Goal: Task Accomplishment & Management: Manage account settings

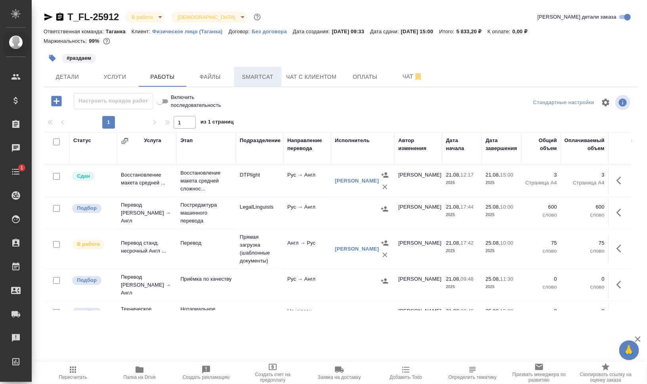
click at [258, 76] on span "Smartcat" at bounding box center [258, 77] width 38 height 10
click at [214, 78] on span "Файлы" at bounding box center [210, 77] width 38 height 10
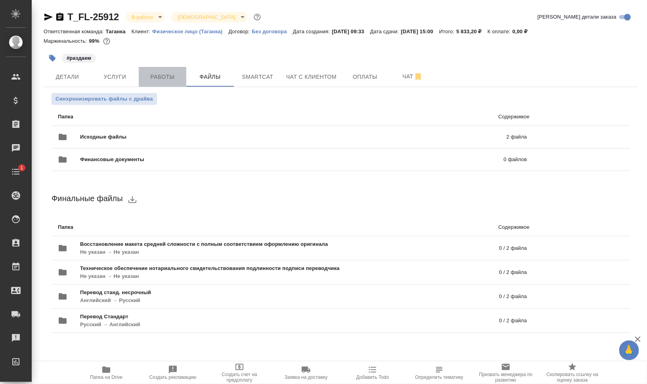
click at [164, 80] on span "Работы" at bounding box center [162, 77] width 38 height 10
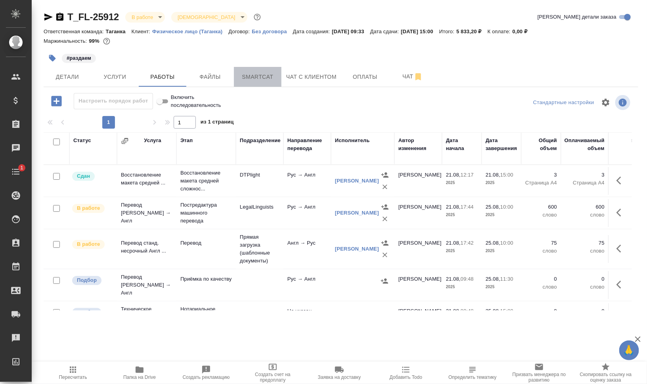
click at [271, 76] on span "Smartcat" at bounding box center [258, 77] width 38 height 10
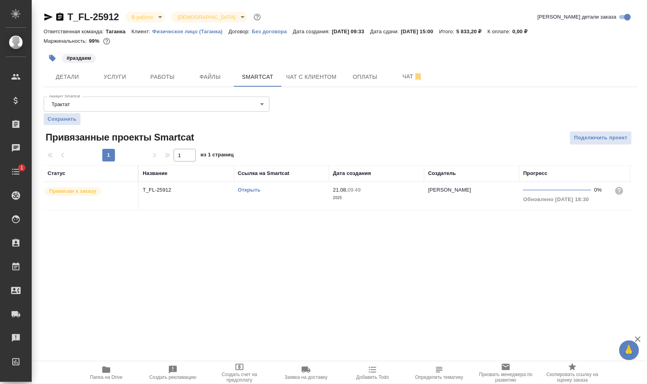
click at [255, 201] on td "Открыть" at bounding box center [281, 196] width 95 height 28
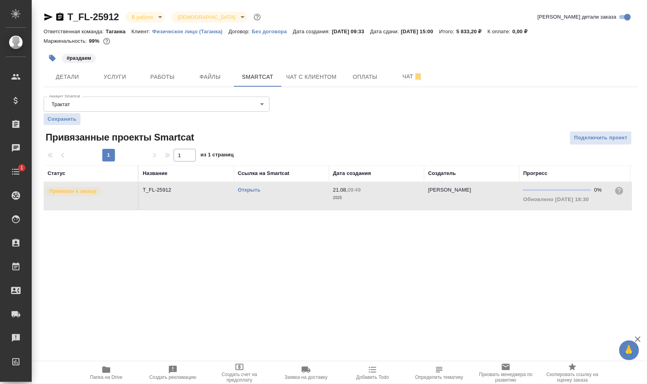
click at [255, 201] on td "Открыть" at bounding box center [281, 196] width 95 height 28
click at [247, 190] on link "Открыть" at bounding box center [249, 190] width 23 height 6
click at [161, 77] on span "Работы" at bounding box center [162, 77] width 38 height 10
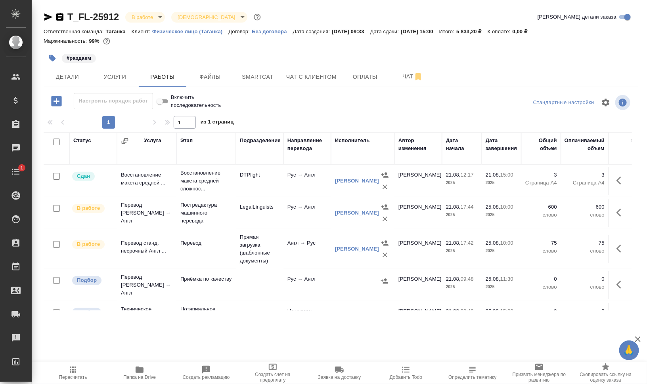
click at [74, 376] on span "Пересчитать" at bounding box center [73, 378] width 28 height 6
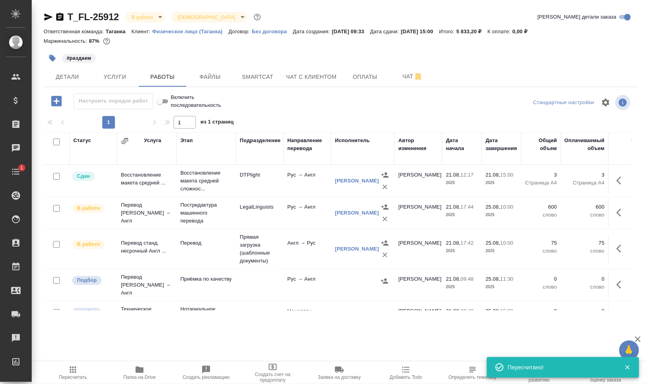
drag, startPoint x: 303, startPoint y: 306, endPoint x: 388, endPoint y: 305, distance: 84.8
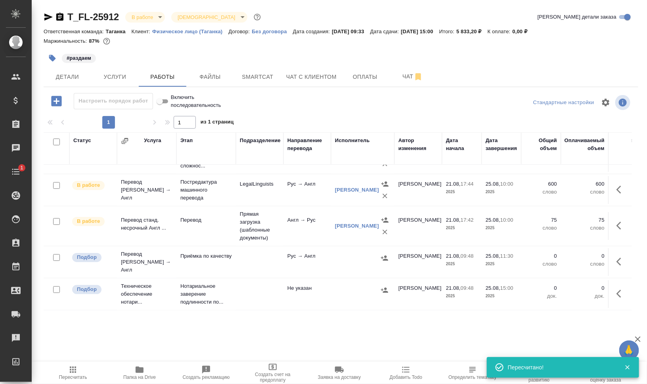
scroll to position [25, 0]
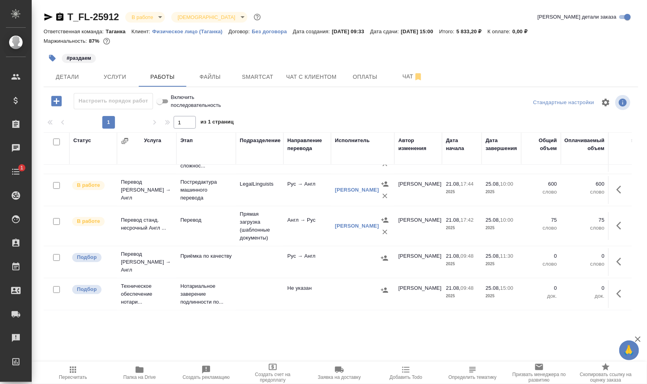
click at [616, 260] on icon "button" at bounding box center [621, 262] width 10 height 10
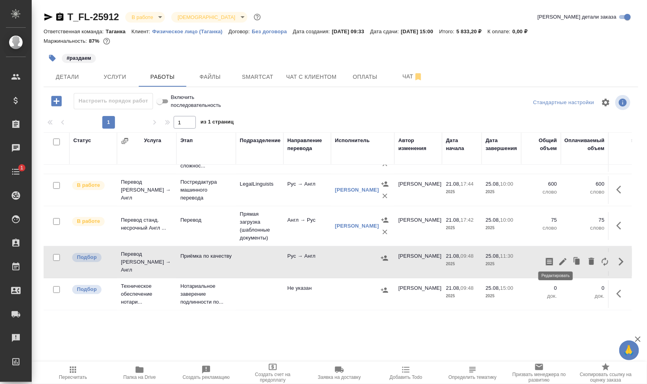
click at [559, 258] on icon "button" at bounding box center [562, 261] width 7 height 7
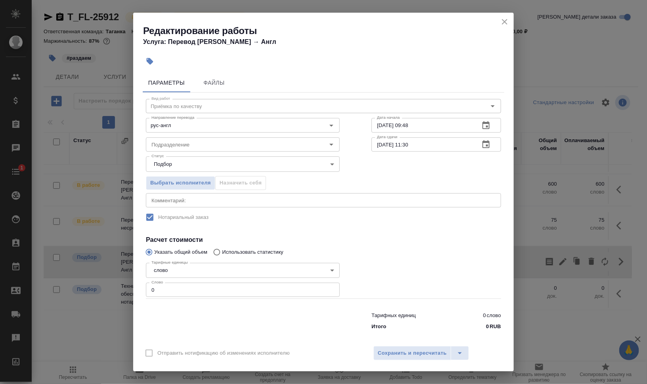
click at [158, 197] on textarea at bounding box center [323, 200] width 344 height 6
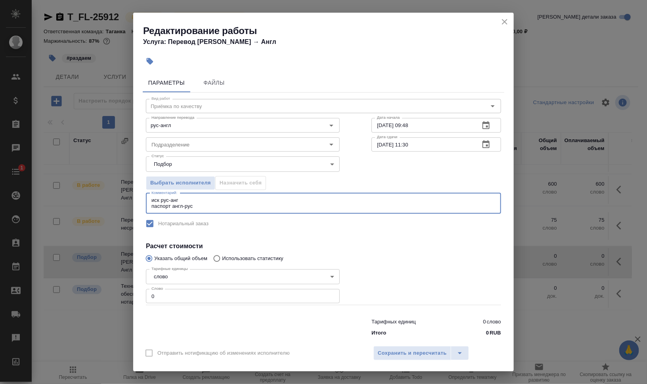
type textarea "иск рус-анг паспорт англ-рус"
drag, startPoint x: 402, startPoint y: 122, endPoint x: 506, endPoint y: 127, distance: 103.9
click at [489, 126] on div "21.08.2025 09:48 Дата начала" at bounding box center [436, 125] width 130 height 14
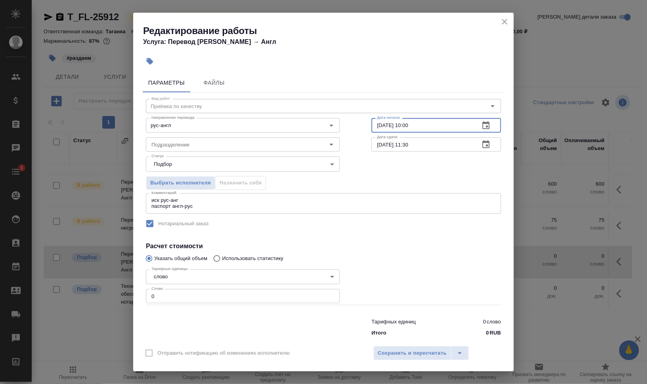
click at [376, 125] on input "21.08.2025 10:00" at bounding box center [422, 125] width 102 height 14
type input "25.08.2025 10:00"
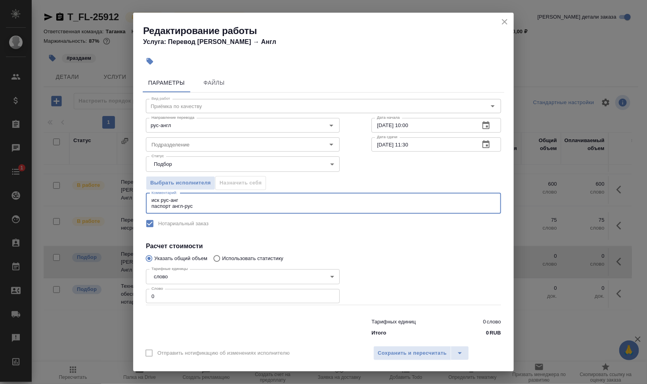
click at [201, 208] on textarea "иск рус-анг паспорт англ-рус" at bounding box center [323, 203] width 344 height 12
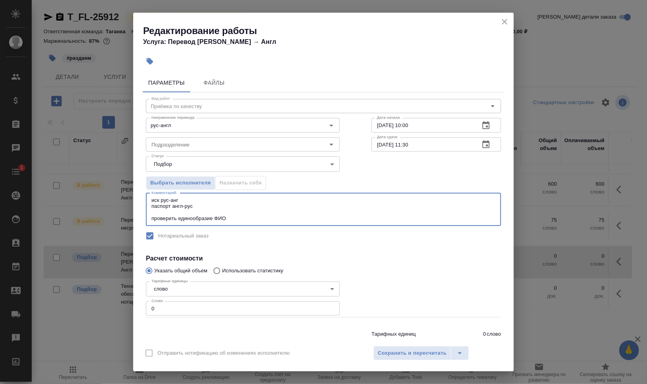
type textarea "иск рус-анг паспорт англ-рус проверить единообразие ФИО"
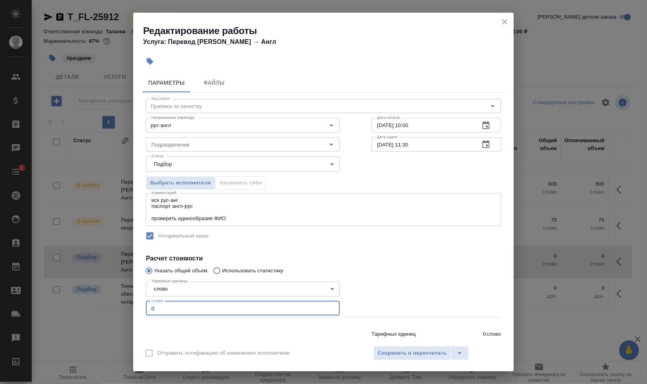
drag, startPoint x: 161, startPoint y: 307, endPoint x: 142, endPoint y: 306, distance: 19.0
click at [142, 306] on div "Параметры Файлы Вид работ Приёмка по качеству Вид работ Направление перевода ру…" at bounding box center [323, 205] width 380 height 271
type input "1"
click at [182, 145] on input "Подразделение" at bounding box center [229, 145] width 162 height 10
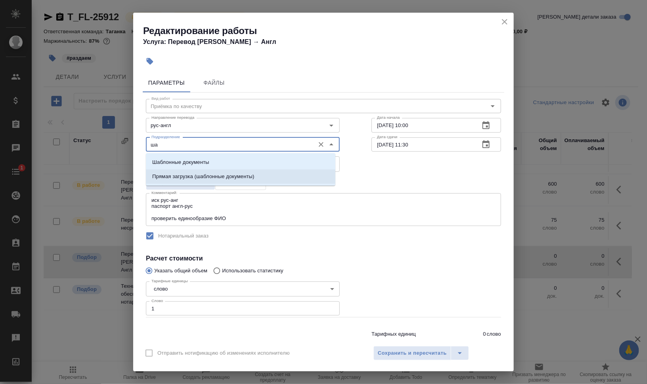
click at [210, 178] on p "Прямая загрузка (шаблонные документы)" at bounding box center [203, 177] width 102 height 8
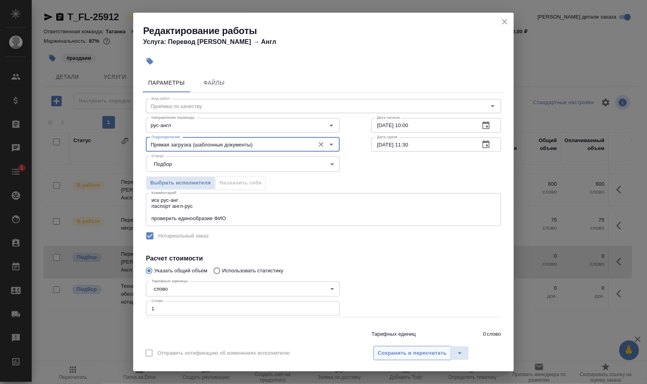
type input "Прямая загрузка (шаблонные документы)"
click at [391, 356] on span "Сохранить и пересчитать" at bounding box center [412, 353] width 69 height 9
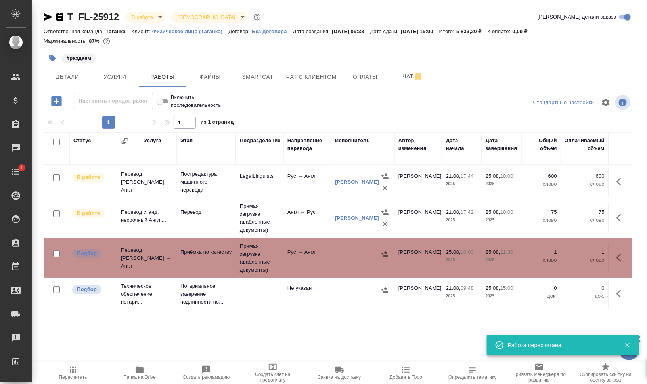
scroll to position [0, 0]
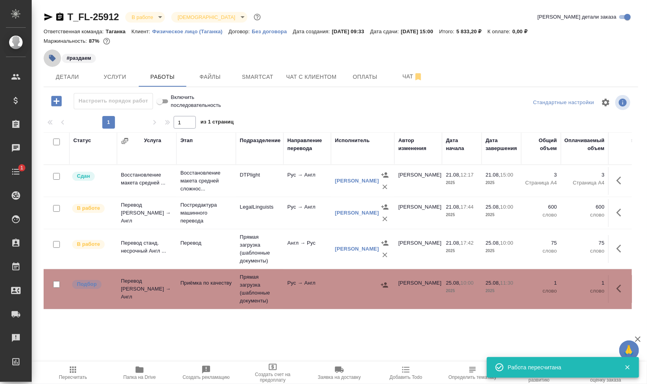
click at [48, 55] on button "button" at bounding box center [52, 58] width 17 height 17
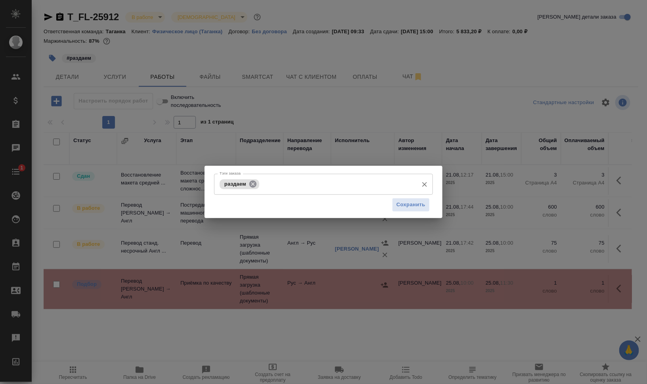
click at [252, 180] on icon at bounding box center [252, 184] width 9 height 9
click at [258, 183] on input "Тэги заказа" at bounding box center [316, 184] width 197 height 13
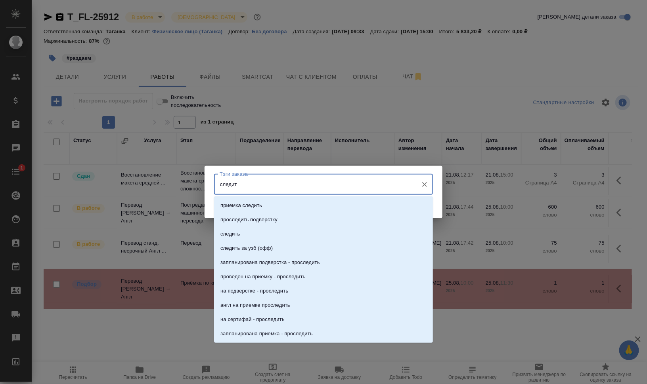
type input "следить"
click at [230, 235] on p "следить" at bounding box center [229, 234] width 19 height 8
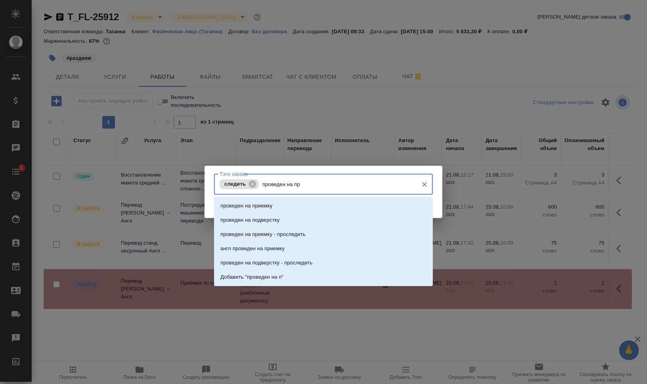
type input "проведен на при"
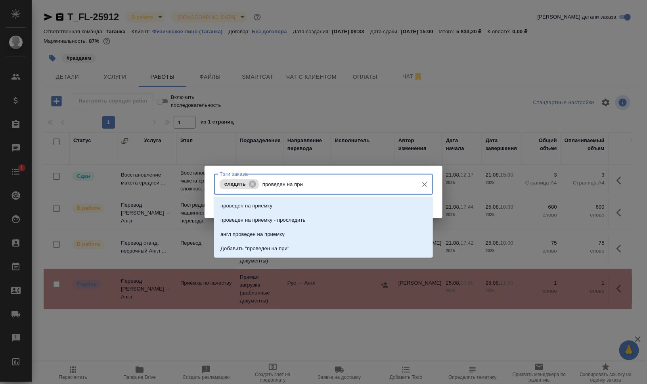
click at [319, 220] on li "проведен на приемку - проследить" at bounding box center [323, 220] width 219 height 14
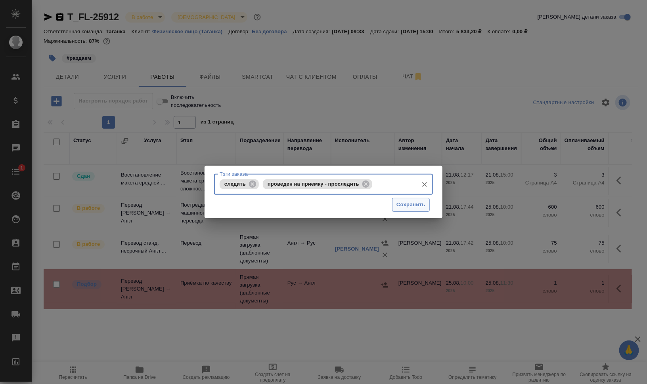
click at [405, 205] on span "Сохранить" at bounding box center [410, 205] width 29 height 9
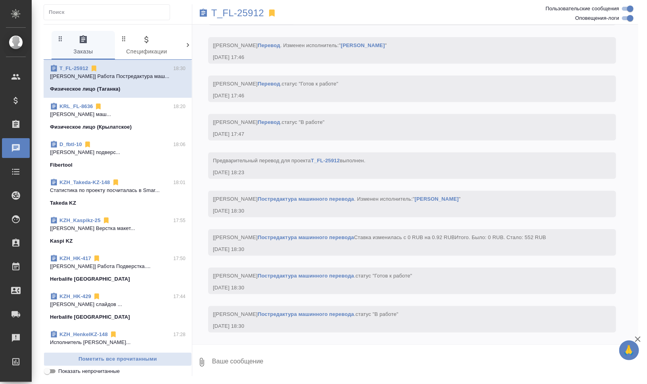
scroll to position [2829, 0]
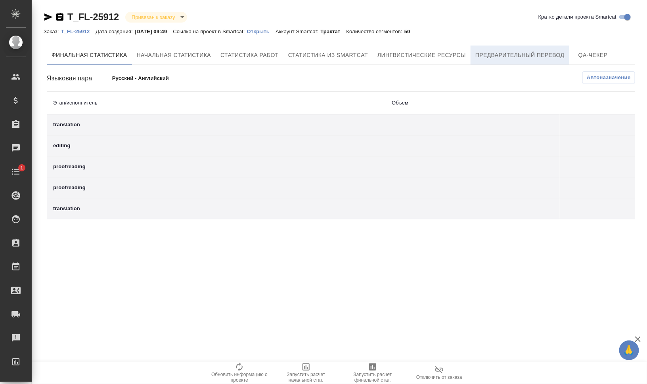
click at [499, 53] on span "Предварительный перевод" at bounding box center [519, 55] width 89 height 10
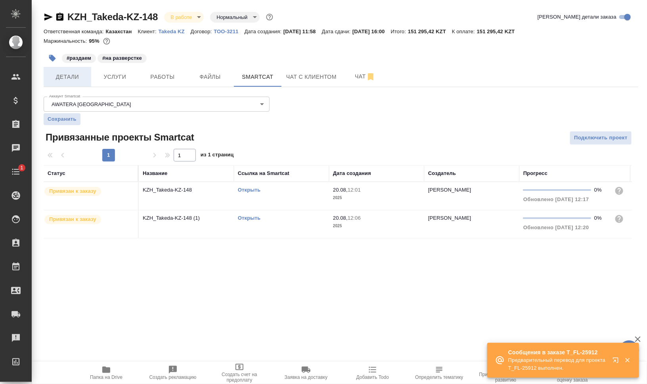
click at [64, 75] on span "Детали" at bounding box center [67, 77] width 38 height 10
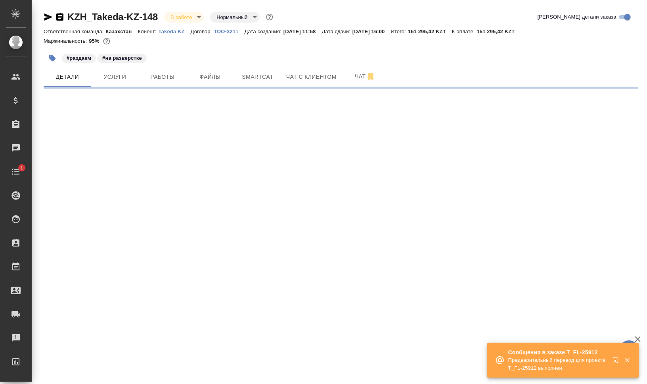
select select "RU"
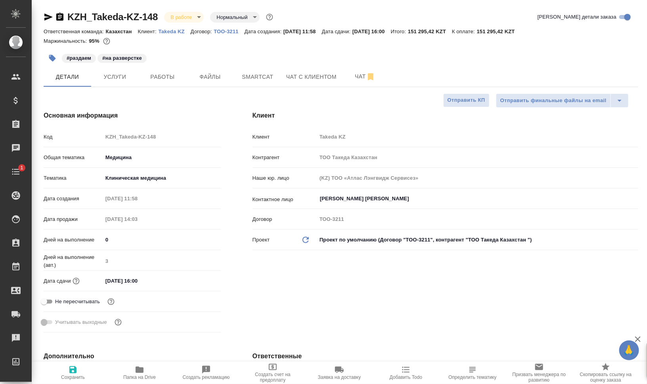
click at [629, 361] on div "Сообщения в заказе T_FL-25912 Предварительный перевод для проекта T_FL-25912 вы…" at bounding box center [563, 360] width 152 height 35
type textarea "x"
click at [266, 81] on span "Smartcat" at bounding box center [258, 77] width 38 height 10
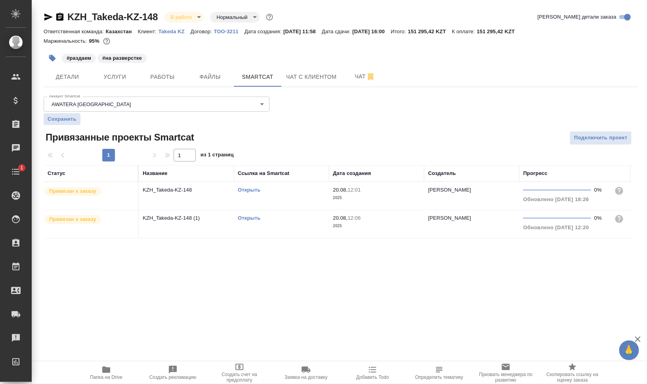
click at [254, 198] on td "Открыть" at bounding box center [281, 196] width 95 height 28
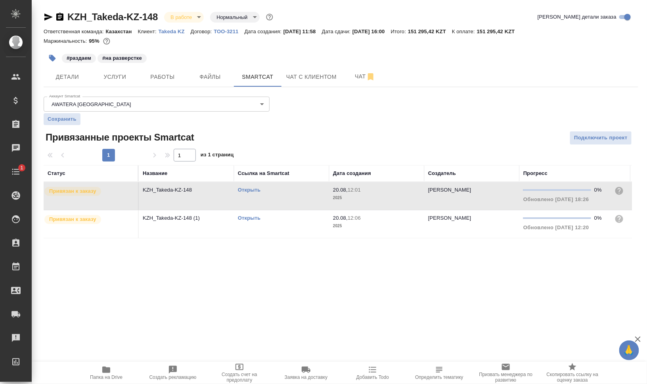
click at [254, 198] on td "Открыть" at bounding box center [281, 196] width 95 height 28
click at [159, 76] on span "Работы" at bounding box center [162, 77] width 38 height 10
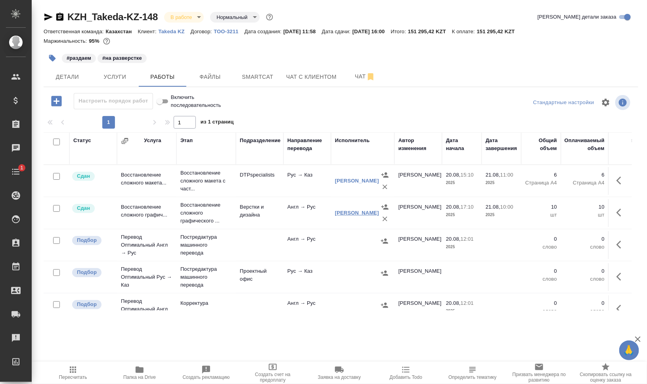
scroll to position [50, 0]
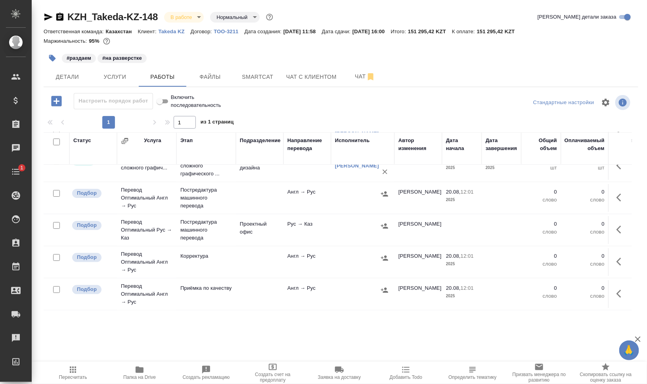
click at [616, 196] on icon "button" at bounding box center [618, 198] width 5 height 8
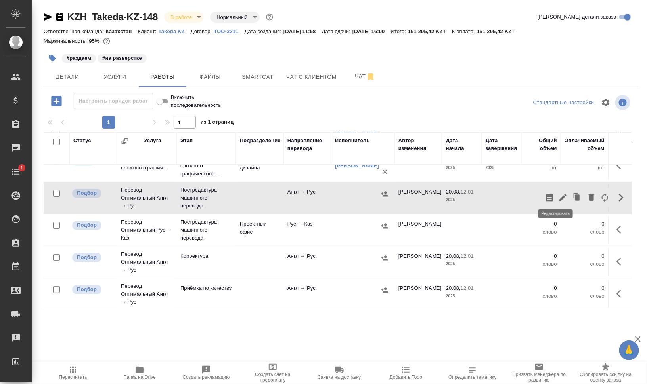
click at [559, 194] on icon "button" at bounding box center [563, 198] width 10 height 10
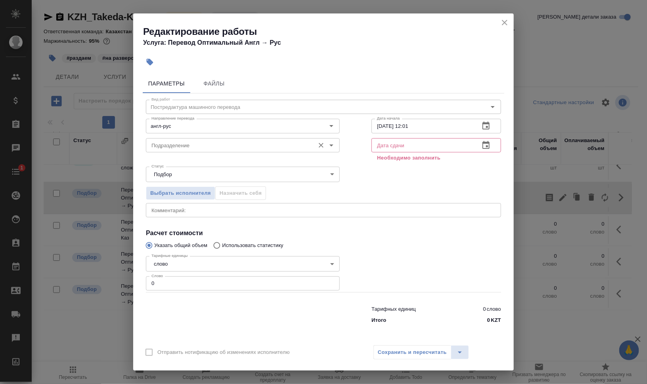
click at [186, 144] on input "Подразделение" at bounding box center [229, 146] width 162 height 10
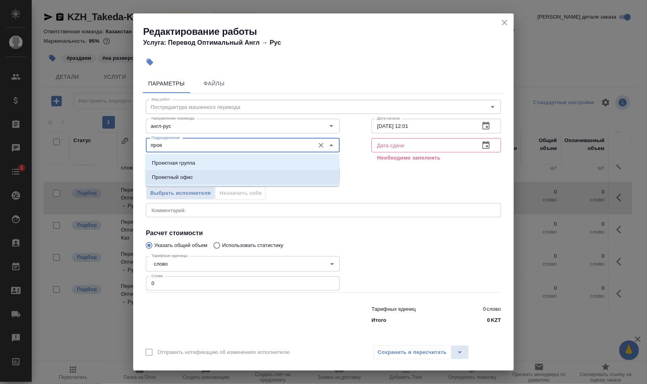
click at [201, 173] on li "Проектный офис" at bounding box center [242, 177] width 194 height 14
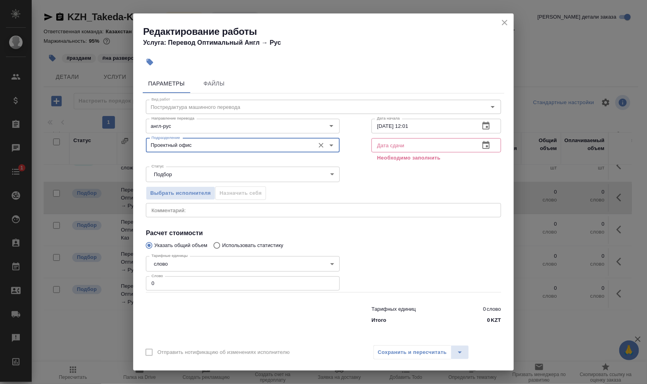
type input "Проектный офис"
drag, startPoint x: 160, startPoint y: 283, endPoint x: 136, endPoint y: 284, distance: 24.2
click at [136, 284] on div "Параметры Файлы Вид работ Постредактура машинного перевода Вид работ Направлени…" at bounding box center [323, 205] width 380 height 269
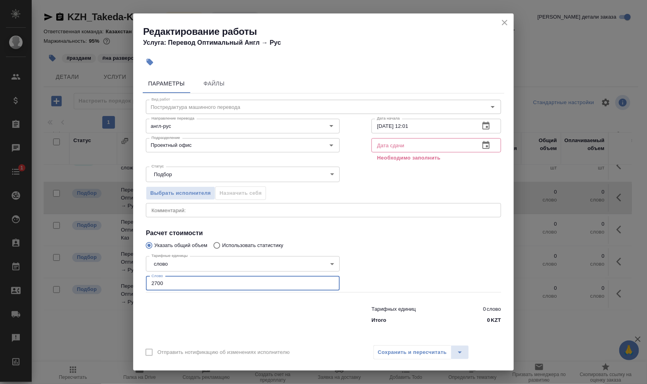
type input "2700"
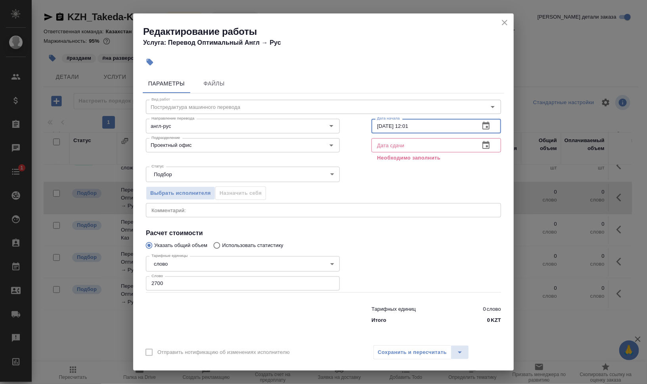
drag, startPoint x: 382, startPoint y: 123, endPoint x: 386, endPoint y: 126, distance: 5.1
click at [382, 126] on input "20.08.2025 12:01" at bounding box center [422, 126] width 102 height 14
drag, startPoint x: 406, startPoint y: 124, endPoint x: 491, endPoint y: 125, distance: 84.8
click at [456, 127] on input "21.08.2025 12:01" at bounding box center [422, 126] width 102 height 14
type input "21.08.2025 18:41"
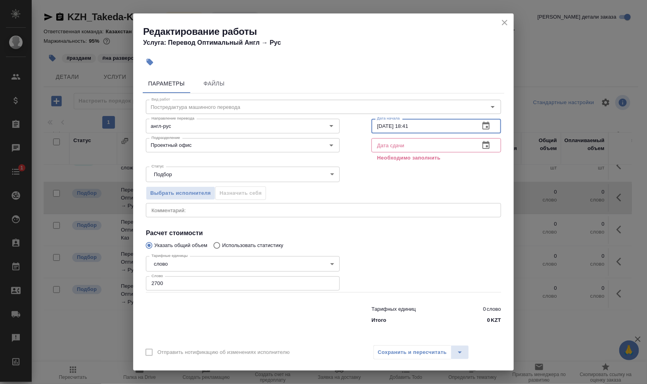
click at [491, 142] on button "button" at bounding box center [485, 145] width 19 height 19
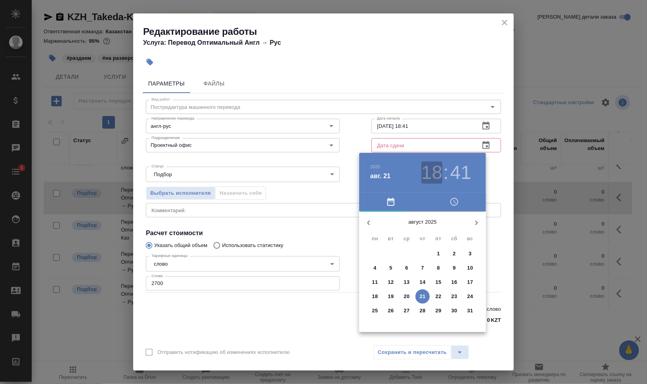
click at [431, 177] on h3 "18" at bounding box center [431, 173] width 21 height 22
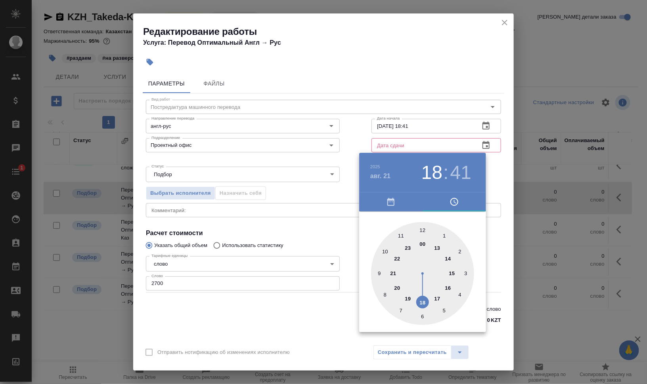
click at [522, 236] on div at bounding box center [323, 192] width 647 height 384
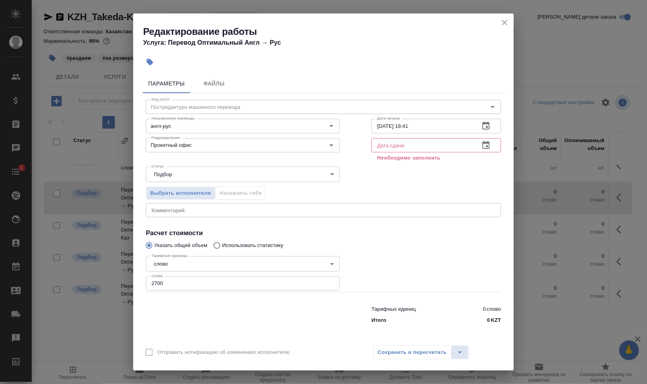
click at [487, 145] on icon "button" at bounding box center [486, 146] width 10 height 10
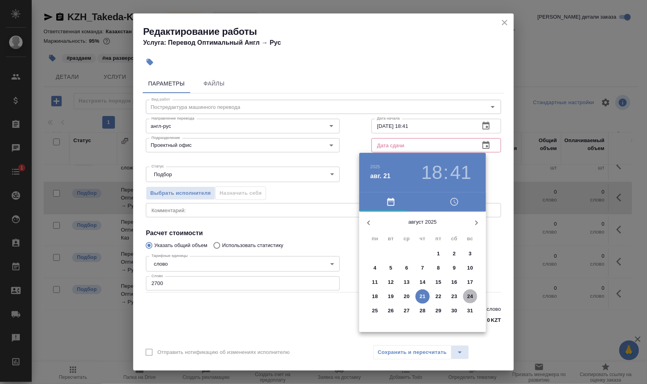
click at [468, 294] on p "24" at bounding box center [470, 297] width 6 height 8
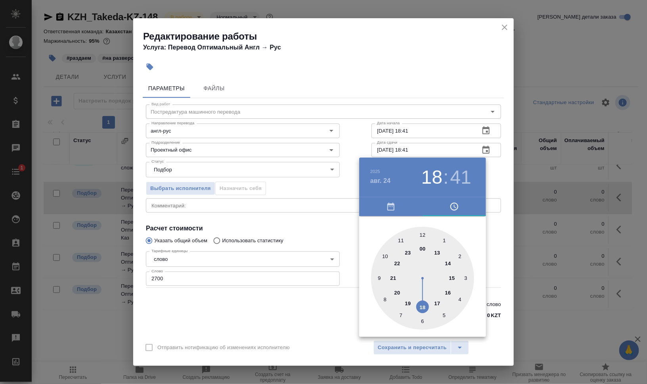
click at [438, 252] on div at bounding box center [422, 278] width 103 height 103
click at [522, 272] on div at bounding box center [323, 192] width 647 height 384
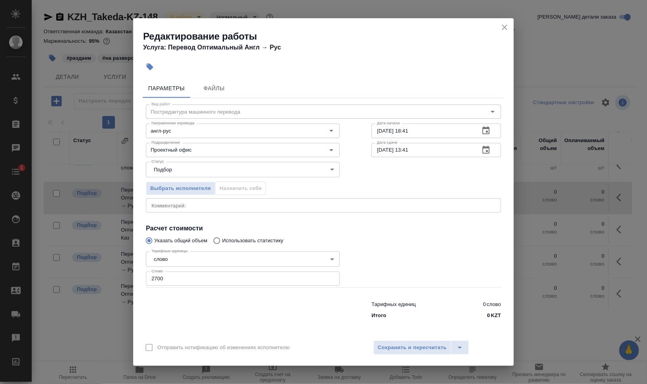
click at [485, 147] on icon "button" at bounding box center [486, 150] width 10 height 10
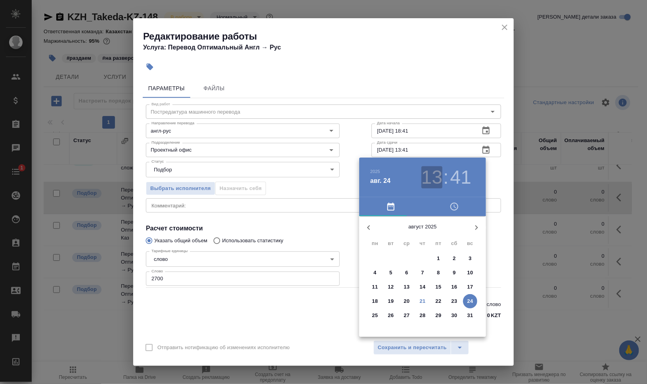
click at [438, 181] on h3 "13" at bounding box center [431, 177] width 21 height 22
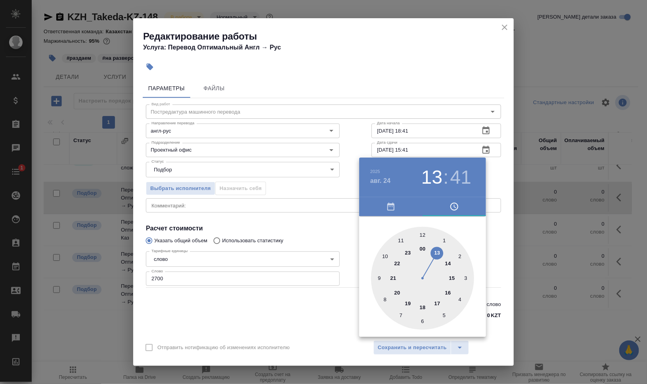
click at [452, 278] on div at bounding box center [422, 278] width 103 height 103
click at [422, 229] on div at bounding box center [422, 278] width 103 height 103
type input "24.08.2025 15:00"
click at [547, 257] on div at bounding box center [323, 192] width 647 height 384
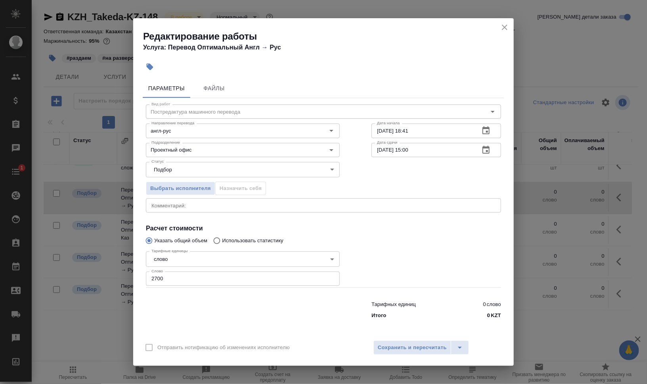
click at [415, 340] on div "Отправить нотификацию об изменениях исполнителю Сохранить и пересчитать" at bounding box center [323, 351] width 380 height 31
click at [425, 345] on span "Сохранить и пересчитать" at bounding box center [412, 348] width 69 height 9
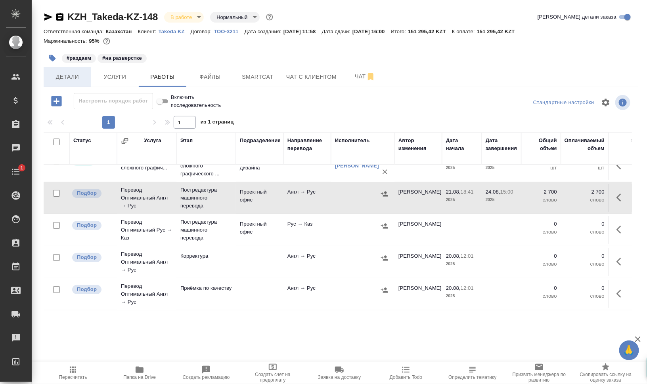
click at [69, 80] on span "Детали" at bounding box center [67, 77] width 38 height 10
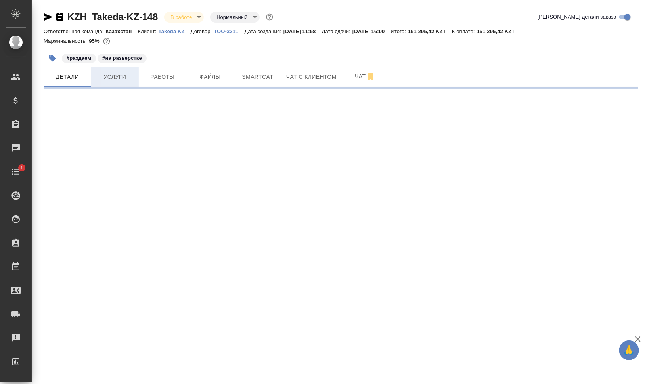
select select "RU"
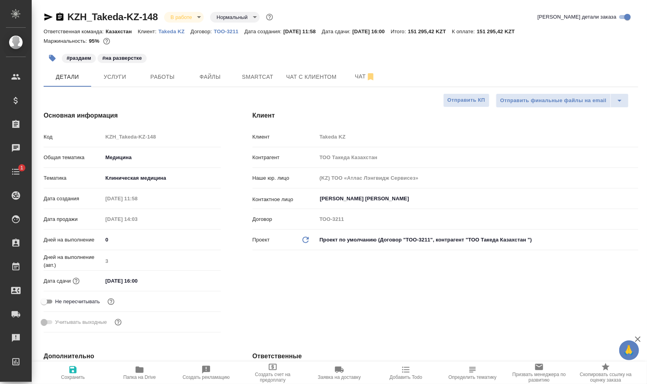
type textarea "x"
click at [158, 73] on span "Работы" at bounding box center [162, 77] width 38 height 10
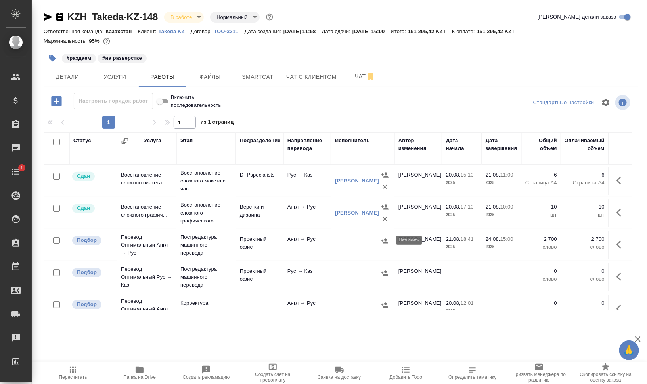
click at [382, 240] on icon "button" at bounding box center [384, 241] width 7 height 5
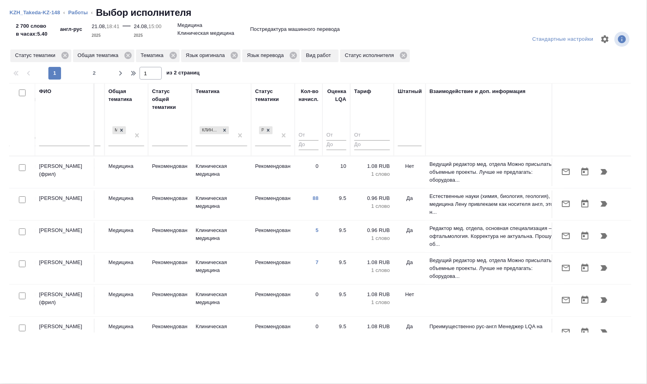
scroll to position [0, 518]
click at [405, 137] on div at bounding box center [409, 138] width 24 height 11
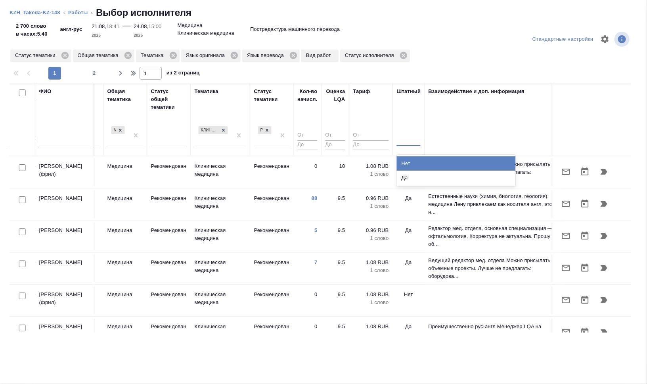
click at [424, 160] on div "Нет" at bounding box center [456, 164] width 119 height 14
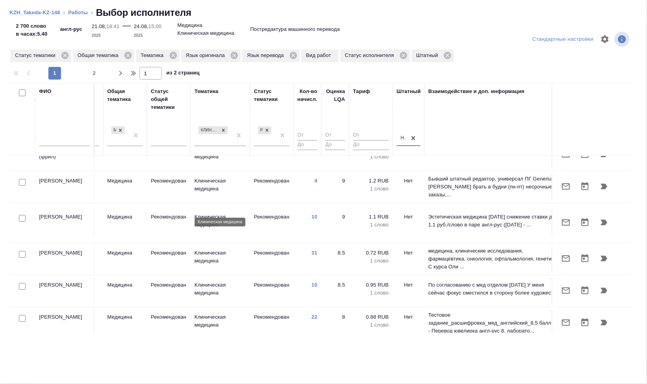
scroll to position [99, 518]
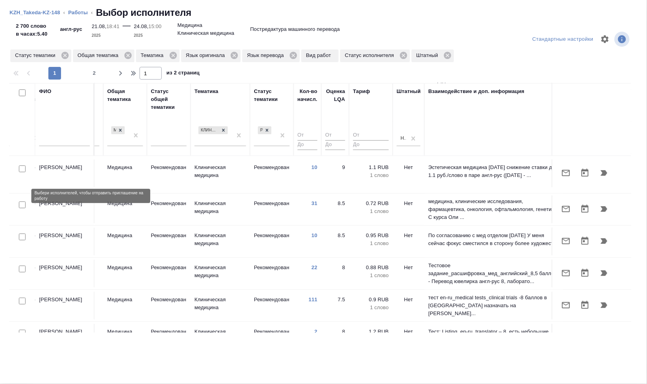
click at [24, 202] on input "checkbox" at bounding box center [22, 205] width 7 height 7
checkbox input "true"
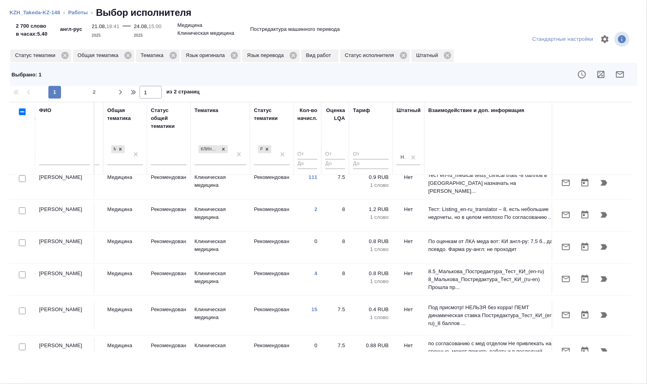
scroll to position [248, 518]
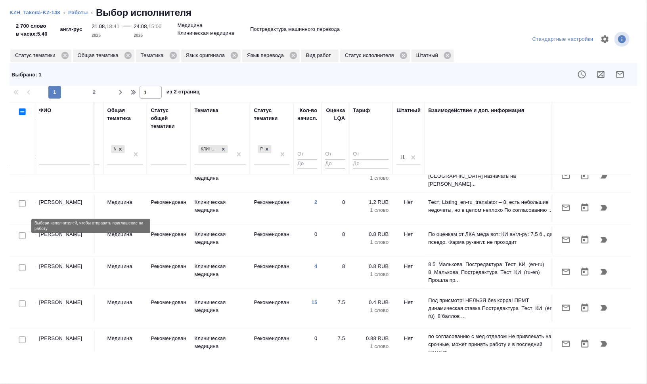
click at [23, 233] on input "checkbox" at bounding box center [22, 236] width 7 height 7
checkbox input "true"
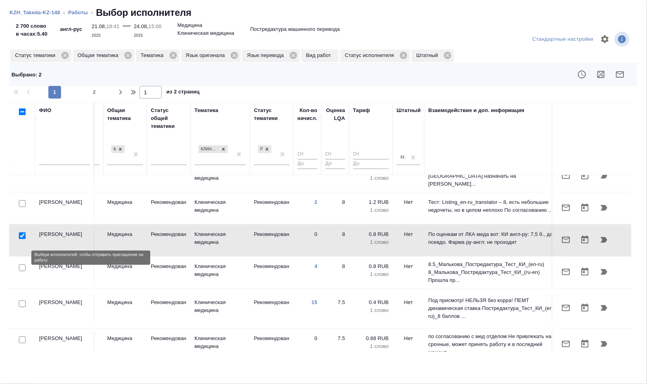
click at [21, 265] on input "checkbox" at bounding box center [22, 268] width 7 height 7
checkbox input "true"
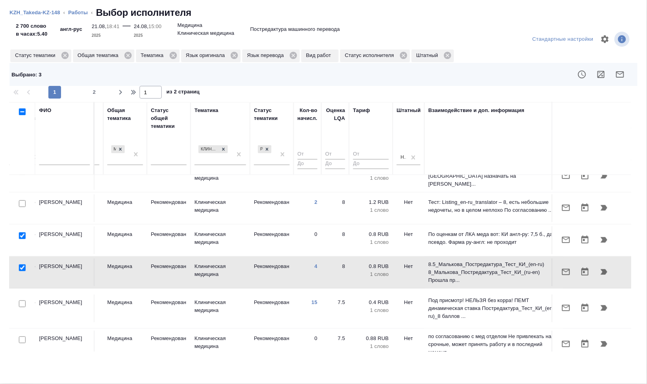
scroll to position [297, 518]
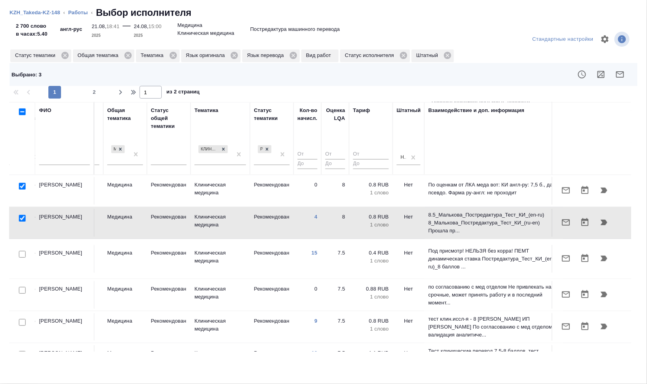
click at [22, 251] on input "checkbox" at bounding box center [22, 254] width 7 height 7
checkbox input "true"
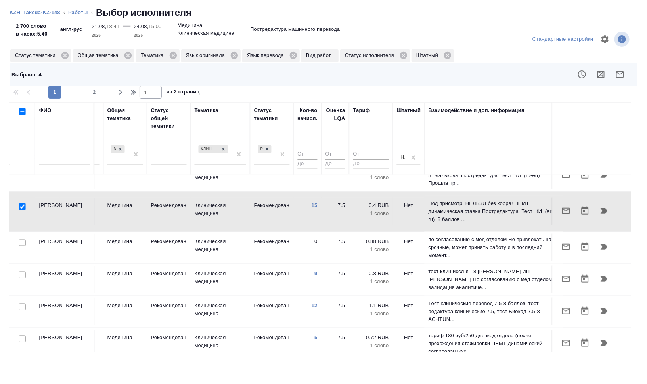
scroll to position [347, 518]
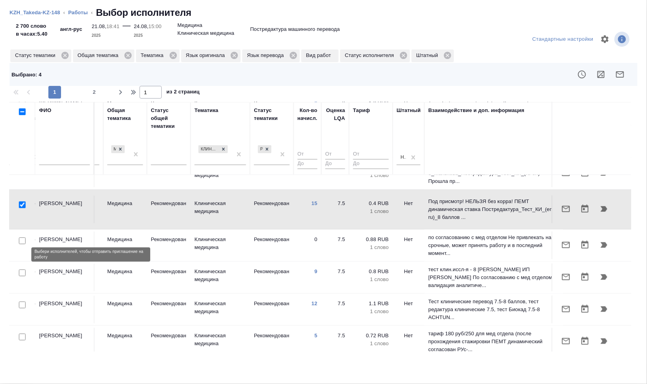
click at [24, 270] on input "checkbox" at bounding box center [22, 273] width 7 height 7
checkbox input "true"
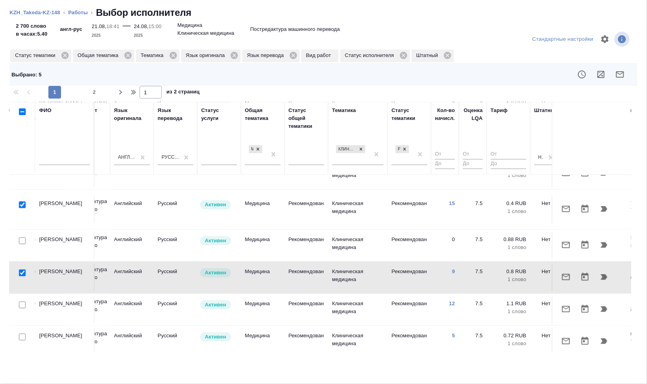
scroll to position [396, 381]
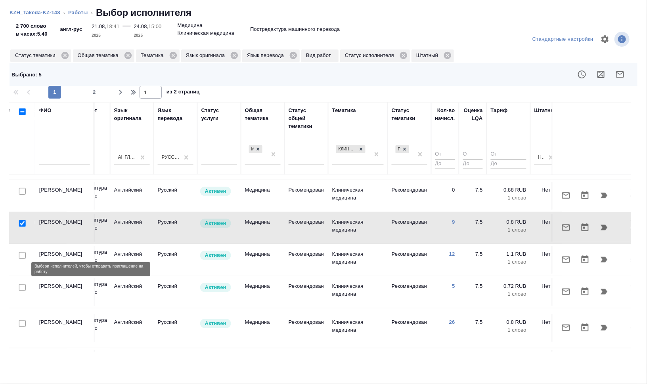
click at [21, 285] on input "checkbox" at bounding box center [22, 288] width 7 height 7
checkbox input "true"
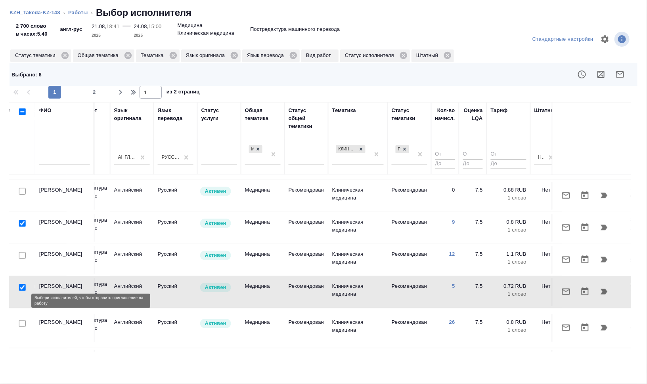
click at [20, 321] on input "checkbox" at bounding box center [22, 324] width 7 height 7
checkbox input "true"
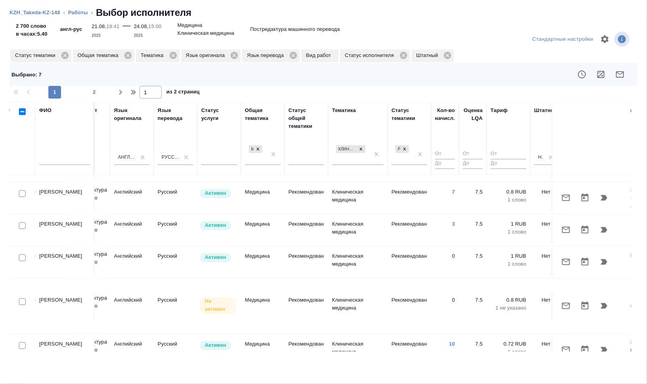
scroll to position [629, 381]
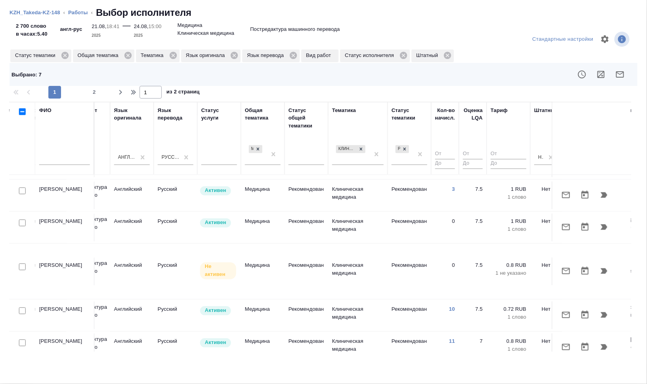
click at [24, 308] on input "checkbox" at bounding box center [22, 311] width 7 height 7
checkbox input "true"
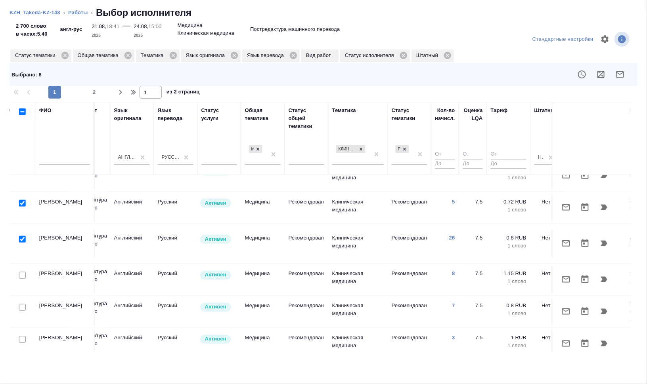
scroll to position [431, 381]
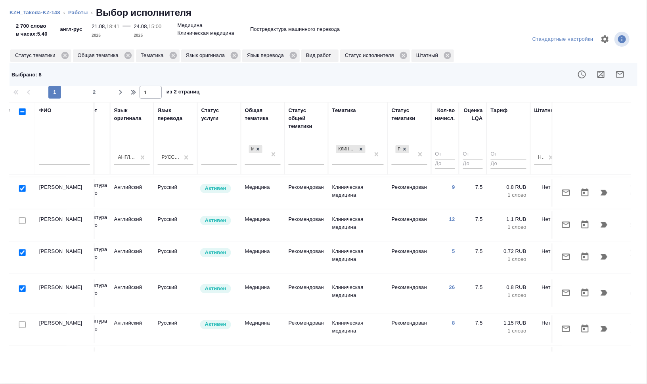
drag, startPoint x: 20, startPoint y: 266, endPoint x: 447, endPoint y: 290, distance: 428.3
click at [20, 286] on input "checkbox" at bounding box center [22, 289] width 7 height 7
checkbox input "false"
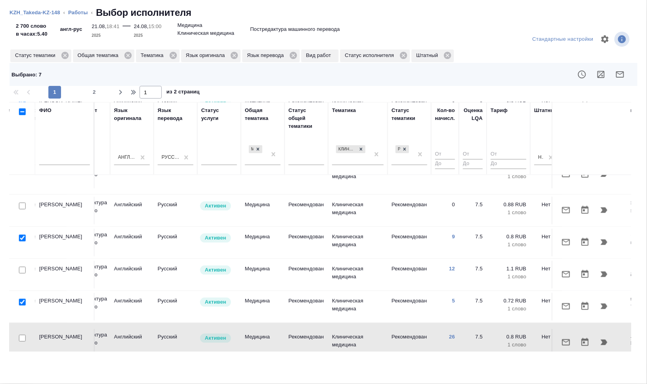
scroll to position [332, 381]
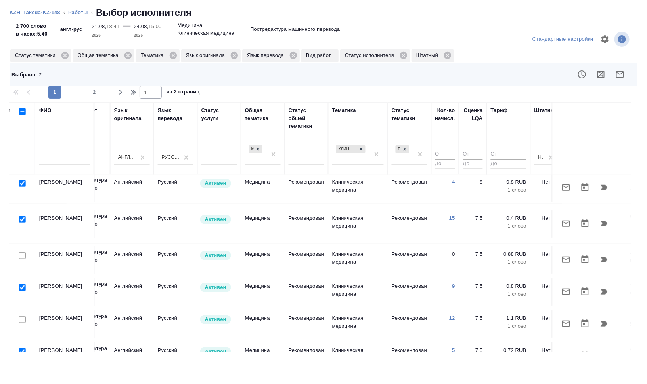
click at [24, 285] on input "checkbox" at bounding box center [22, 288] width 7 height 7
checkbox input "false"
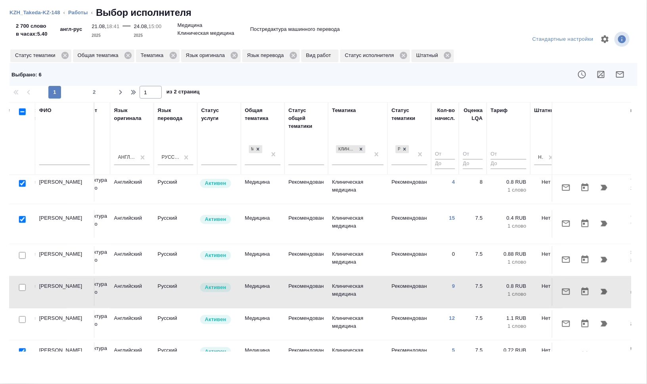
scroll to position [283, 381]
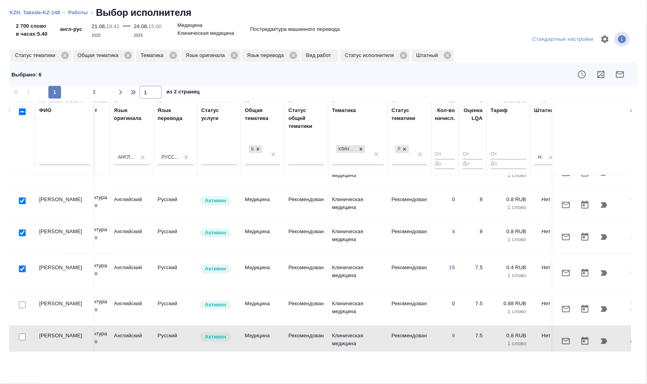
click at [20, 230] on input "checkbox" at bounding box center [22, 233] width 7 height 7
checkbox input "false"
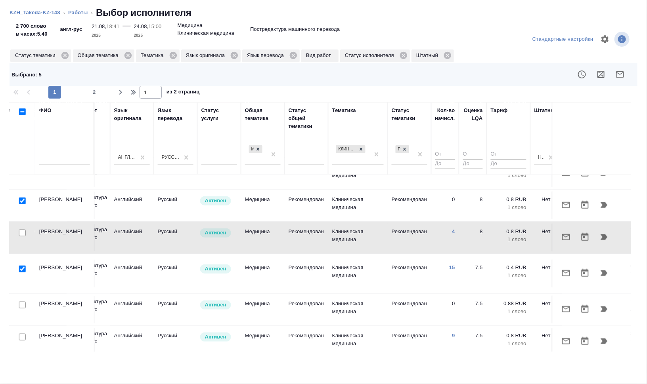
scroll to position [233, 381]
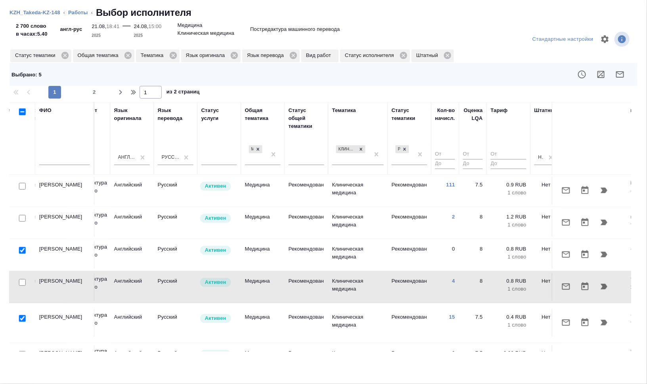
click at [21, 247] on input "checkbox" at bounding box center [22, 250] width 7 height 7
checkbox input "false"
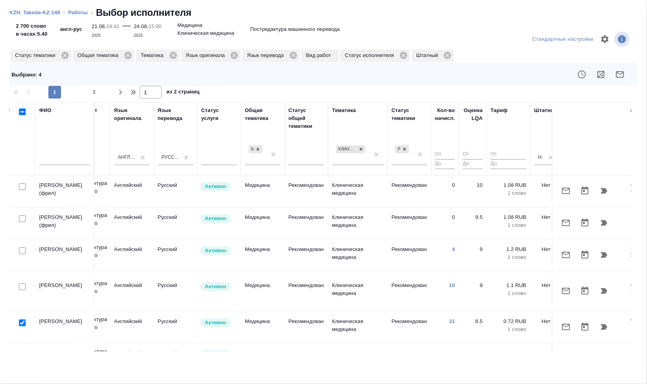
scroll to position [0, 381]
click at [615, 75] on button "button" at bounding box center [619, 74] width 19 height 19
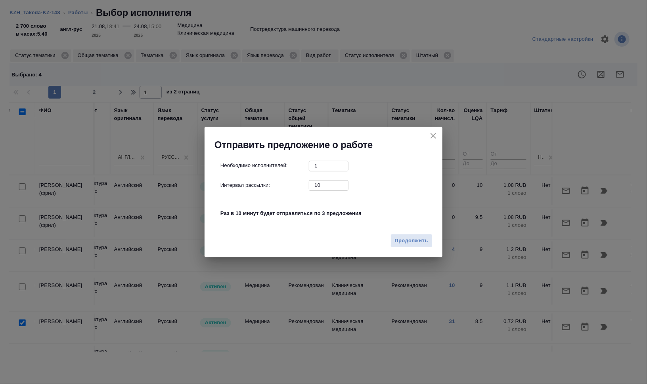
drag, startPoint x: 325, startPoint y: 184, endPoint x: 298, endPoint y: 184, distance: 27.0
click at [298, 184] on div "Интервал рассылки: 10 ​" at bounding box center [326, 185] width 212 height 10
type input "0"
click at [401, 240] on span "Продолжить" at bounding box center [411, 241] width 33 height 9
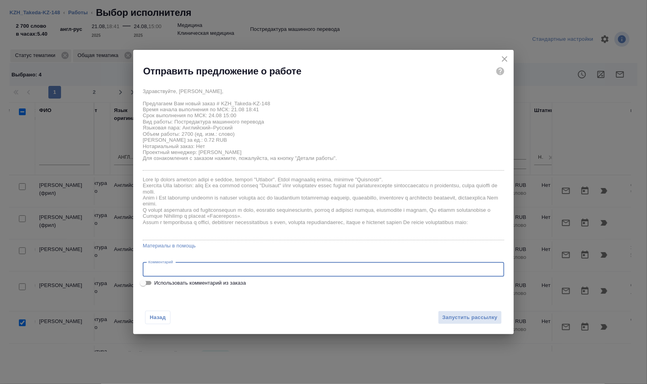
click at [187, 272] on textarea at bounding box center [323, 270] width 350 height 6
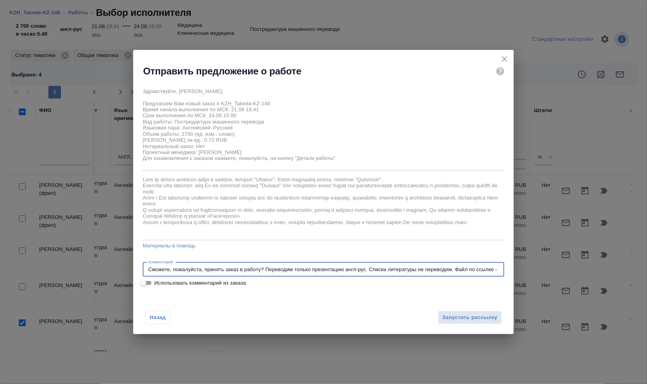
paste textarea "KZH_HK-427"
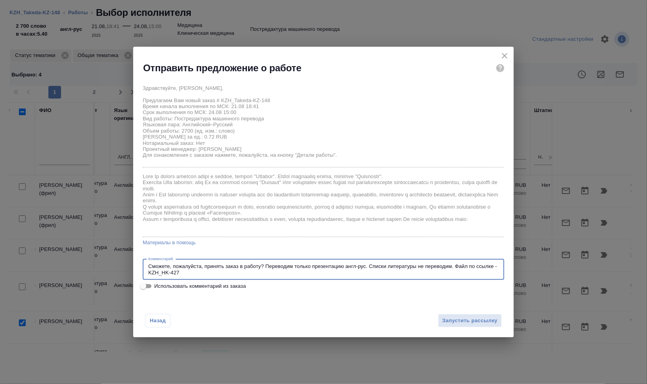
drag, startPoint x: 180, startPoint y: 273, endPoint x: 143, endPoint y: 271, distance: 36.5
click at [143, 271] on div "Сможете, пожалуйста, принять заказ в работу? Переводим только презентацию англ-…" at bounding box center [323, 270] width 361 height 21
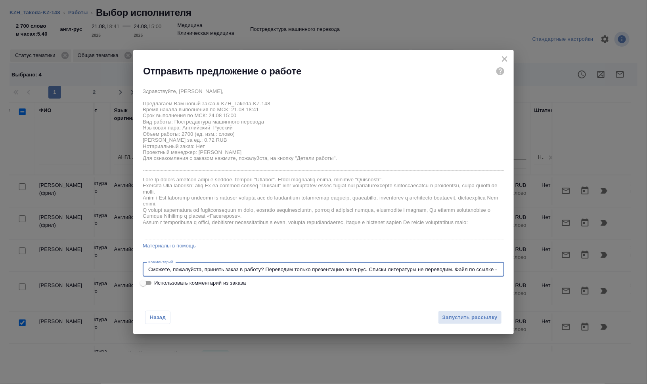
click at [343, 270] on textarea "Сможете, пожалуйста, принять заказ в работу? Переводим только презентацию англ-…" at bounding box center [323, 270] width 350 height 6
click at [365, 269] on textarea "Сможете, пожалуйста, принять заказ в работу? Переводим только презентацию англ-…" at bounding box center [323, 270] width 350 height 6
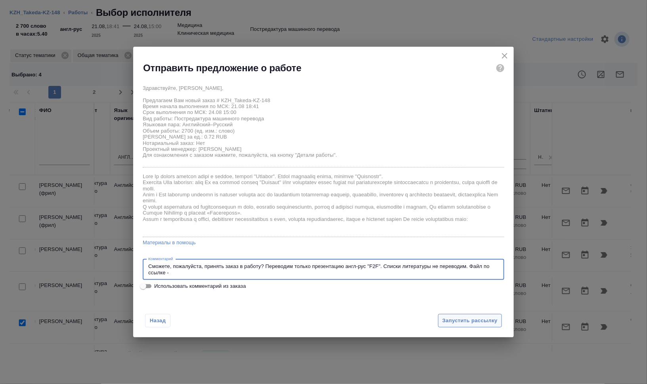
type textarea "Сможете, пожалуйста, принять заказ в работу? Переводим только презентацию англ-…"
click at [474, 319] on span "Запустить рассылку" at bounding box center [469, 321] width 55 height 9
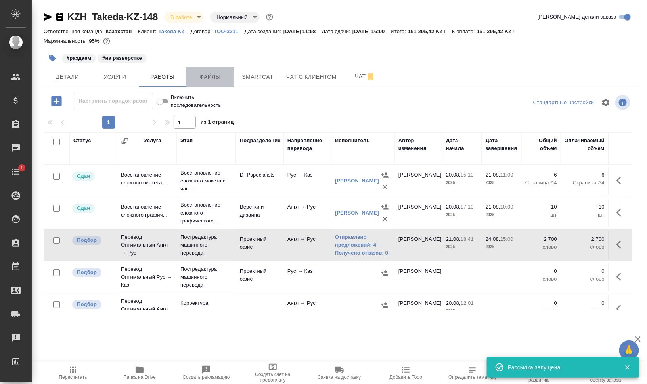
click at [212, 75] on span "Файлы" at bounding box center [210, 77] width 38 height 10
click at [170, 76] on span "Работы" at bounding box center [162, 77] width 38 height 10
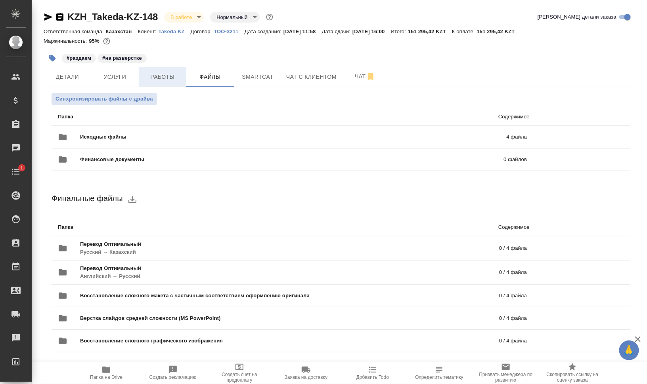
click at [172, 74] on span "Работы" at bounding box center [162, 77] width 38 height 10
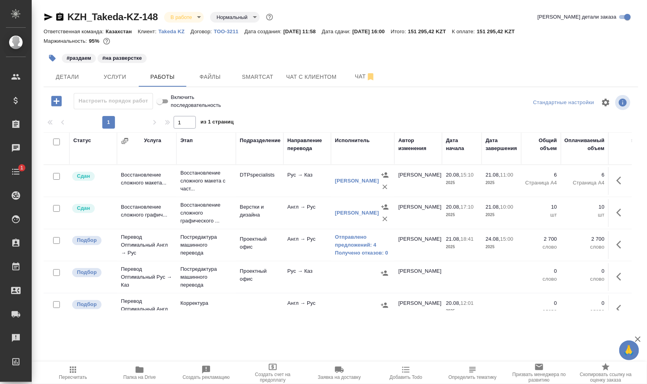
click at [50, 57] on icon "button" at bounding box center [52, 58] width 7 height 7
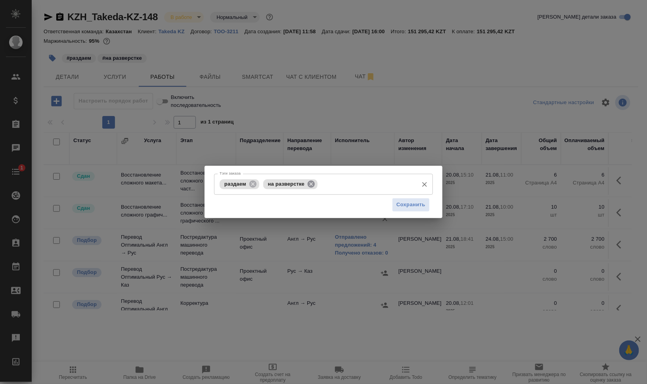
click at [314, 185] on icon at bounding box center [311, 183] width 7 height 7
click at [411, 207] on span "Сохранить" at bounding box center [410, 205] width 29 height 9
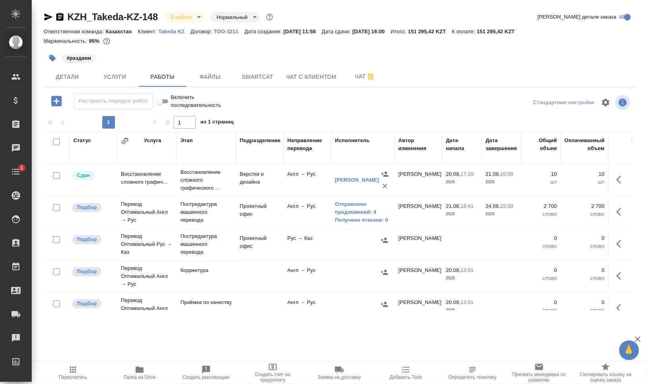
scroll to position [53, 0]
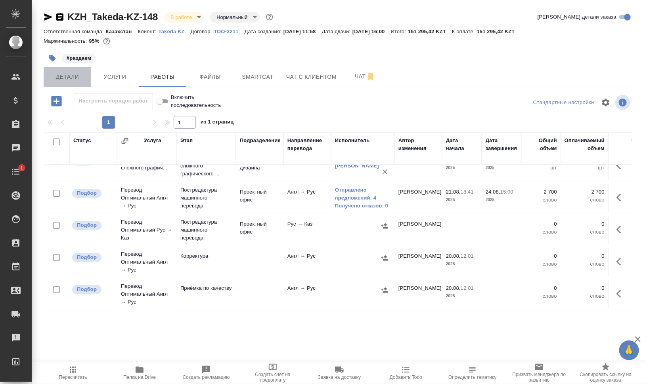
click at [73, 73] on span "Детали" at bounding box center [67, 77] width 38 height 10
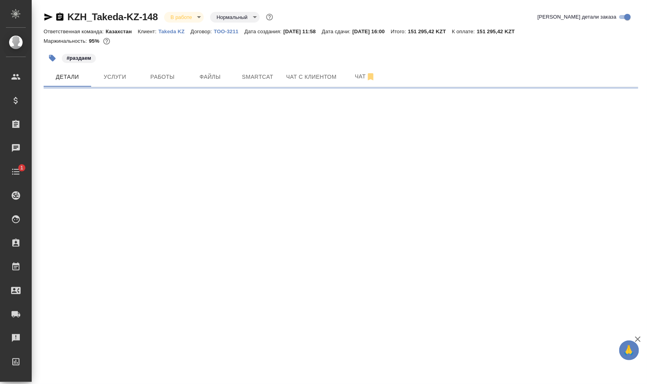
select select "RU"
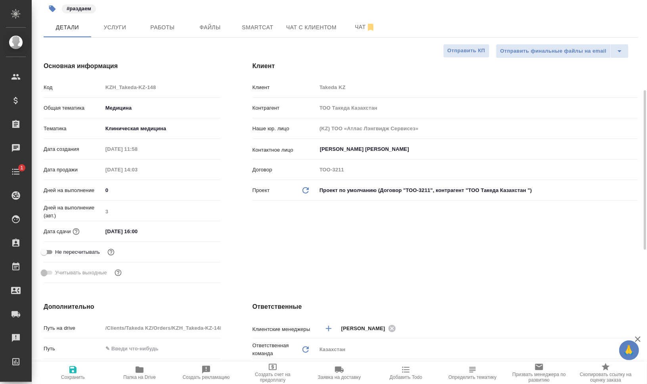
type textarea "x"
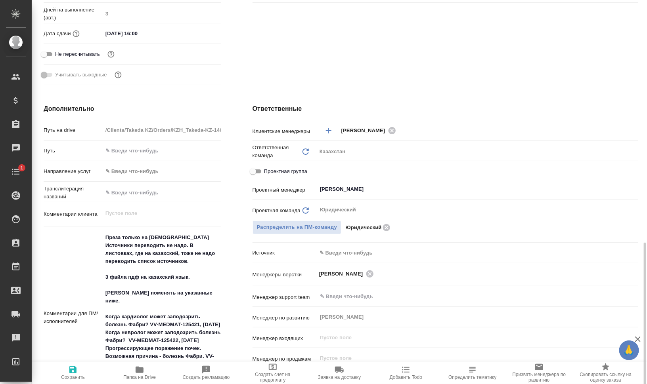
scroll to position [347, 0]
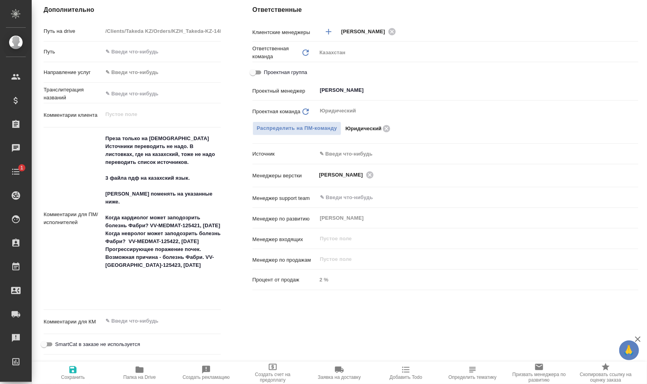
type textarea "x"
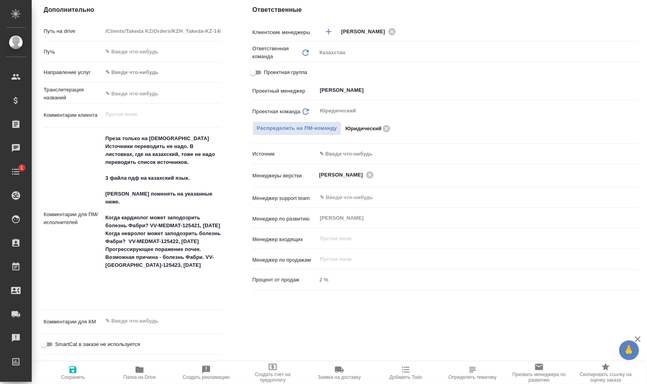
type textarea "x"
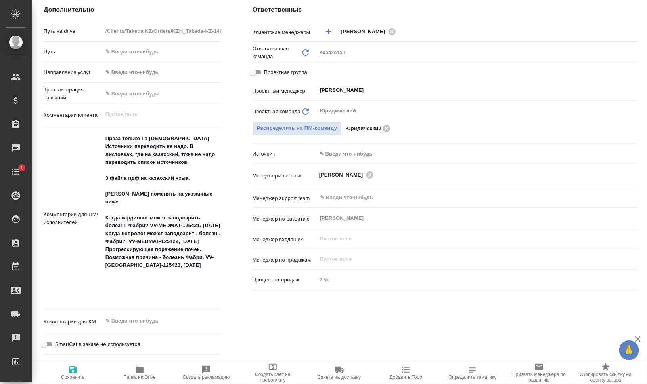
type textarea "x"
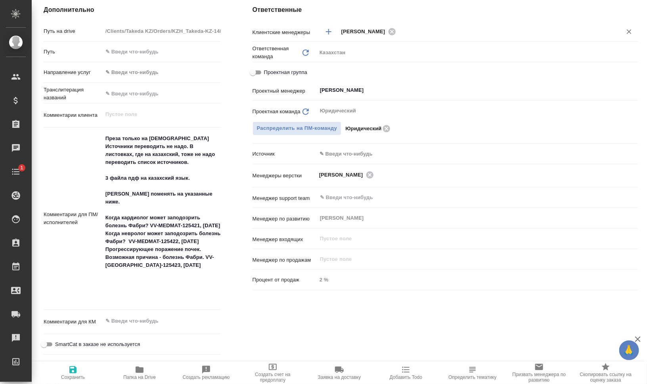
type textarea "x"
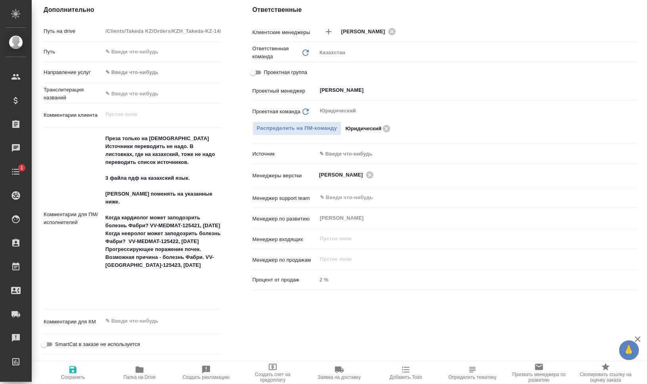
type textarea "x"
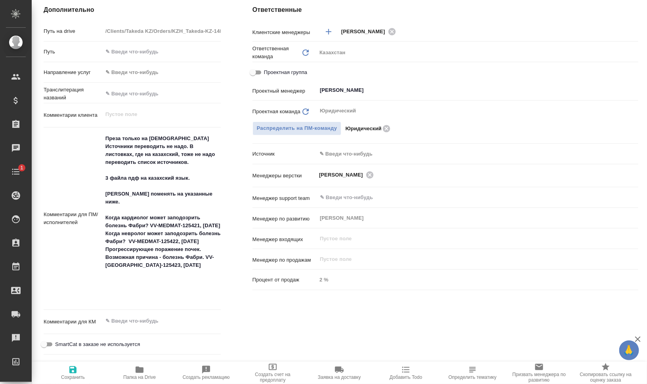
type textarea "x"
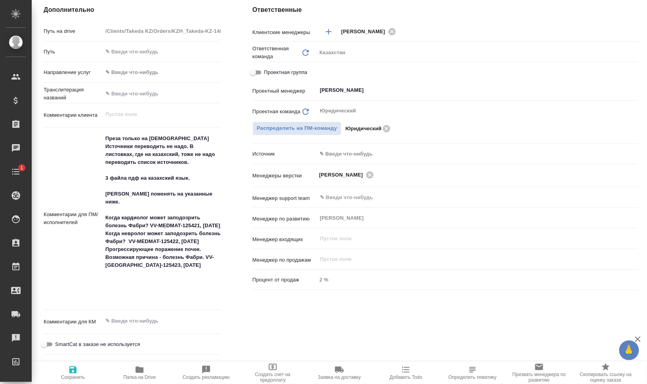
type textarea "x"
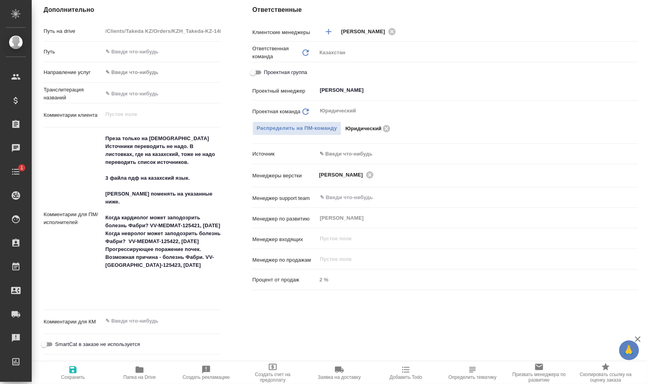
type textarea "x"
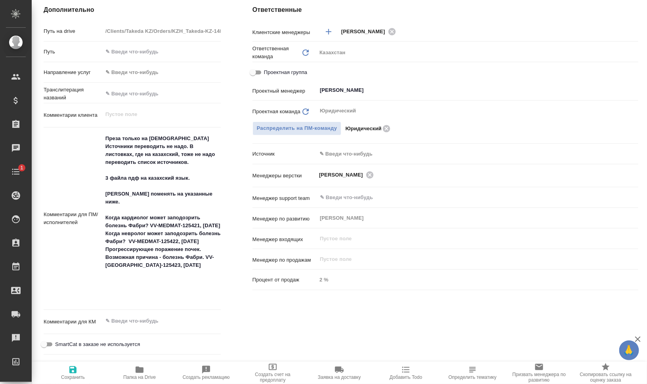
type textarea "x"
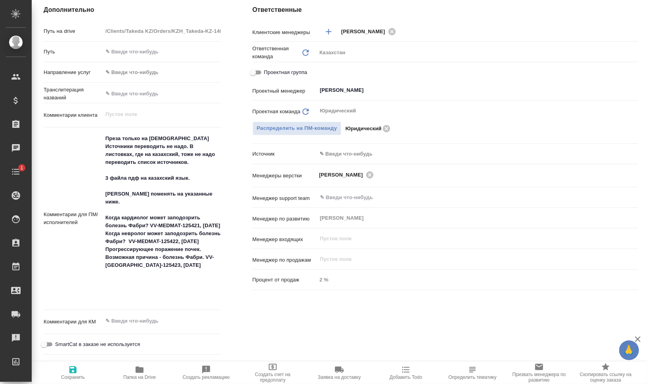
type textarea "x"
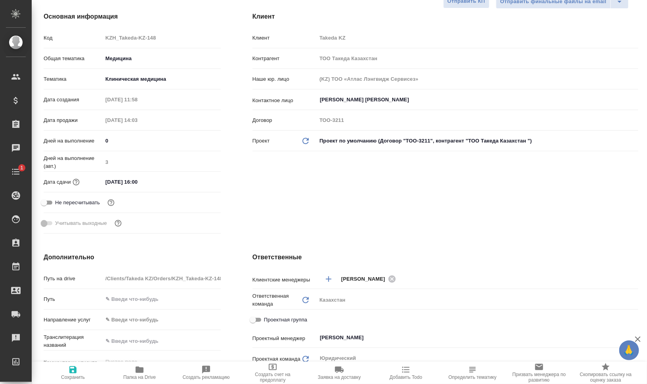
scroll to position [0, 0]
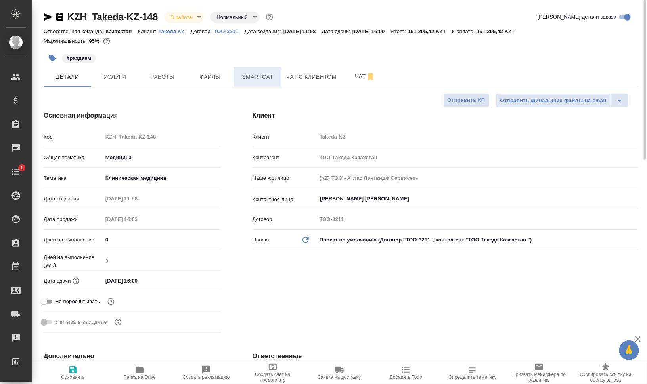
click at [248, 76] on span "Smartcat" at bounding box center [258, 77] width 38 height 10
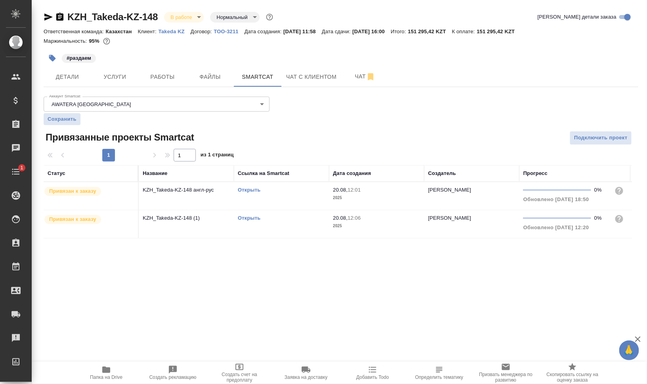
click at [248, 216] on link "Открыть" at bounding box center [249, 218] width 23 height 6
click at [149, 73] on span "Работы" at bounding box center [162, 77] width 38 height 10
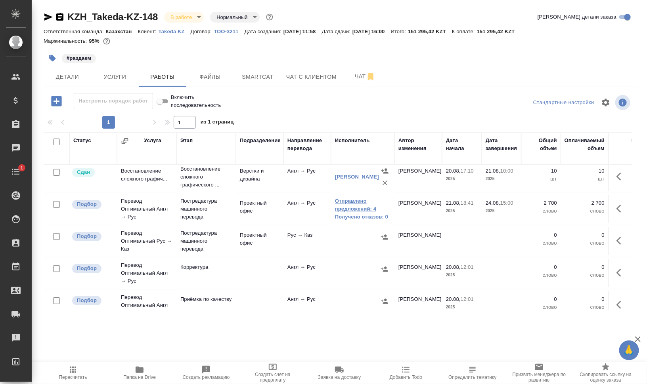
scroll to position [50, 0]
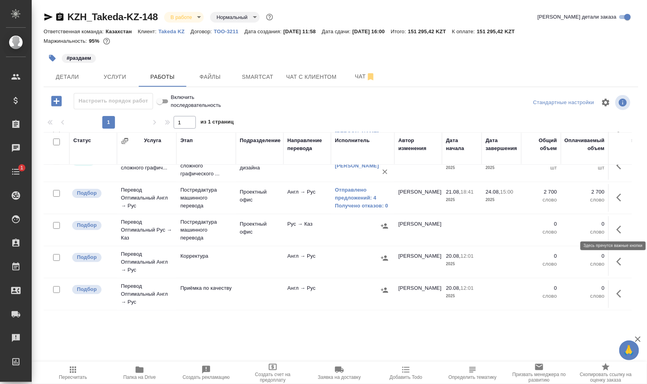
click at [616, 225] on icon "button" at bounding box center [621, 230] width 10 height 10
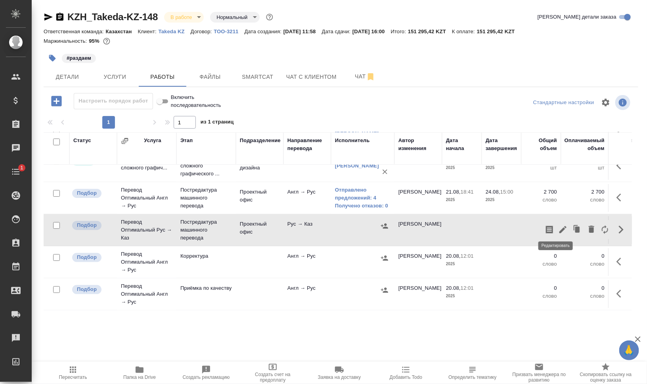
click at [556, 222] on button "button" at bounding box center [562, 229] width 13 height 19
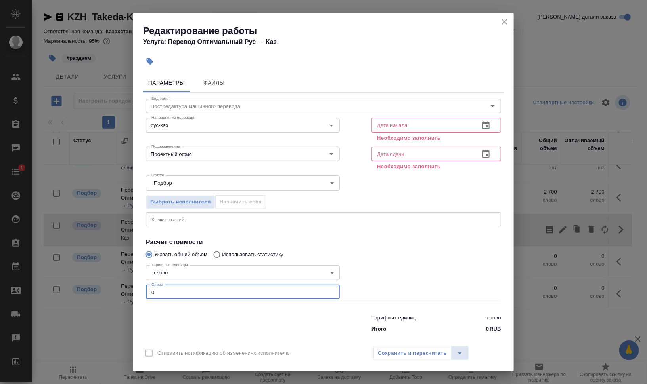
drag, startPoint x: 143, startPoint y: 287, endPoint x: 150, endPoint y: 288, distance: 6.7
click at [136, 286] on div "Параметры Файлы Вид работ Постредактура машинного перевода Вид работ Направлени…" at bounding box center [323, 205] width 380 height 271
type input "600"
click at [481, 125] on icon "button" at bounding box center [486, 126] width 10 height 10
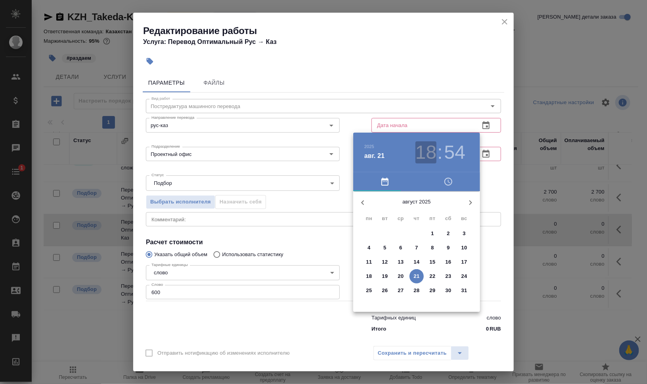
click at [424, 153] on h3 "18" at bounding box center [425, 152] width 21 height 22
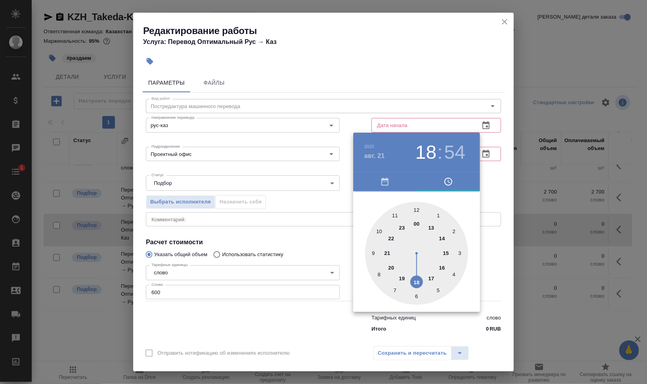
click at [453, 151] on h3 "54" at bounding box center [454, 152] width 21 height 22
click at [396, 214] on div at bounding box center [416, 253] width 103 height 103
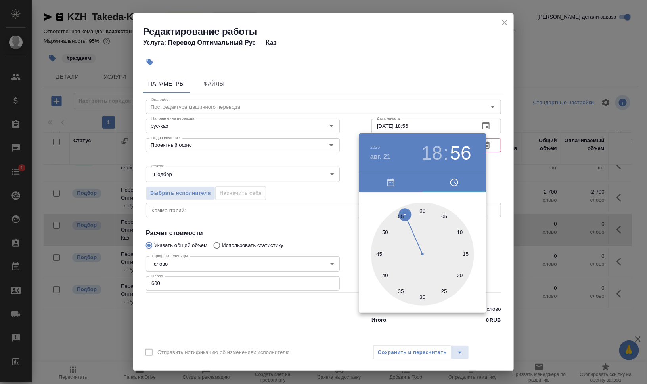
click at [396, 214] on div at bounding box center [422, 254] width 103 height 103
type input "21.08.2025 18:54"
click at [514, 229] on div at bounding box center [323, 192] width 647 height 384
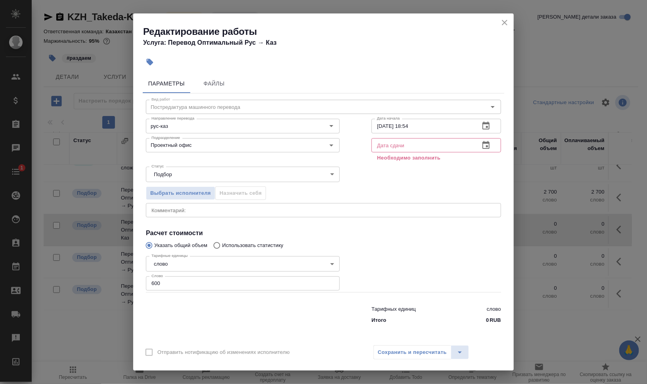
click at [487, 149] on icon "button" at bounding box center [486, 146] width 10 height 10
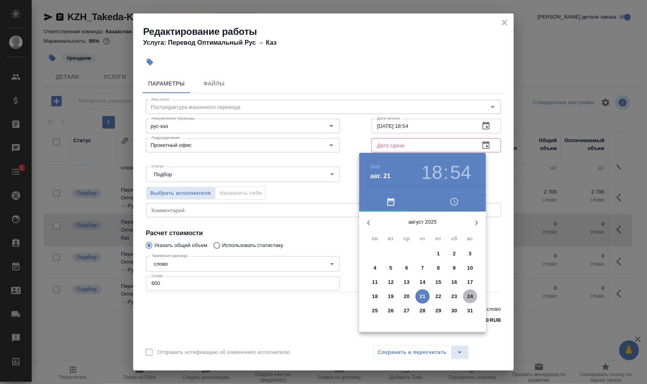
click at [468, 296] on p "24" at bounding box center [470, 297] width 6 height 8
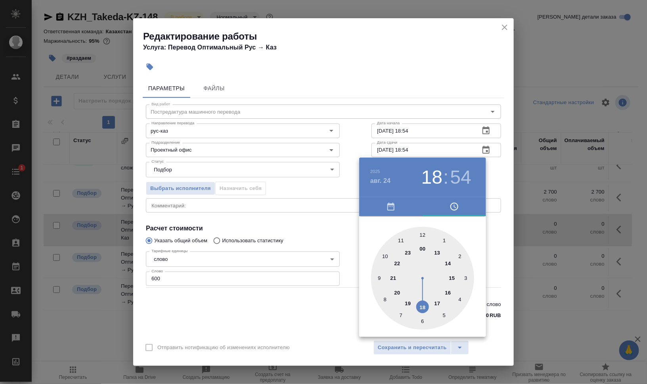
click at [448, 294] on div at bounding box center [422, 278] width 103 height 103
click at [436, 172] on h3 "16" at bounding box center [431, 177] width 21 height 22
click at [451, 279] on div at bounding box center [422, 278] width 103 height 103
drag, startPoint x: 423, startPoint y: 235, endPoint x: 464, endPoint y: 238, distance: 40.9
click at [423, 235] on div at bounding box center [422, 278] width 103 height 103
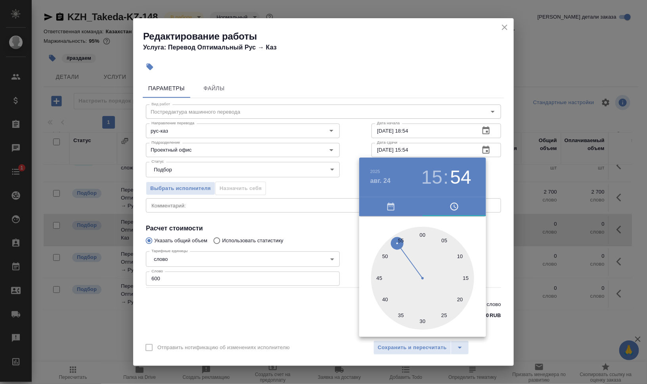
type input "24.08.2025 15:00"
click at [555, 237] on div at bounding box center [323, 192] width 647 height 384
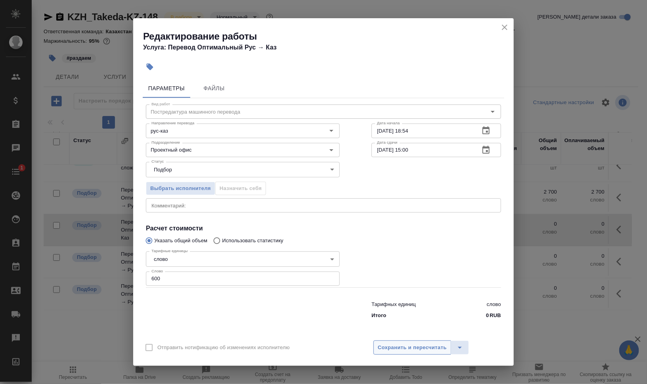
click at [421, 345] on span "Сохранить и пересчитать" at bounding box center [412, 348] width 69 height 9
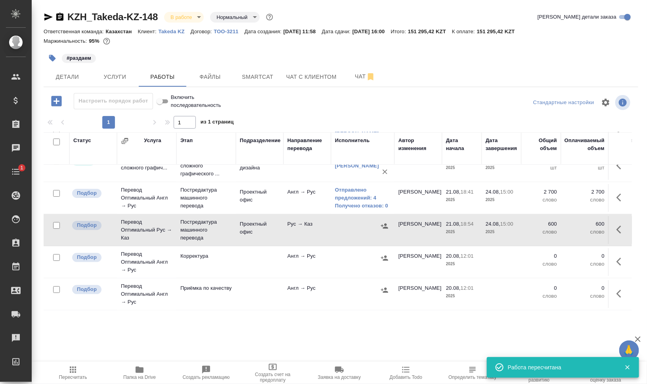
click at [390, 150] on td at bounding box center [362, 134] width 63 height 32
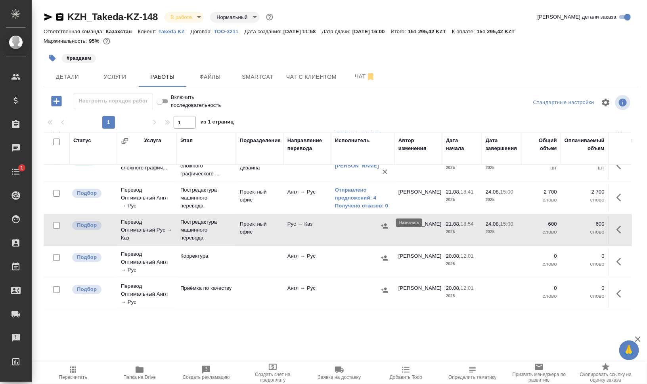
click at [385, 224] on icon "button" at bounding box center [384, 226] width 8 height 8
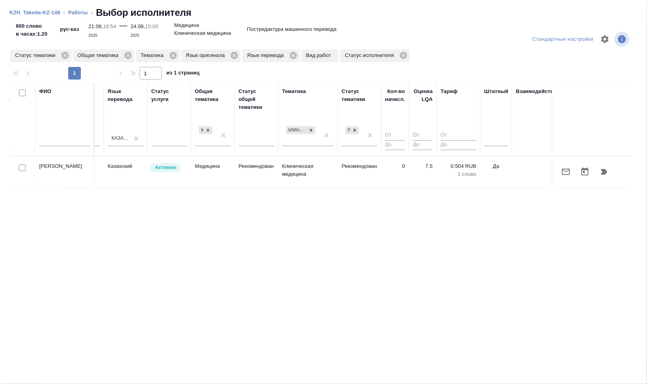
scroll to position [0, 470]
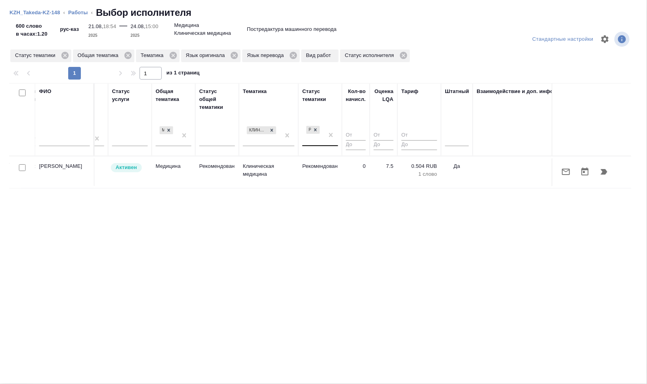
drag, startPoint x: 317, startPoint y: 129, endPoint x: 316, endPoint y: 134, distance: 5.6
click at [317, 129] on icon at bounding box center [316, 130] width 6 height 6
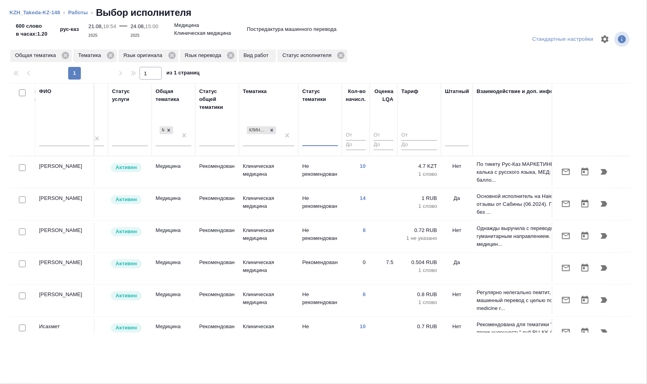
scroll to position [50, 470]
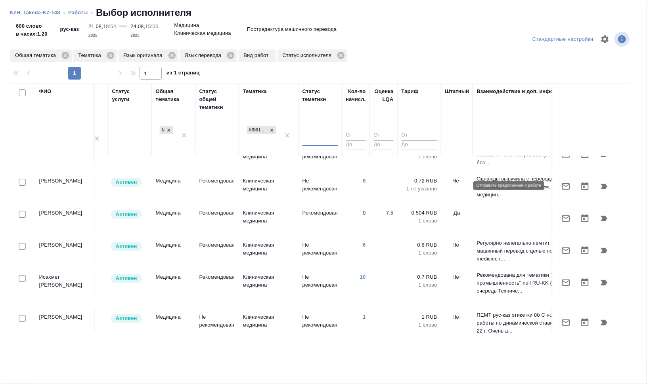
click at [563, 183] on icon "button" at bounding box center [566, 187] width 10 height 10
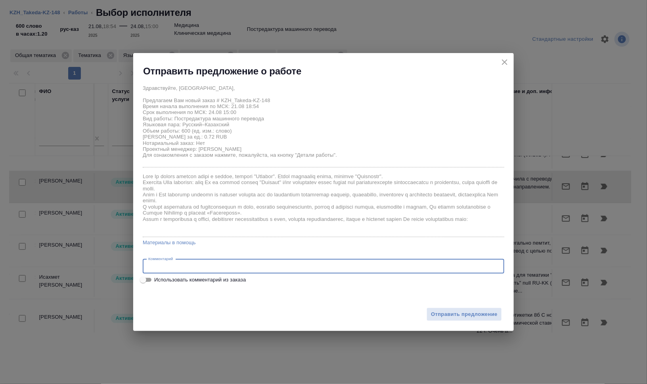
click at [259, 266] on textarea at bounding box center [323, 267] width 350 height 6
type textarea "C"
paste textarea "https://drive.awatera.com/s/X8jAPWytdjP7Sqt"
type textarea "Переводим только 3 файла пдф. Списки литературы не переводим. Оригиналы по ссыл…"
click at [297, 296] on div "Отправить предложение" at bounding box center [323, 310] width 380 height 44
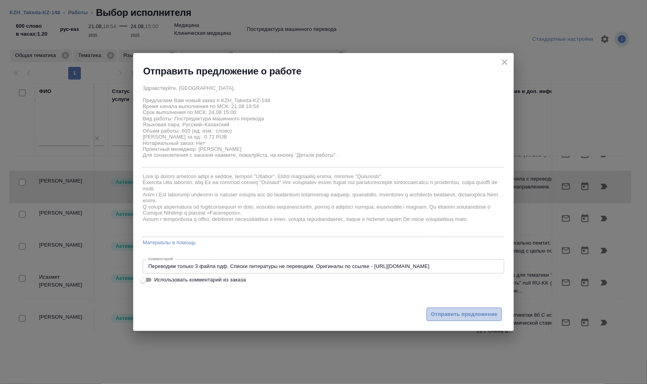
click at [484, 315] on span "Отправить предложение" at bounding box center [464, 314] width 67 height 9
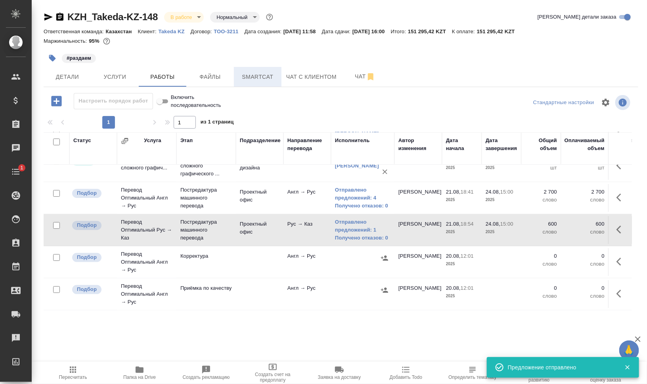
click at [273, 71] on button "Smartcat" at bounding box center [258, 77] width 48 height 20
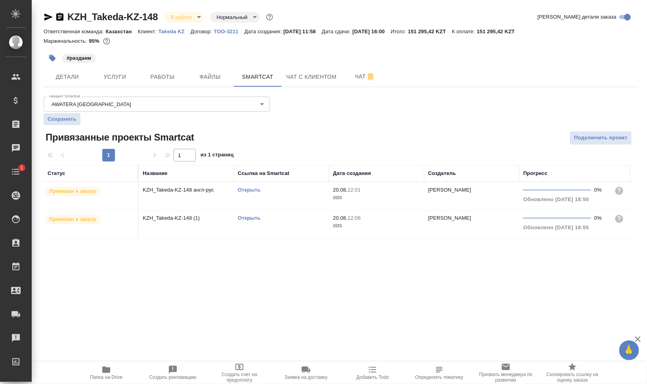
click at [267, 210] on td "Открыть" at bounding box center [281, 196] width 95 height 28
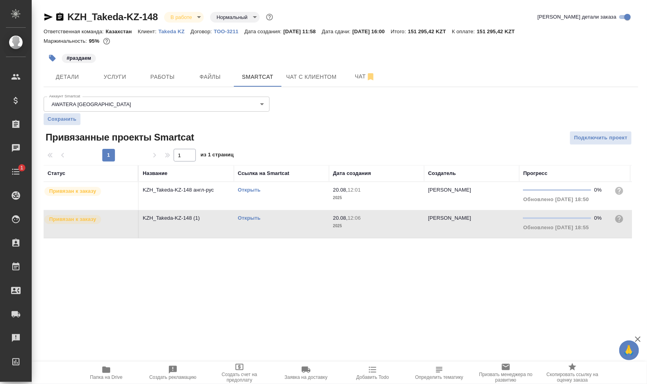
click at [276, 210] on td "Открыть" at bounding box center [281, 196] width 95 height 28
click at [172, 78] on span "Работы" at bounding box center [162, 77] width 38 height 10
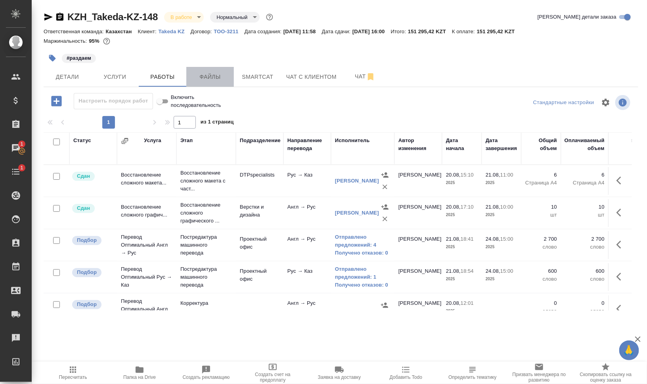
click at [219, 77] on span "Файлы" at bounding box center [210, 77] width 38 height 10
click at [160, 75] on span "Работы" at bounding box center [162, 77] width 38 height 10
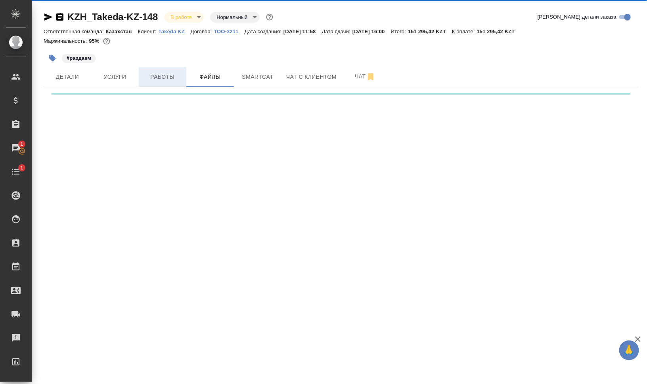
click at [160, 74] on span "Работы" at bounding box center [162, 77] width 38 height 10
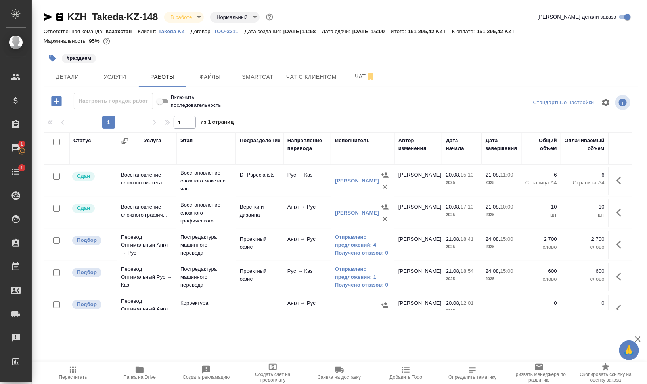
scroll to position [50, 0]
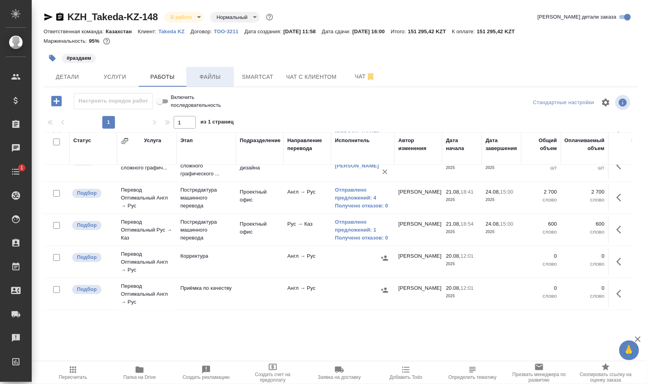
click at [222, 72] on span "Файлы" at bounding box center [210, 77] width 38 height 10
click at [163, 72] on span "Работы" at bounding box center [162, 77] width 38 height 10
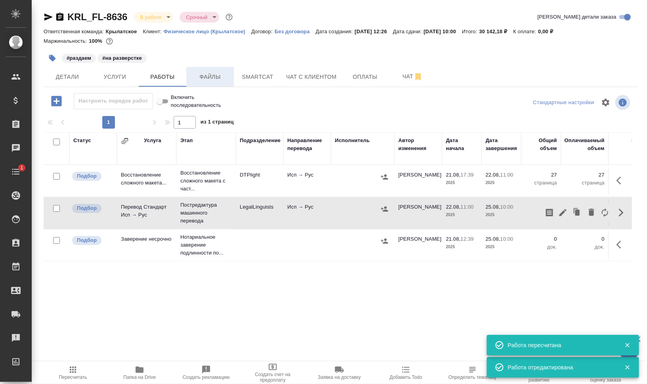
click at [212, 71] on button "Файлы" at bounding box center [210, 77] width 48 height 20
click at [168, 73] on span "Работы" at bounding box center [162, 77] width 38 height 10
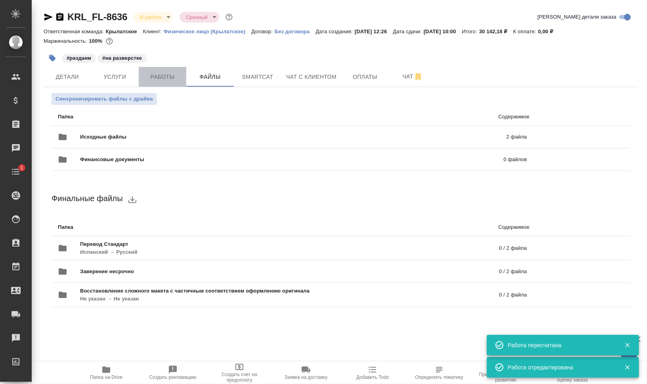
click at [168, 73] on span "Работы" at bounding box center [162, 77] width 38 height 10
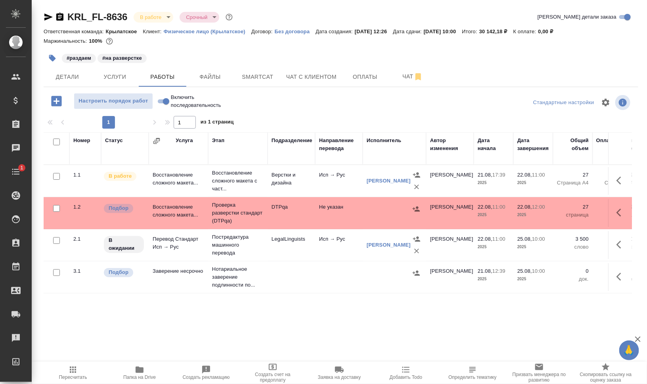
click at [54, 59] on icon "button" at bounding box center [52, 58] width 7 height 7
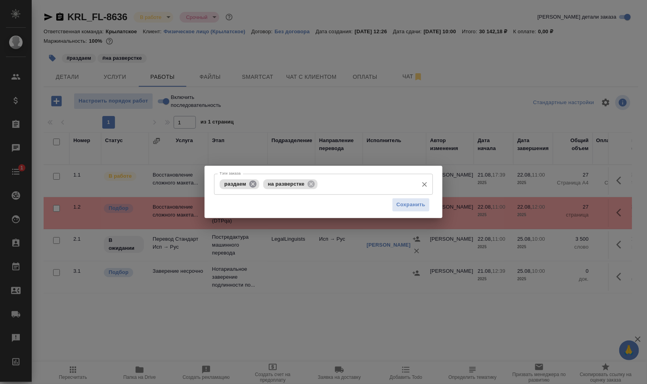
click at [253, 183] on icon at bounding box center [252, 183] width 7 height 7
click at [306, 186] on input "Тэги заказа" at bounding box center [345, 184] width 138 height 13
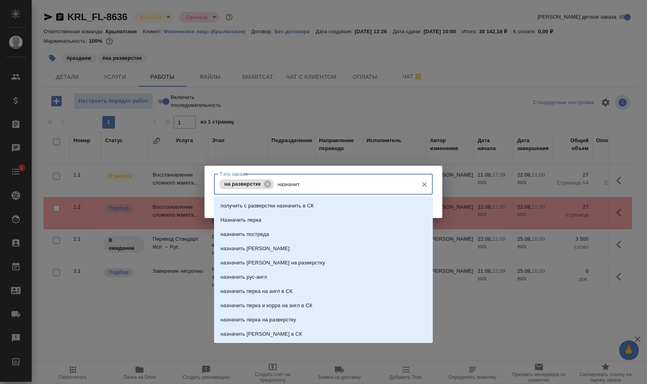
type input "назначить"
click at [310, 212] on li "получить с разверстки назначить в СК" at bounding box center [323, 206] width 219 height 14
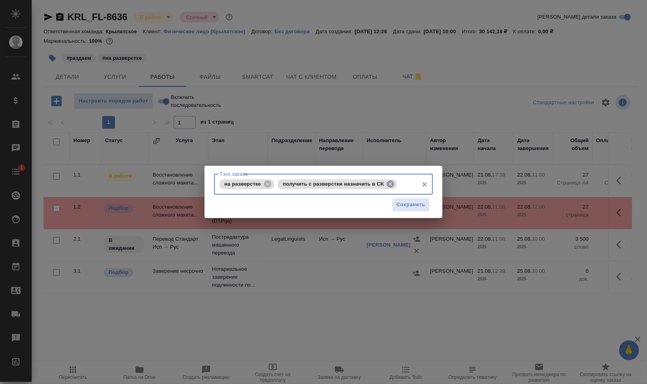
click at [388, 186] on icon at bounding box center [390, 183] width 7 height 7
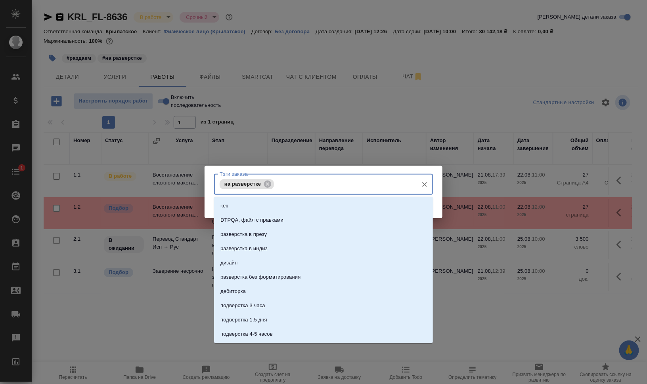
click at [388, 186] on input "Тэги заказа" at bounding box center [345, 184] width 138 height 13
type input "назначить пе"
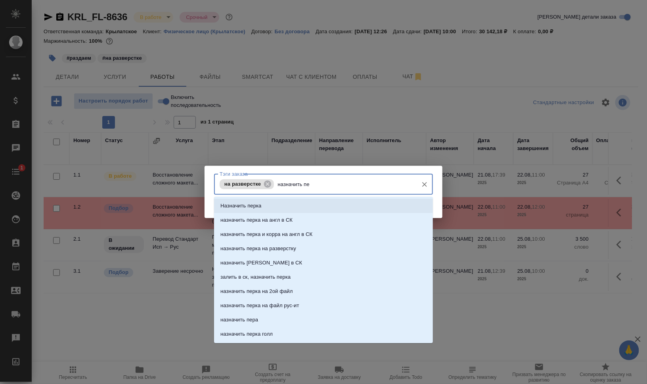
click at [384, 207] on li "Назначить перка" at bounding box center [323, 206] width 219 height 14
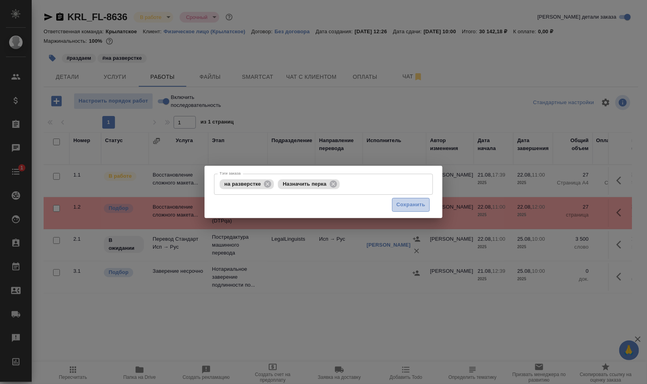
click at [415, 204] on span "Сохранить" at bounding box center [410, 205] width 29 height 9
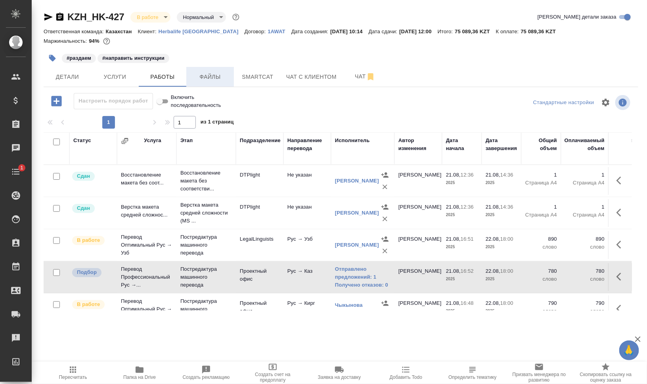
scroll to position [49, 0]
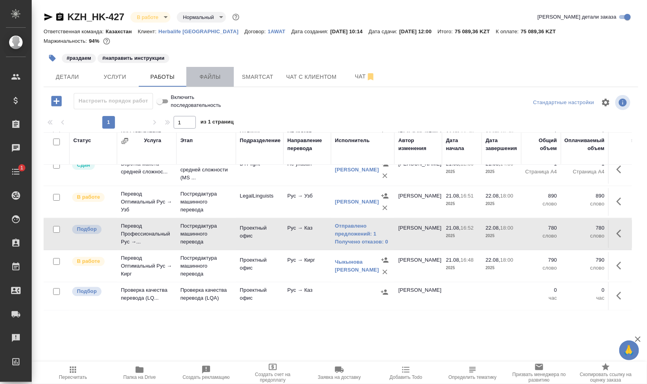
click at [218, 69] on button "Файлы" at bounding box center [210, 77] width 48 height 20
click at [172, 75] on span "Работы" at bounding box center [162, 77] width 38 height 10
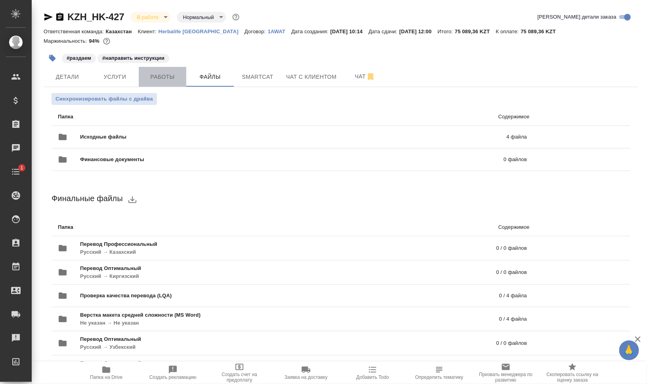
click at [172, 75] on span "Работы" at bounding box center [162, 77] width 38 height 10
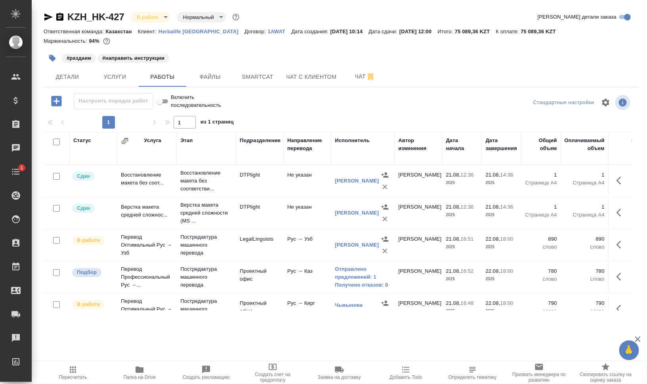
click at [58, 17] on icon "button" at bounding box center [59, 17] width 7 height 8
click at [352, 273] on link "Отправлено предложений: 1" at bounding box center [362, 274] width 55 height 16
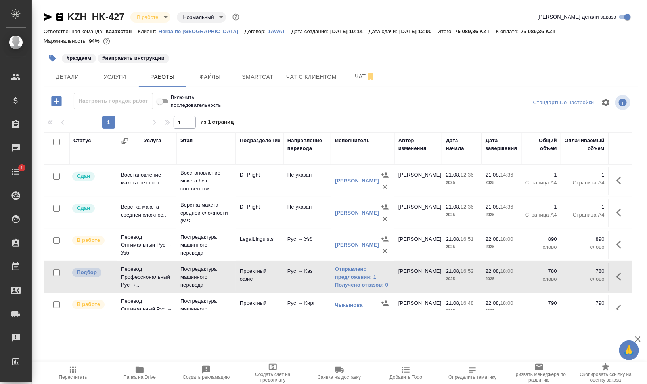
scroll to position [49, 0]
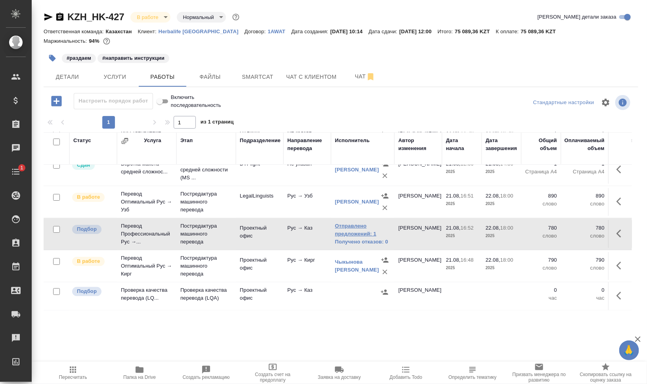
click at [354, 225] on link "Отправлено предложений: 1" at bounding box center [362, 230] width 55 height 16
click at [212, 80] on span "Файлы" at bounding box center [210, 77] width 38 height 10
click at [157, 82] on span "Работы" at bounding box center [162, 77] width 38 height 10
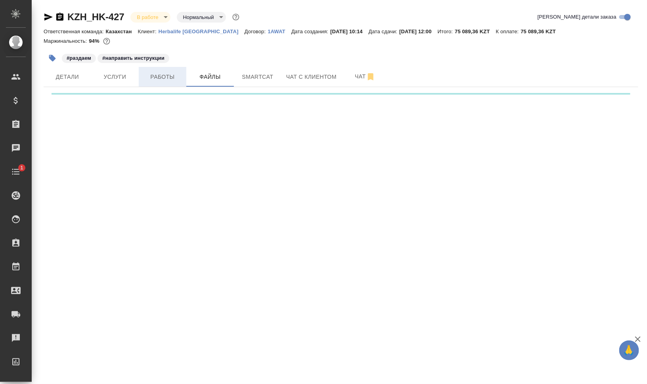
click at [157, 82] on span "Работы" at bounding box center [162, 77] width 38 height 10
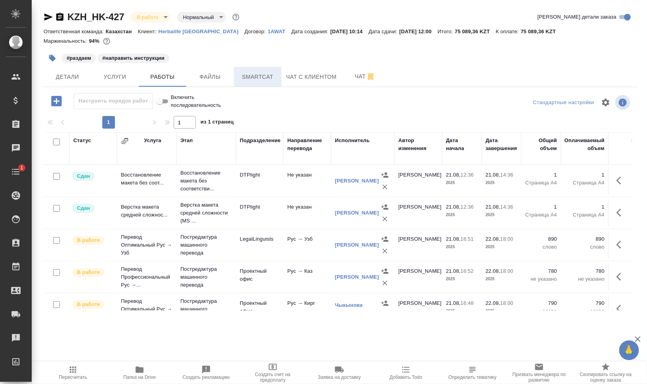
click at [262, 76] on span "Smartcat" at bounding box center [258, 77] width 38 height 10
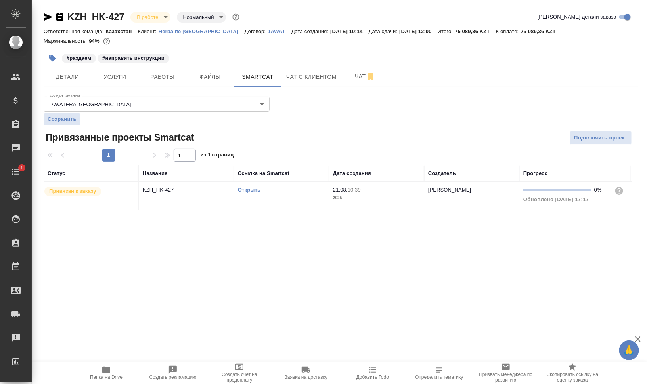
click at [248, 190] on link "Открыть" at bounding box center [249, 190] width 23 height 6
click at [159, 73] on span "Работы" at bounding box center [162, 77] width 38 height 10
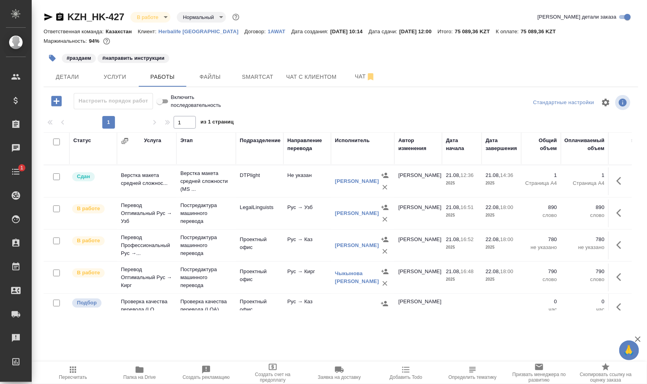
scroll to position [49, 0]
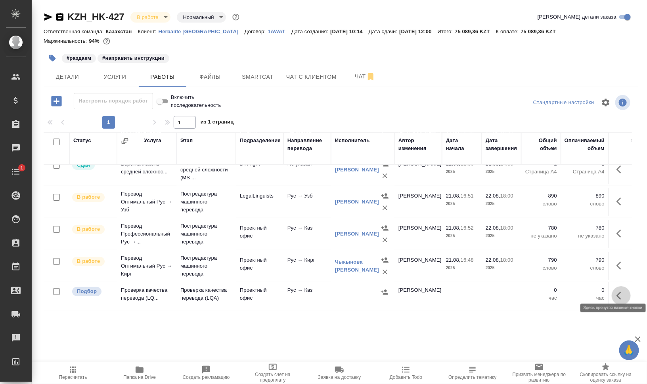
click at [617, 291] on icon "button" at bounding box center [621, 296] width 10 height 10
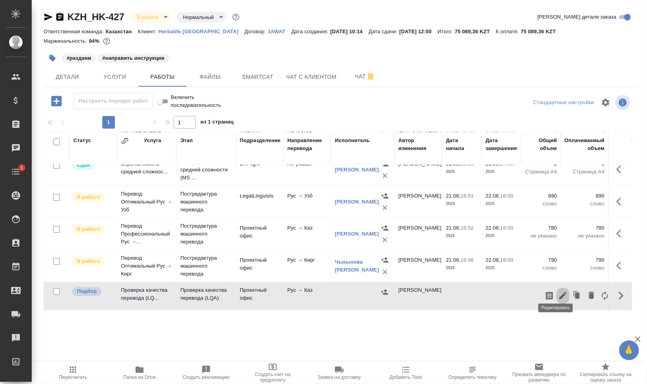
click at [558, 291] on icon "button" at bounding box center [563, 296] width 10 height 10
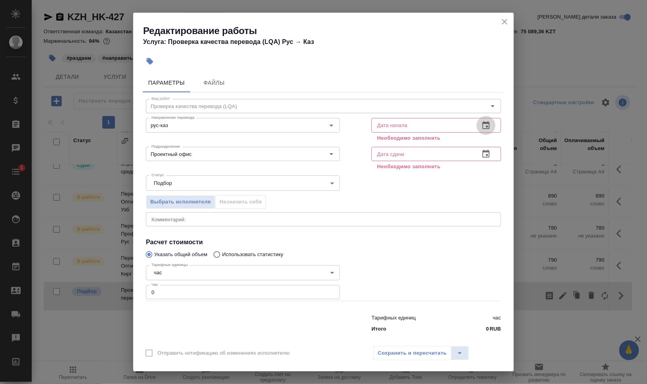
click at [482, 121] on icon "button" at bounding box center [486, 126] width 10 height 10
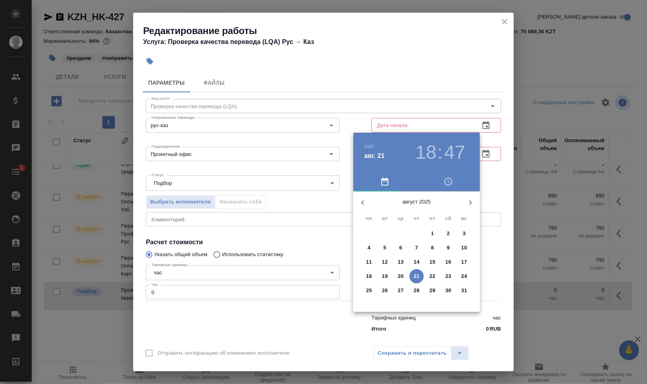
click at [432, 275] on p "22" at bounding box center [433, 277] width 6 height 8
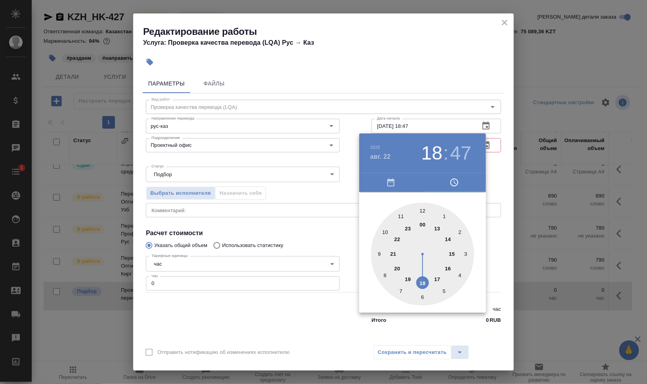
click at [438, 276] on div at bounding box center [422, 254] width 103 height 103
drag, startPoint x: 422, startPoint y: 207, endPoint x: 428, endPoint y: 210, distance: 6.2
click at [422, 208] on div at bounding box center [422, 254] width 103 height 103
type input "22.08.2025 17:00"
click at [536, 220] on div at bounding box center [323, 192] width 647 height 384
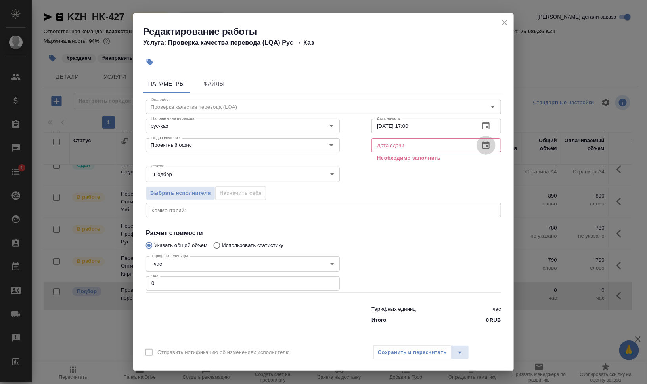
click at [485, 144] on icon "button" at bounding box center [485, 145] width 7 height 8
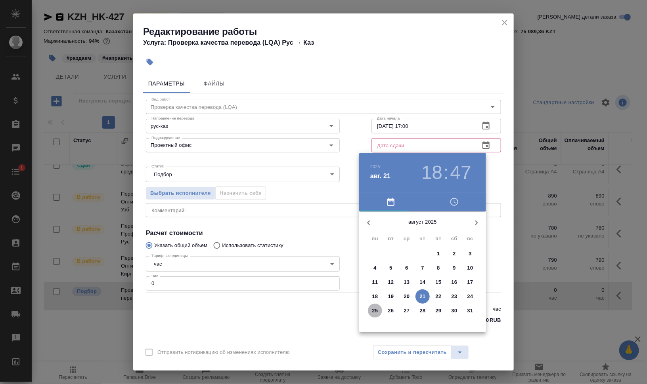
click at [374, 311] on p "25" at bounding box center [375, 311] width 6 height 8
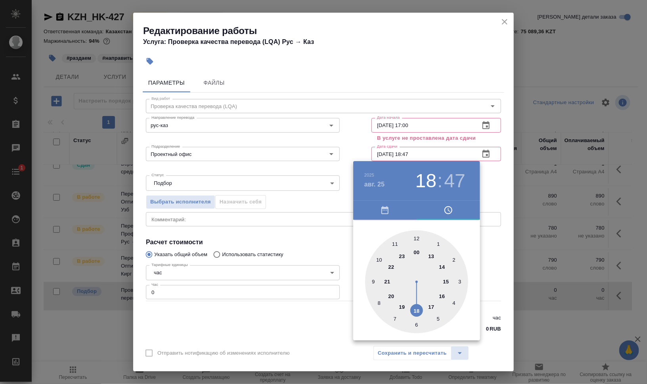
click at [376, 281] on div at bounding box center [416, 282] width 103 height 103
click at [415, 238] on div at bounding box center [416, 282] width 103 height 103
type input "25.08.2025 09:00"
click at [570, 288] on div at bounding box center [323, 192] width 647 height 384
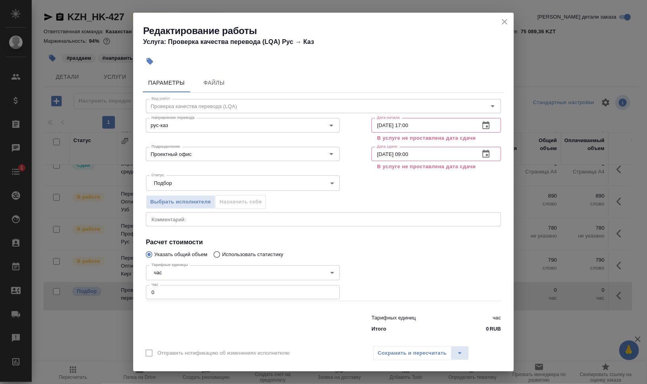
click at [506, 21] on icon "close" at bounding box center [505, 22] width 10 height 10
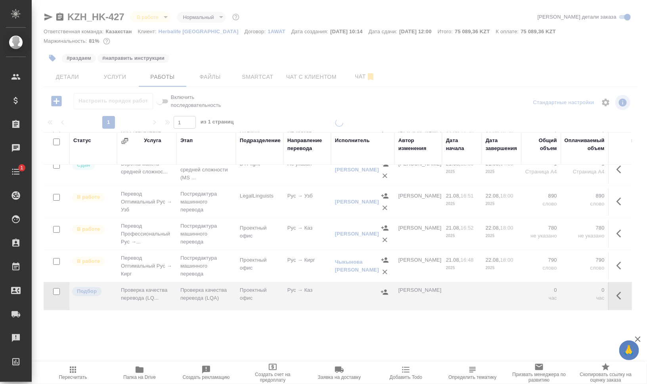
click at [109, 80] on div at bounding box center [339, 165] width 615 height 331
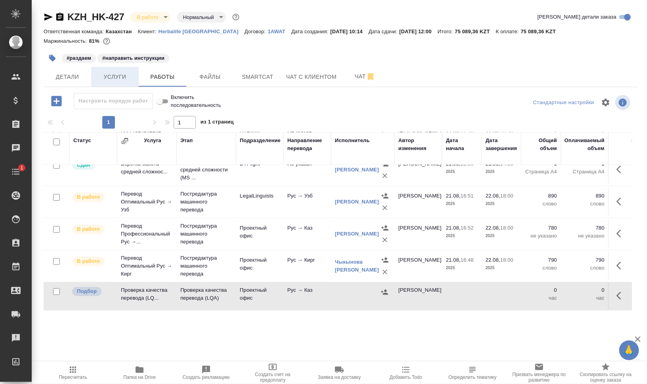
click at [112, 76] on span "Услуги" at bounding box center [115, 77] width 38 height 10
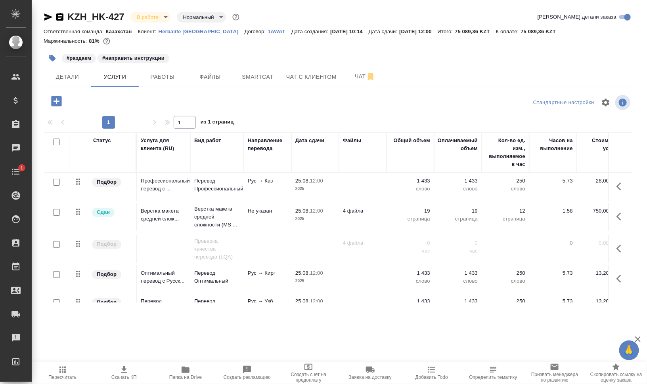
click at [612, 240] on button "button" at bounding box center [620, 248] width 19 height 19
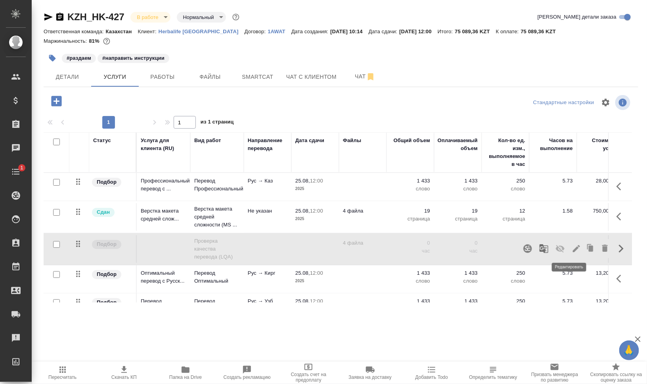
click at [571, 247] on icon "button" at bounding box center [576, 249] width 10 height 10
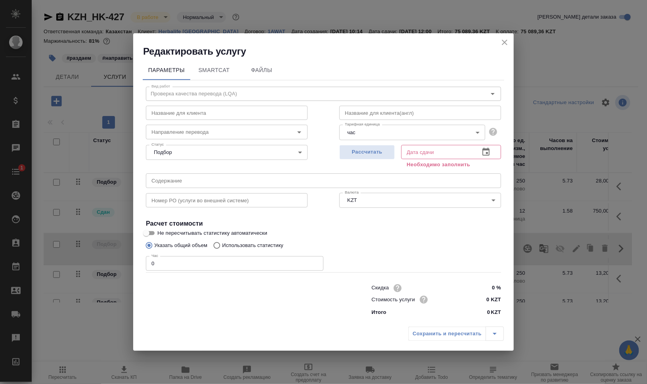
click at [487, 153] on icon "button" at bounding box center [485, 152] width 7 height 8
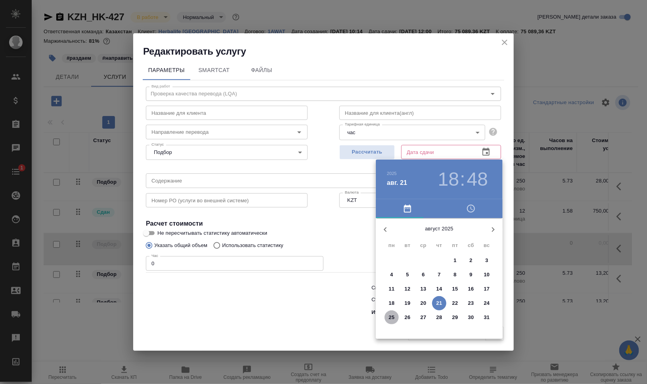
click at [391, 317] on p "25" at bounding box center [392, 318] width 6 height 8
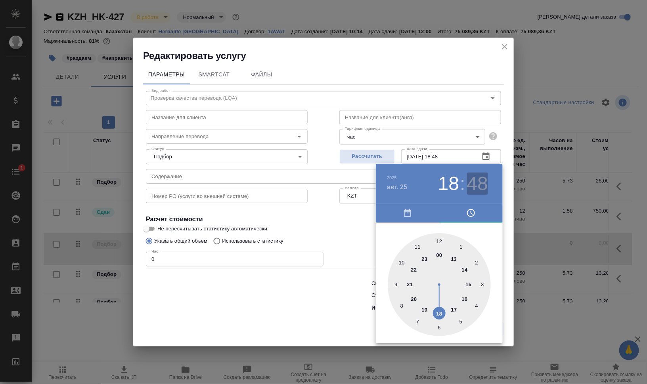
click at [483, 182] on h3 "48" at bounding box center [477, 184] width 21 height 22
click at [435, 243] on div at bounding box center [439, 284] width 103 height 103
click at [438, 243] on div at bounding box center [439, 284] width 103 height 103
type input "25.08.2025 18:00"
click at [569, 262] on div at bounding box center [323, 192] width 647 height 384
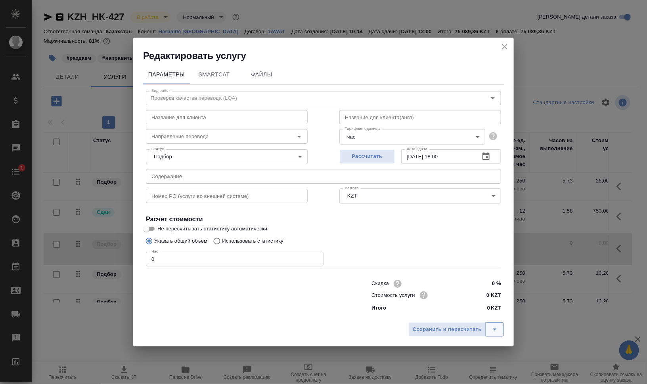
click at [496, 331] on icon "split button" at bounding box center [495, 330] width 10 height 10
click at [448, 311] on li "Сохранить" at bounding box center [457, 313] width 95 height 13
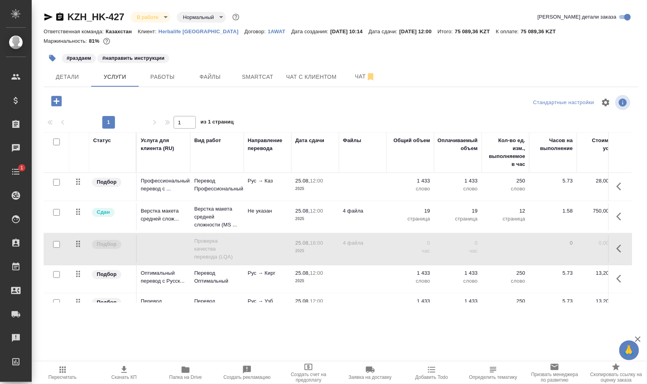
click at [617, 246] on icon "button" at bounding box center [621, 249] width 10 height 10
click at [573, 249] on icon "button" at bounding box center [576, 248] width 7 height 7
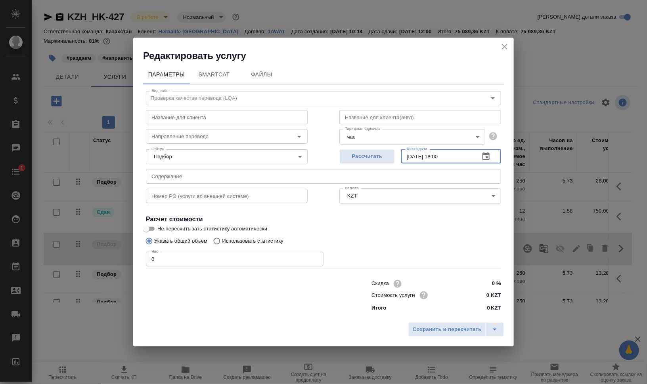
drag, startPoint x: 442, startPoint y: 154, endPoint x: 448, endPoint y: 155, distance: 6.1
click at [448, 155] on input "25.08.2025 18:00" at bounding box center [437, 156] width 72 height 14
type input "25.08.2025 12:00"
click at [458, 328] on span "Сохранить и пересчитать" at bounding box center [447, 329] width 69 height 9
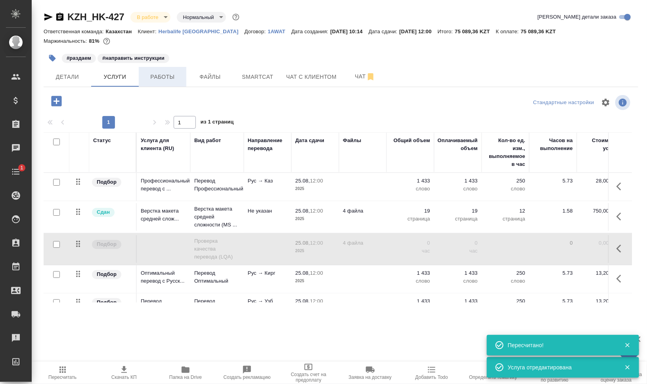
click at [171, 70] on button "Работы" at bounding box center [163, 77] width 48 height 20
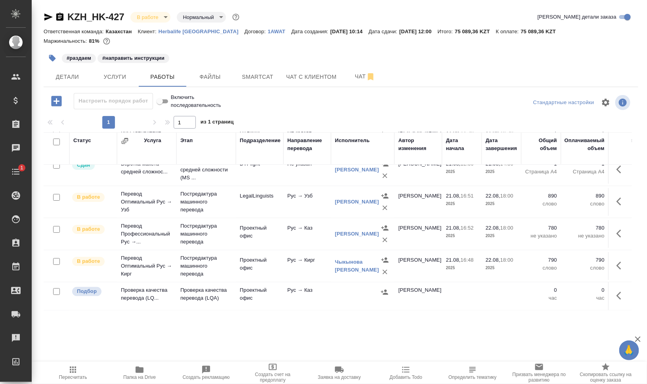
scroll to position [49, 0]
click at [620, 294] on button "button" at bounding box center [620, 296] width 19 height 19
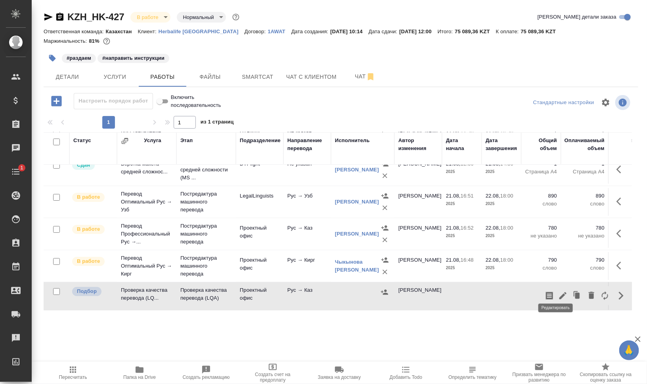
click at [558, 291] on icon "button" at bounding box center [563, 296] width 10 height 10
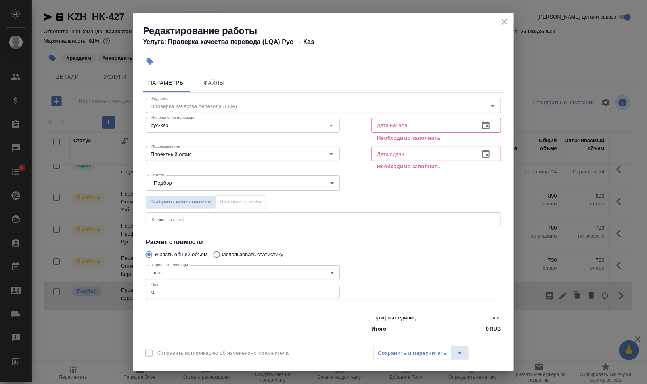
click at [487, 124] on button "button" at bounding box center [485, 125] width 19 height 19
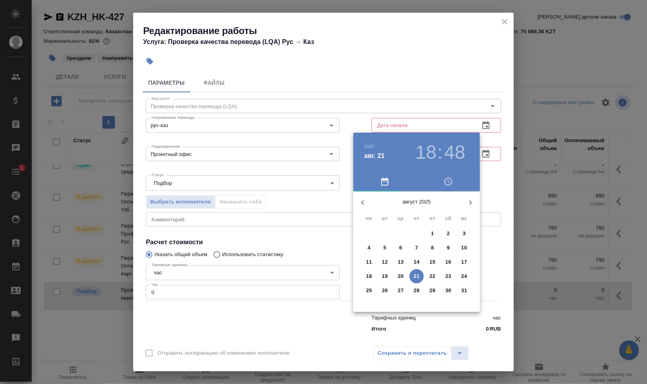
click at [429, 275] on span "22" at bounding box center [432, 277] width 14 height 8
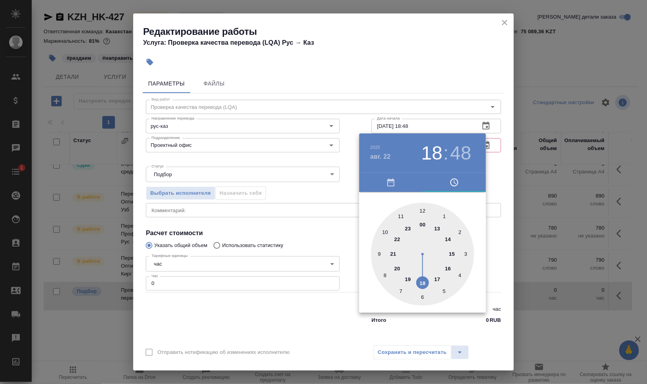
click at [422, 224] on div at bounding box center [422, 254] width 103 height 103
click at [432, 155] on h3 "00" at bounding box center [431, 153] width 21 height 22
click at [423, 282] on div at bounding box center [422, 254] width 103 height 103
click at [434, 164] on h3 "18" at bounding box center [431, 153] width 21 height 22
click at [438, 276] on div at bounding box center [422, 254] width 103 height 103
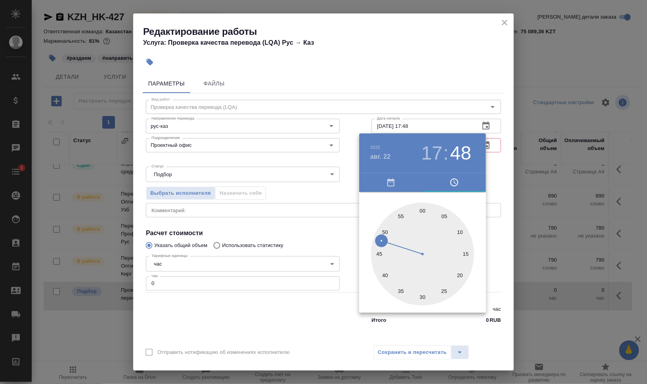
click at [422, 206] on div at bounding box center [422, 254] width 103 height 103
type input "22.08.2025 17:00"
click at [541, 214] on div at bounding box center [323, 192] width 647 height 384
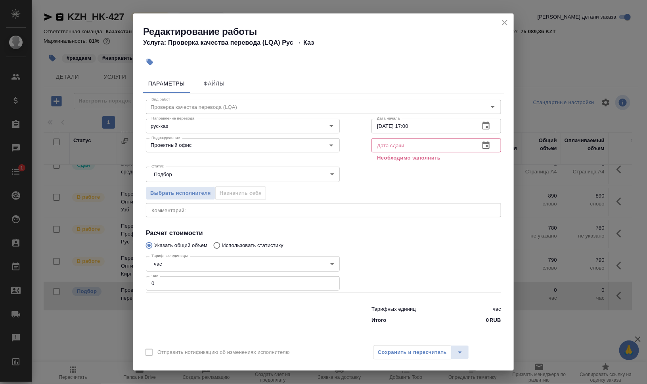
click at [480, 144] on button "button" at bounding box center [485, 145] width 19 height 19
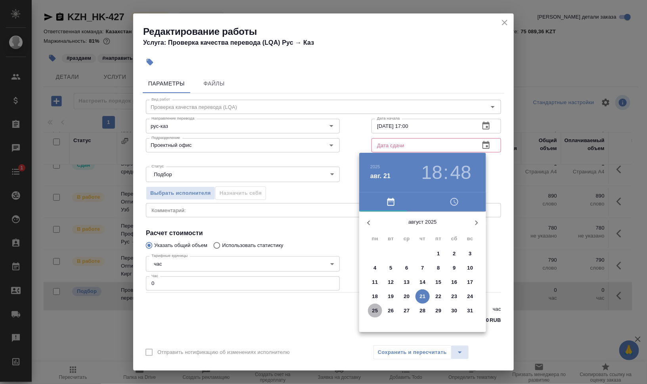
click at [378, 306] on button "25" at bounding box center [375, 311] width 14 height 14
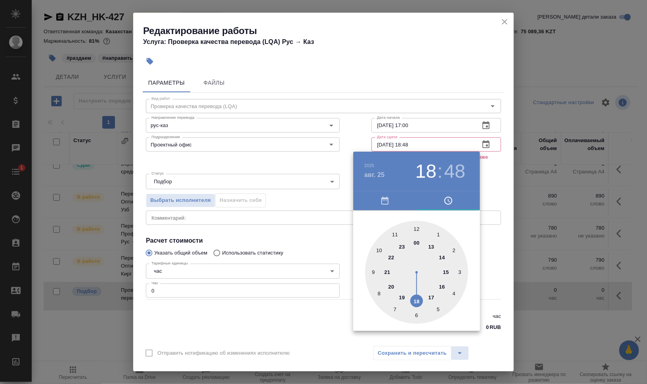
click at [374, 269] on div at bounding box center [416, 272] width 103 height 103
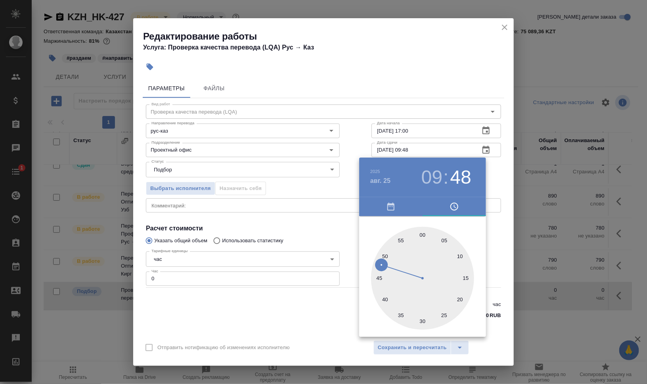
click at [421, 235] on div at bounding box center [422, 278] width 103 height 103
type input "25.08.2025 09:00"
click at [505, 285] on div at bounding box center [323, 192] width 647 height 384
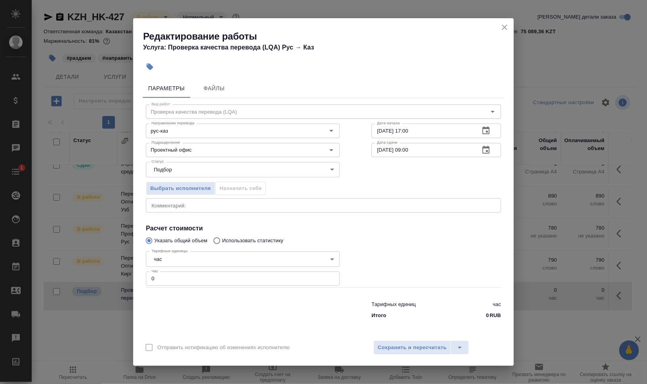
drag, startPoint x: 149, startPoint y: 279, endPoint x: 136, endPoint y: 278, distance: 13.6
click at [143, 279] on div "Тарифные единицы час 5a8b1489cc6b4906c91bfd93 Тарифные единицы Час 0 Час" at bounding box center [242, 268] width 225 height 71
type input "1"
click at [180, 204] on textarea at bounding box center [323, 206] width 344 height 6
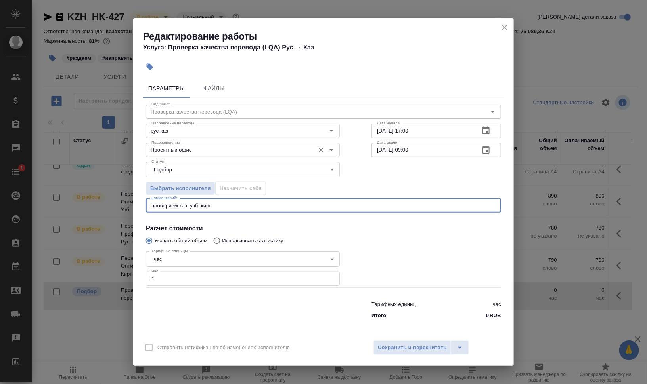
type textarea "проверяем каз, узб, кирг"
click at [203, 148] on input "Проектный офис" at bounding box center [229, 150] width 162 height 10
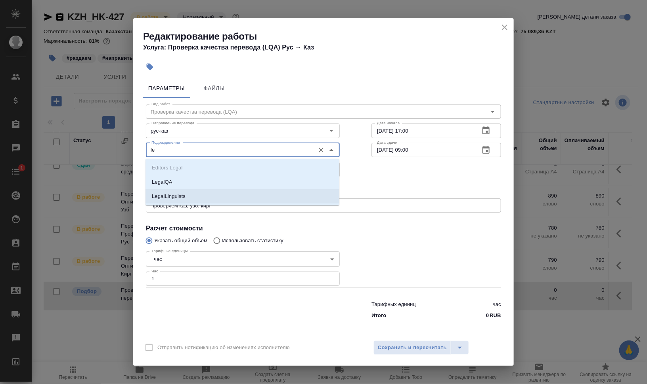
click at [199, 189] on li "LegalLinguists" at bounding box center [242, 196] width 194 height 14
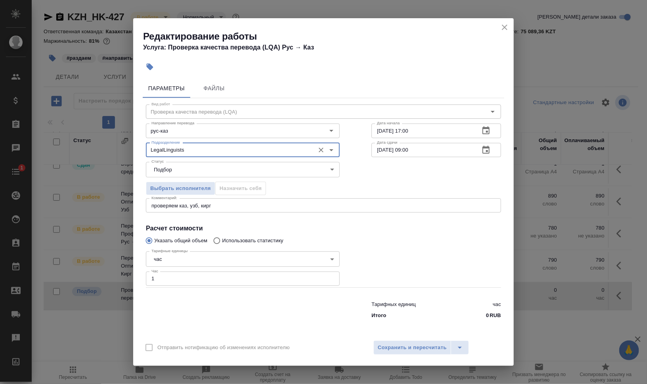
type input "LegalLinguists"
click at [457, 267] on div at bounding box center [435, 268] width 161 height 71
click at [270, 210] on div "проверяем каз, узб, кирг x Комментарий:" at bounding box center [323, 206] width 355 height 14
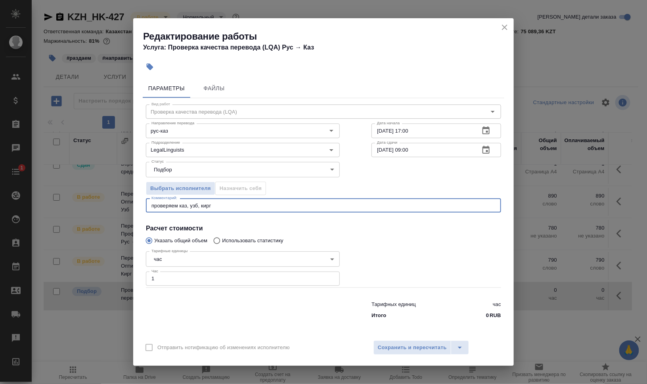
type textarea "проверяем каз, узб, кирг"
click at [410, 297] on div "Тарифных единиц час Итого 0 RUB" at bounding box center [435, 309] width 161 height 54
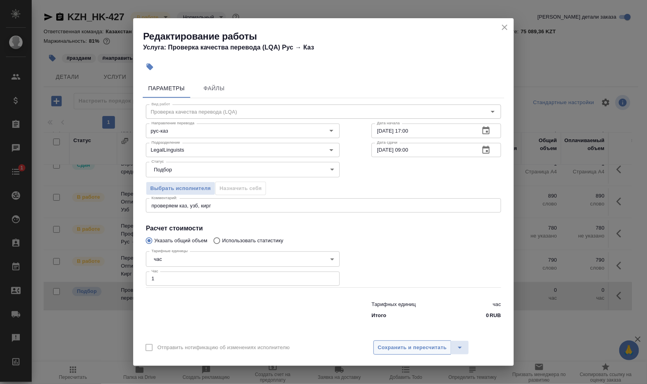
click at [409, 342] on button "Сохранить и пересчитать" at bounding box center [412, 348] width 78 height 14
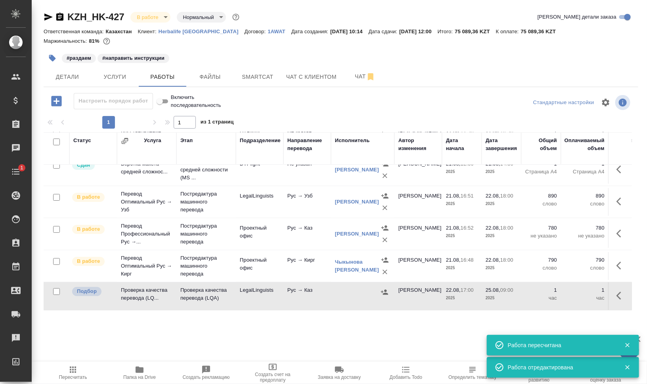
click at [617, 292] on icon "button" at bounding box center [621, 296] width 10 height 10
click at [559, 292] on icon "button" at bounding box center [562, 295] width 7 height 7
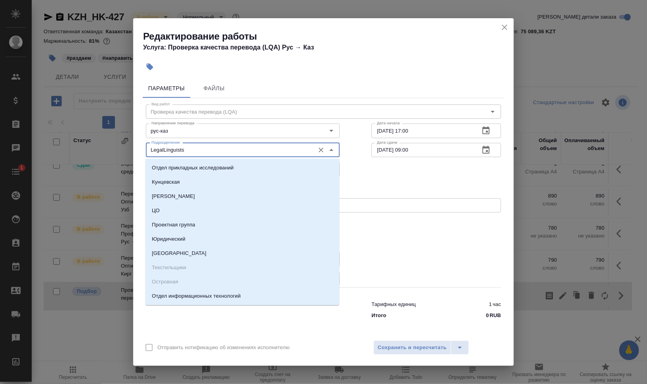
drag, startPoint x: 208, startPoint y: 147, endPoint x: 167, endPoint y: 151, distance: 41.4
click at [167, 151] on input "LegalLinguists" at bounding box center [229, 150] width 162 height 10
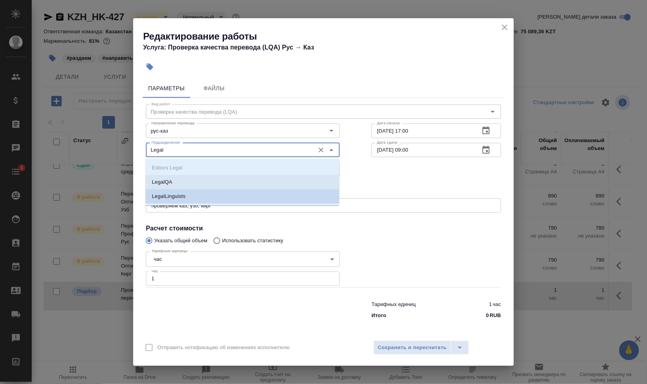
click at [186, 180] on li "LegalQA" at bounding box center [242, 182] width 194 height 14
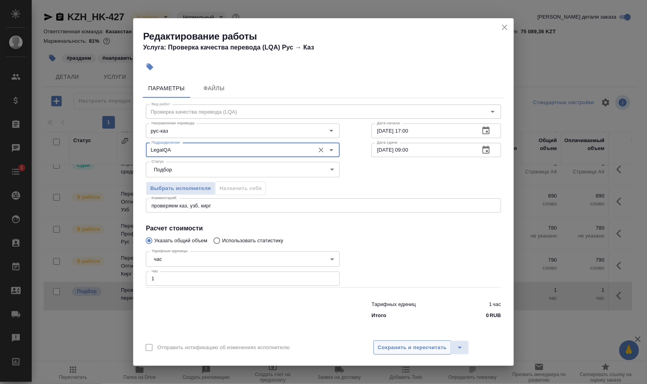
type input "LegalQA"
click at [415, 344] on span "Сохранить и пересчитать" at bounding box center [412, 348] width 69 height 9
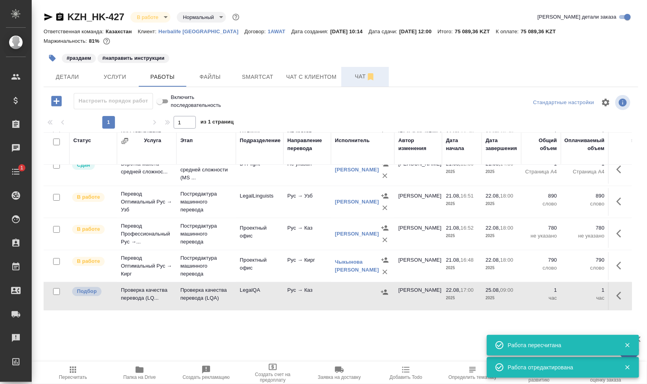
click at [353, 75] on span "Чат" at bounding box center [365, 77] width 38 height 10
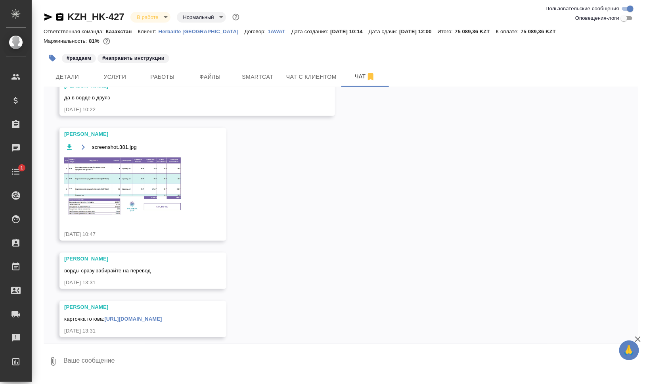
scroll to position [233, 0]
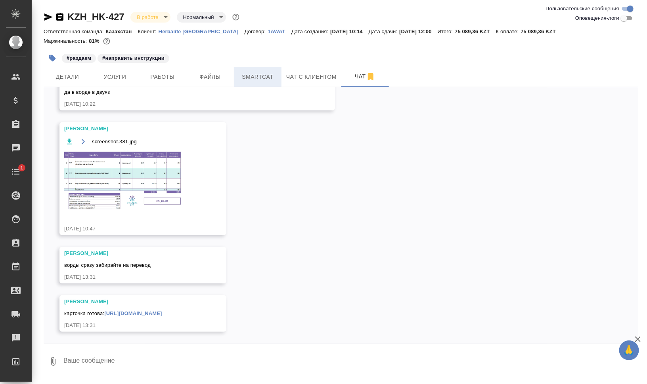
click at [248, 73] on span "Smartcat" at bounding box center [258, 77] width 38 height 10
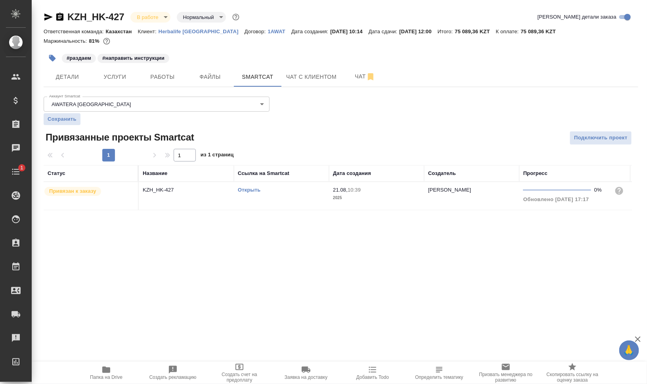
click at [250, 190] on link "Открыть" at bounding box center [249, 190] width 23 height 6
click at [160, 76] on span "Работы" at bounding box center [162, 77] width 38 height 10
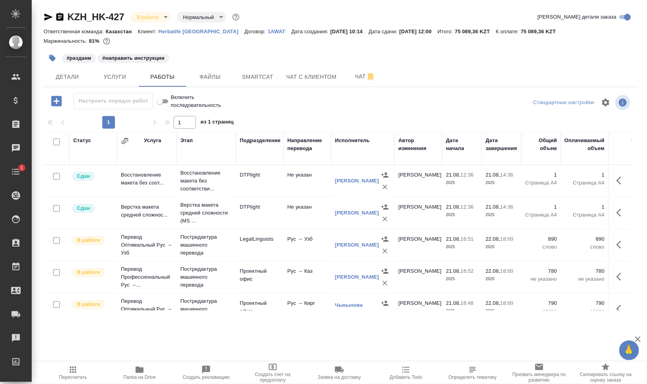
scroll to position [49, 0]
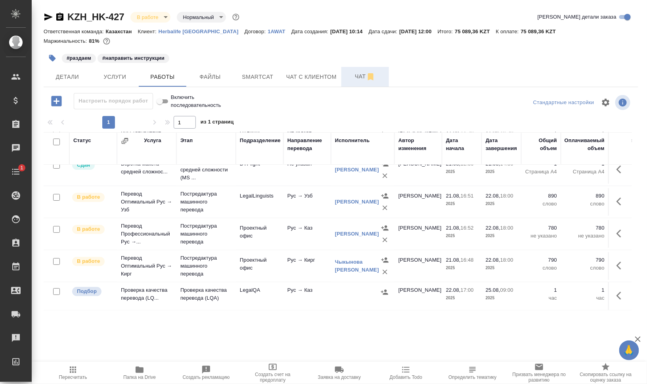
click at [355, 74] on span "Чат" at bounding box center [365, 77] width 38 height 10
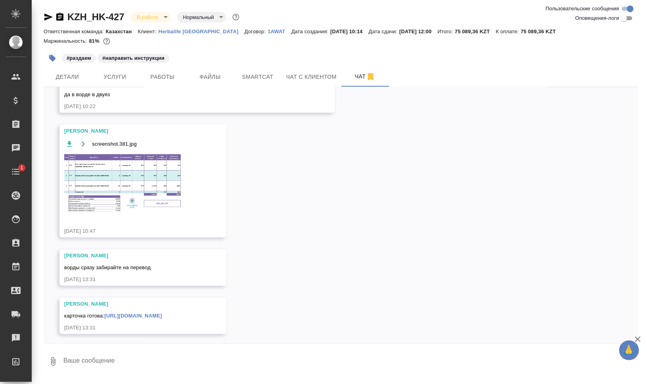
scroll to position [233, 0]
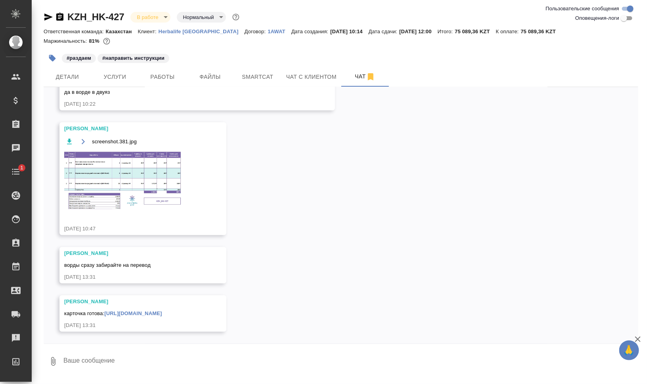
click at [88, 180] on img at bounding box center [123, 181] width 119 height 61
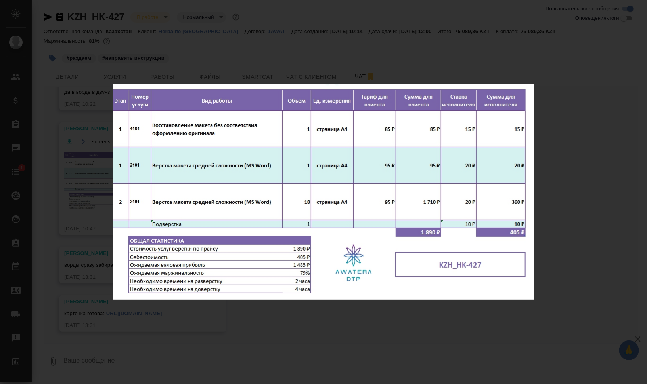
click at [571, 213] on div "screenshot.381.jpg 1 of 1" at bounding box center [323, 192] width 647 height 384
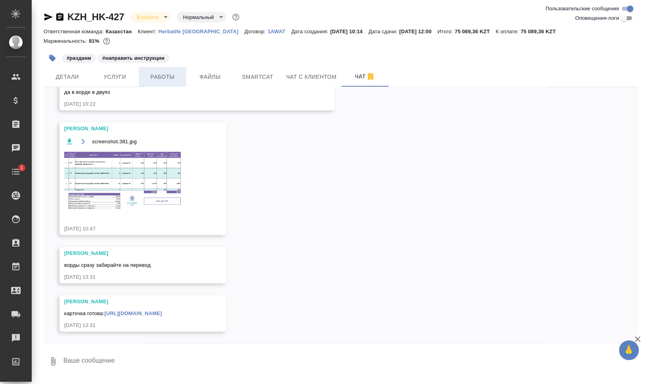
click at [169, 79] on span "Работы" at bounding box center [162, 77] width 38 height 10
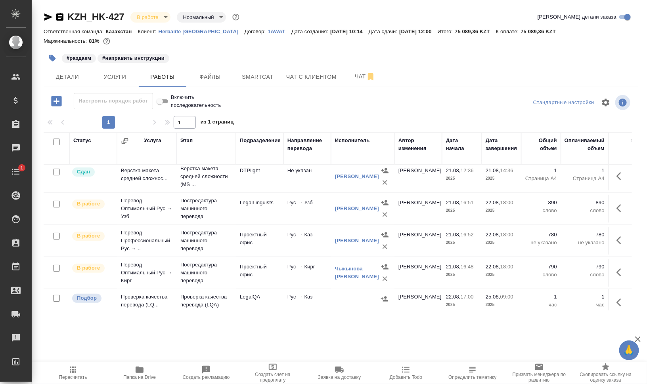
scroll to position [49, 0]
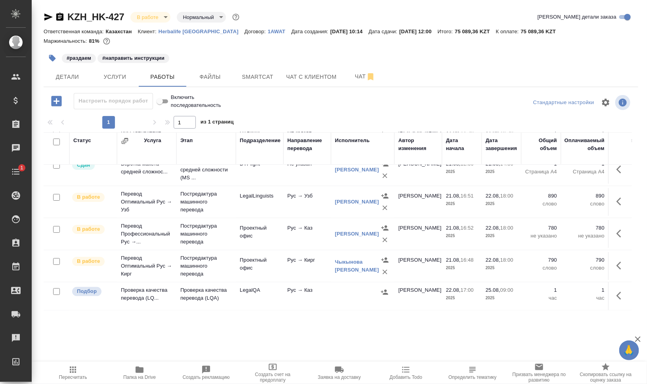
click at [53, 104] on icon "button" at bounding box center [56, 101] width 10 height 10
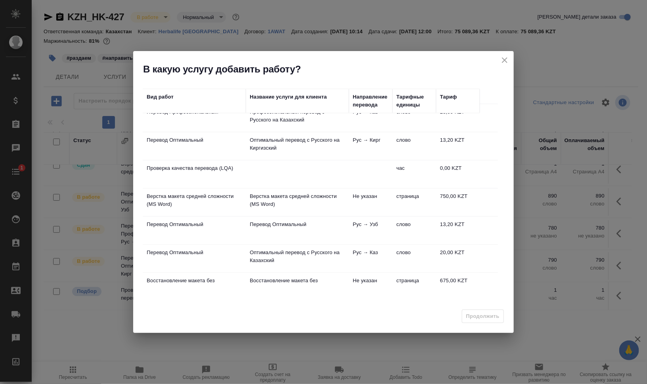
scroll to position [22, 0]
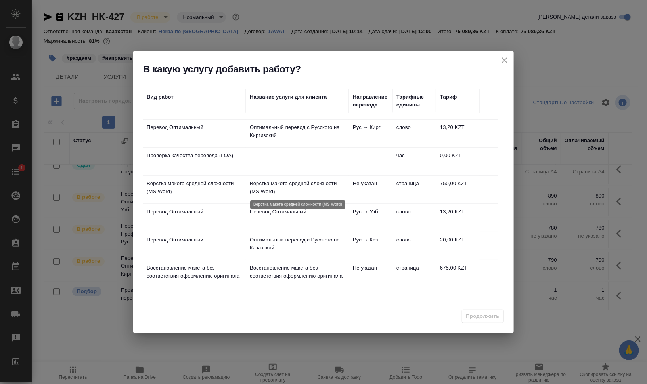
click at [300, 185] on p "Верстка макета средней сложности (MS Word)" at bounding box center [297, 188] width 95 height 16
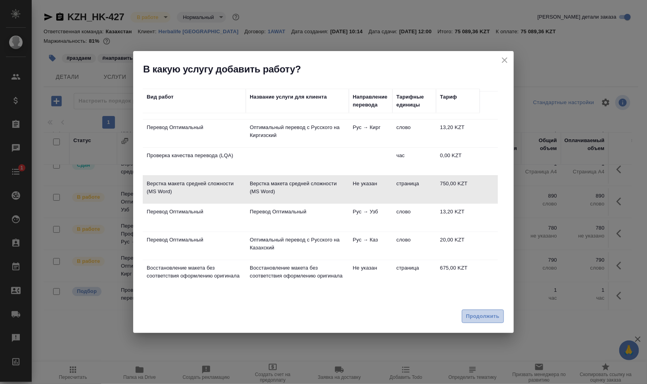
click at [489, 313] on span "Продолжить" at bounding box center [482, 316] width 33 height 9
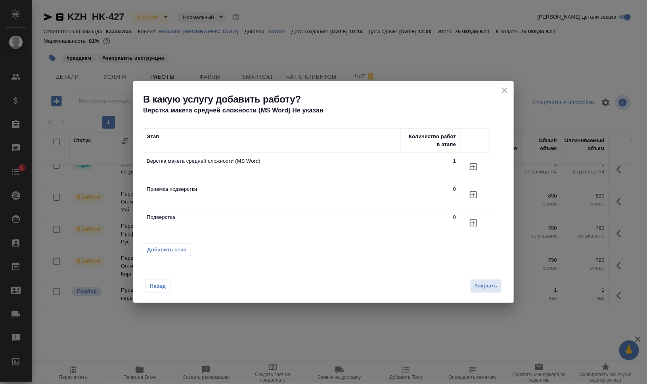
click at [471, 164] on icon "button" at bounding box center [473, 167] width 10 height 10
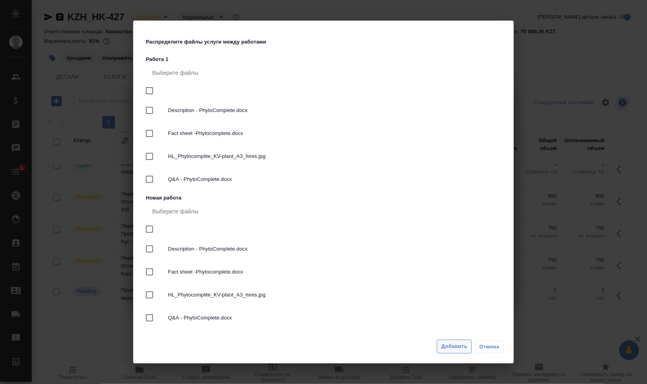
click at [457, 351] on span "Добавить" at bounding box center [454, 346] width 26 height 9
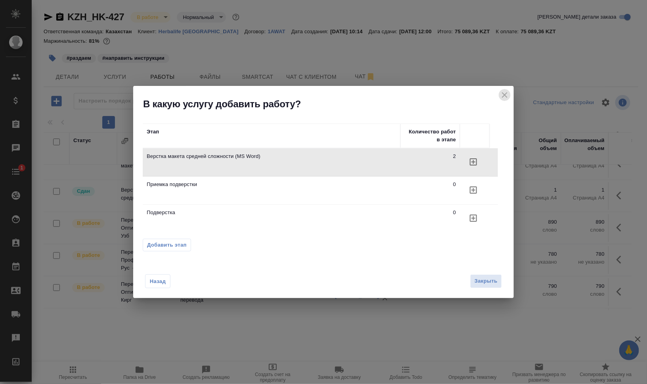
click at [505, 97] on icon "close" at bounding box center [505, 95] width 10 height 10
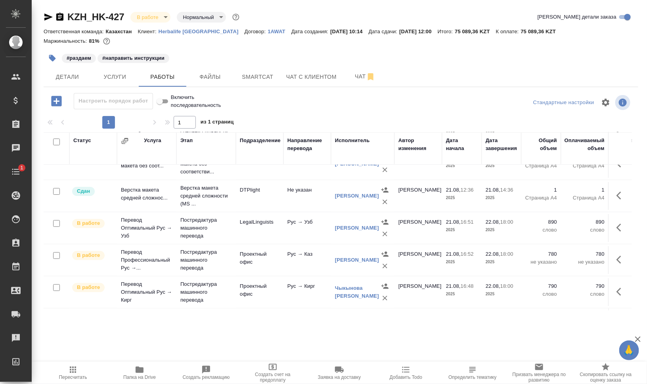
scroll to position [0, 0]
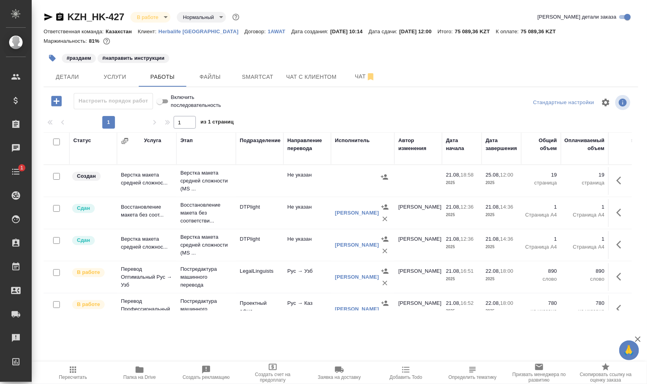
click at [616, 184] on icon "button" at bounding box center [621, 181] width 10 height 10
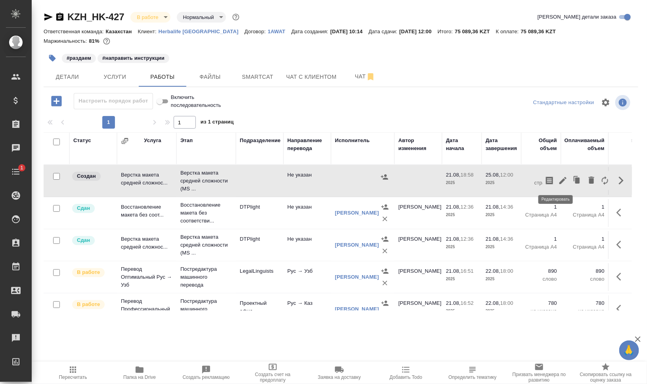
click at [559, 182] on icon "button" at bounding box center [562, 180] width 7 height 7
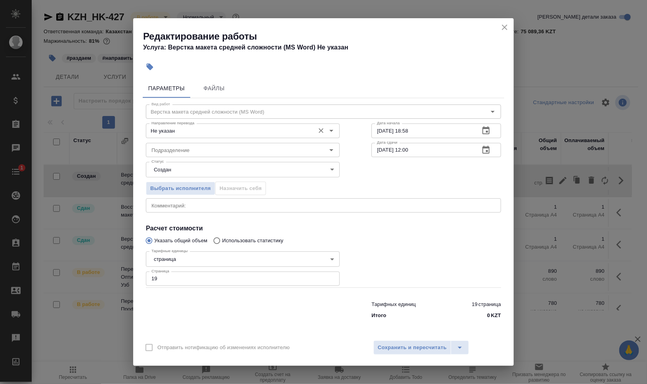
click at [199, 128] on input "Не указан" at bounding box center [229, 131] width 162 height 10
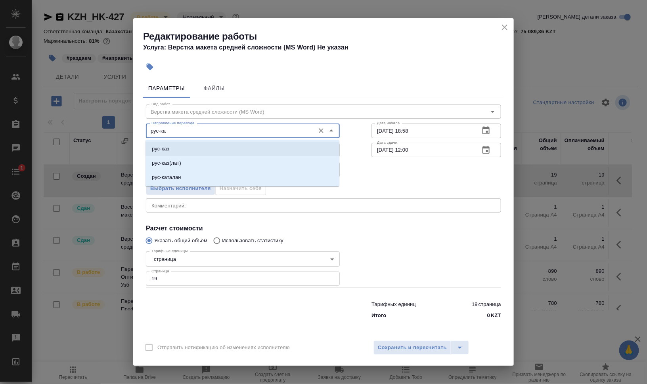
click at [192, 149] on li "рус-каз" at bounding box center [242, 149] width 194 height 14
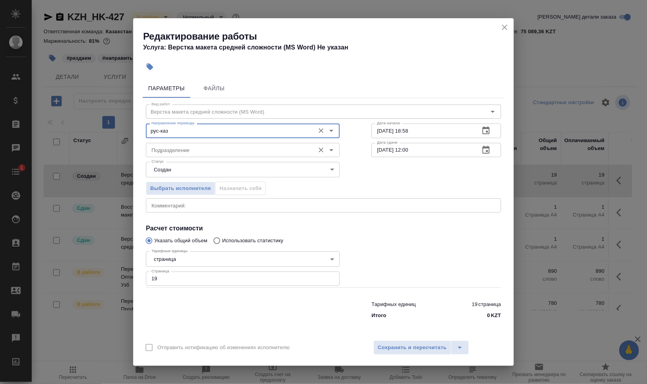
type input "рус-каз"
click at [192, 150] on input "Подразделение" at bounding box center [229, 150] width 162 height 10
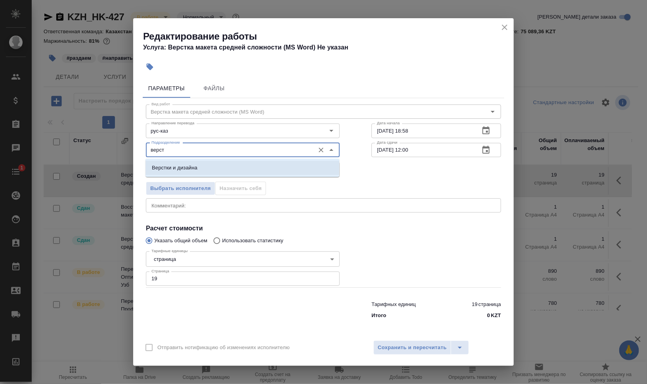
click at [197, 164] on li "Верстки и дизайна" at bounding box center [242, 168] width 194 height 14
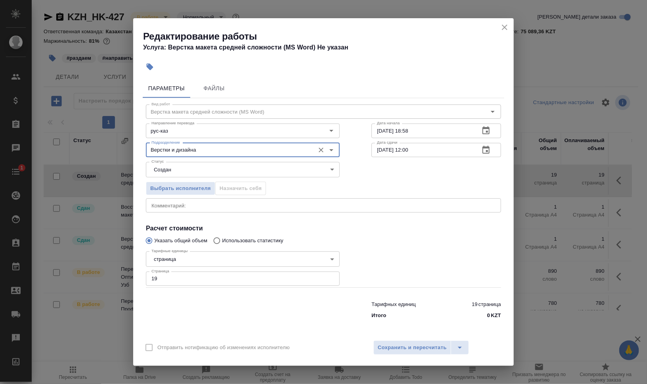
type input "Верстки и дизайна"
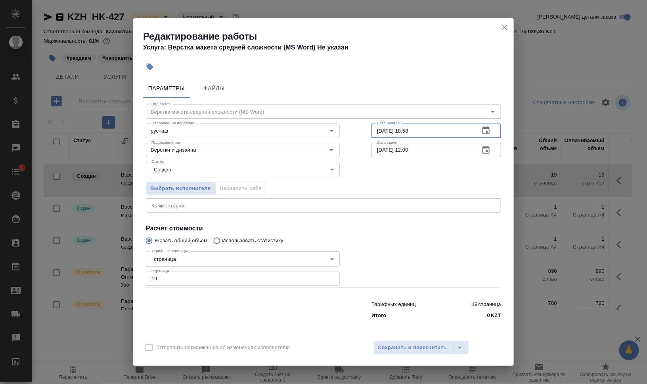
click at [382, 131] on input "21.08.2025 18:58" at bounding box center [422, 131] width 102 height 14
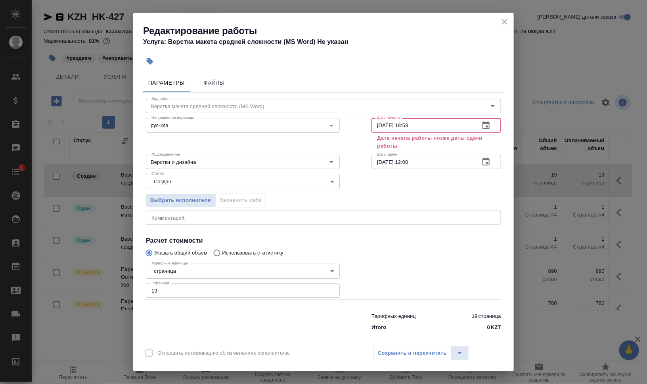
drag, startPoint x: 401, startPoint y: 127, endPoint x: 459, endPoint y: 131, distance: 58.4
click at [454, 130] on input "25.08.2025 18:58" at bounding box center [422, 125] width 102 height 14
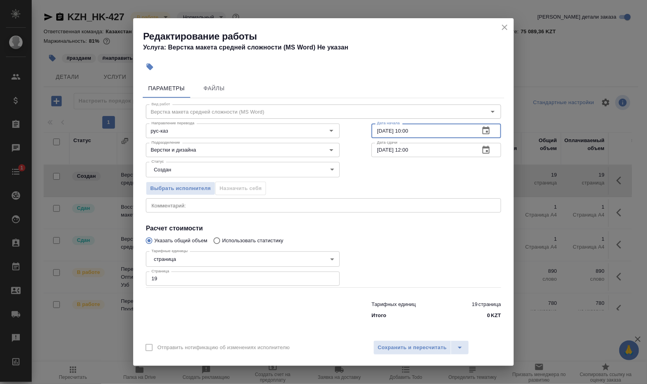
type input "[DATE] 10:00"
drag, startPoint x: 143, startPoint y: 280, endPoint x: 135, endPoint y: 281, distance: 8.0
click at [135, 281] on div "Параметры Файлы Вид работ Верстка макета средней сложности (MS Word) Вид работ …" at bounding box center [323, 206] width 380 height 260
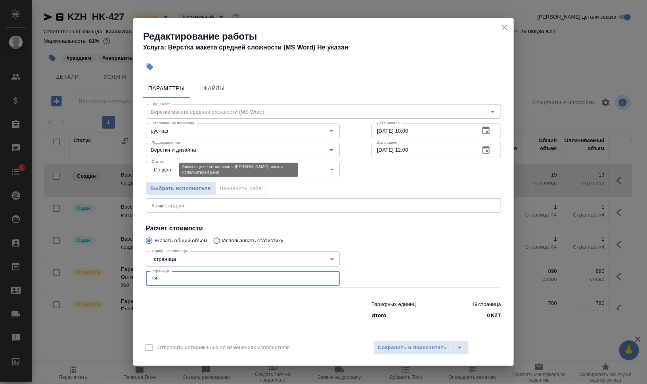
type input "18"
click at [171, 171] on body "🙏 .cls-1 fill:#fff; AWATERA Валеев Динар Клиенты Спецификации Заказы 0 Чаты 1 T…" at bounding box center [323, 192] width 647 height 384
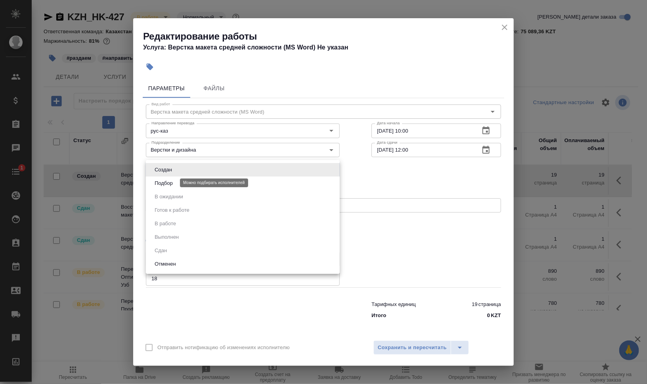
click at [175, 182] on button "Подбор" at bounding box center [163, 183] width 23 height 9
type input "recruiting"
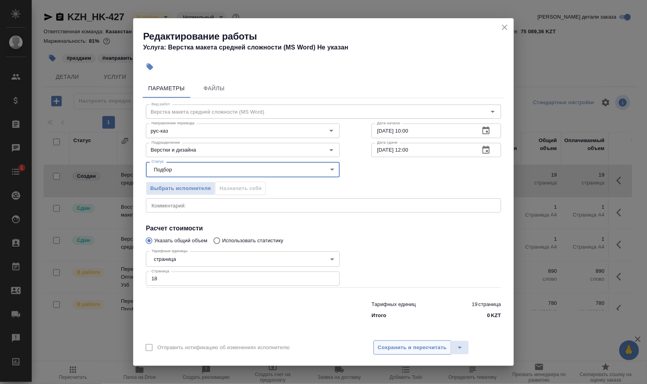
click at [426, 351] on span "Сохранить и пересчитать" at bounding box center [412, 348] width 69 height 9
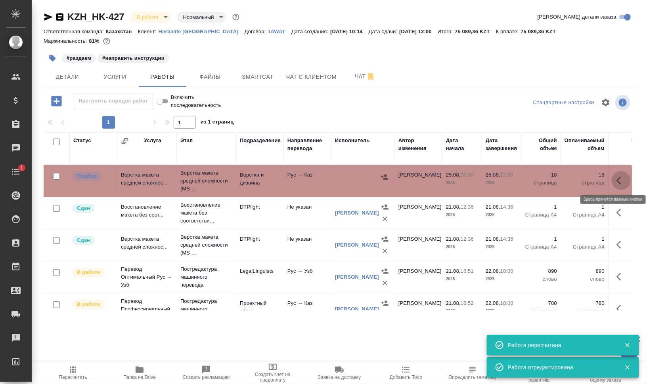
click at [616, 179] on icon "button" at bounding box center [621, 181] width 10 height 10
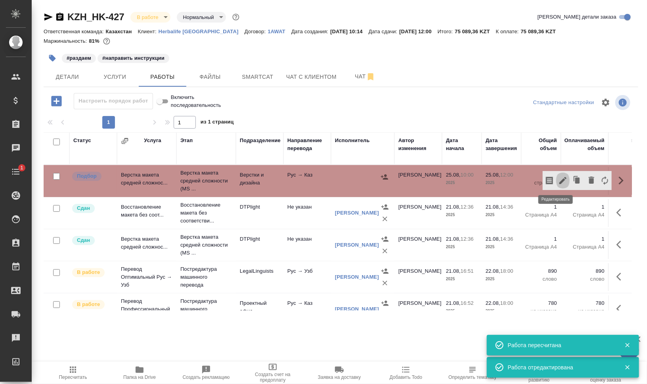
click at [558, 178] on icon "button" at bounding box center [563, 181] width 10 height 10
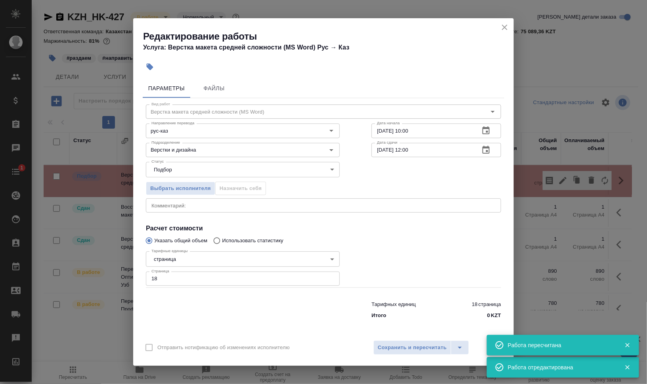
click at [145, 68] on button "button" at bounding box center [149, 66] width 17 height 17
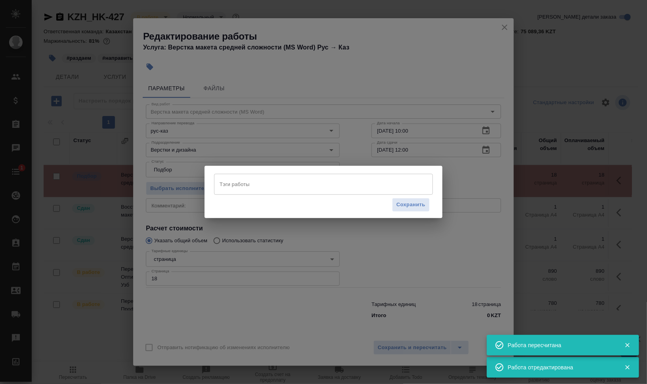
click at [294, 191] on input "Тэги работы" at bounding box center [316, 184] width 197 height 13
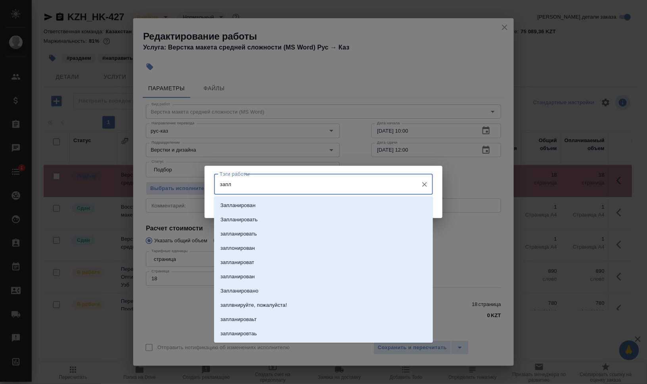
type input "запла"
click at [284, 202] on li "Запланирован" at bounding box center [323, 206] width 219 height 14
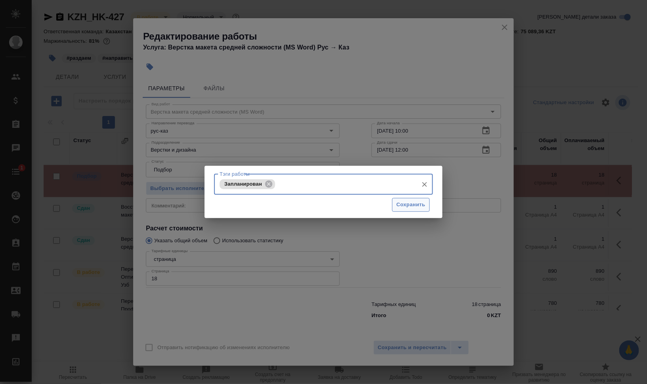
click at [399, 204] on span "Сохранить" at bounding box center [410, 205] width 29 height 9
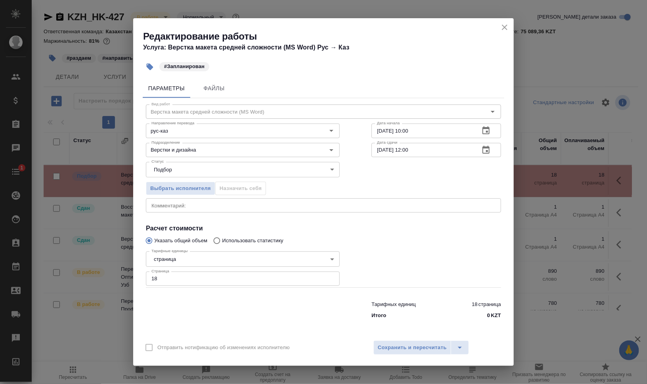
click at [239, 206] on textarea at bounding box center [323, 206] width 344 height 6
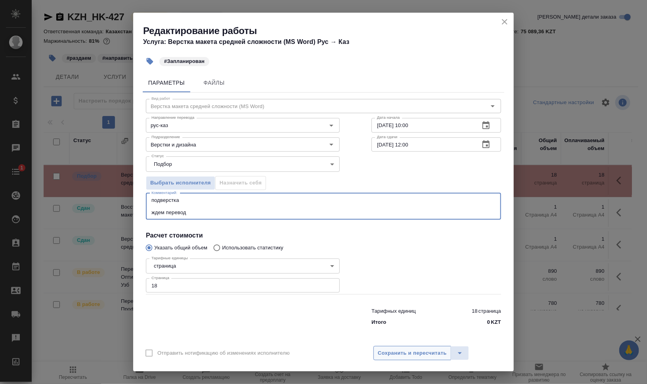
type textarea "подверстка ждем перевод"
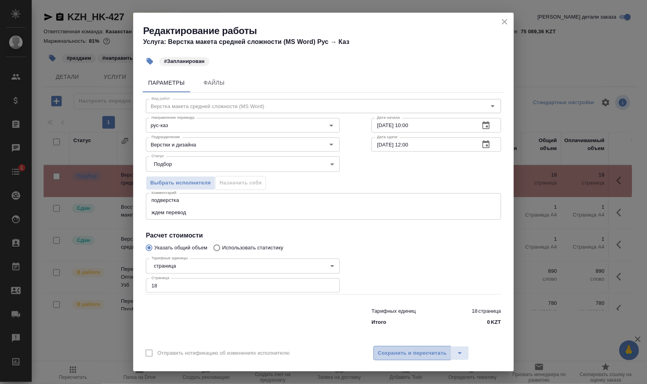
click at [407, 355] on span "Сохранить и пересчитать" at bounding box center [412, 353] width 69 height 9
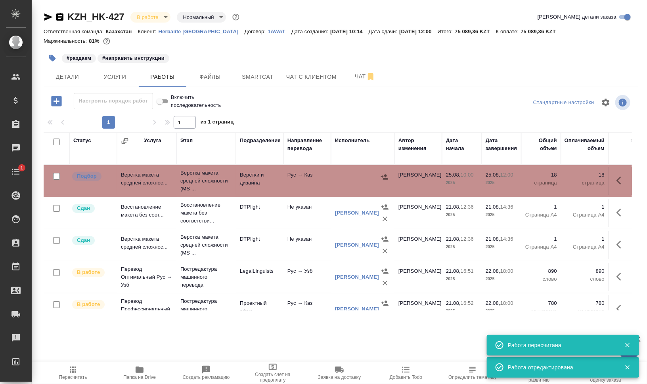
click at [49, 54] on icon "button" at bounding box center [52, 58] width 8 height 8
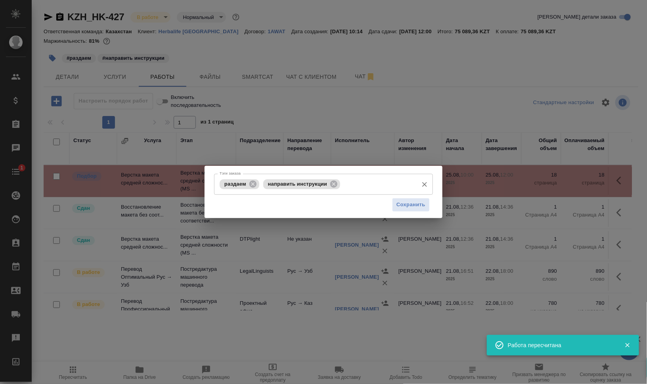
click at [248, 183] on span "раздаем" at bounding box center [235, 184] width 31 height 6
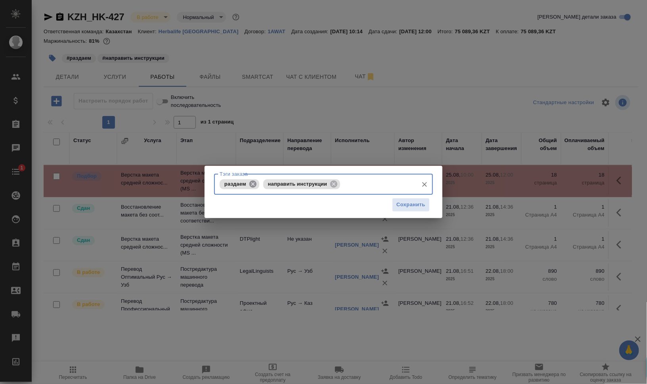
click at [250, 183] on icon at bounding box center [252, 183] width 7 height 7
click at [286, 181] on icon at bounding box center [290, 184] width 9 height 9
click at [295, 187] on input "Тэги заказа" at bounding box center [316, 184] width 197 height 13
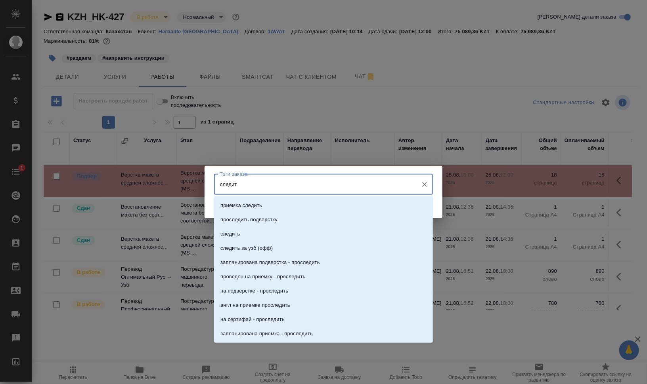
type input "следить"
click at [285, 237] on li "следить" at bounding box center [323, 234] width 219 height 14
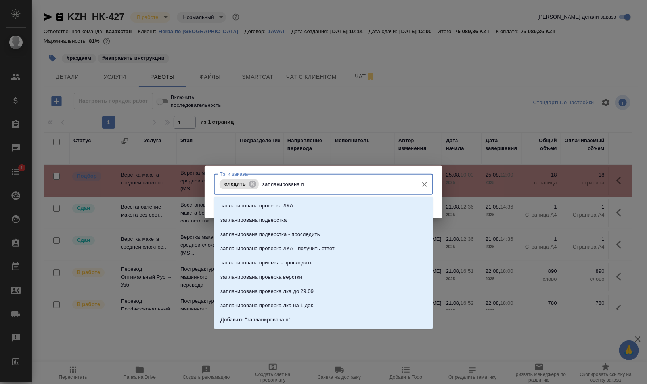
type input "запланирована пр"
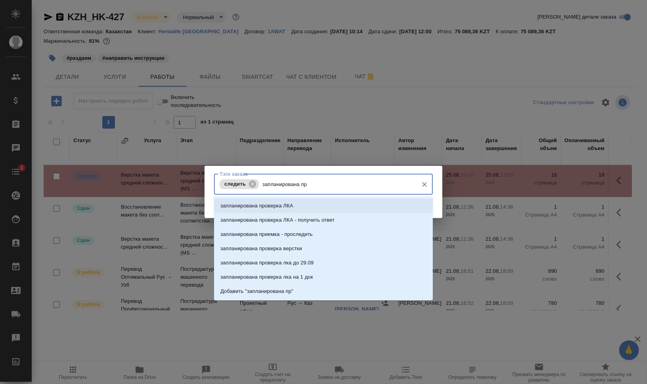
click at [316, 203] on li "запланирована проверка ЛКА" at bounding box center [323, 206] width 219 height 14
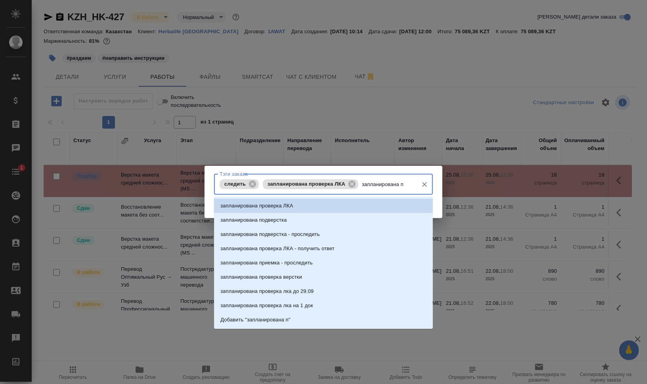
type input "запланирована по"
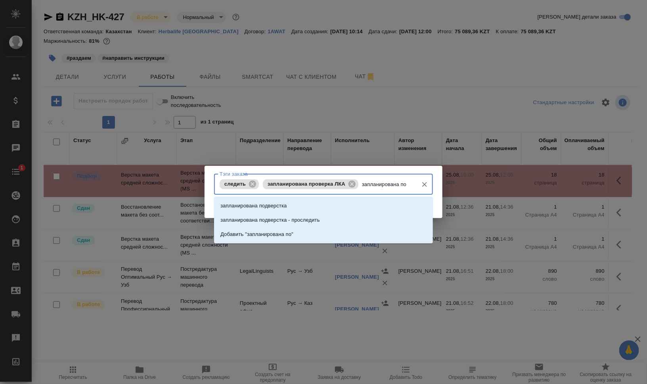
click at [333, 202] on li "запланирована подверстка" at bounding box center [323, 206] width 219 height 14
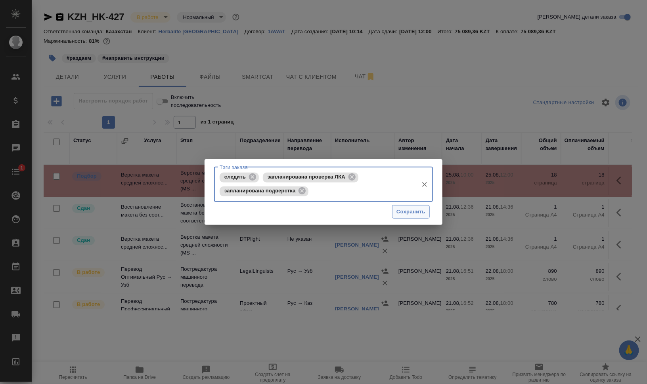
click at [415, 210] on span "Сохранить" at bounding box center [410, 212] width 29 height 9
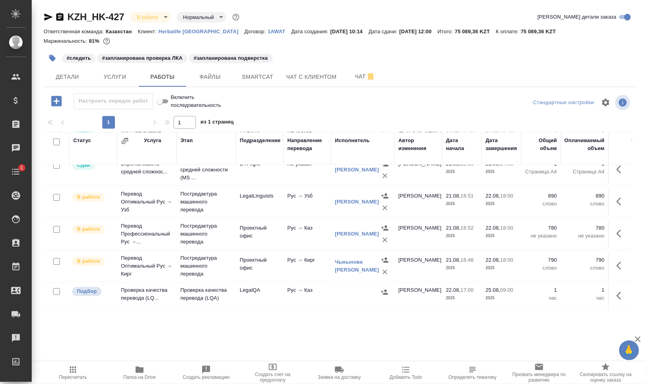
scroll to position [81, 0]
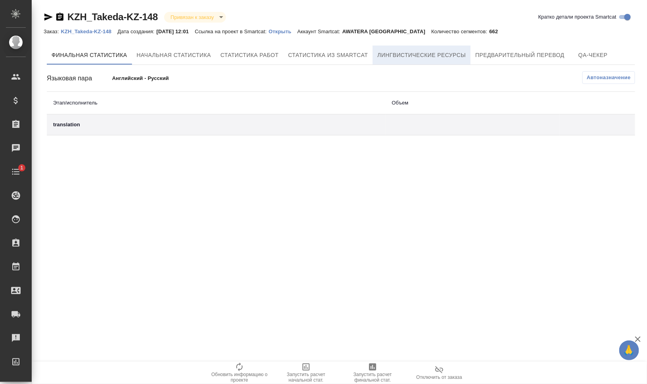
click at [403, 53] on span "Лингвистические ресурсы" at bounding box center [421, 55] width 88 height 10
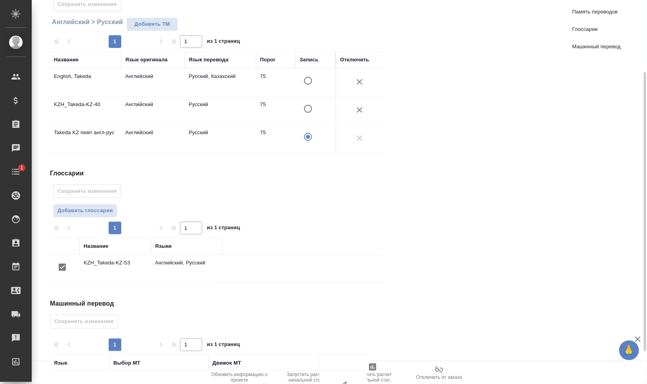
scroll to position [144, 0]
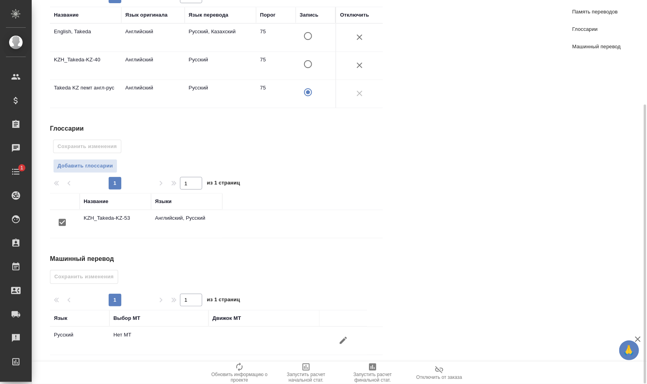
click at [338, 336] on button "button" at bounding box center [343, 340] width 19 height 19
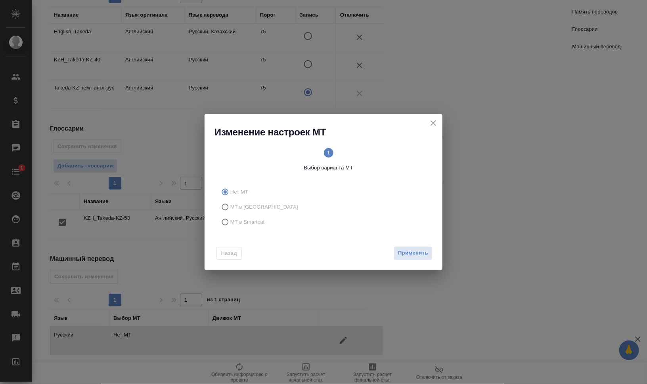
click at [253, 222] on span "МТ в Smartcat" at bounding box center [247, 222] width 34 height 8
click at [230, 222] on input "МТ в Smartcat" at bounding box center [224, 222] width 13 height 15
radio input "true"
click at [380, 154] on text "2" at bounding box center [380, 153] width 3 height 6
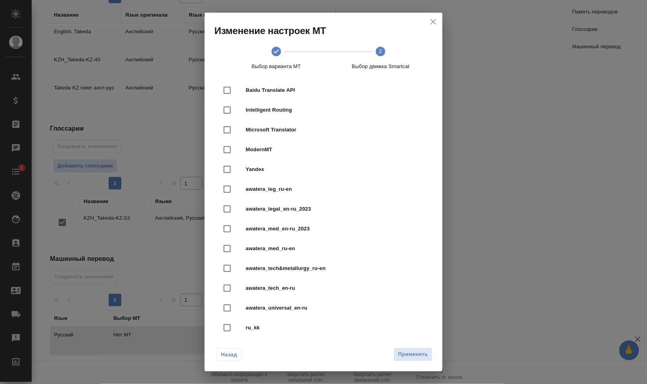
scroll to position [120, 0]
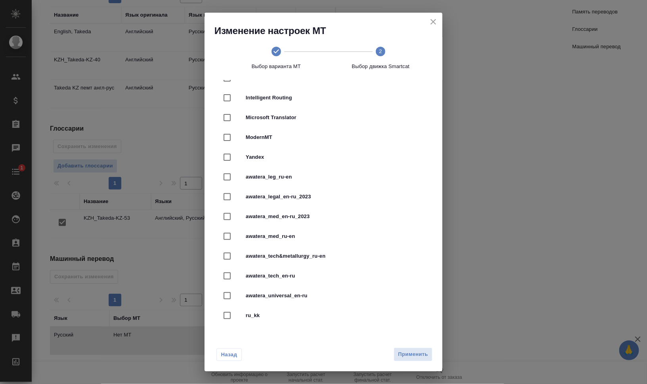
click at [351, 217] on span "awatera_med_en-ru_2023" at bounding box center [335, 217] width 178 height 8
checkbox input "true"
click at [407, 349] on button "Применить" at bounding box center [413, 355] width 39 height 14
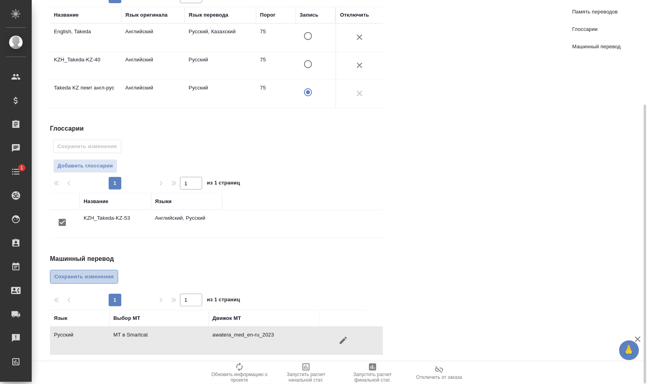
click at [91, 273] on span "Сохранить изменения" at bounding box center [83, 277] width 59 height 9
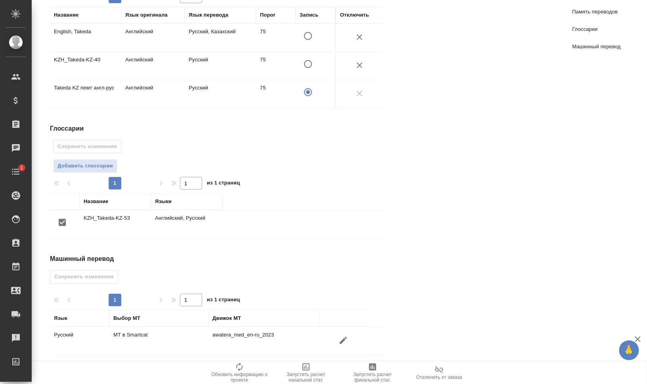
scroll to position [0, 0]
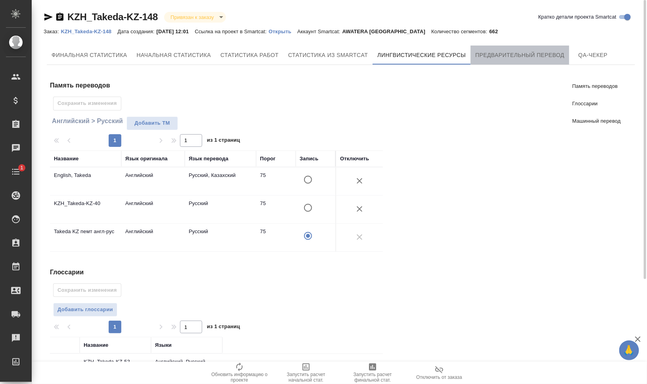
click at [513, 61] on button "Предварительный перевод" at bounding box center [519, 55] width 99 height 19
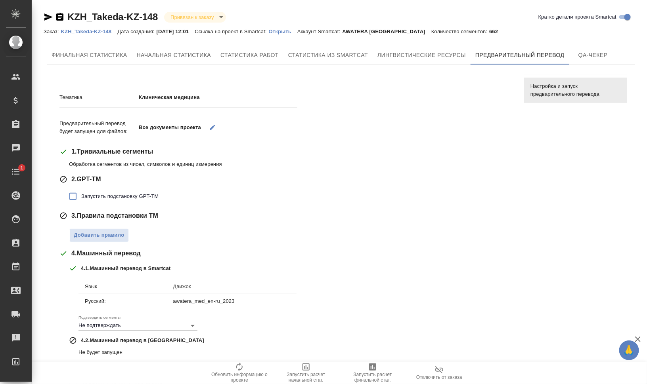
click at [144, 199] on span "Запустить подстановку GPT-TM" at bounding box center [119, 197] width 77 height 8
click at [81, 199] on input "Запустить подстановку GPT-TM" at bounding box center [73, 196] width 17 height 17
checkbox input "true"
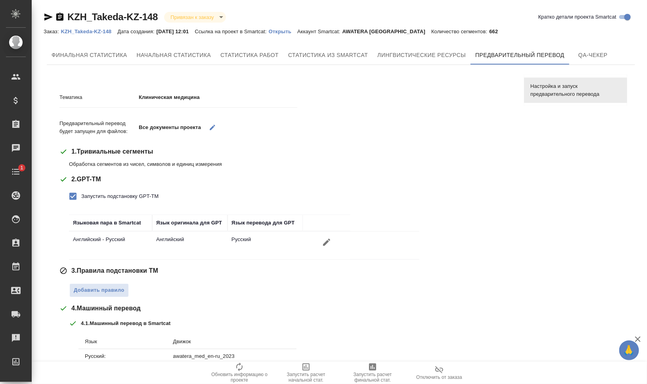
scroll to position [115, 0]
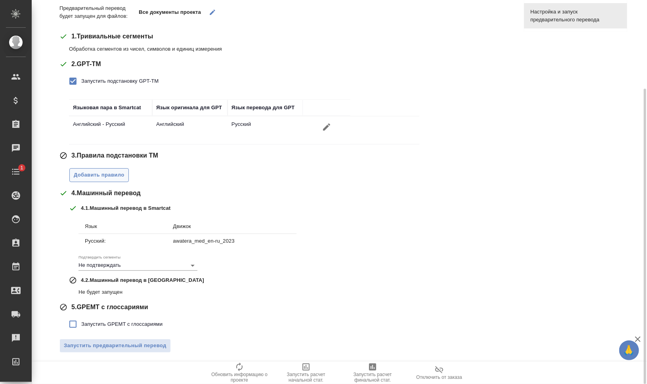
click at [117, 179] on button "Добавить правило" at bounding box center [98, 175] width 59 height 14
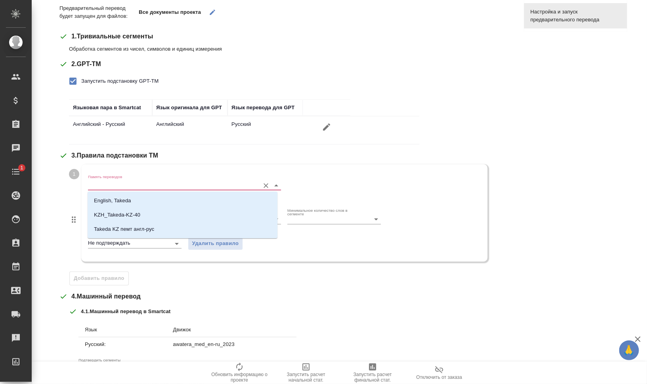
click at [120, 183] on input "Память переводов" at bounding box center [172, 186] width 168 height 10
click at [128, 201] on p "English, Takeda" at bounding box center [112, 201] width 37 height 8
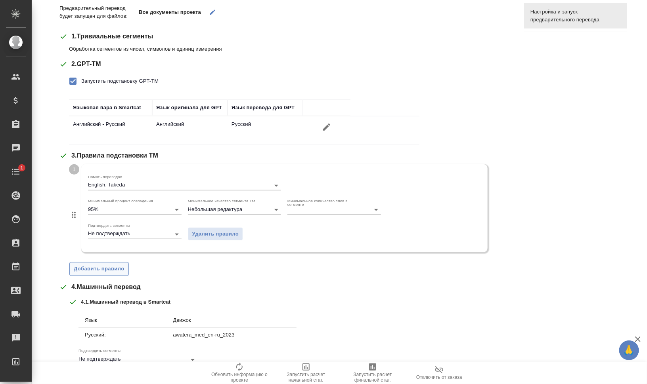
click at [104, 269] on span "Добавить правило" at bounding box center [99, 269] width 51 height 9
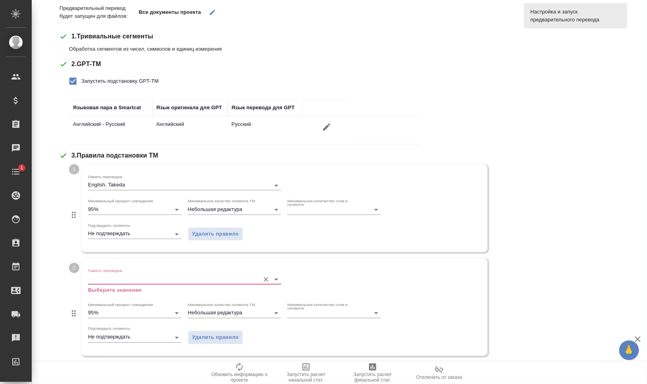
click at [115, 277] on input "Память переводов" at bounding box center [172, 280] width 168 height 10
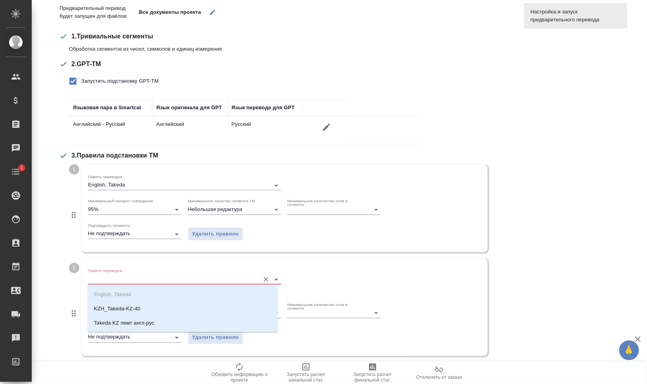
click at [131, 302] on li "KZH_Takeda-KZ-40" at bounding box center [183, 309] width 190 height 14
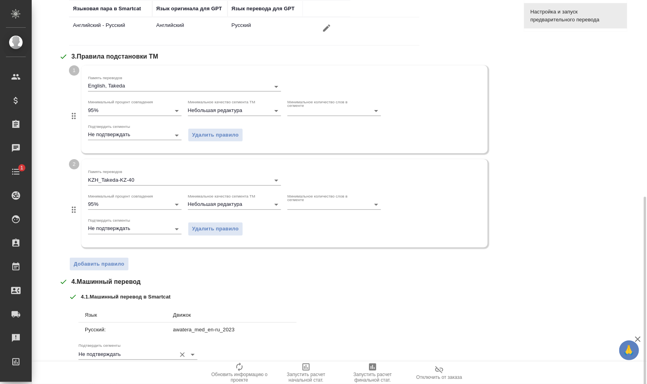
scroll to position [264, 0]
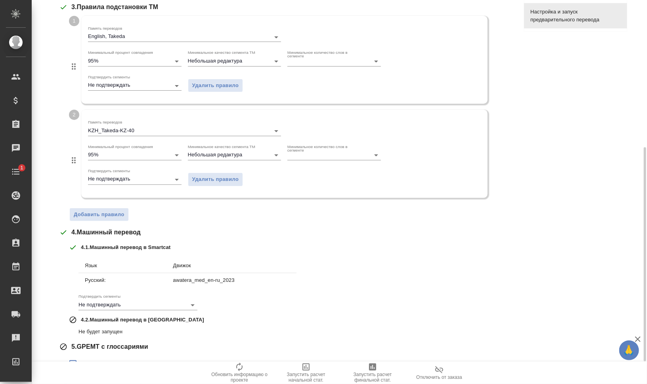
click at [98, 205] on div "1 Память переводов English, Takeda Минимальный процент совпадения 95% Минимальн…" at bounding box center [290, 119] width 443 height 206
click at [112, 217] on span "Добавить правило" at bounding box center [99, 214] width 51 height 9
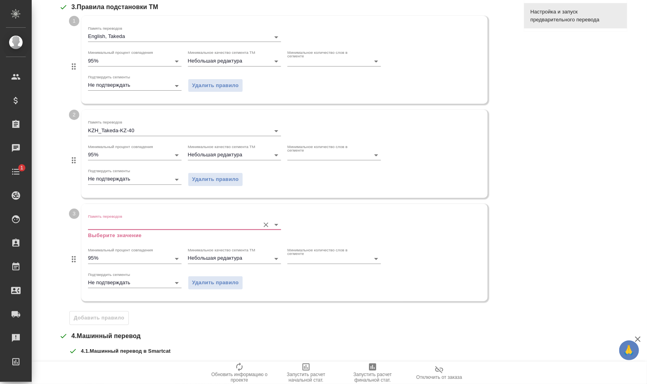
click at [122, 222] on input "Память переводов" at bounding box center [172, 225] width 168 height 10
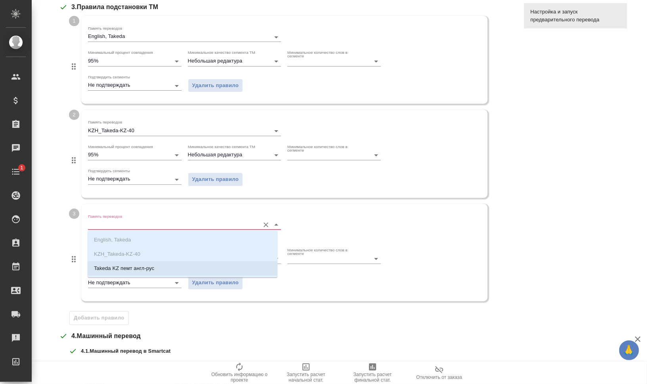
click at [139, 271] on p "Takeda KZ пемт англ-рус" at bounding box center [124, 269] width 60 height 8
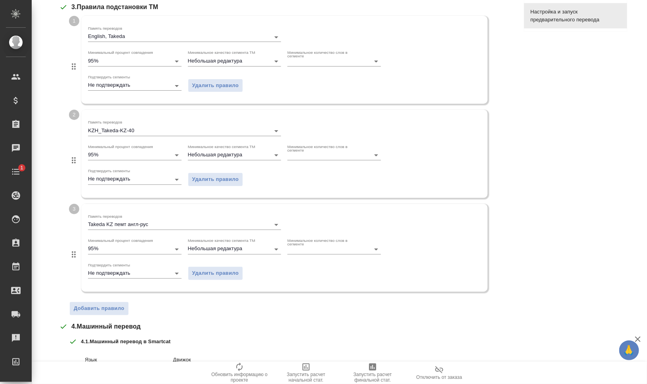
scroll to position [397, 0]
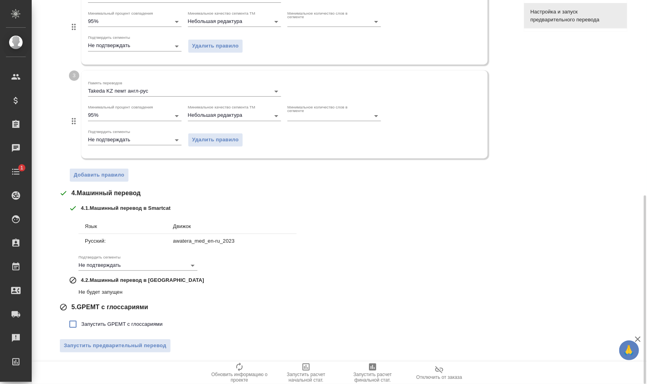
click at [119, 321] on span "Запустить GPEMT с глоссариями" at bounding box center [121, 325] width 81 height 8
click at [81, 319] on input "Запустить GPEMT с глоссариями" at bounding box center [73, 324] width 17 height 17
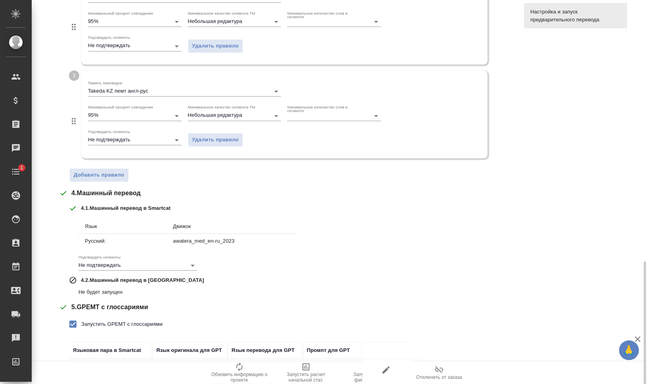
scroll to position [452, 0]
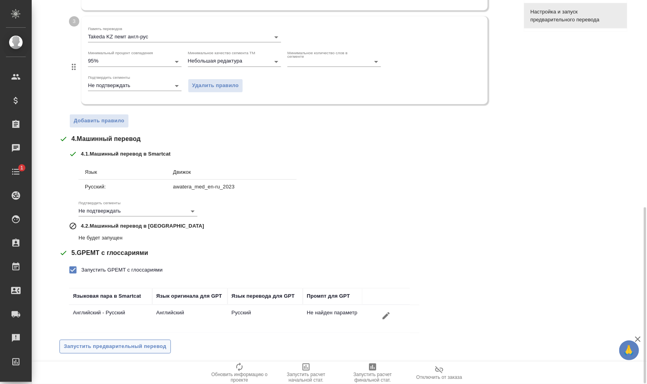
click at [130, 342] on span "Запустить предварительный перевод" at bounding box center [115, 346] width 103 height 9
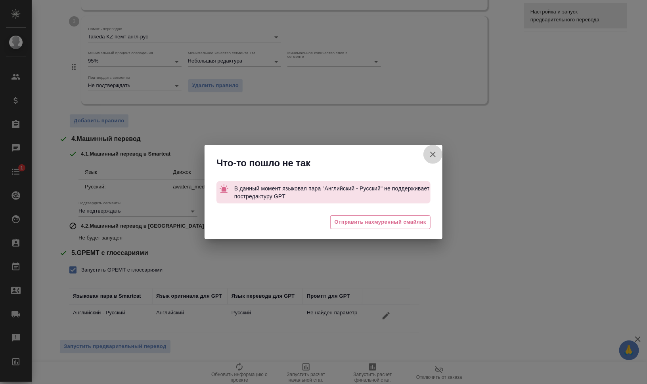
click at [433, 154] on icon "button" at bounding box center [433, 155] width 6 height 6
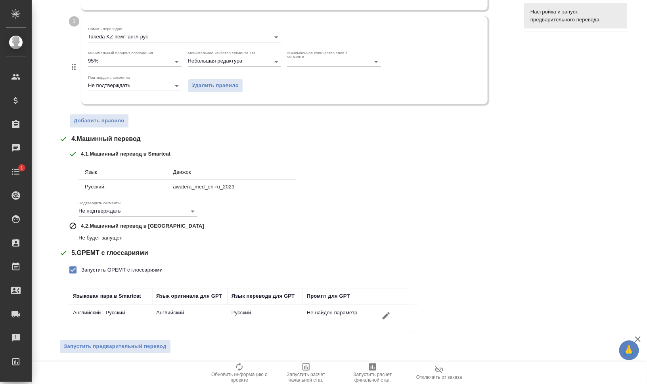
click at [73, 269] on input "Запустить GPEMT с глоссариями" at bounding box center [73, 270] width 17 height 17
checkbox input "false"
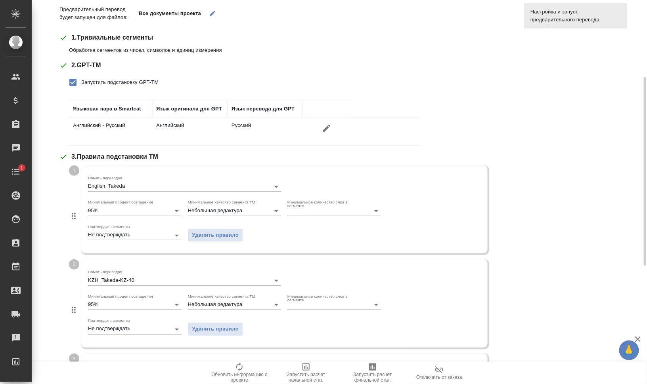
scroll to position [0, 0]
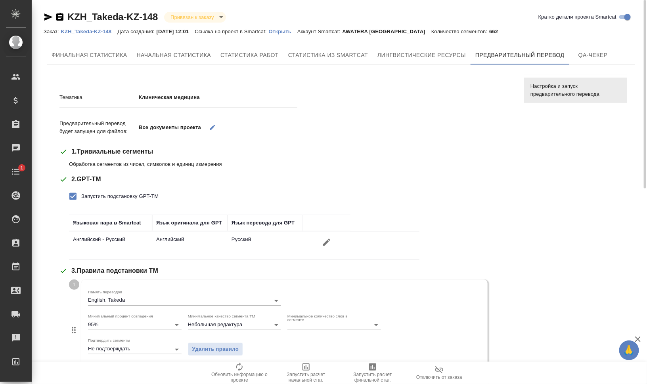
click at [72, 201] on input "Запустить подстановку GPT-TM" at bounding box center [73, 196] width 17 height 17
checkbox input "false"
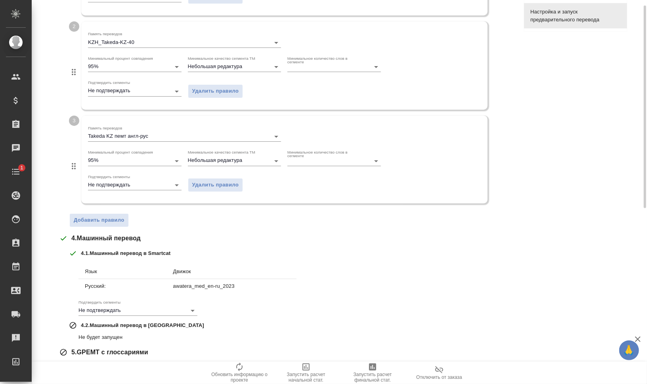
scroll to position [343, 0]
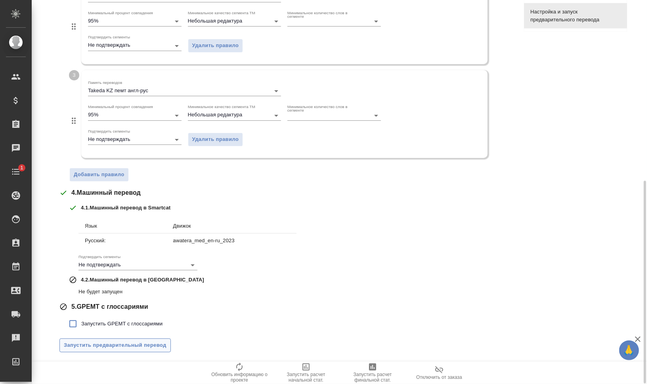
click at [129, 339] on button "Запустить предварительный перевод" at bounding box center [114, 346] width 111 height 14
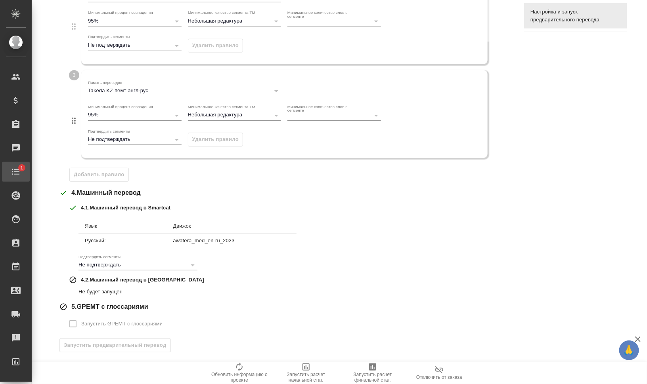
scroll to position [0, 0]
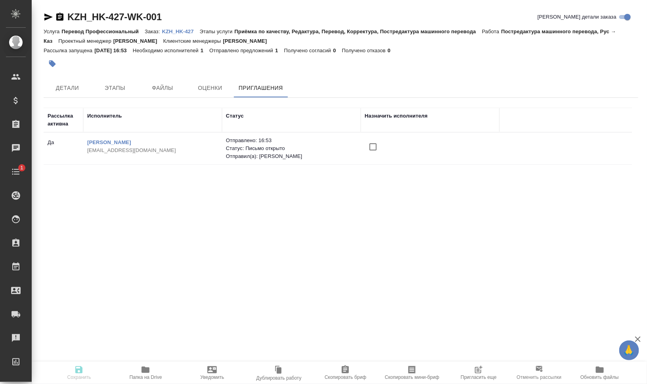
click at [371, 146] on input "checkbox" at bounding box center [373, 147] width 17 height 17
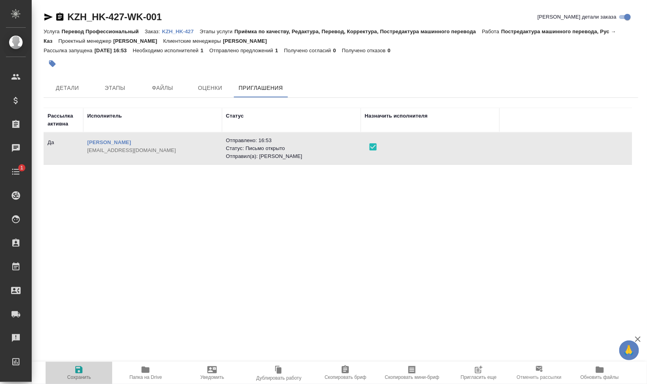
click at [82, 374] on icon "button" at bounding box center [79, 370] width 10 height 10
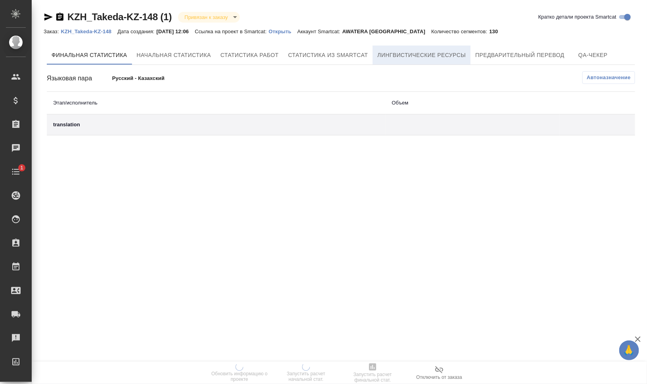
click at [405, 51] on span "Лингвистические ресурсы" at bounding box center [421, 55] width 88 height 10
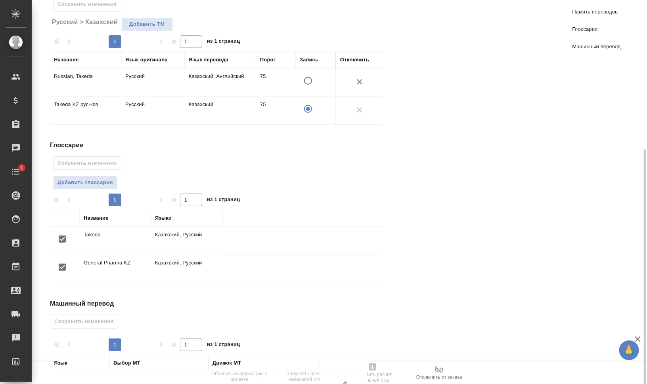
scroll to position [144, 0]
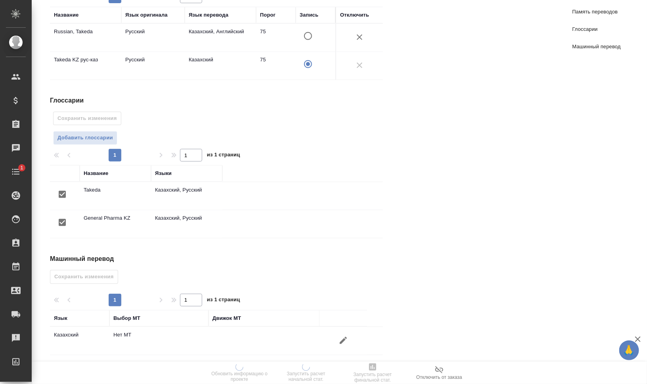
click at [339, 336] on icon "button" at bounding box center [343, 341] width 10 height 10
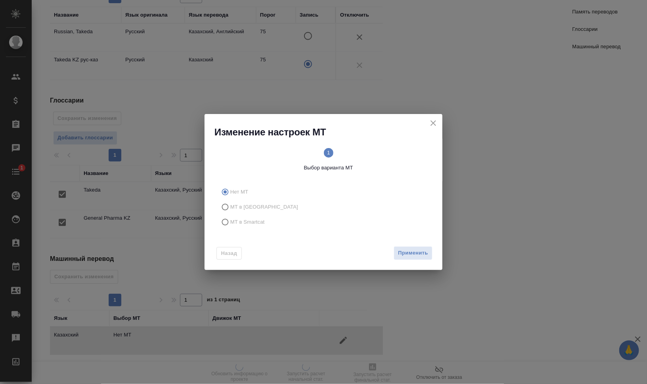
click at [231, 213] on label "МТ в [GEOGRAPHIC_DATA]" at bounding box center [322, 207] width 209 height 15
click at [230, 213] on input "МТ в [GEOGRAPHIC_DATA]" at bounding box center [224, 207] width 13 height 15
radio input "true"
click at [237, 218] on span "МТ в Smartcat" at bounding box center [247, 222] width 34 height 8
click at [230, 218] on input "МТ в Smartcat" at bounding box center [224, 222] width 13 height 15
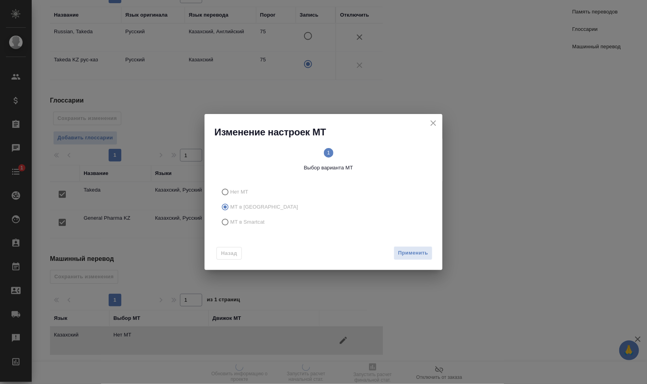
radio input "true"
click at [375, 156] on span "2 Выбор движка Smartcat" at bounding box center [381, 160] width 98 height 24
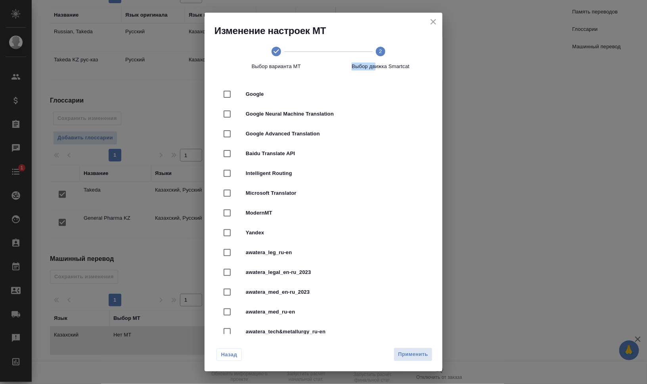
scroll to position [50, 0]
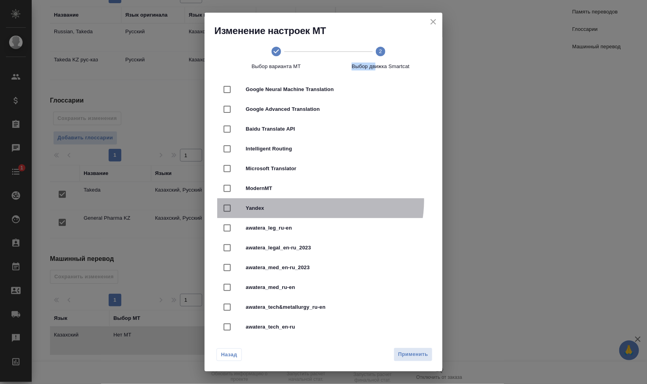
click at [299, 200] on div "Yandex" at bounding box center [323, 209] width 212 height 20
checkbox input "true"
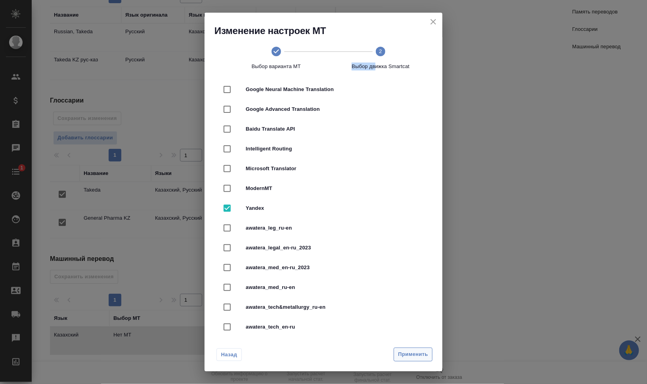
click at [425, 350] on span "Применить" at bounding box center [413, 354] width 30 height 9
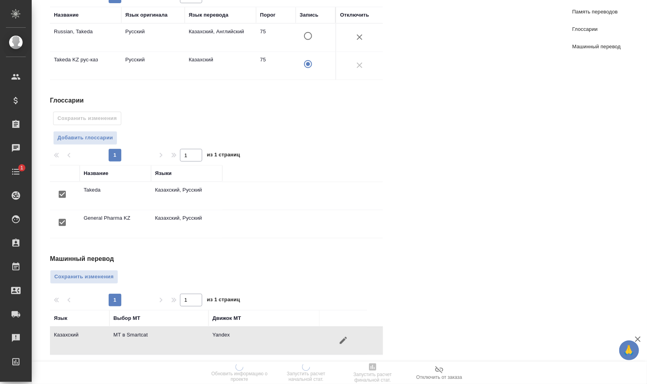
click at [65, 267] on div "Машинный перевод Сохранить изменения 1 1 из 1 страниц Язык Выбор МТ Движок МТ К…" at bounding box center [219, 304] width 339 height 101
drag, startPoint x: 111, startPoint y: 273, endPoint x: 117, endPoint y: 274, distance: 6.8
click at [110, 273] on span "Сохранить изменения" at bounding box center [83, 277] width 59 height 9
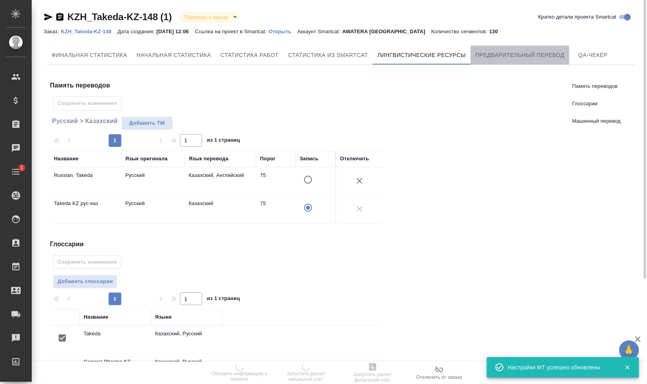
click at [555, 57] on span "Предварительный перевод" at bounding box center [519, 55] width 89 height 10
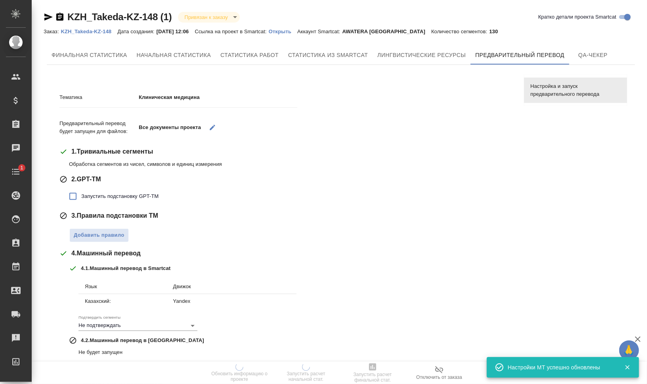
click at [130, 201] on label "Запустить подстановку GPT-TM" at bounding box center [112, 196] width 94 height 17
click at [81, 201] on input "Запустить подстановку GPT-TM" at bounding box center [73, 196] width 17 height 17
checkbox input "true"
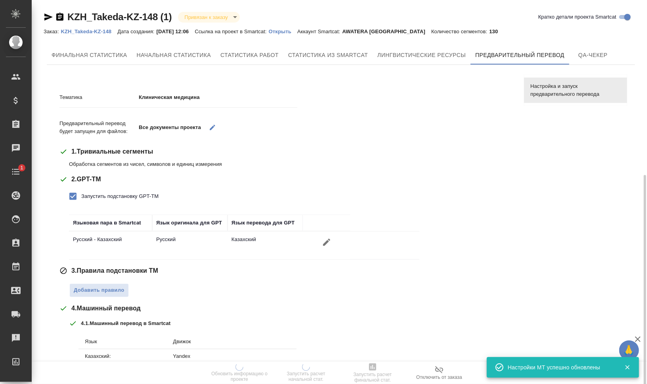
scroll to position [115, 0]
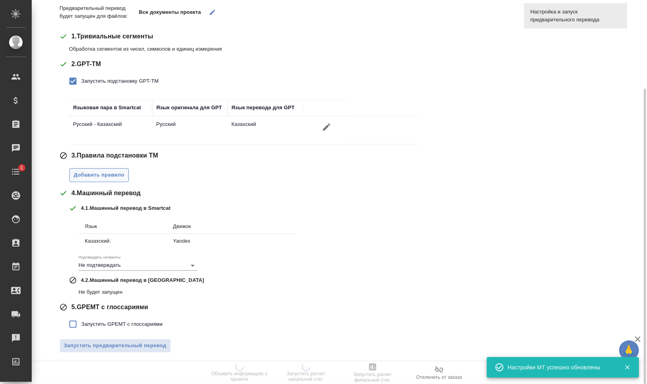
click at [106, 176] on span "Добавить правило" at bounding box center [99, 175] width 51 height 9
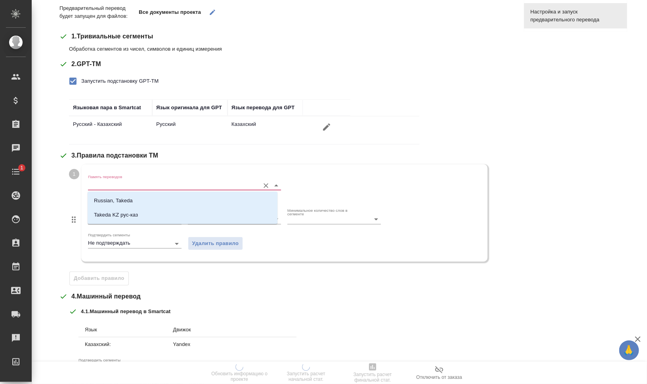
click at [111, 182] on input "Память переводов" at bounding box center [172, 186] width 168 height 10
click at [127, 200] on p "Russian, Takeda" at bounding box center [113, 201] width 39 height 8
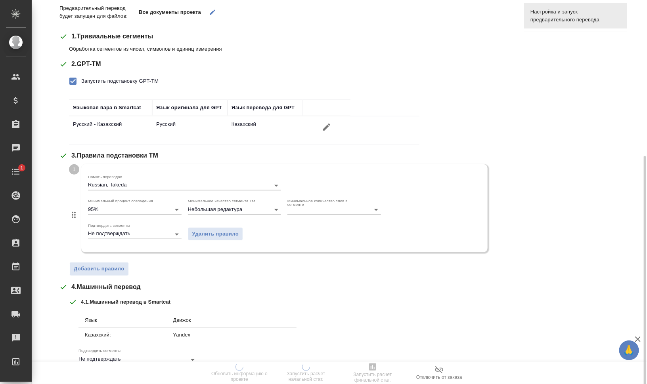
scroll to position [209, 0]
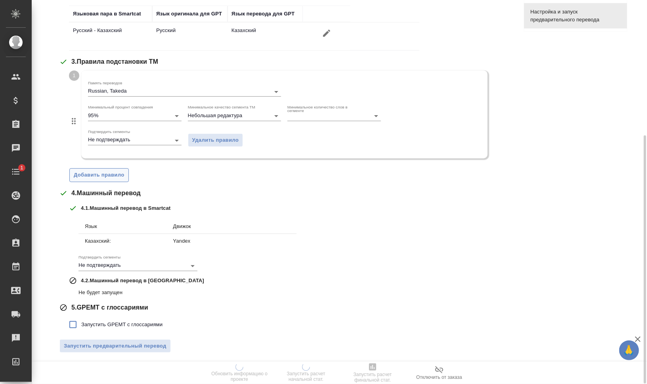
click at [105, 173] on span "Добавить правило" at bounding box center [99, 175] width 51 height 9
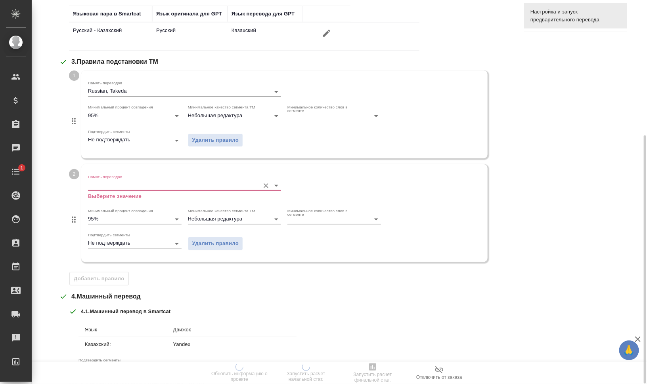
click at [119, 182] on input "Память переводов" at bounding box center [172, 186] width 168 height 10
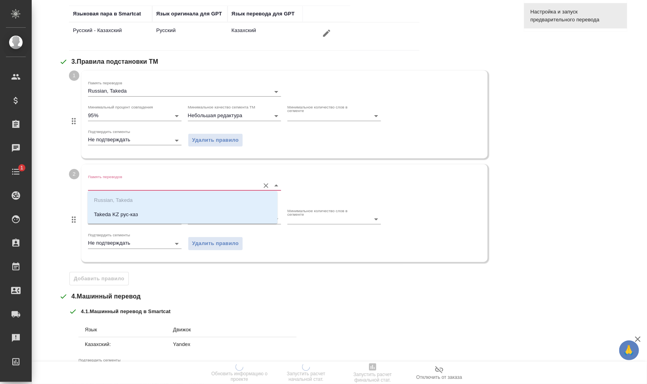
click at [133, 212] on p "Takeda KZ рус-каз" at bounding box center [116, 215] width 44 height 8
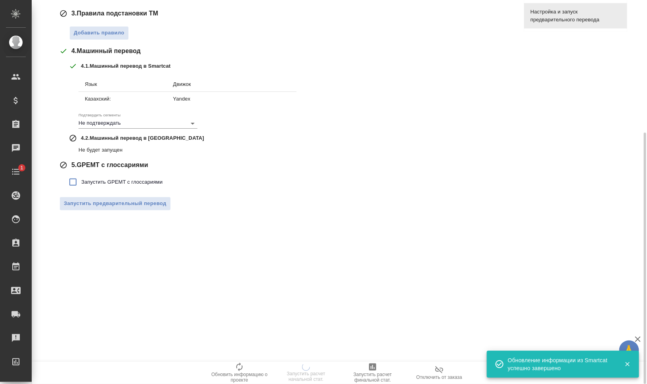
scroll to position [0, 0]
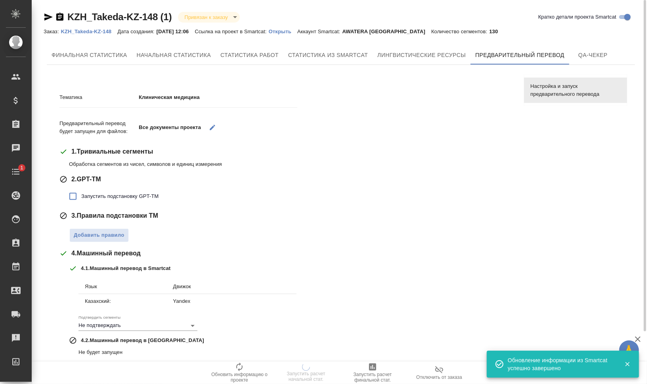
click at [113, 196] on span "Запустить подстановку GPT-TM" at bounding box center [119, 197] width 77 height 8
click at [81, 196] on input "Запустить подстановку GPT-TM" at bounding box center [73, 196] width 17 height 17
checkbox input "true"
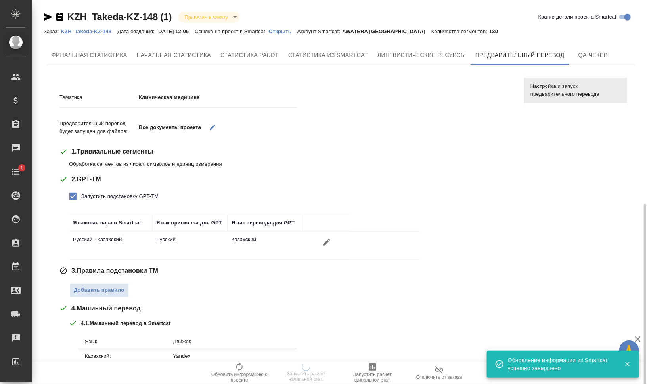
scroll to position [115, 0]
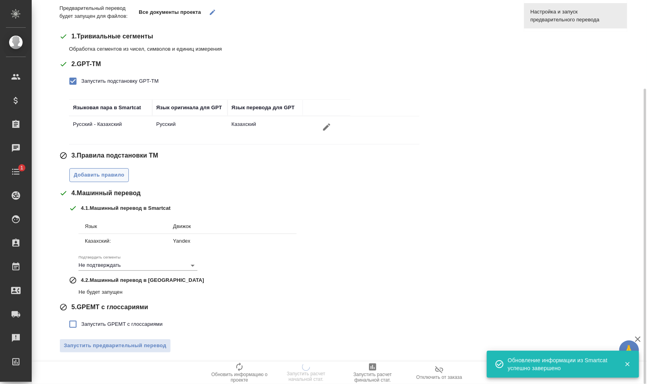
click at [113, 175] on span "Добавить правило" at bounding box center [99, 175] width 51 height 9
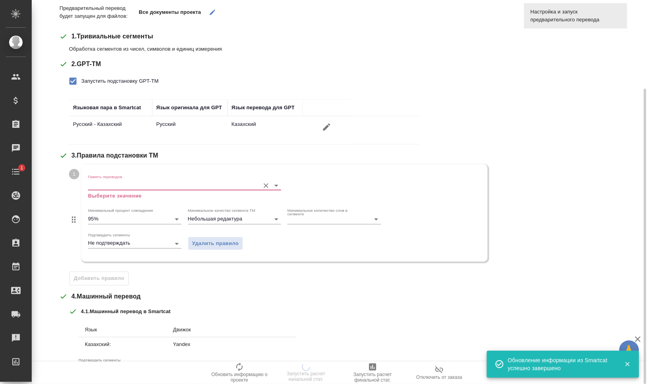
click at [118, 181] on input "Память переводов" at bounding box center [172, 186] width 168 height 10
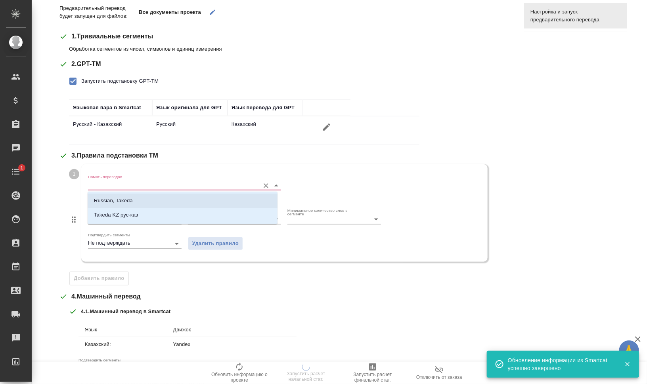
click at [134, 202] on li "Russian, Takeda" at bounding box center [183, 201] width 190 height 14
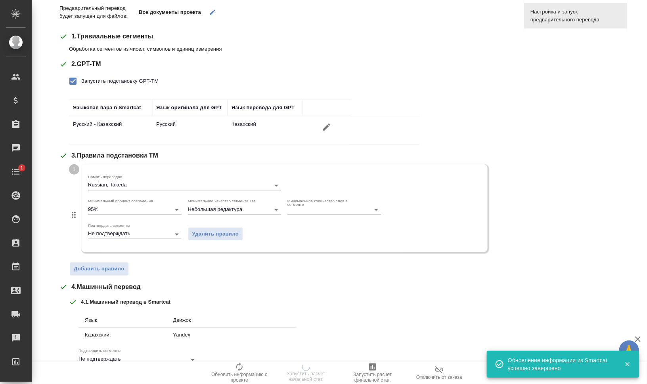
scroll to position [209, 0]
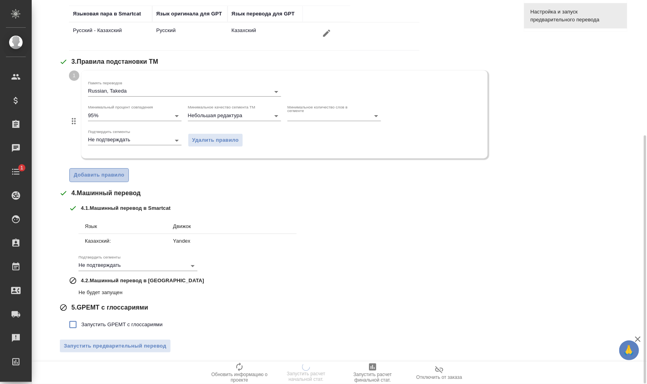
click at [115, 174] on span "Добавить правило" at bounding box center [99, 175] width 51 height 9
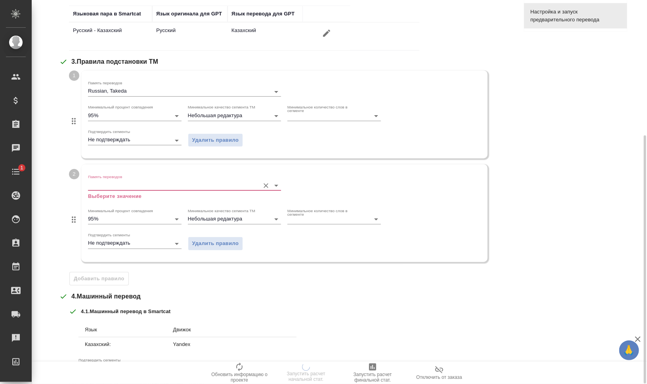
click at [122, 180] on div "Память переводов Выберите значение" at bounding box center [184, 187] width 193 height 26
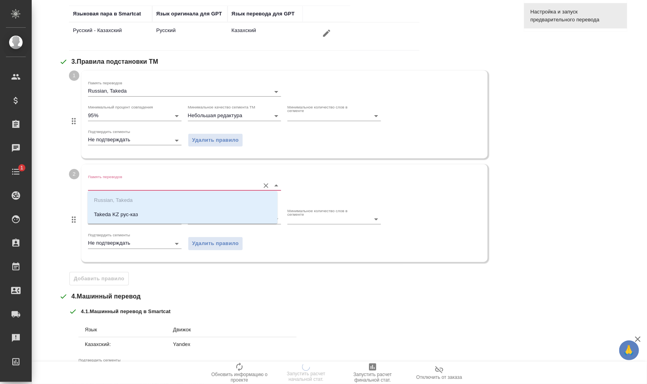
click at [127, 181] on input "Память переводов" at bounding box center [172, 186] width 168 height 10
click at [145, 219] on li "Takeda KZ рус-каз" at bounding box center [183, 215] width 190 height 14
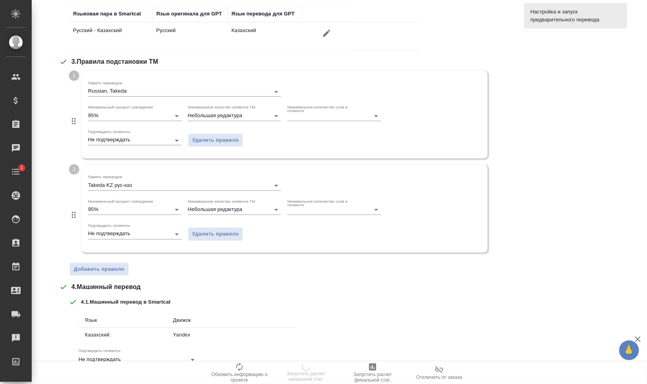
scroll to position [303, 0]
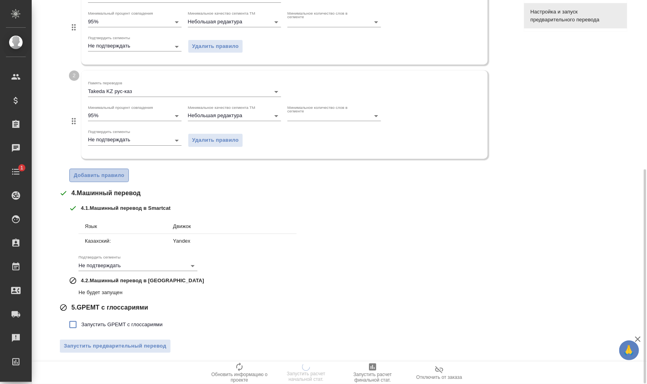
click at [107, 169] on button "Добавить правило" at bounding box center [98, 176] width 59 height 14
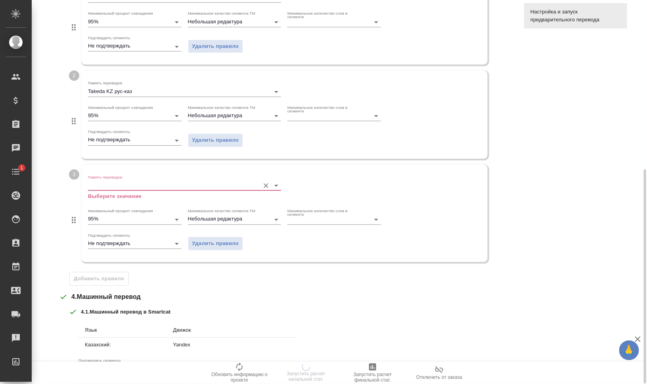
click at [127, 185] on input "Память переводов" at bounding box center [172, 186] width 168 height 10
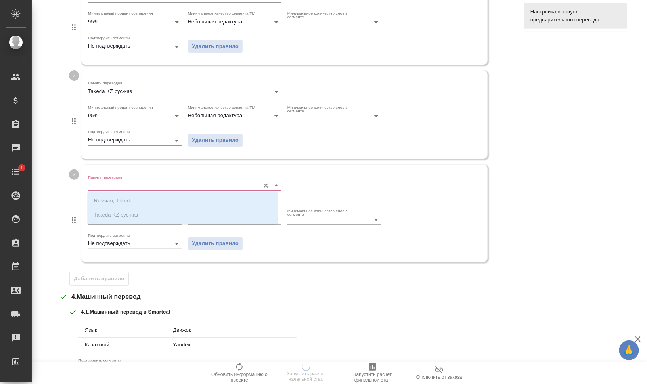
drag, startPoint x: 139, startPoint y: 214, endPoint x: 143, endPoint y: 218, distance: 5.3
click at [139, 214] on ul "Russian, Takeda Takeda KZ рус-каз" at bounding box center [183, 214] width 190 height 29
click at [335, 310] on div "4 . 1 . Машинный перевод в Smartcat" at bounding box center [290, 312] width 443 height 8
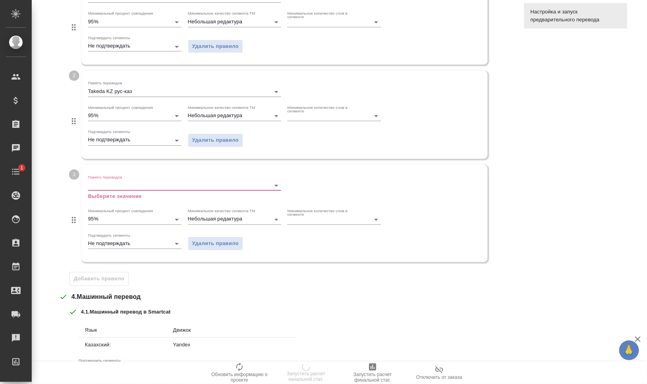
click at [234, 245] on span "Удалить правило" at bounding box center [215, 243] width 47 height 9
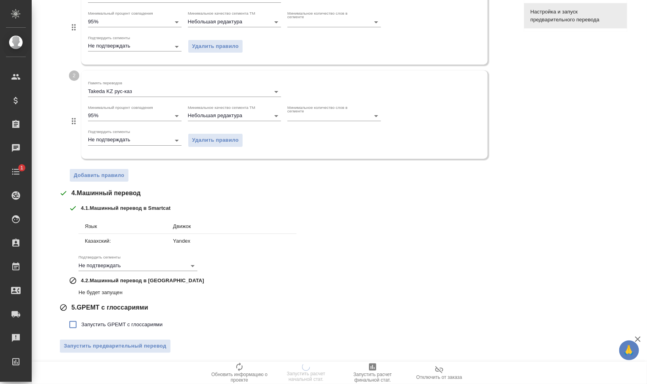
click at [116, 321] on span "Запустить GPEMT с глоссариями" at bounding box center [121, 325] width 81 height 8
click at [81, 321] on input "Запустить GPEMT с глоссариями" at bounding box center [73, 325] width 17 height 17
checkbox input "true"
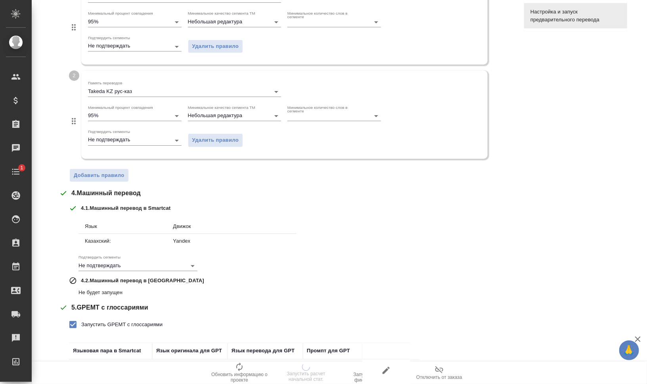
scroll to position [358, 0]
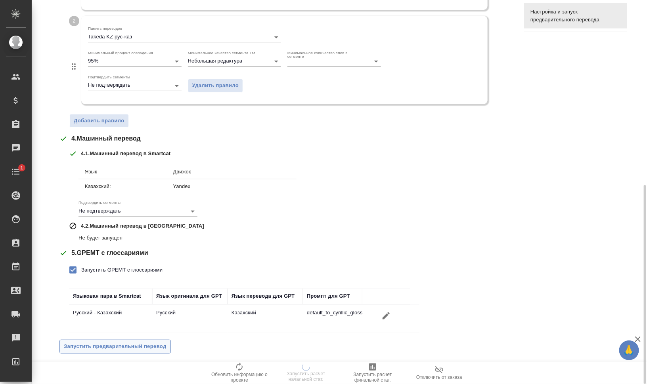
click at [146, 344] on span "Запустить предварительный перевод" at bounding box center [115, 346] width 103 height 9
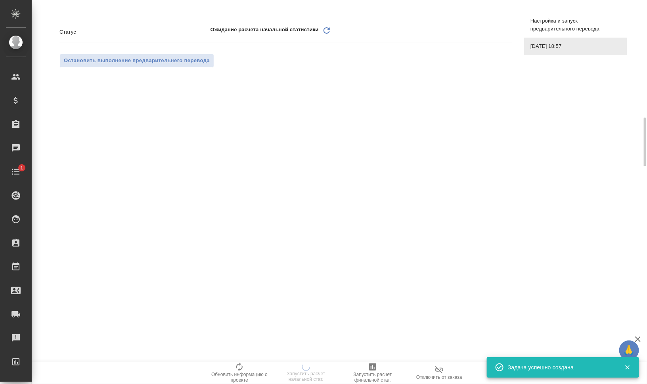
scroll to position [0, 0]
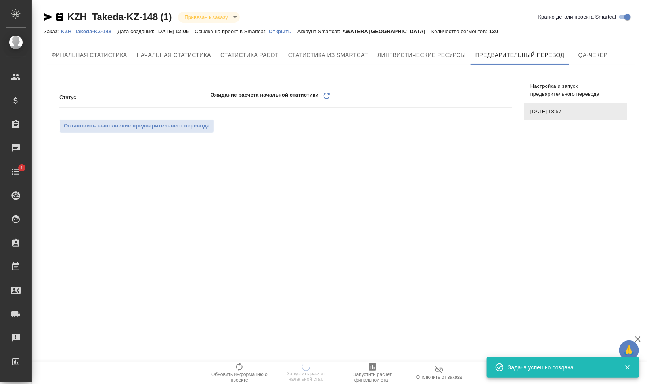
click at [328, 96] on icon "Обновить" at bounding box center [327, 96] width 10 height 10
click at [326, 92] on icon "Обновить" at bounding box center [327, 96] width 10 height 10
click at [325, 97] on icon "Обновить" at bounding box center [327, 96] width 10 height 10
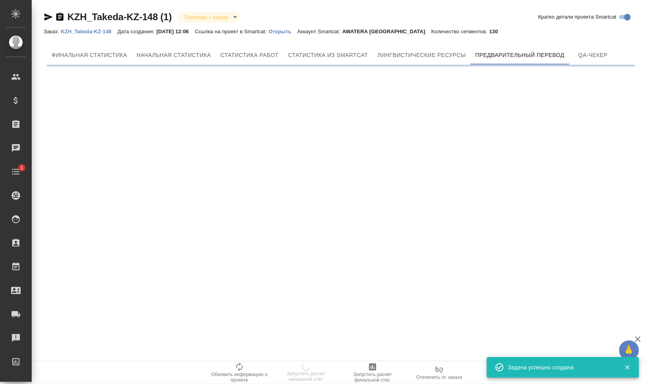
click at [325, 97] on div ".cls-1 fill:#fff; AWATERA Валеев Динар Клиенты Спецификации Заказы 0 Чаты 1 Tod…" at bounding box center [323, 192] width 647 height 384
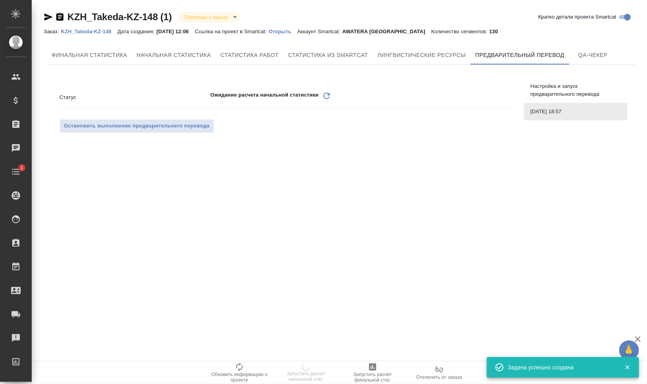
click at [325, 97] on icon "Обновить" at bounding box center [327, 96] width 10 height 10
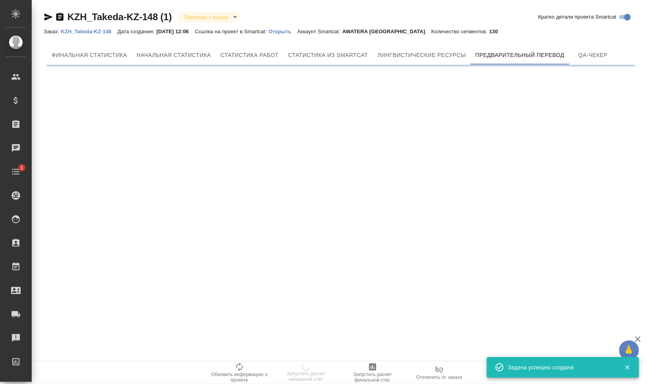
click at [325, 97] on div ".cls-1 fill:#fff; AWATERA Валеев Динар Клиенты Спецификации Заказы 0 Чаты 1 Tod…" at bounding box center [323, 192] width 647 height 384
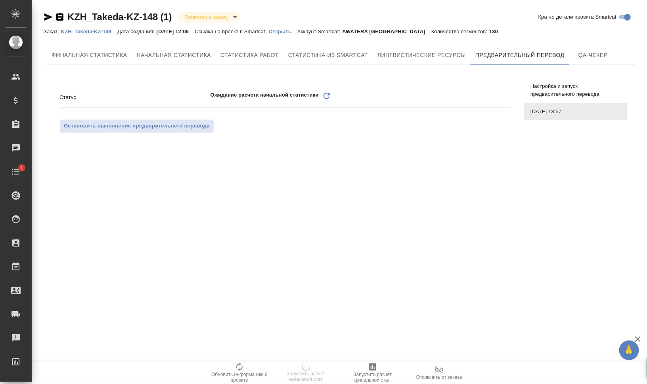
click at [325, 97] on icon "Обновить" at bounding box center [327, 96] width 10 height 10
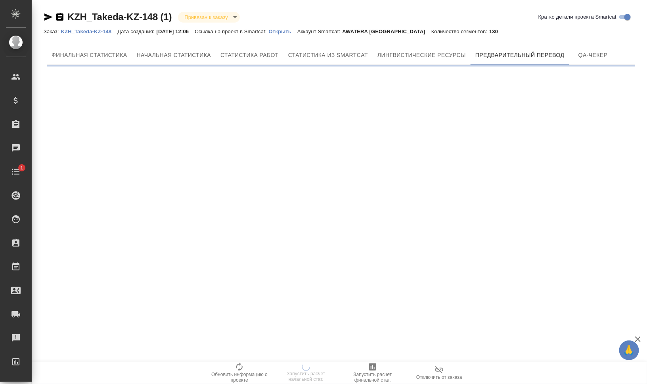
click at [325, 97] on div ".cls-1 fill:#fff; AWATERA Валеев Динар Клиенты Спецификации Заказы 0 Чаты 1 Tod…" at bounding box center [323, 192] width 647 height 384
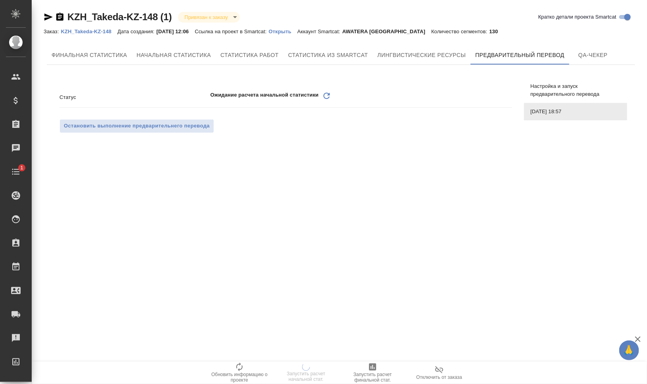
click at [325, 97] on icon "Обновить" at bounding box center [327, 96] width 10 height 10
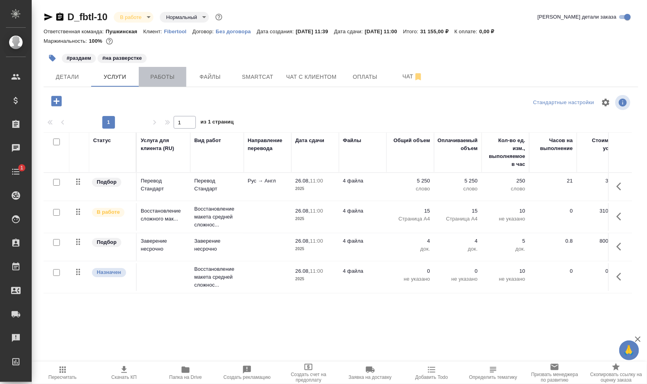
click at [161, 79] on span "Работы" at bounding box center [162, 77] width 38 height 10
click at [133, 80] on span "Услуги" at bounding box center [115, 77] width 38 height 10
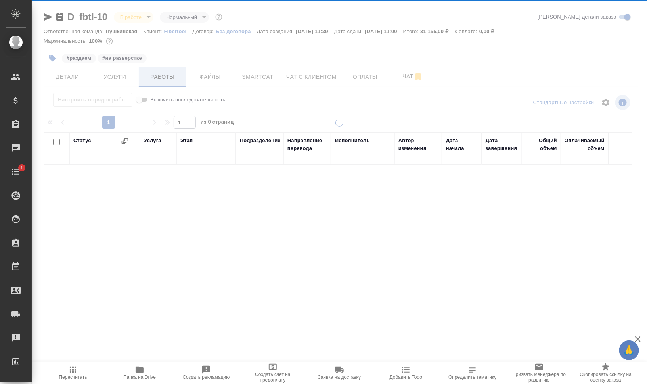
click at [157, 78] on div "D_fbtl-10 В работе inProgress Нормальный normal Кратко детали заказа Ответствен…" at bounding box center [340, 165] width 603 height 331
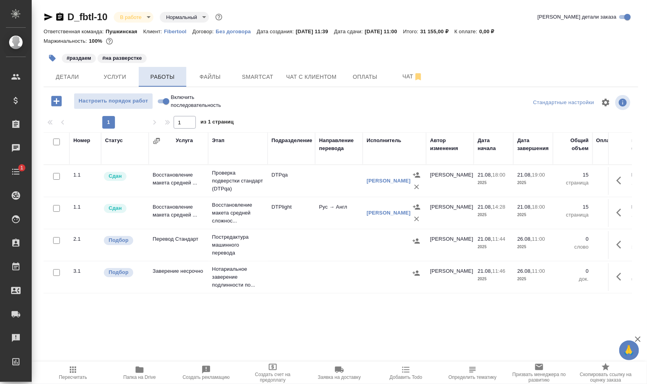
click at [161, 79] on span "Работы" at bounding box center [162, 77] width 38 height 10
click at [405, 71] on button "Чат" at bounding box center [413, 77] width 48 height 20
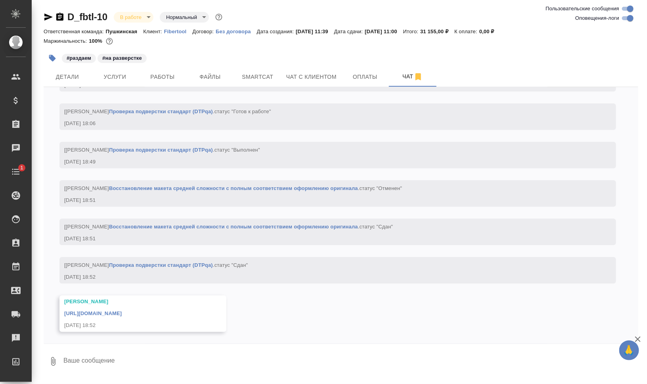
scroll to position [2152, 0]
click at [122, 316] on link "[URL][DOMAIN_NAME]" at bounding box center [92, 314] width 57 height 6
click at [60, 78] on span "Детали" at bounding box center [67, 77] width 38 height 10
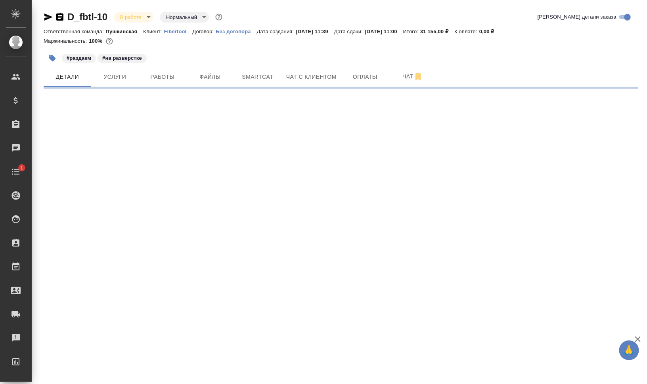
select select "RU"
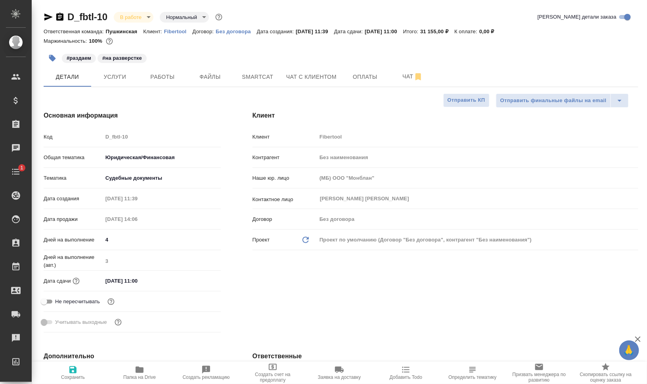
type textarea "x"
type input "[PERSON_NAME]"
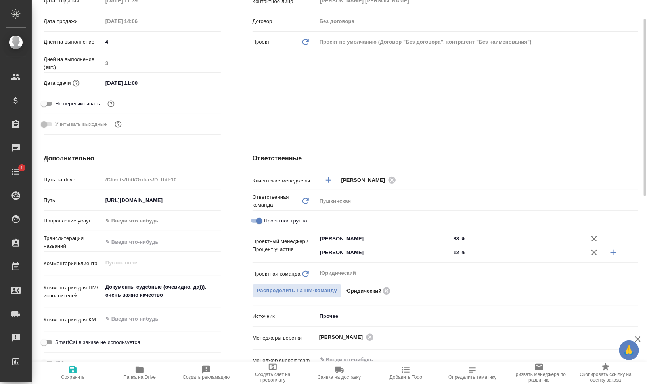
scroll to position [248, 0]
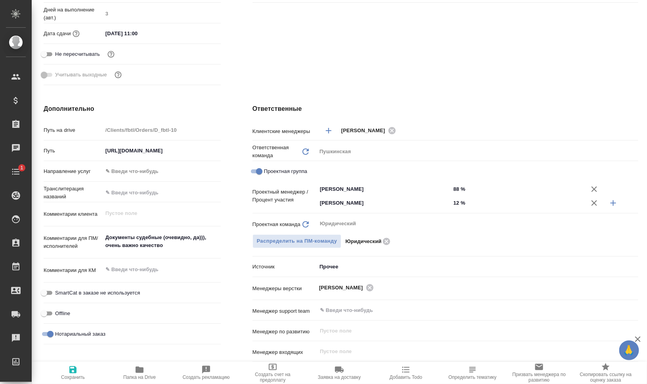
click at [210, 235] on textarea "Документы судебные (очевидно, да))), очень важно качество" at bounding box center [162, 241] width 118 height 21
click at [214, 242] on textarea "Документы судебные (очевидно, да))), очень важно качество" at bounding box center [161, 241] width 117 height 21
type textarea "x"
click at [228, 233] on div "Дополнительно Путь на drive /Clients/fbtl/Orders/D_fbtl-10 Путь [URL][DOMAIN_NA…" at bounding box center [132, 255] width 209 height 334
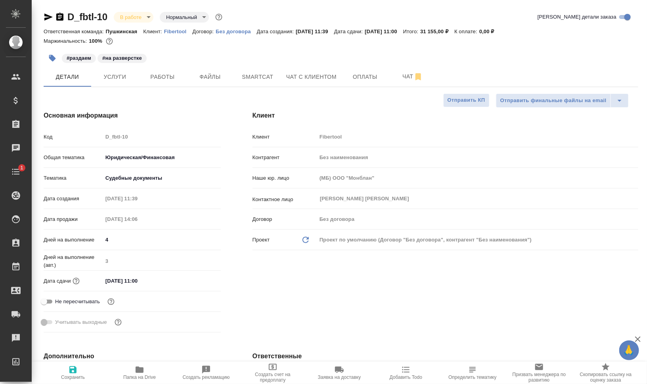
click at [146, 376] on span "Папка на Drive" at bounding box center [139, 378] width 32 height 6
type textarea "x"
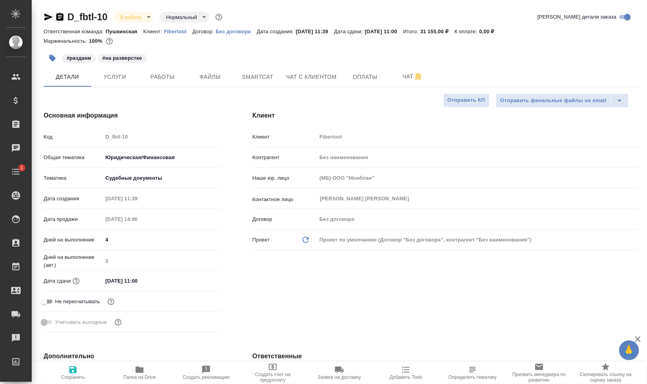
type textarea "x"
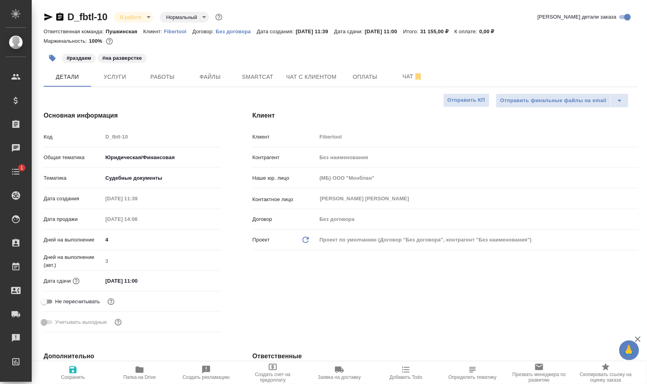
type textarea "x"
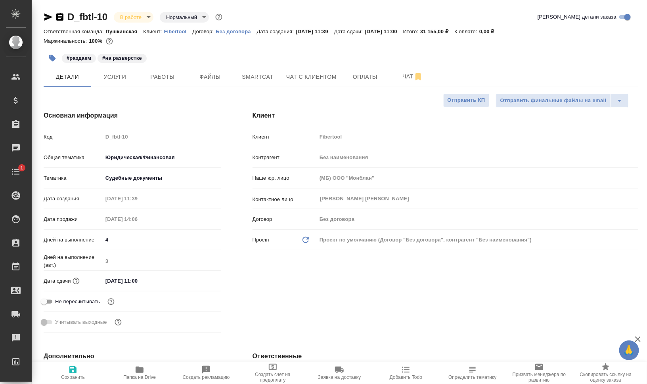
type textarea "x"
click at [184, 79] on button "Работы" at bounding box center [163, 77] width 48 height 20
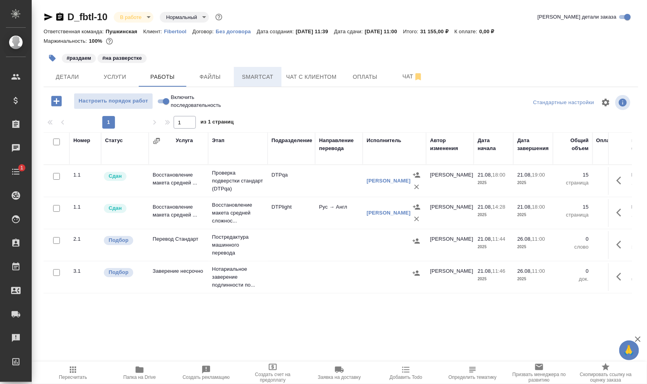
click at [255, 71] on button "Smartcat" at bounding box center [258, 77] width 48 height 20
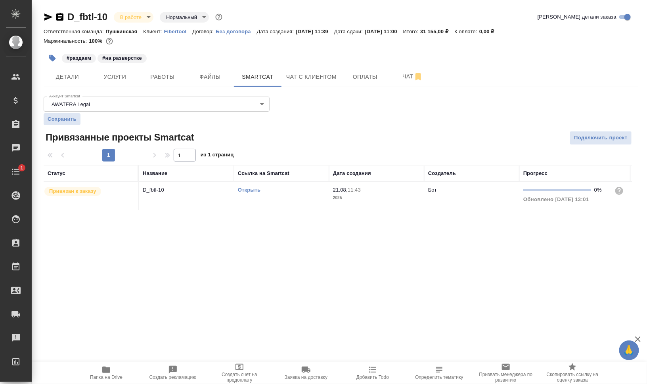
click at [242, 190] on link "Открыть" at bounding box center [249, 190] width 23 height 6
click at [406, 76] on span "Чат" at bounding box center [413, 77] width 38 height 10
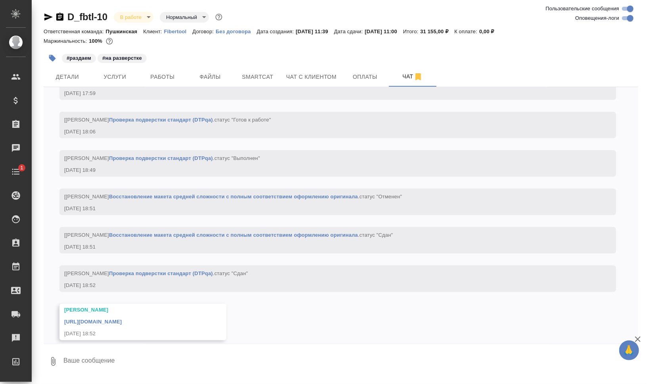
scroll to position [2152, 0]
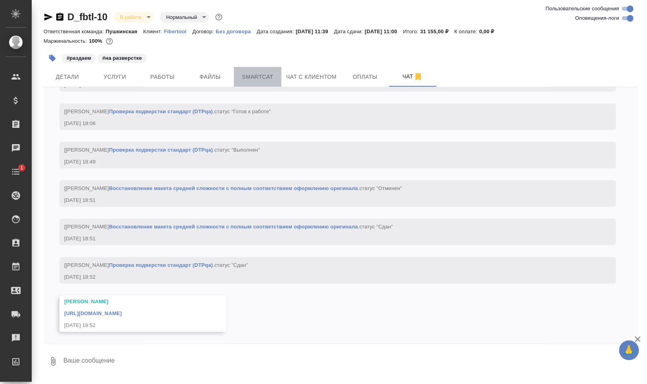
click at [269, 73] on span "Smartcat" at bounding box center [258, 77] width 38 height 10
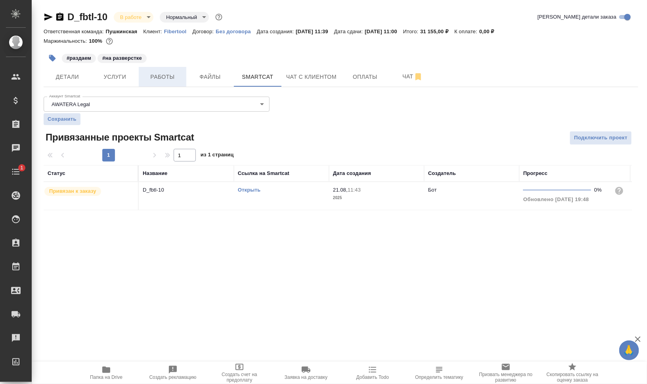
click at [155, 76] on span "Работы" at bounding box center [162, 77] width 38 height 10
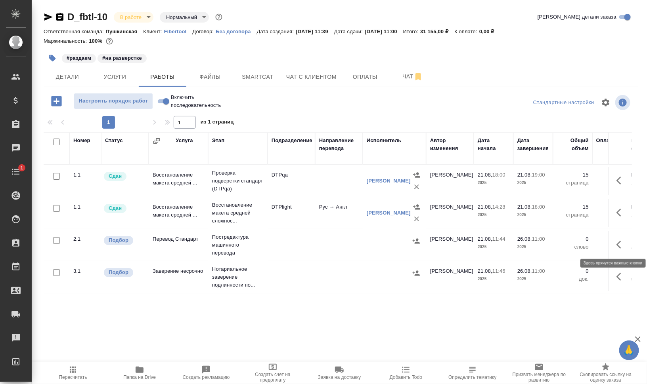
click at [623, 241] on icon "button" at bounding box center [621, 245] width 10 height 10
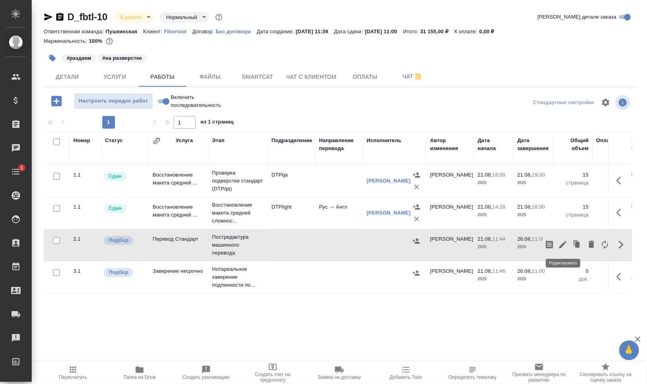
click at [562, 242] on icon "button" at bounding box center [563, 245] width 10 height 10
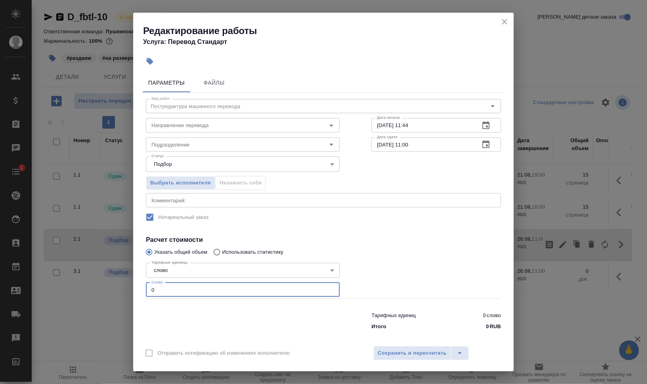
drag, startPoint x: 161, startPoint y: 292, endPoint x: 142, endPoint y: 289, distance: 19.6
click at [149, 289] on input "0" at bounding box center [243, 290] width 194 height 14
type input "4500"
click at [260, 199] on textarea at bounding box center [323, 200] width 344 height 6
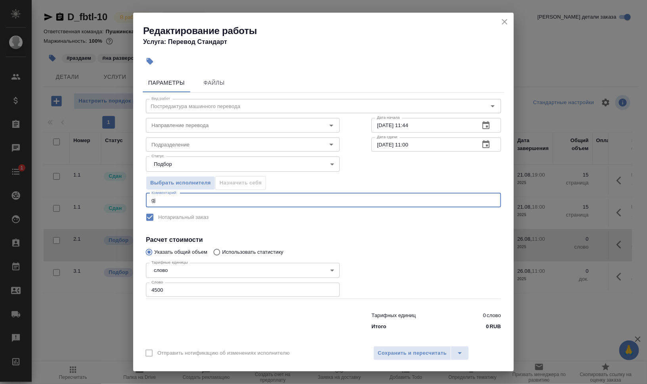
type textarea "g"
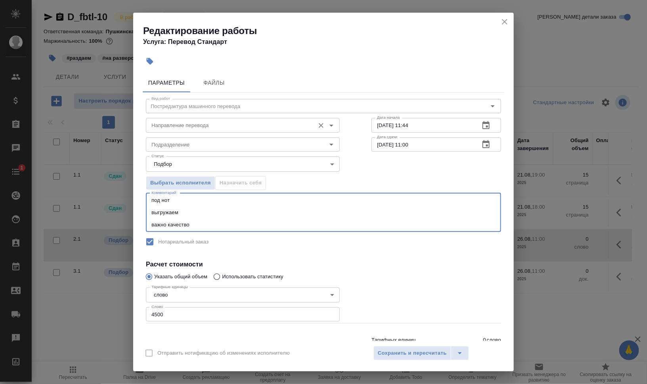
click at [184, 120] on div "Направление перевода" at bounding box center [243, 125] width 194 height 14
type textarea "под нот выгружаем важно качество"
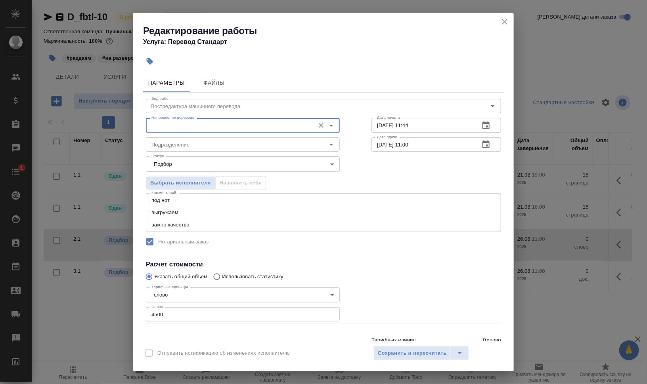
click at [189, 124] on input "Направление перевода" at bounding box center [229, 125] width 162 height 10
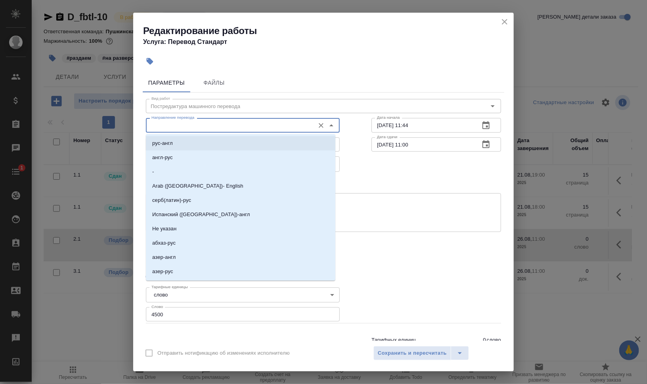
click at [185, 143] on li "рус-англ" at bounding box center [240, 143] width 189 height 14
type input "рус-англ"
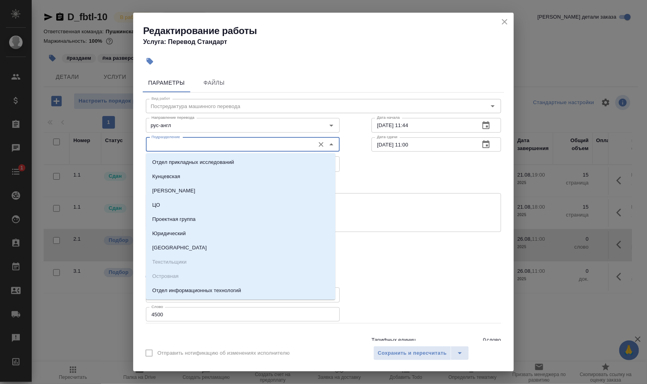
click at [188, 145] on input "Подразделение" at bounding box center [229, 145] width 162 height 10
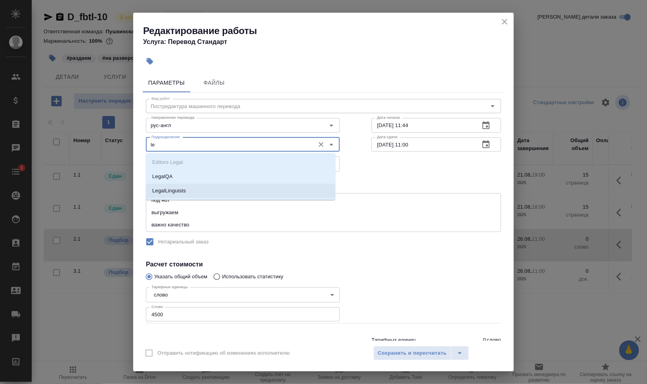
click at [206, 189] on li "LegalLinguists" at bounding box center [240, 191] width 189 height 14
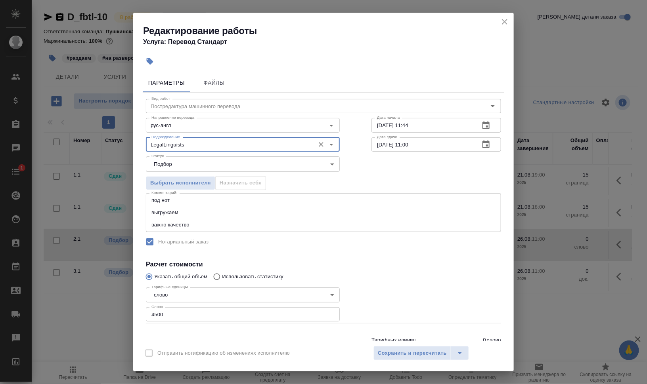
type input "LegalLinguists"
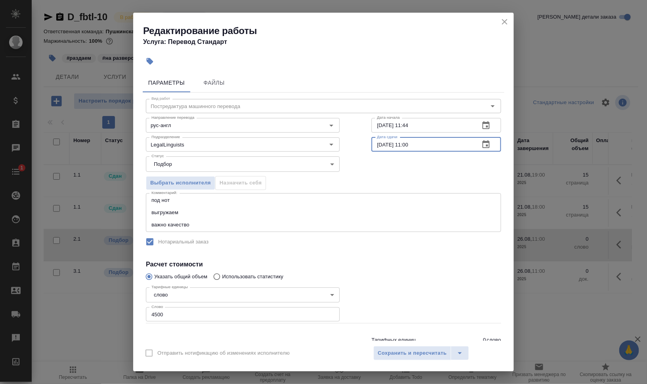
click at [376, 146] on input "26.08.2025 11:00" at bounding box center [422, 145] width 102 height 14
drag, startPoint x: 401, startPoint y: 142, endPoint x: 463, endPoint y: 146, distance: 61.9
click at [463, 146] on input "25.08.2025 11:00" at bounding box center [422, 145] width 102 height 14
type input "25.08.2025 16:00"
drag, startPoint x: 403, startPoint y: 123, endPoint x: 509, endPoint y: 127, distance: 105.9
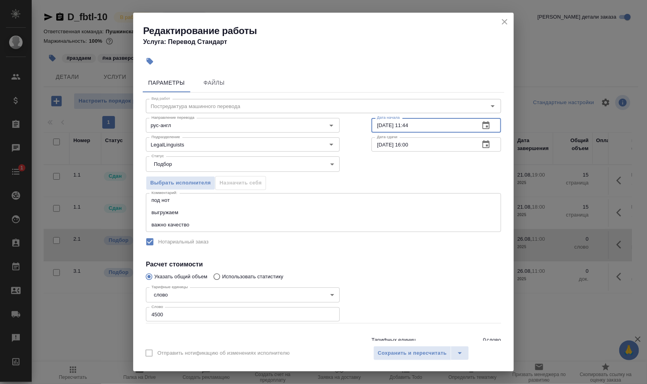
click at [476, 125] on div "21.08.2025 11:44 Дата начала" at bounding box center [436, 125] width 130 height 14
type input "21.08.2025 19:50"
click at [465, 177] on div "Выбрать исполнителя Назначить себя" at bounding box center [323, 182] width 387 height 48
click at [377, 145] on input "[DATE] 16:00" at bounding box center [422, 145] width 102 height 14
click at [427, 146] on input "[DATE] 16:00" at bounding box center [422, 145] width 102 height 14
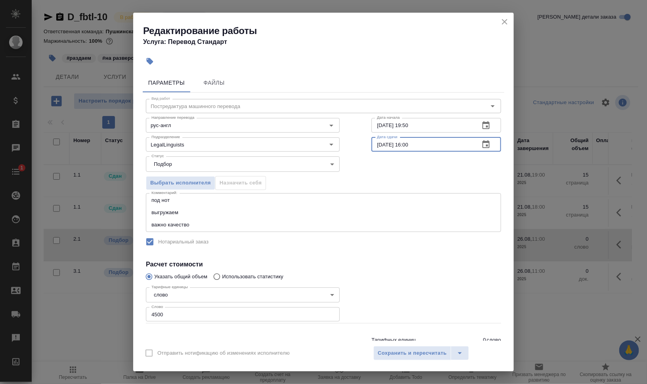
click at [406, 145] on input "[DATE] 16:00" at bounding box center [422, 145] width 102 height 14
click at [413, 168] on div "Выбрать исполнителя Назначить себя" at bounding box center [323, 182] width 387 height 48
click at [201, 223] on textarea "под нот выгружаем важно качество" at bounding box center [323, 212] width 344 height 31
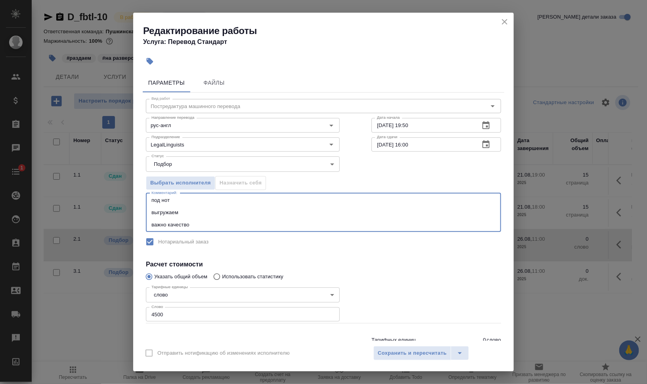
click at [193, 197] on textarea "под нот выгружаем важно качество" at bounding box center [323, 212] width 344 height 31
click at [213, 208] on textarea "под нот выгружаем важно качество" at bounding box center [323, 212] width 344 height 31
click at [224, 215] on textarea "под нот выгружаем важно качество" at bounding box center [323, 212] width 344 height 31
click at [241, 230] on div "под нот выгружаем важно качество x Комментарий:" at bounding box center [323, 212] width 355 height 39
click at [240, 227] on textarea "под нот выгружаем важно качество" at bounding box center [323, 212] width 344 height 31
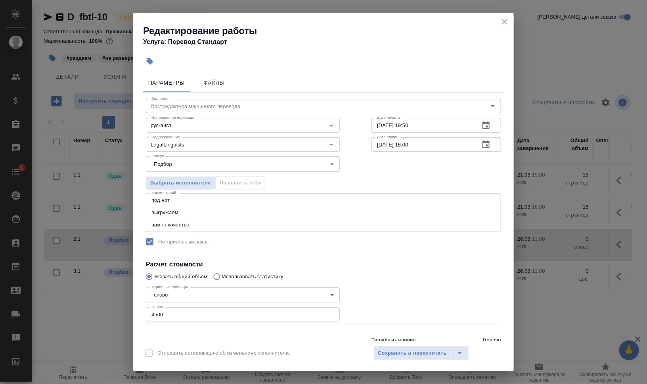
click at [418, 284] on div at bounding box center [435, 304] width 161 height 71
click at [419, 357] on span "Сохранить и пересчитать" at bounding box center [412, 353] width 69 height 9
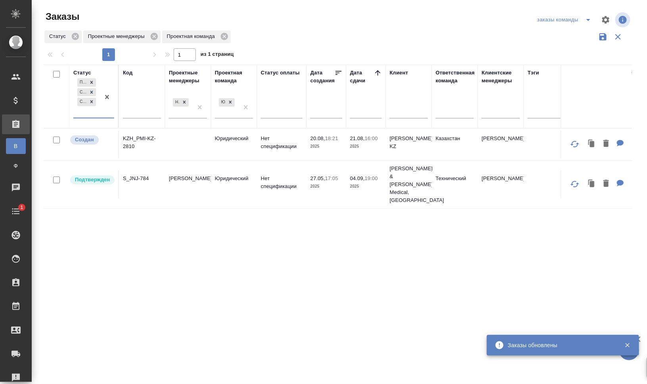
click at [94, 114] on div "Подтвержден Создан Согласование КП" at bounding box center [86, 97] width 27 height 41
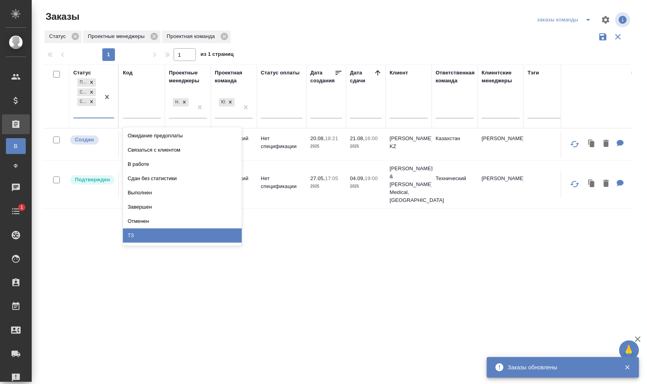
click at [170, 231] on div "ТЗ" at bounding box center [182, 236] width 119 height 14
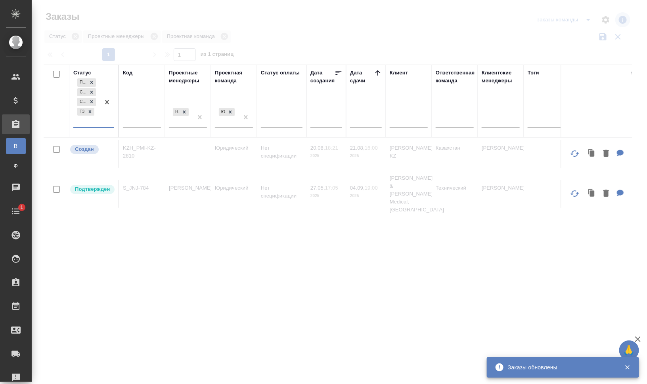
click at [126, 73] on div "Код" at bounding box center [128, 73] width 10 height 8
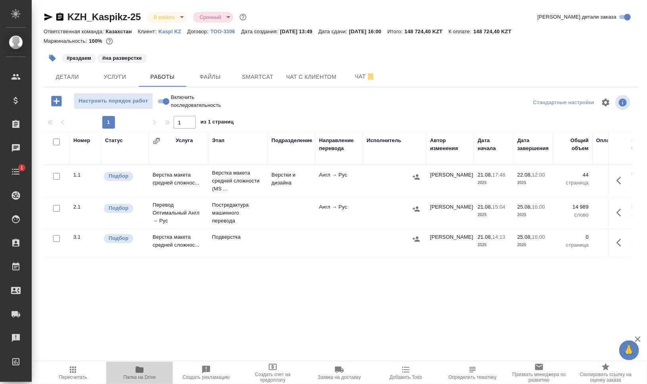
click at [144, 370] on icon "button" at bounding box center [140, 370] width 10 height 10
click at [355, 73] on span "Чат" at bounding box center [365, 77] width 38 height 10
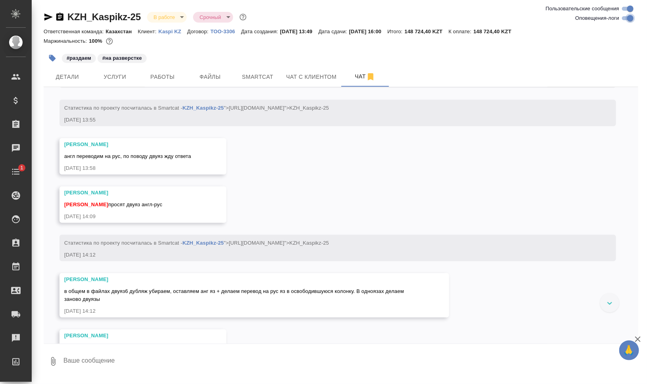
click at [629, 16] on input "Оповещения-логи" at bounding box center [630, 18] width 29 height 10
checkbox input "false"
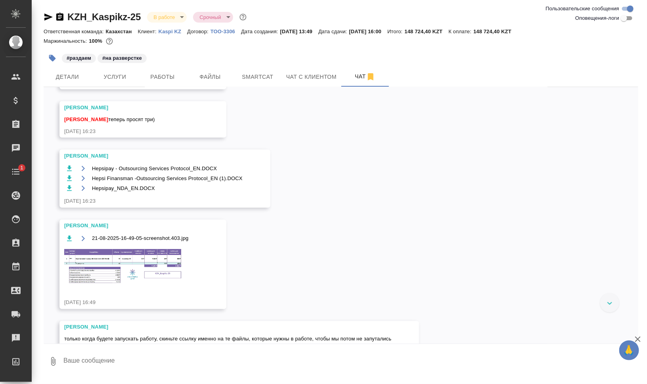
scroll to position [680, 0]
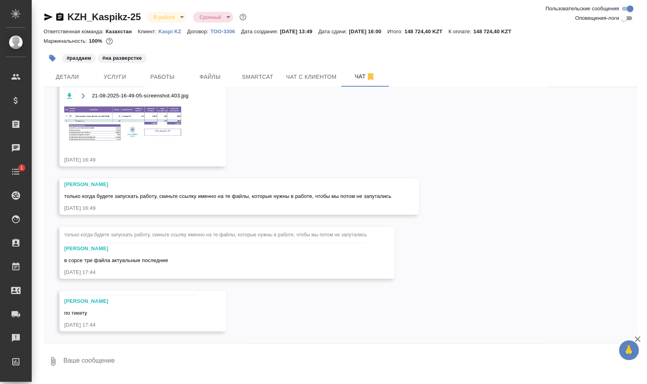
click at [128, 120] on img at bounding box center [123, 123] width 119 height 37
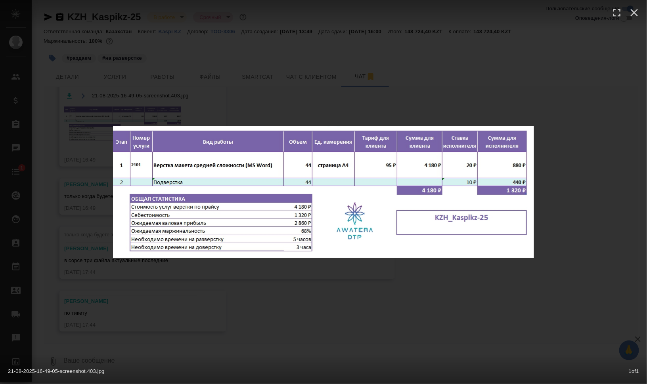
click at [489, 308] on div "21-08-2025-16-49-05-screenshot.403.jpg 1 of 1" at bounding box center [323, 192] width 647 height 384
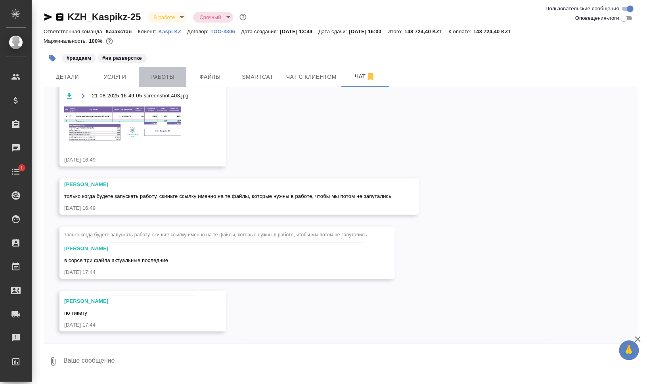
click at [152, 71] on button "Работы" at bounding box center [163, 77] width 48 height 20
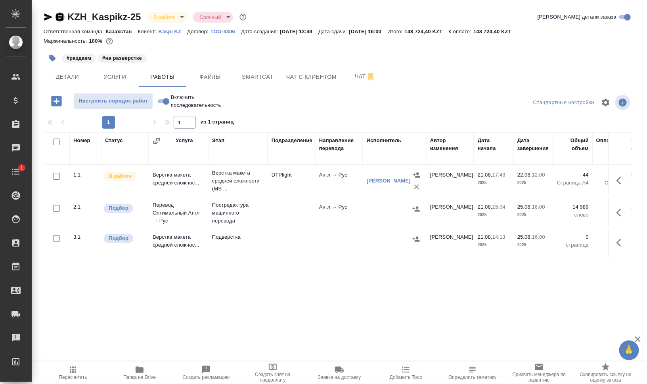
click at [59, 16] on icon "button" at bounding box center [59, 17] width 7 height 8
click at [260, 76] on span "Smartcat" at bounding box center [258, 77] width 38 height 10
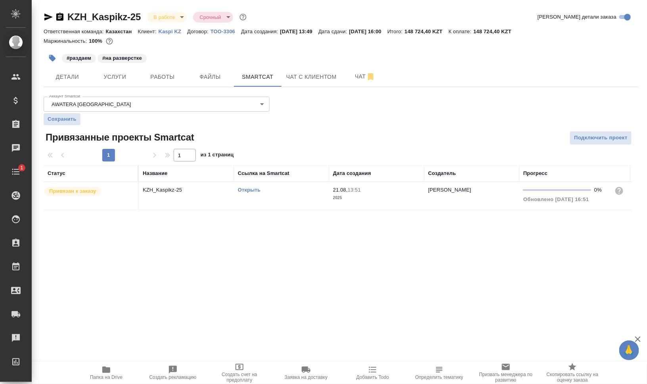
click at [251, 190] on link "Открыть" at bounding box center [249, 190] width 23 height 6
click at [458, 126] on div "Аккаунт Smartcat AWATERA [GEOGRAPHIC_DATA] 5ee731907ea86d4c189c28e6 Аккаунт Sma…" at bounding box center [341, 152] width 594 height 117
click at [166, 71] on button "Работы" at bounding box center [163, 77] width 48 height 20
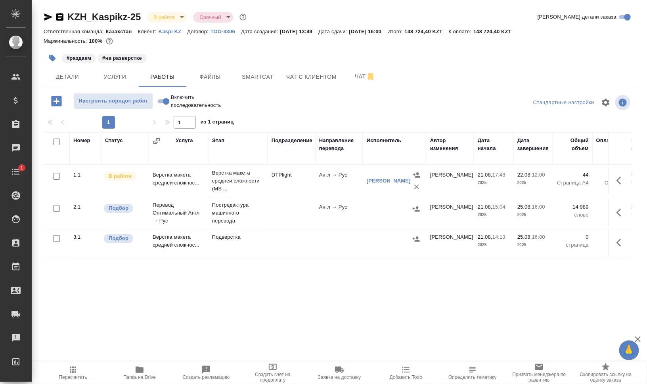
click at [619, 212] on icon "button" at bounding box center [621, 213] width 10 height 10
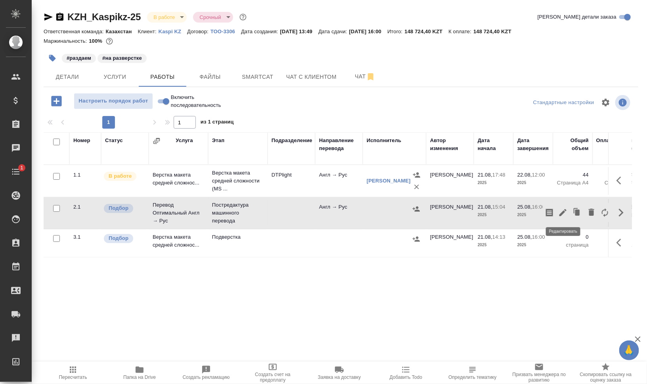
click at [563, 211] on icon "button" at bounding box center [562, 212] width 7 height 7
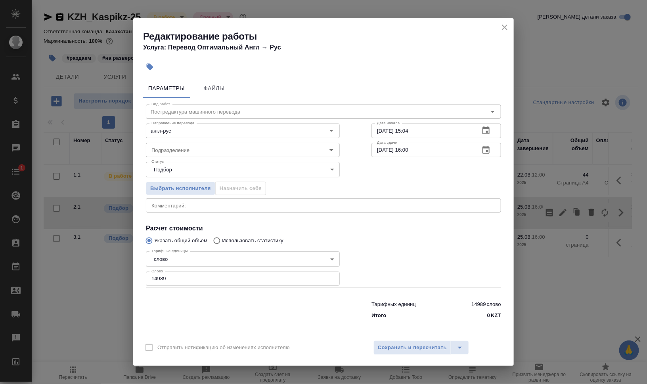
click at [506, 28] on icon "close" at bounding box center [505, 28] width 10 height 10
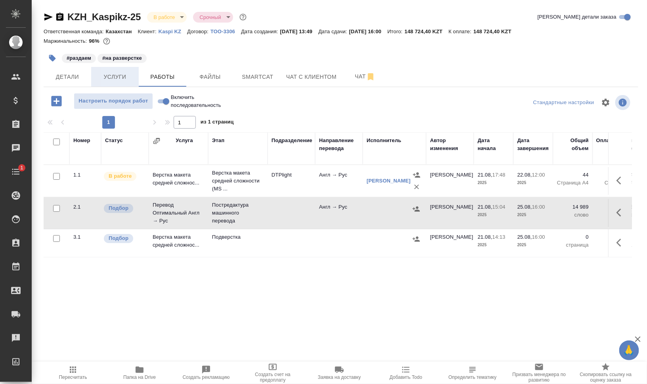
click at [119, 72] on span "Услуги" at bounding box center [115, 77] width 38 height 10
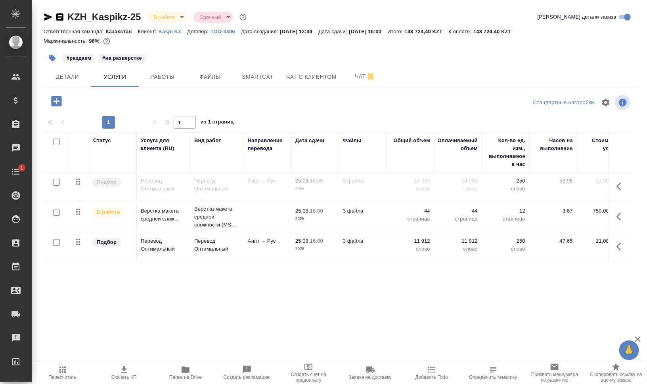
click at [623, 220] on icon "button" at bounding box center [621, 217] width 10 height 10
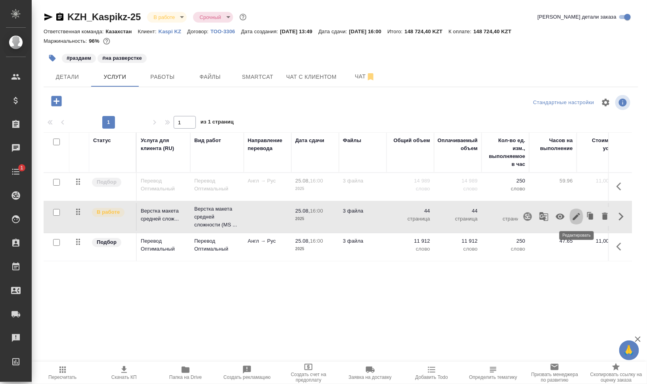
click at [574, 216] on icon "button" at bounding box center [576, 217] width 10 height 10
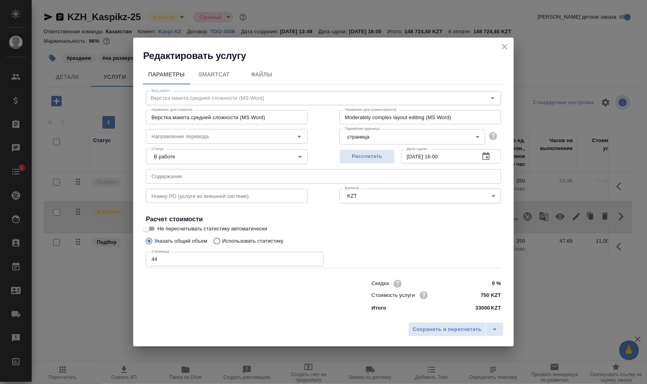
click at [502, 46] on icon "close" at bounding box center [505, 47] width 10 height 10
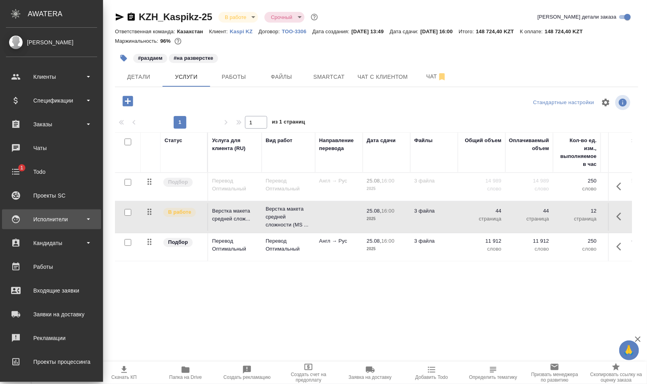
click at [56, 217] on div "Исполнители" at bounding box center [51, 220] width 91 height 12
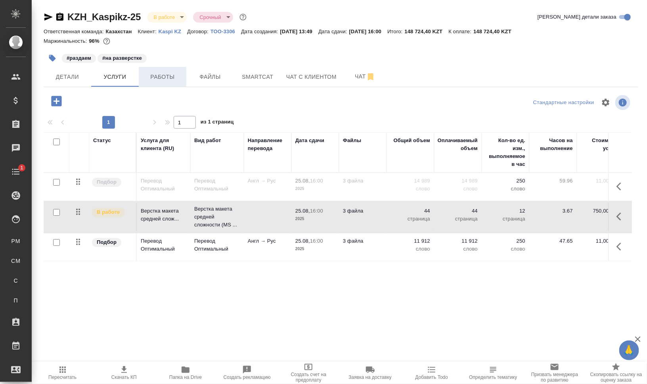
click at [165, 79] on span "Работы" at bounding box center [162, 77] width 38 height 10
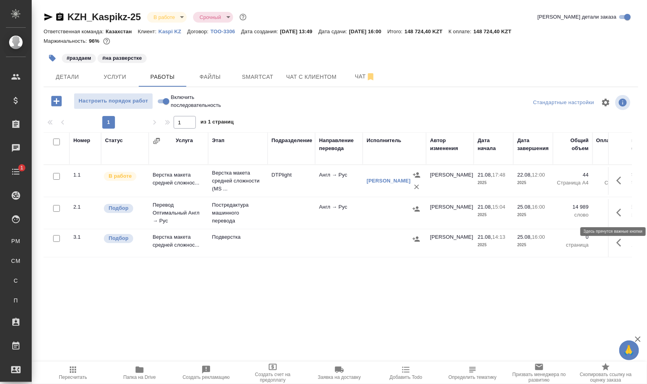
click at [623, 210] on icon "button" at bounding box center [621, 213] width 10 height 10
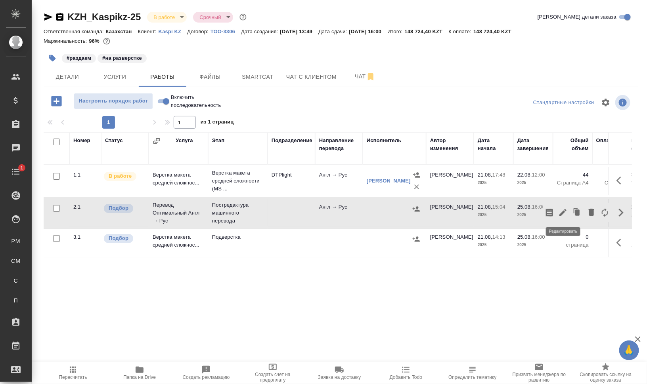
click at [564, 211] on icon "button" at bounding box center [562, 212] width 7 height 7
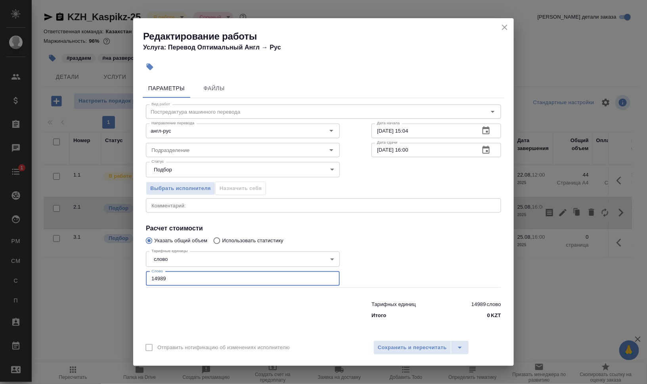
drag, startPoint x: 162, startPoint y: 281, endPoint x: 131, endPoint y: 278, distance: 31.8
click at [131, 278] on div "Редактирование работы Услуга: Перевод Оптимальный Англ → Рус Параметры Файлы Ви…" at bounding box center [323, 192] width 647 height 384
type input "11300"
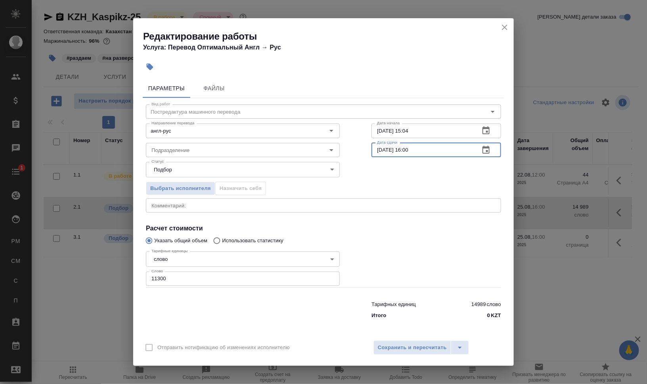
click at [408, 149] on input "[DATE] 16:00" at bounding box center [422, 150] width 102 height 14
type input "25.08.2025 14:00"
drag, startPoint x: 407, startPoint y: 132, endPoint x: 472, endPoint y: 131, distance: 64.2
click at [472, 131] on input "21.08.2025 15:04" at bounding box center [422, 131] width 102 height 14
drag, startPoint x: 382, startPoint y: 128, endPoint x: 390, endPoint y: 131, distance: 8.0
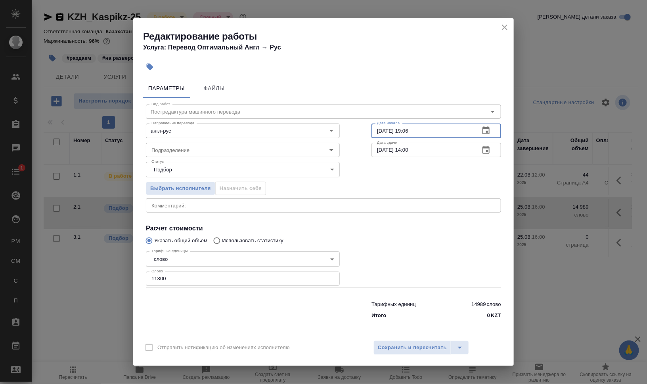
click at [380, 129] on input "21.08.2025 19:06" at bounding box center [422, 131] width 102 height 14
drag, startPoint x: 406, startPoint y: 132, endPoint x: 440, endPoint y: 131, distance: 34.1
click at [436, 131] on input "22.08.2025 19:06" at bounding box center [422, 131] width 102 height 14
type input "[DATE] 13:00"
click at [222, 206] on textarea at bounding box center [323, 206] width 344 height 6
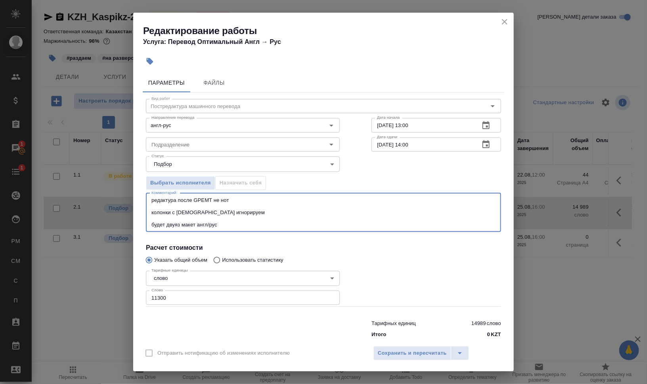
click at [250, 227] on div "редактура после GPEMT не нот колонки с турецким игнорируем будет двуяз макет ан…" at bounding box center [323, 212] width 355 height 39
click at [268, 222] on textarea "редактура после GPEMT не нот колонки с турецким игнорируем будет двуяз макет ан…" at bounding box center [323, 212] width 344 height 31
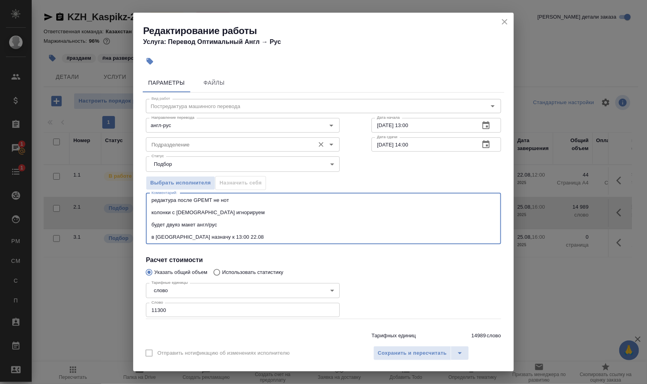
click at [244, 136] on div "Подразделение Подразделение" at bounding box center [243, 143] width 194 height 19
type textarea "редактура после GPEMT не нот колонки с [DEMOGRAPHIC_DATA] игнорируем будет двуя…"
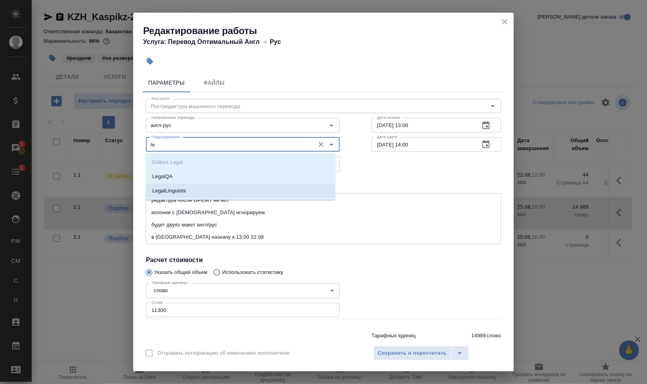
click at [237, 193] on li "LegalLinguists" at bounding box center [240, 191] width 189 height 14
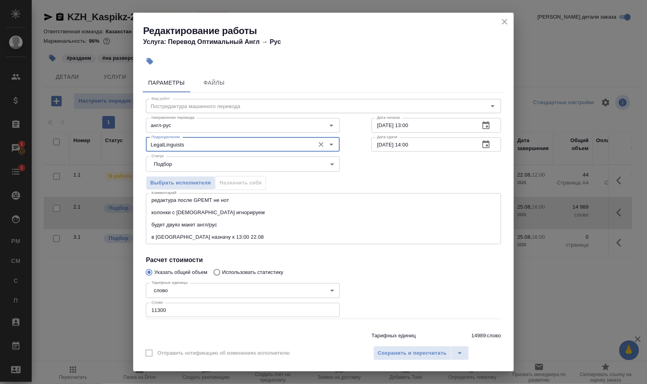
type input "LegalLinguists"
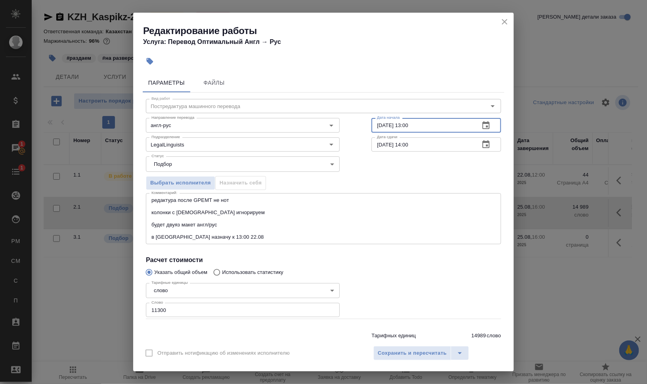
click at [406, 125] on input "[DATE] 13:00" at bounding box center [422, 125] width 102 height 14
click at [417, 124] on input "[DATE] 13:00" at bounding box center [422, 125] width 102 height 14
drag, startPoint x: 409, startPoint y: 355, endPoint x: 413, endPoint y: 353, distance: 4.6
click at [409, 355] on span "Сохранить и пересчитать" at bounding box center [412, 353] width 69 height 9
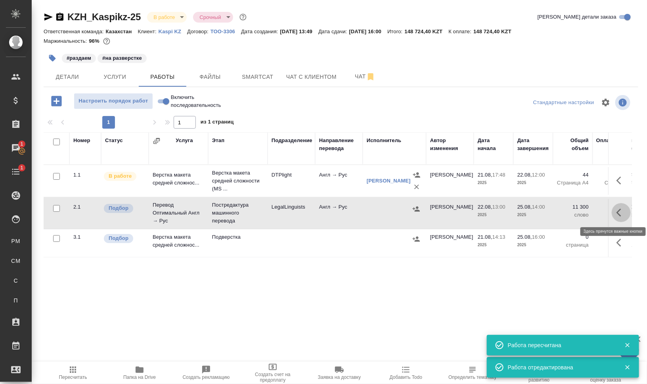
click at [617, 213] on icon "button" at bounding box center [621, 213] width 10 height 10
click at [420, 206] on button "button" at bounding box center [416, 209] width 12 height 12
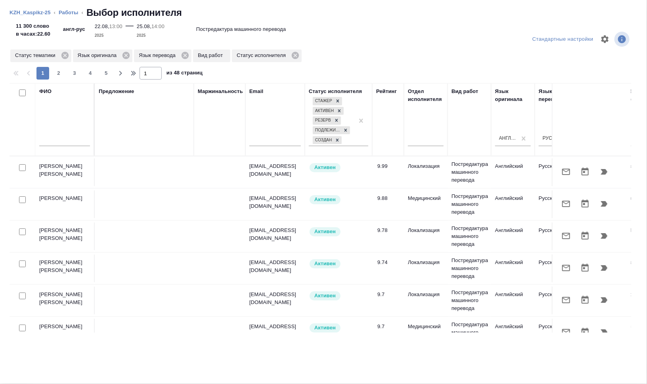
drag, startPoint x: 62, startPoint y: 14, endPoint x: 96, endPoint y: 53, distance: 52.0
click at [62, 14] on link "Работы" at bounding box center [69, 13] width 20 height 6
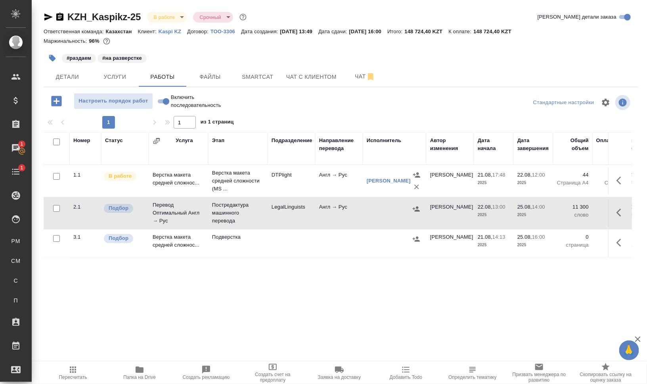
click at [624, 212] on icon "button" at bounding box center [621, 213] width 10 height 10
click at [604, 213] on icon "button" at bounding box center [605, 213] width 10 height 10
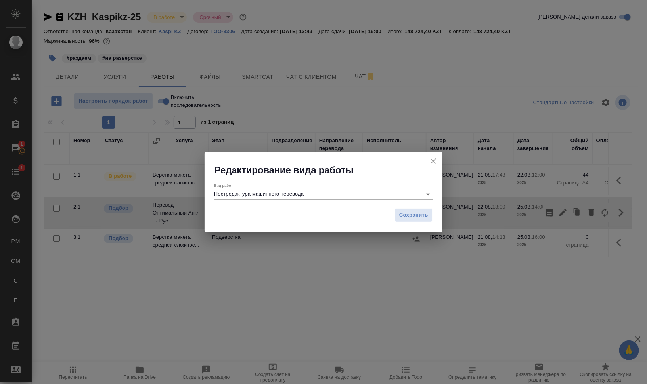
click at [251, 196] on input "Постредактура машинного перевода" at bounding box center [316, 194] width 204 height 10
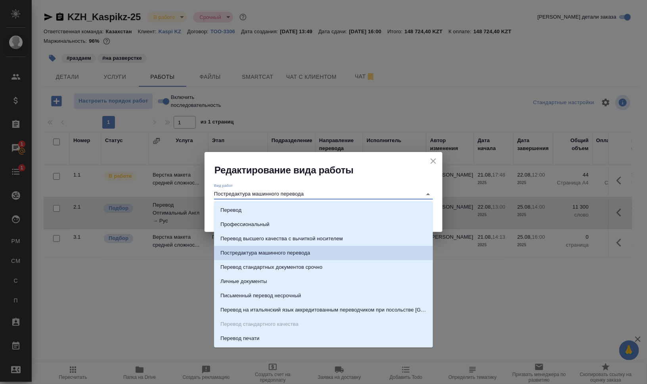
click at [432, 158] on icon "close" at bounding box center [433, 162] width 10 height 10
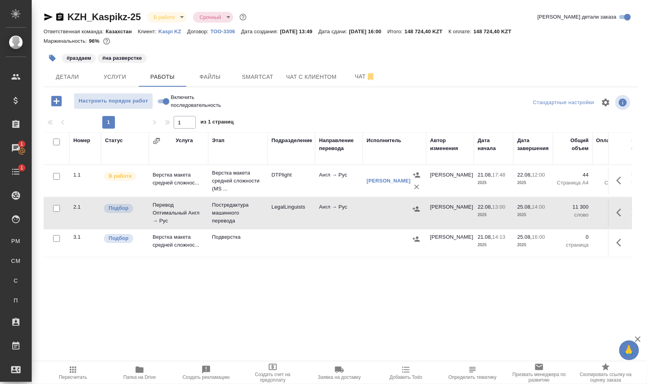
click at [626, 209] on button "button" at bounding box center [620, 212] width 19 height 19
click at [567, 211] on icon "button" at bounding box center [563, 213] width 10 height 10
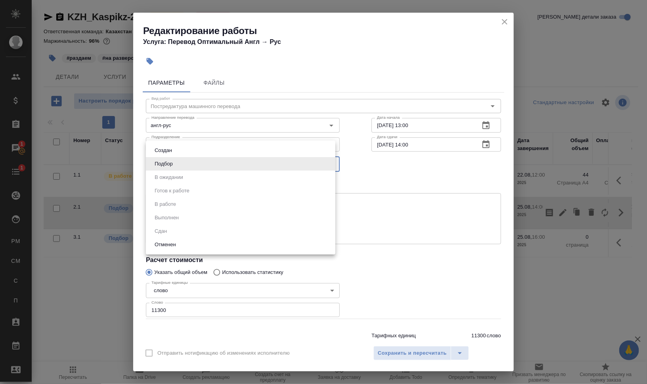
click at [170, 160] on body "🙏 .cls-1 fill:#fff; AWATERA Валеев Динар Клиенты Спецификации Заказы 1 Чаты 1 T…" at bounding box center [323, 192] width 647 height 384
click at [177, 148] on li "Создан" at bounding box center [240, 150] width 189 height 13
type input "created"
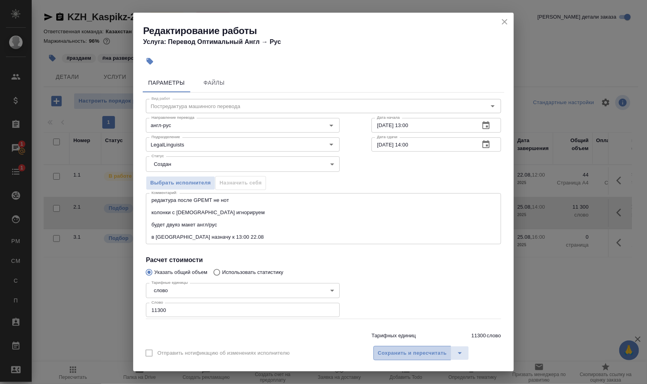
click at [414, 353] on span "Сохранить и пересчитать" at bounding box center [412, 353] width 69 height 9
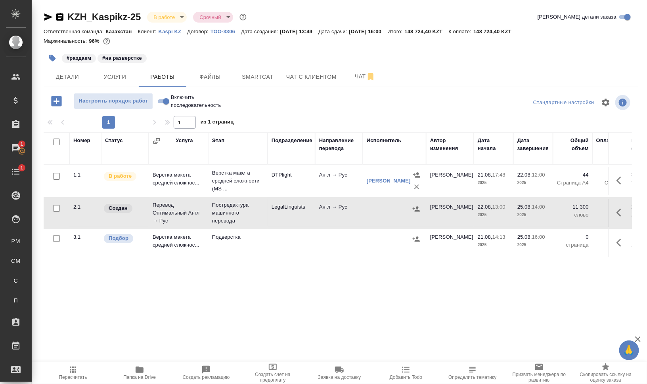
click at [55, 100] on icon "button" at bounding box center [56, 101] width 10 height 10
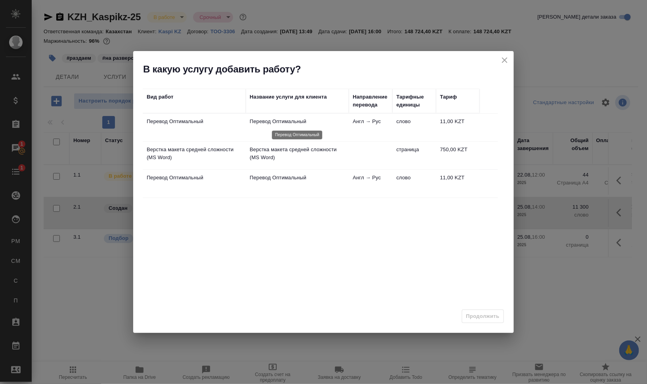
click at [310, 123] on p "Перевод Оптимальный" at bounding box center [297, 122] width 95 height 8
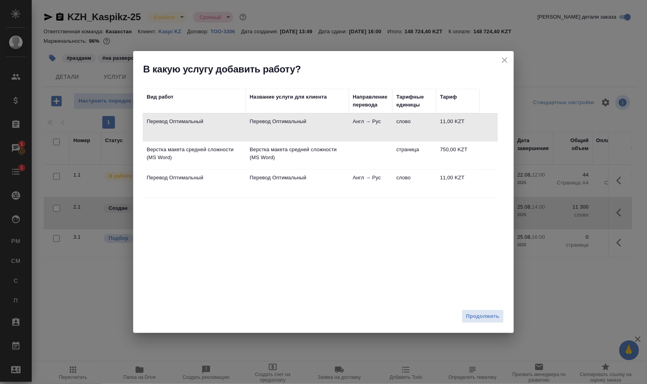
click at [483, 315] on span "Продолжить" at bounding box center [482, 316] width 33 height 9
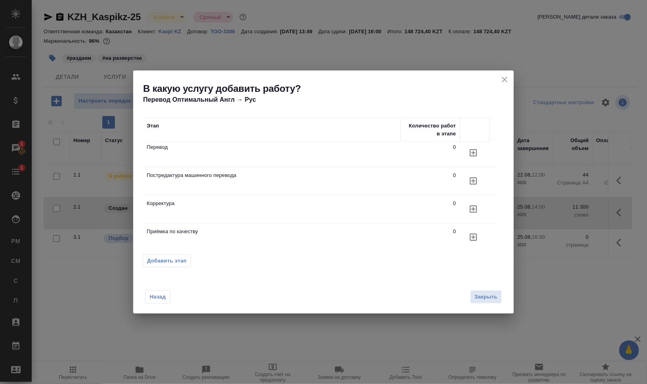
scroll to position [6, 0]
click at [171, 260] on span "Добавить этап" at bounding box center [167, 261] width 40 height 8
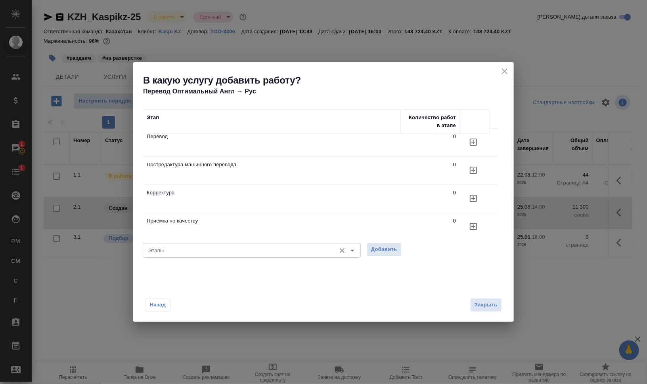
click at [182, 254] on input "Этапы" at bounding box center [238, 251] width 187 height 10
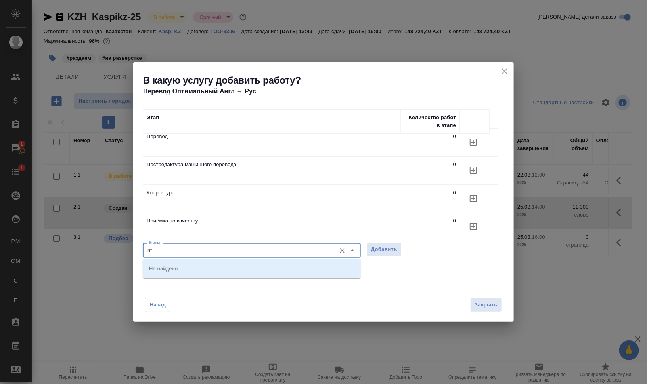
type input "h"
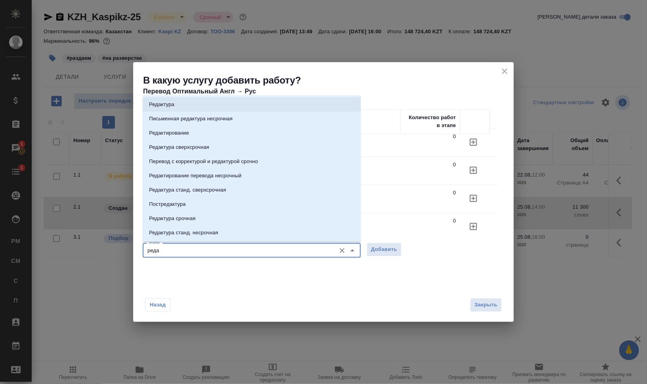
click at [211, 102] on li "Редактура" at bounding box center [252, 104] width 218 height 14
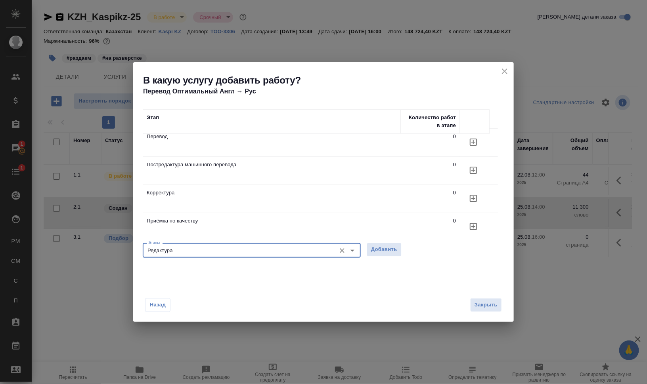
type input "Редактура"
click at [389, 249] on span "Добавить" at bounding box center [384, 249] width 26 height 9
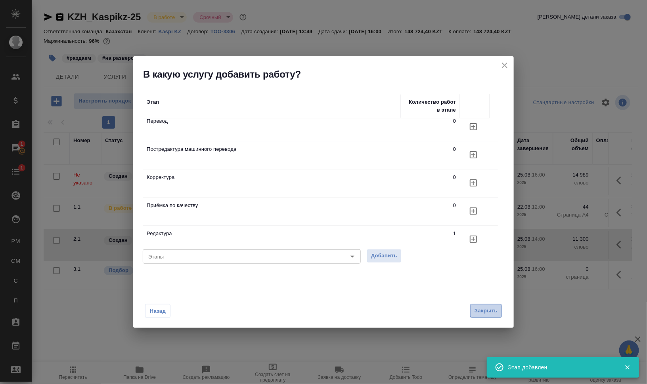
click at [493, 306] on button "Закрыть" at bounding box center [486, 311] width 32 height 14
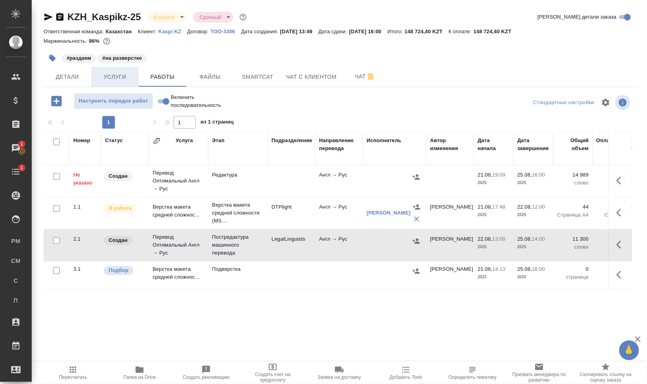
click at [105, 73] on span "Услуги" at bounding box center [115, 77] width 38 height 10
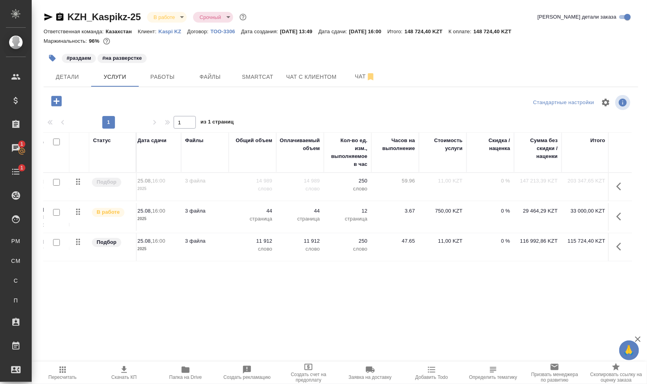
scroll to position [0, 159]
click at [147, 54] on span "#на разверстке" at bounding box center [122, 57] width 51 height 7
click at [172, 80] on span "Работы" at bounding box center [162, 77] width 38 height 10
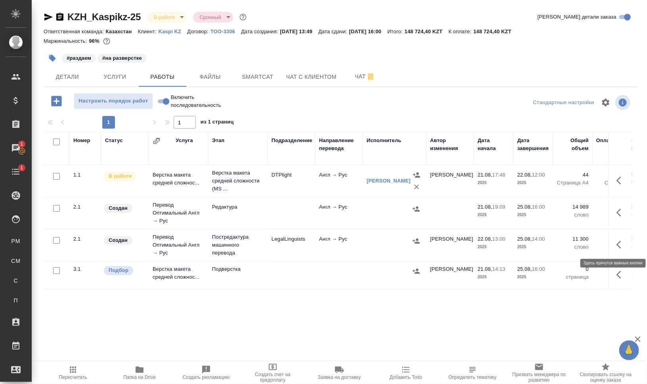
click at [619, 242] on icon "button" at bounding box center [618, 245] width 5 height 8
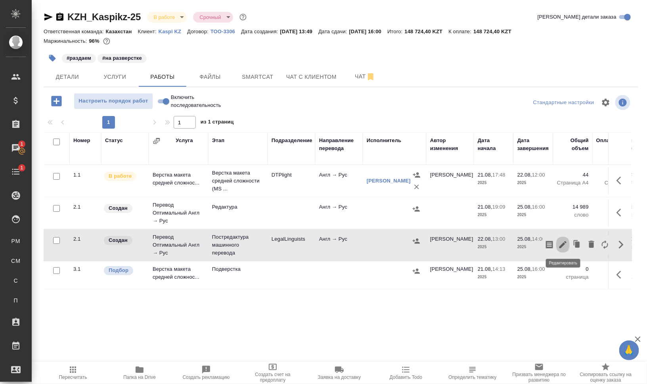
click at [565, 243] on icon "button" at bounding box center [563, 245] width 10 height 10
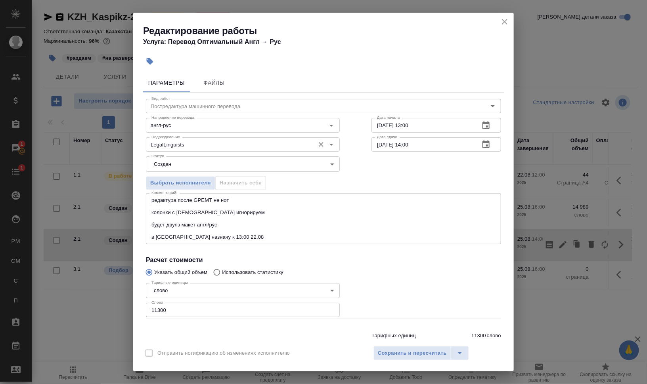
click at [237, 145] on input "LegalLinguists" at bounding box center [229, 145] width 162 height 10
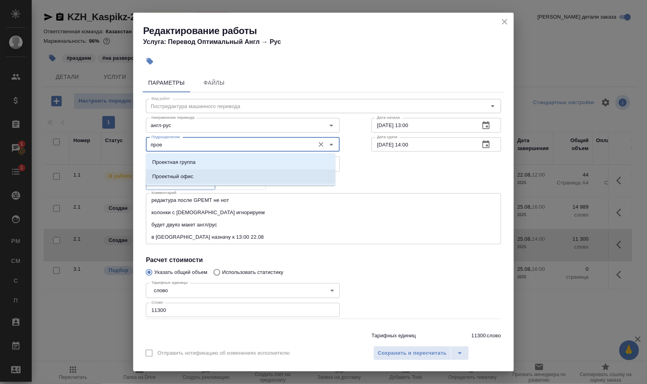
click at [208, 177] on li "Проектный офис" at bounding box center [240, 177] width 189 height 14
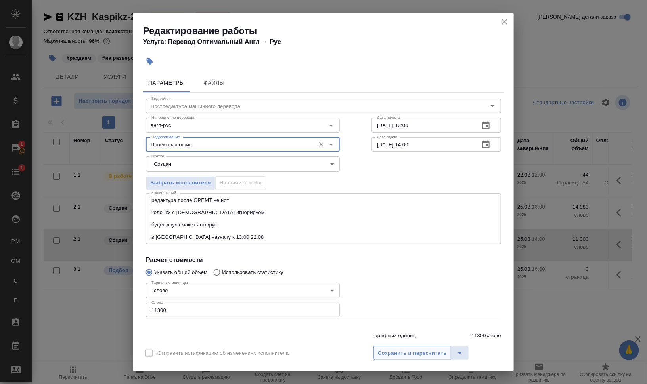
type input "Проектный офис"
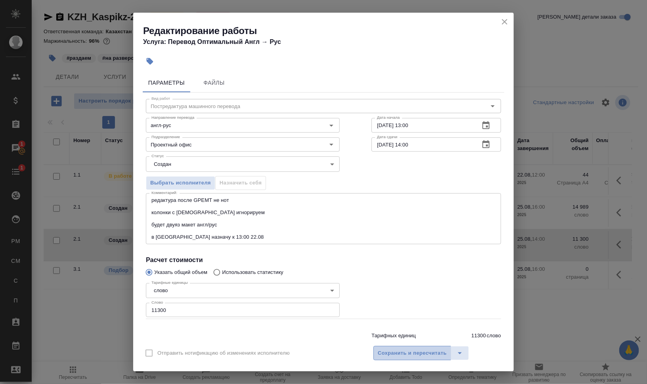
click at [421, 351] on span "Сохранить и пересчитать" at bounding box center [412, 353] width 69 height 9
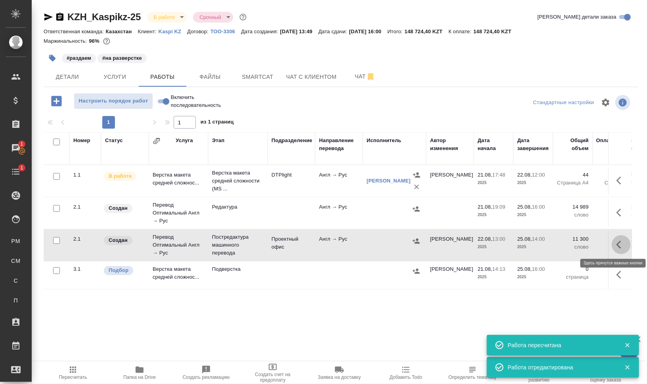
click at [619, 243] on icon "button" at bounding box center [621, 245] width 10 height 10
click at [559, 244] on icon "button" at bounding box center [563, 245] width 10 height 10
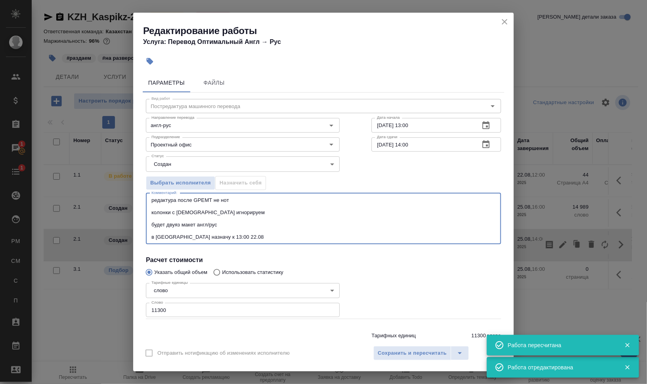
drag, startPoint x: 228, startPoint y: 229, endPoint x: 108, endPoint y: 182, distance: 128.7
click at [108, 182] on div "Редактирование работы Услуга: Перевод Оптимальный Англ → Рус Параметры Файлы Ви…" at bounding box center [323, 192] width 647 height 384
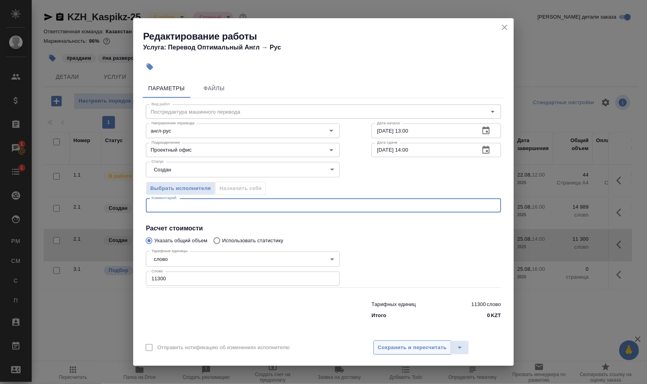
click at [422, 346] on span "Сохранить и пересчитать" at bounding box center [412, 348] width 69 height 9
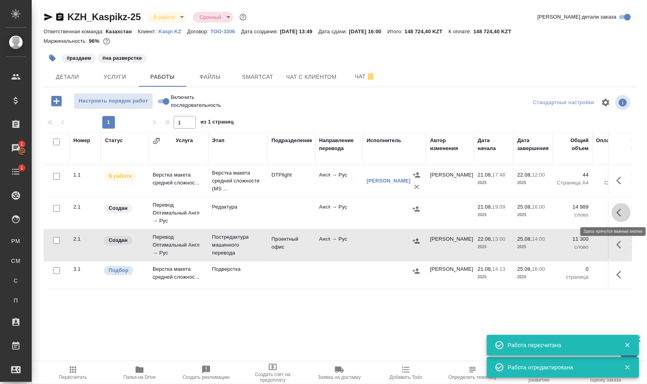
click at [620, 211] on icon "button" at bounding box center [621, 213] width 10 height 10
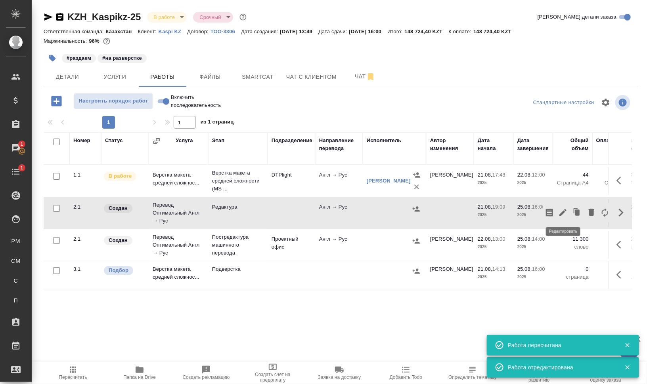
click at [560, 210] on icon "button" at bounding box center [563, 213] width 10 height 10
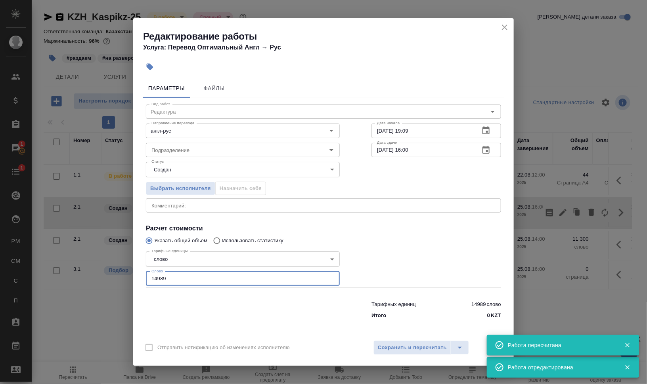
drag, startPoint x: 175, startPoint y: 277, endPoint x: 129, endPoint y: 274, distance: 46.1
click at [142, 274] on div "Параметры Файлы Вид работ Редактура Вид работ Направление перевода англ-рус Нап…" at bounding box center [323, 206] width 380 height 260
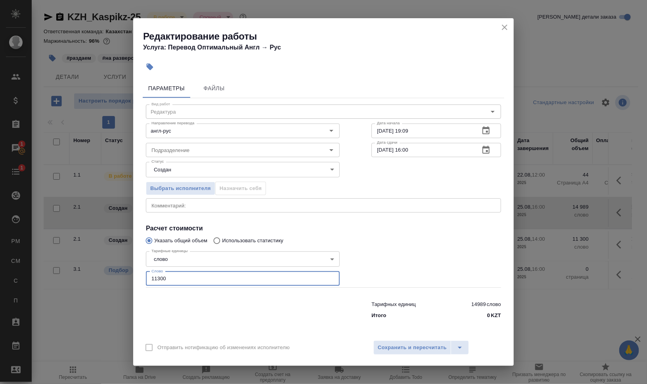
type input "11300"
click at [199, 199] on div "x Комментарий:" at bounding box center [323, 206] width 355 height 14
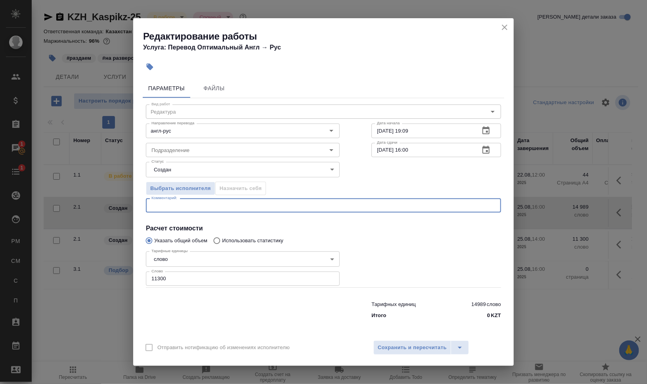
paste textarea "редактура после GPEMT не нот колонки с турецким игнорируем будет двуяз макет ан…"
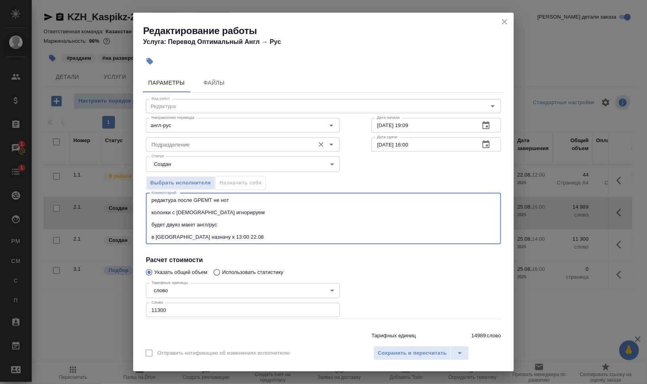
type textarea "редактура после GPEMT не нот колонки с турецким игнорируем будет двуяз макет ан…"
click at [180, 143] on input "Подразделение" at bounding box center [229, 145] width 162 height 10
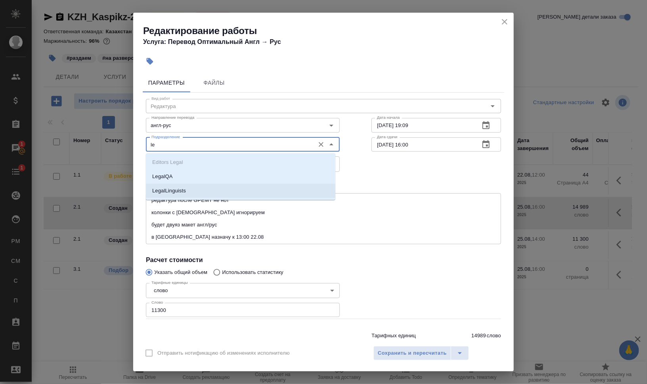
click at [204, 190] on li "LegalLinguists" at bounding box center [240, 191] width 189 height 14
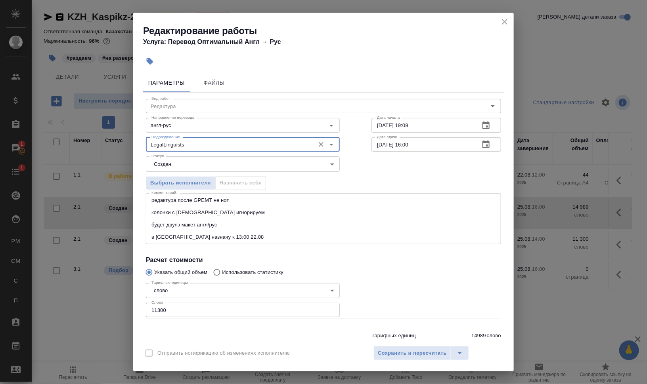
type input "LegalLinguists"
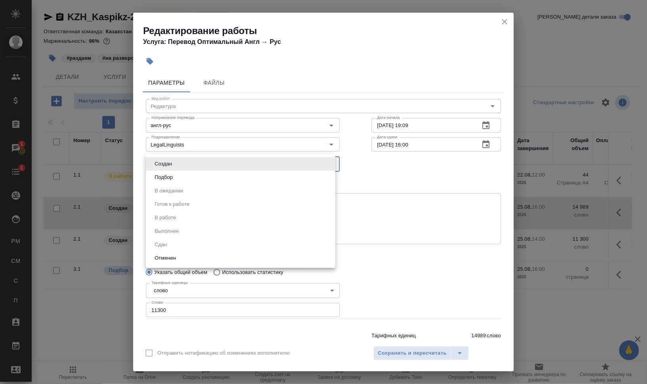
click at [212, 161] on body "🙏 .cls-1 fill:#fff; AWATERA Валеев Динар Клиенты Спецификации Заказы 1 Чаты 1 T…" at bounding box center [323, 192] width 647 height 384
click at [231, 172] on li "Подбор" at bounding box center [240, 177] width 189 height 13
type input "recruiting"
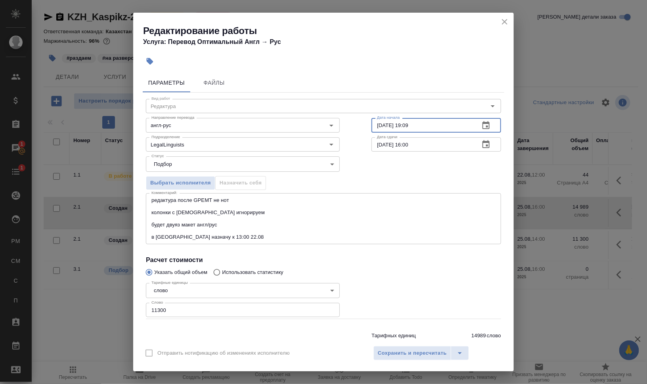
drag, startPoint x: 401, startPoint y: 125, endPoint x: 433, endPoint y: 124, distance: 32.5
click at [430, 124] on input "21.08.2025 19:09" at bounding box center [422, 125] width 102 height 14
drag, startPoint x: 378, startPoint y: 123, endPoint x: 374, endPoint y: 125, distance: 5.0
click at [374, 125] on input "21.08.2025 19:09" at bounding box center [422, 125] width 102 height 14
drag, startPoint x: 401, startPoint y: 121, endPoint x: 460, endPoint y: 129, distance: 59.6
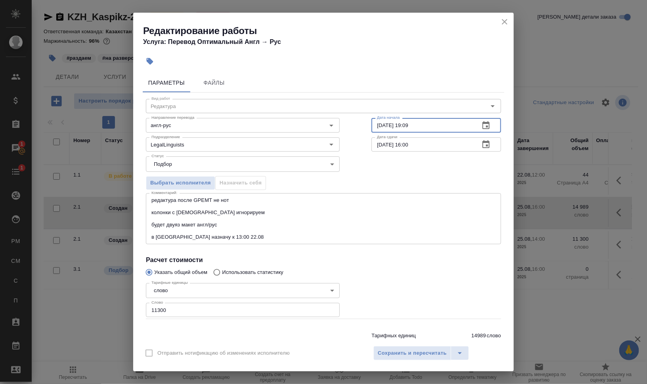
click at [442, 125] on input "22.08.2025 19:09" at bounding box center [422, 125] width 102 height 14
type input "22.08.2025 13:00"
drag, startPoint x: 400, startPoint y: 145, endPoint x: 460, endPoint y: 147, distance: 59.5
click at [438, 145] on input "25.08.2025 16:00" at bounding box center [422, 145] width 102 height 14
click at [405, 143] on input "25.08.2025 14:00" at bounding box center [422, 145] width 102 height 14
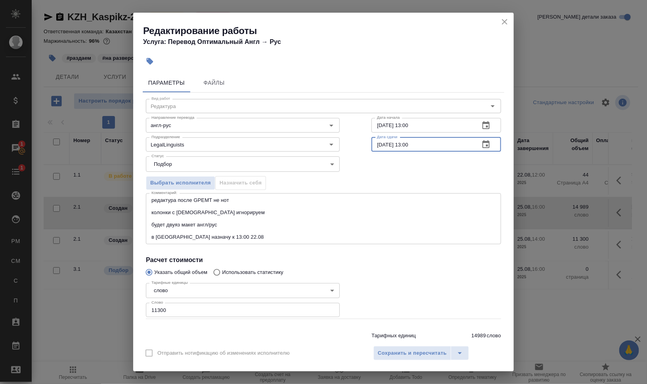
type input "25.08.2025 13:00"
click at [424, 169] on div "Выбрать исполнителя Назначить себя" at bounding box center [323, 182] width 387 height 48
click at [400, 355] on span "Сохранить и пересчитать" at bounding box center [412, 353] width 69 height 9
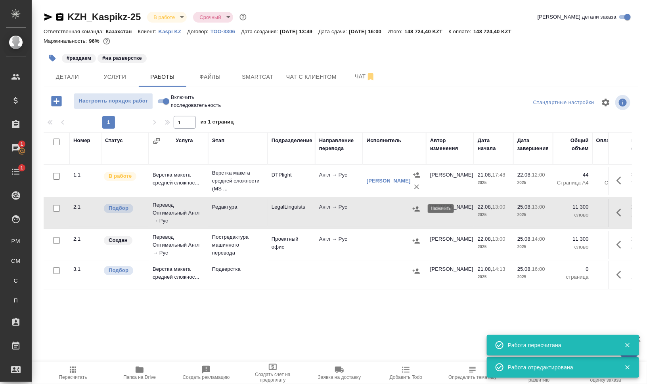
click at [417, 209] on icon "button" at bounding box center [416, 209] width 8 height 8
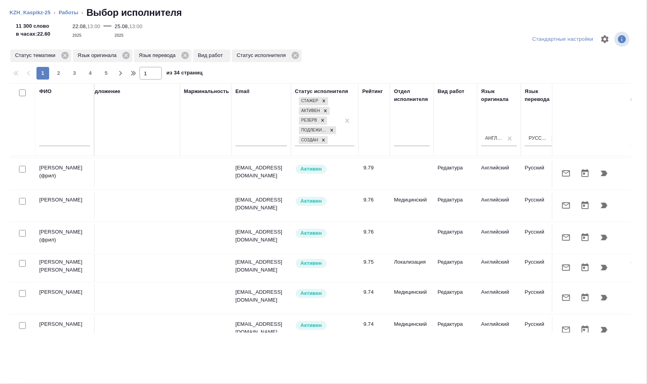
scroll to position [50, 14]
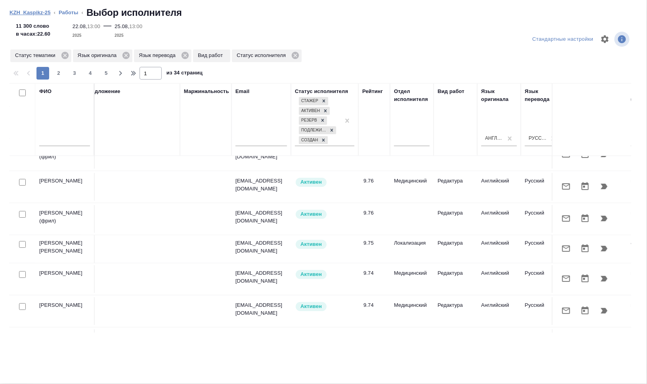
click at [43, 13] on link "KZH_Kaspikz-25" at bounding box center [30, 13] width 41 height 6
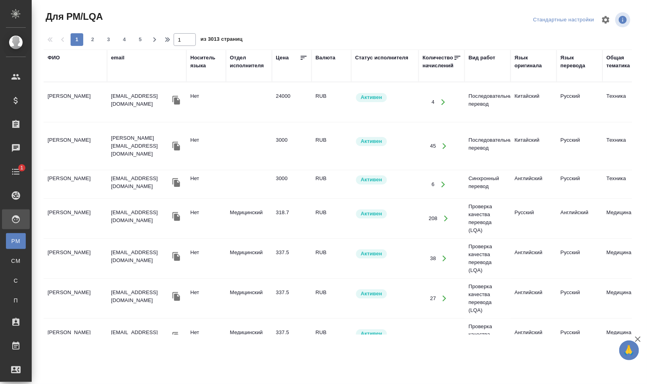
click at [197, 62] on div "Носитель языка" at bounding box center [206, 62] width 32 height 16
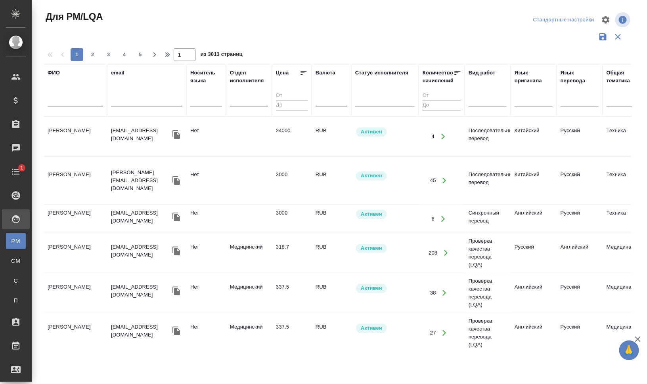
click at [69, 101] on input "text" at bounding box center [75, 102] width 55 height 10
type input "[PERSON_NAME]"
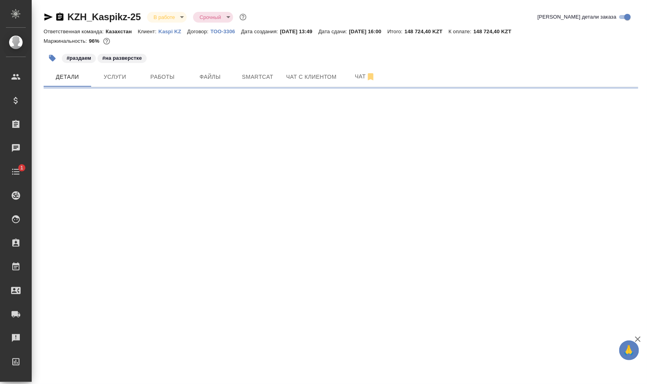
select select "RU"
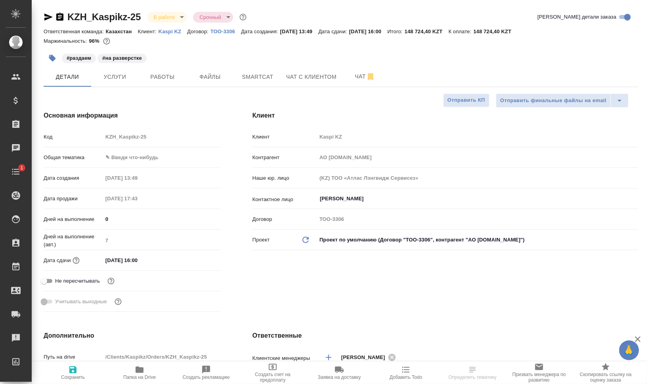
type textarea "x"
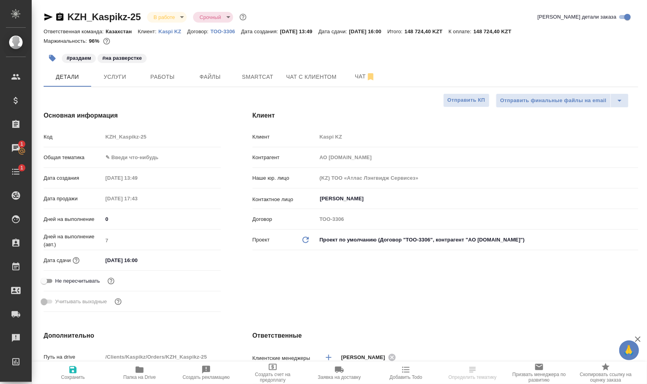
type textarea "x"
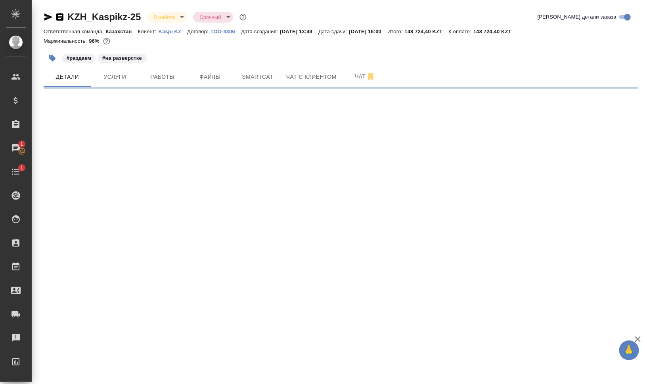
select select "RU"
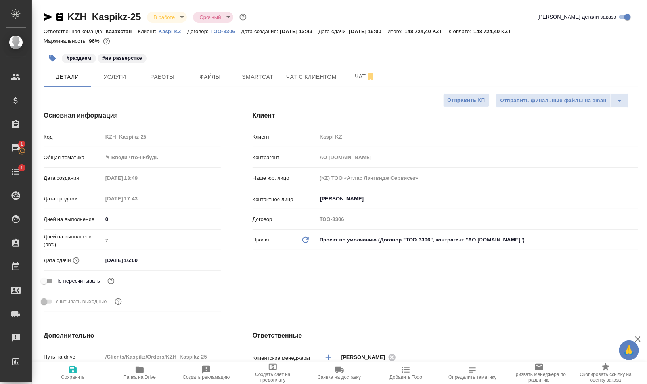
type textarea "x"
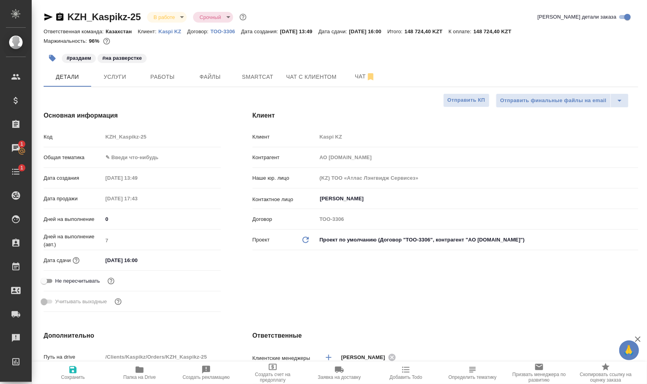
type textarea "x"
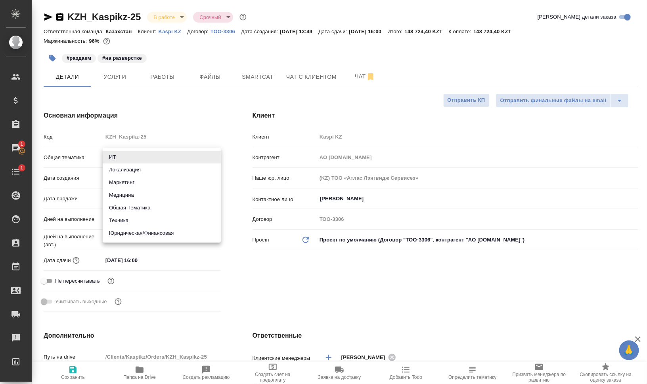
click at [151, 160] on body "🙏 .cls-1 fill:#fff; AWATERA [PERSON_NAME] Динар Клиенты Спецификации Заказы 1 Ч…" at bounding box center [323, 192] width 647 height 384
click at [180, 234] on li "Юридическая/Финансовая" at bounding box center [162, 233] width 118 height 13
type input "yr-fn"
type textarea "x"
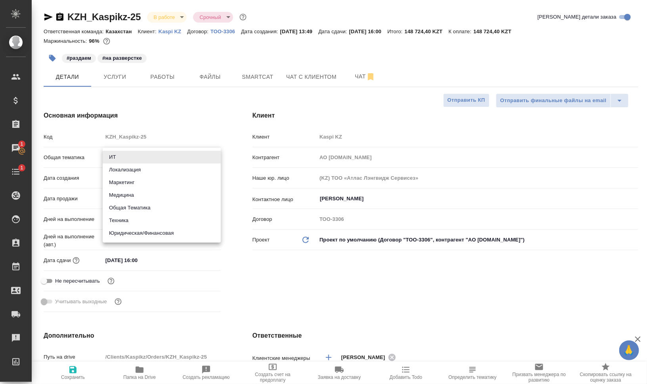
type textarea "x"
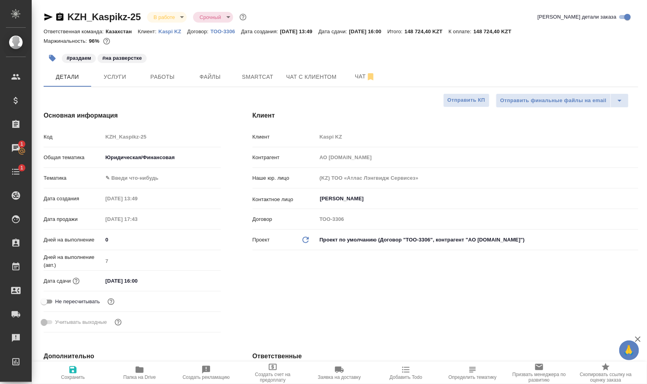
click at [153, 175] on body "🙏 .cls-1 fill:#fff; AWATERA [PERSON_NAME] Динар Клиенты Спецификации Заказы 1 Ч…" at bounding box center [323, 192] width 647 height 384
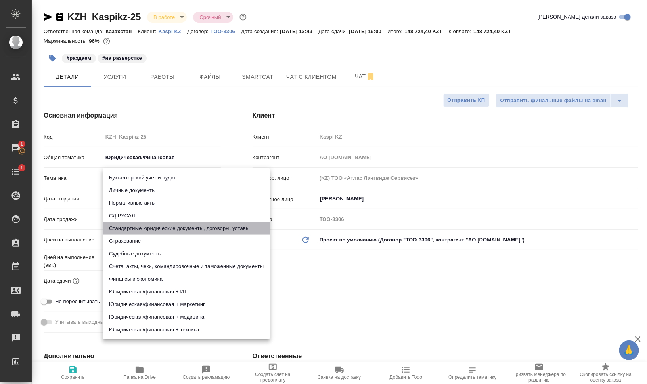
click at [193, 229] on li "Стандартные юридические документы, договоры, уставы" at bounding box center [186, 228] width 167 height 13
type textarea "x"
type input "5f647205b73bc97568ca66bf"
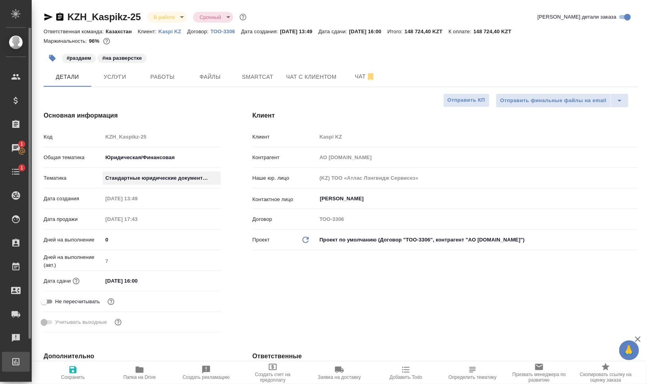
type textarea "x"
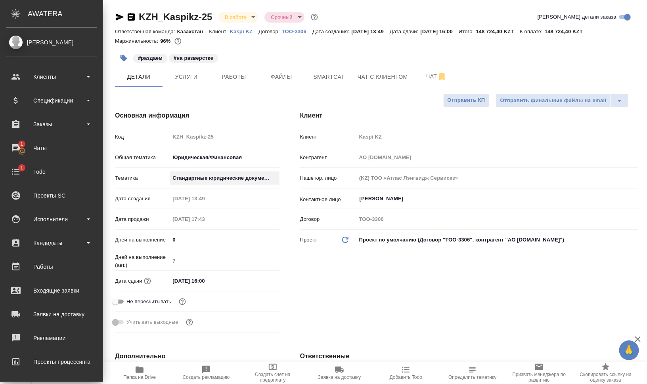
type textarea "x"
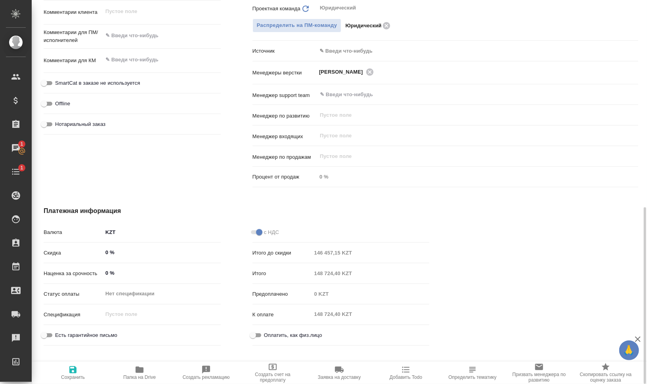
scroll to position [472, 0]
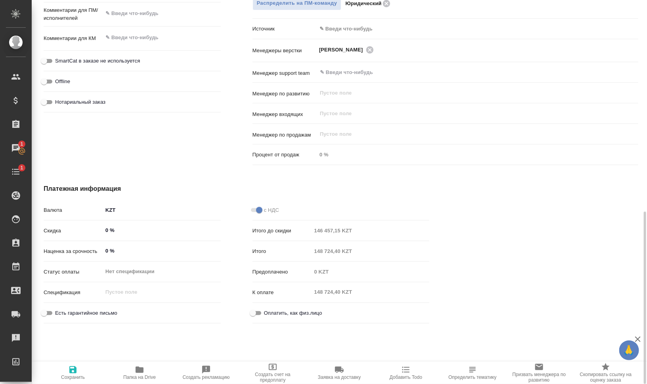
drag, startPoint x: 65, startPoint y: 378, endPoint x: 129, endPoint y: 270, distance: 125.6
click at [65, 378] on span "Сохранить" at bounding box center [73, 378] width 24 height 6
type textarea "x"
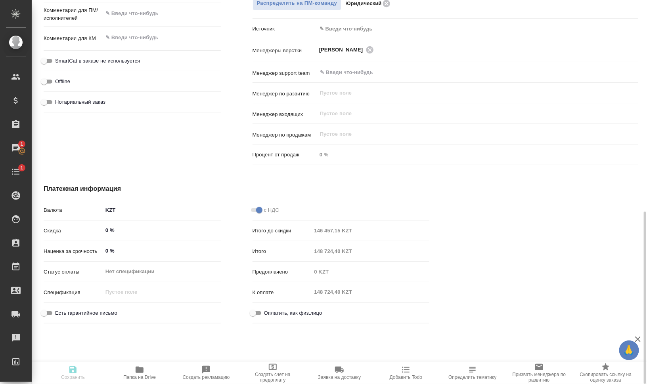
type textarea "x"
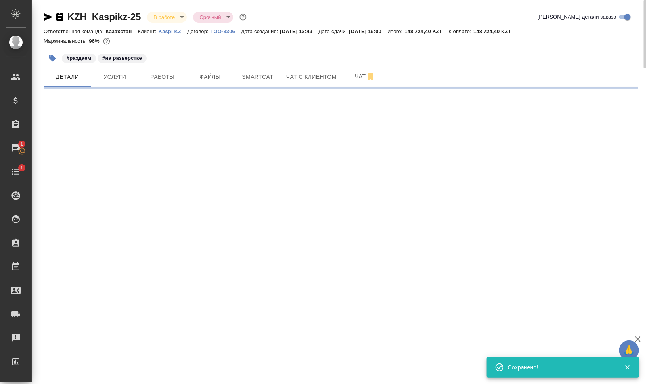
scroll to position [0, 0]
select select "RU"
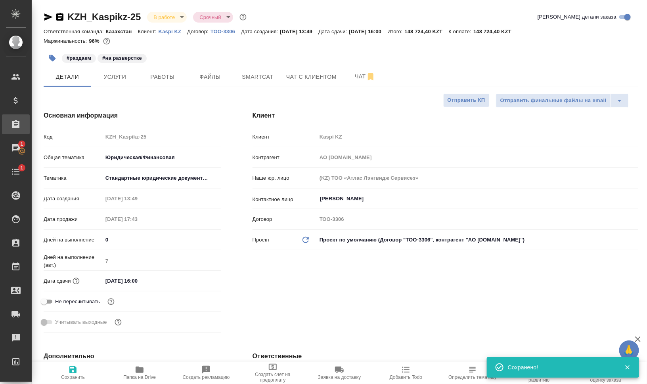
type textarea "x"
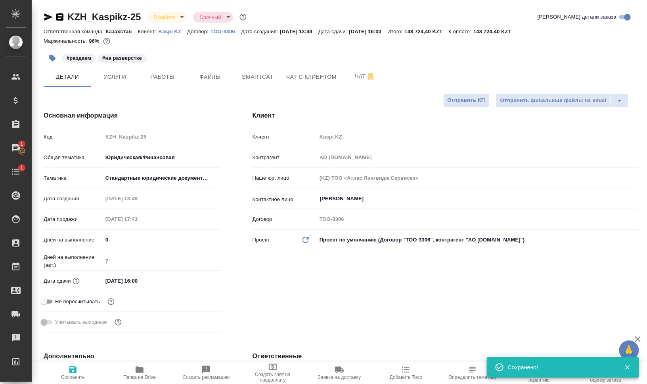
type textarea "x"
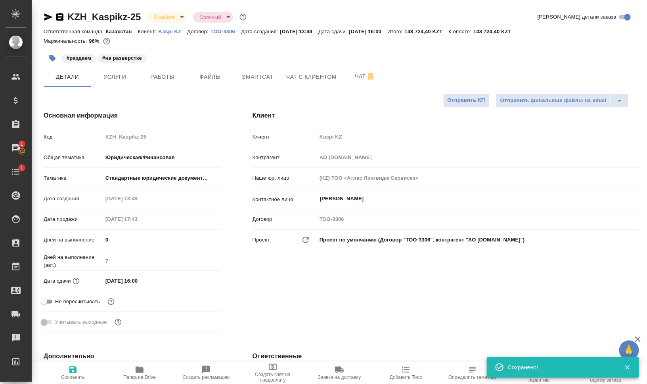
type textarea "x"
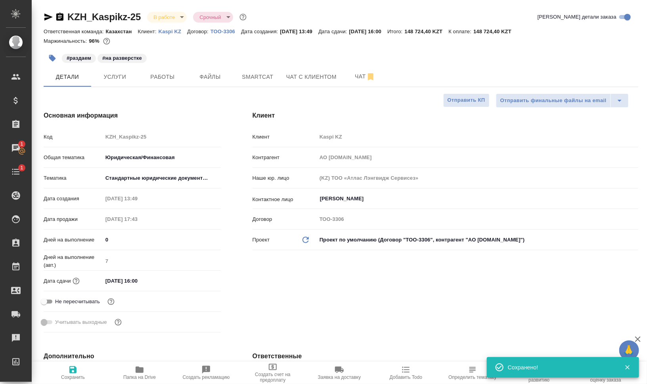
type textarea "x"
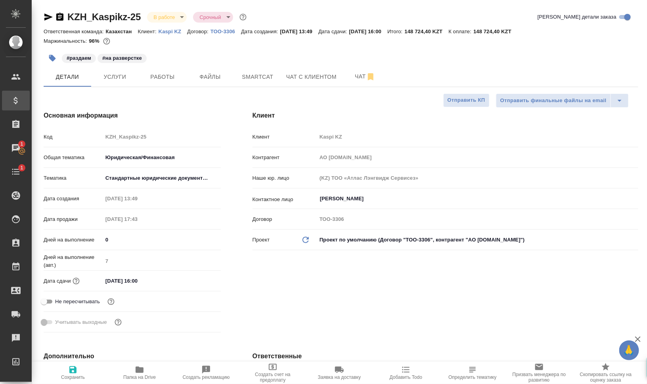
type textarea "x"
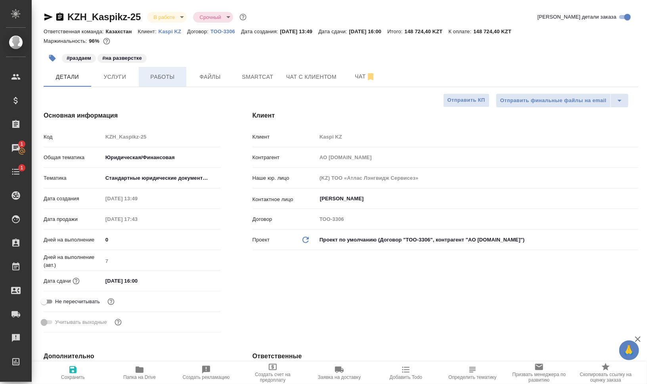
type textarea "x"
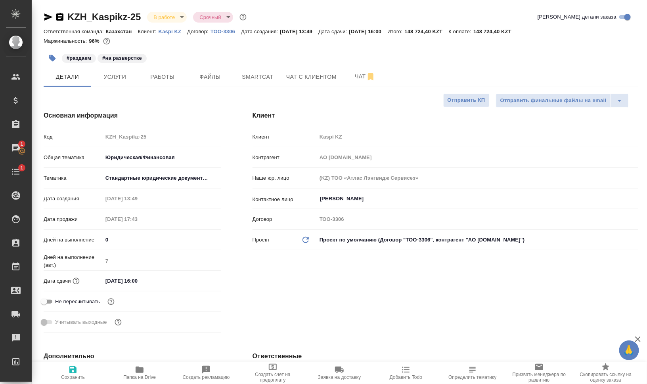
type textarea "x"
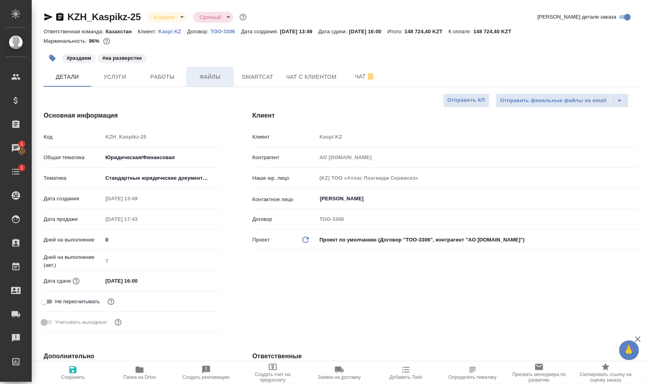
type textarea "x"
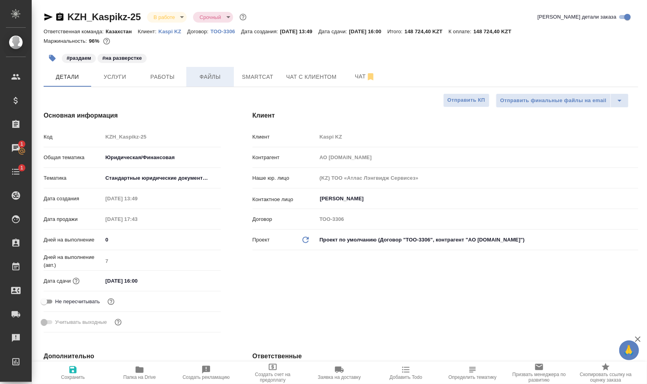
type textarea "x"
click at [164, 77] on span "Работы" at bounding box center [162, 77] width 38 height 10
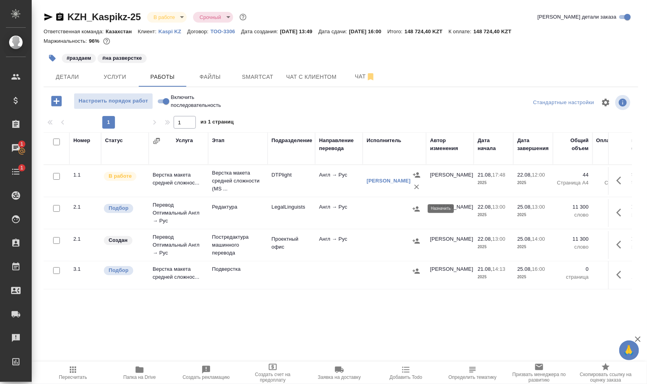
click at [415, 208] on icon "button" at bounding box center [416, 209] width 8 height 8
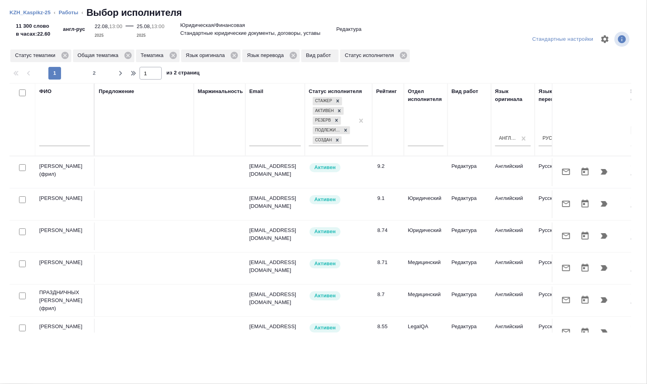
click at [22, 199] on input "checkbox" at bounding box center [22, 200] width 7 height 7
checkbox input "true"
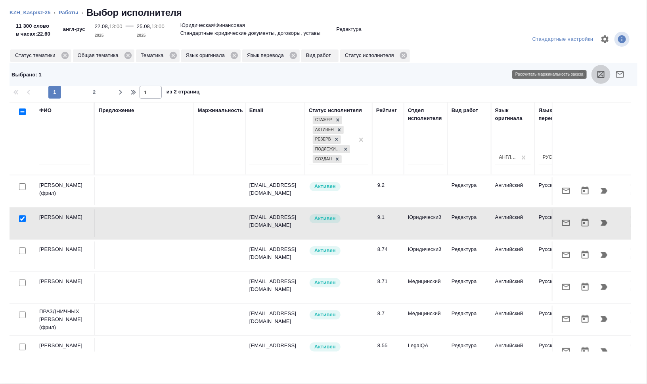
click at [601, 75] on icon "button" at bounding box center [601, 75] width 10 height 10
click at [74, 14] on link "Работы" at bounding box center [69, 13] width 20 height 6
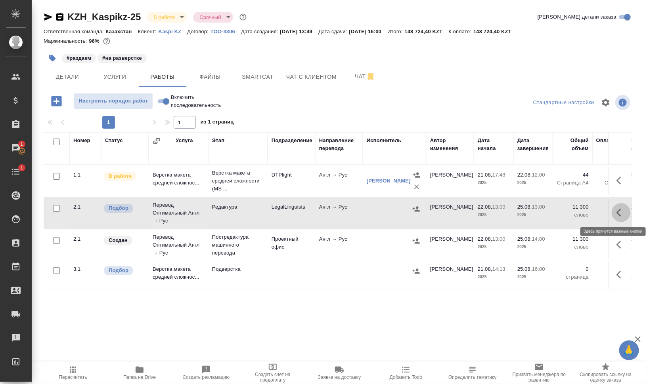
click at [616, 211] on icon "button" at bounding box center [621, 213] width 10 height 10
click at [562, 213] on icon "button" at bounding box center [562, 212] width 7 height 7
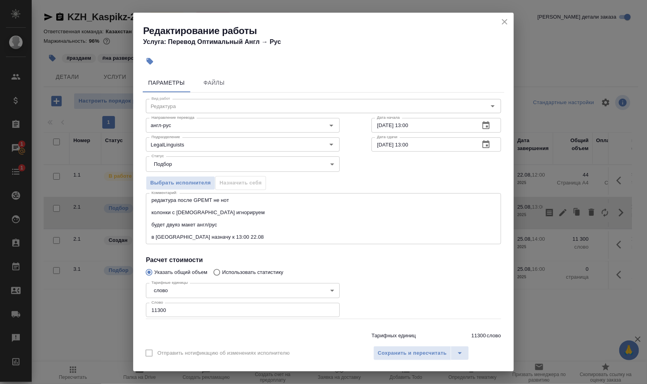
click at [179, 167] on body "🙏 .cls-1 fill:#fff; AWATERA [PERSON_NAME] Динар Клиенты Спецификации Заказы 1 Ч…" at bounding box center [323, 192] width 647 height 384
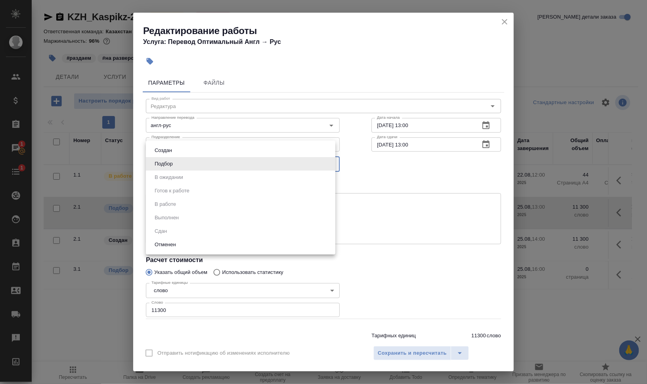
click at [178, 151] on li "Создан" at bounding box center [240, 150] width 189 height 13
type input "created"
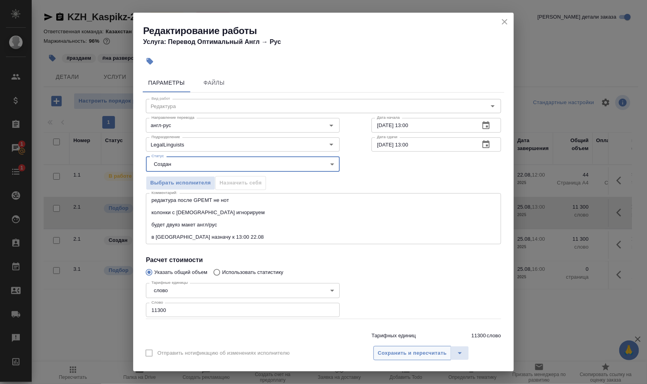
click at [415, 357] on span "Сохранить и пересчитать" at bounding box center [412, 353] width 69 height 9
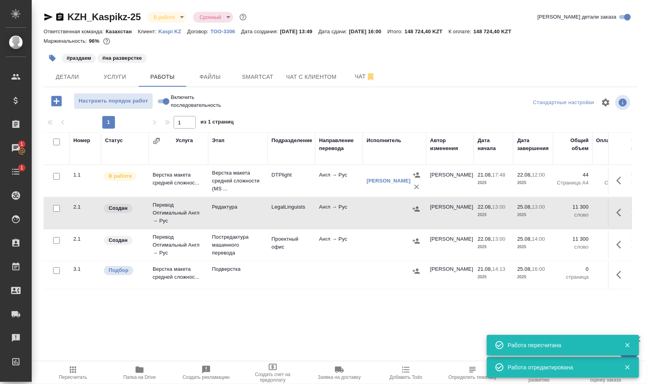
click at [48, 17] on icon "button" at bounding box center [49, 17] width 10 height 10
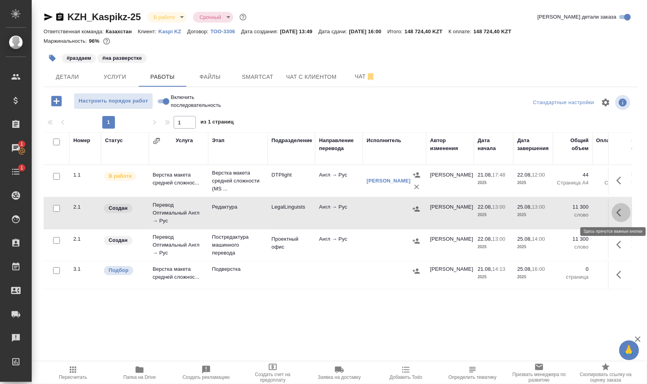
click at [624, 211] on icon "button" at bounding box center [621, 213] width 10 height 10
click at [551, 211] on icon "button" at bounding box center [549, 213] width 7 height 8
click at [212, 78] on span "Файлы" at bounding box center [210, 77] width 38 height 10
click at [164, 76] on span "Работы" at bounding box center [162, 77] width 38 height 10
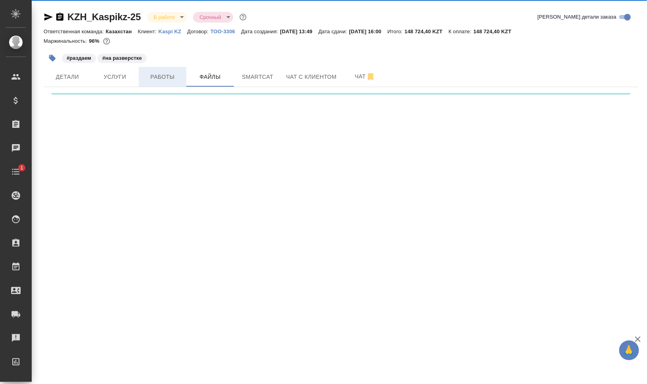
click at [164, 76] on span "Работы" at bounding box center [162, 77] width 38 height 10
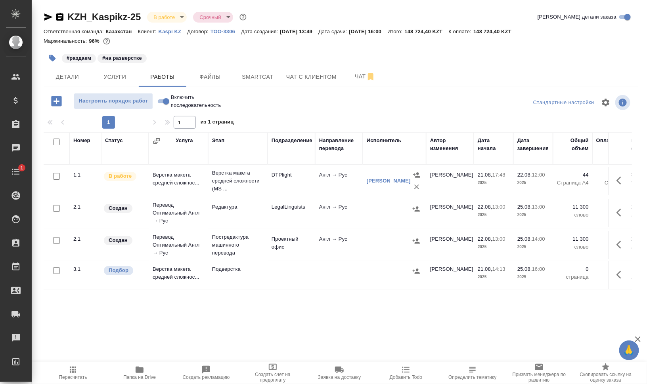
click at [411, 208] on button "button" at bounding box center [416, 209] width 12 height 12
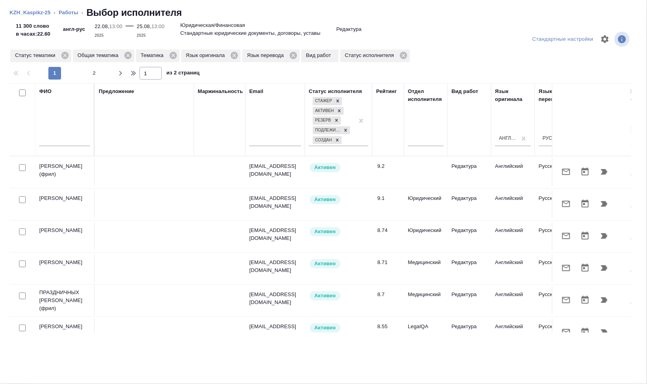
click at [599, 201] on icon "button" at bounding box center [604, 204] width 10 height 10
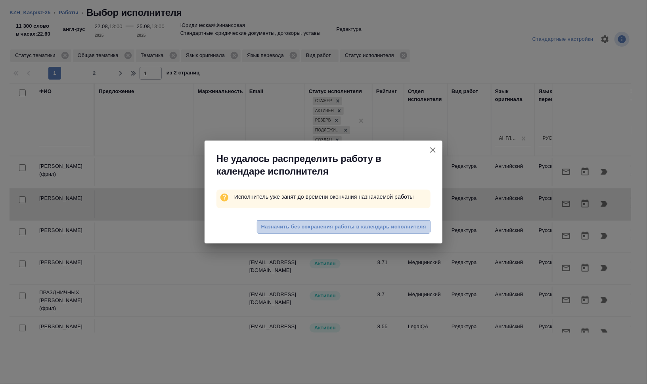
click at [345, 226] on span "Назначить без сохранения работы в календарь исполнителя" at bounding box center [343, 227] width 165 height 9
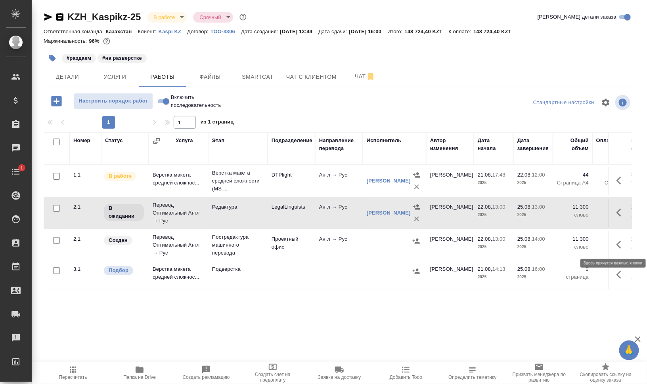
click at [619, 244] on icon "button" at bounding box center [621, 245] width 10 height 10
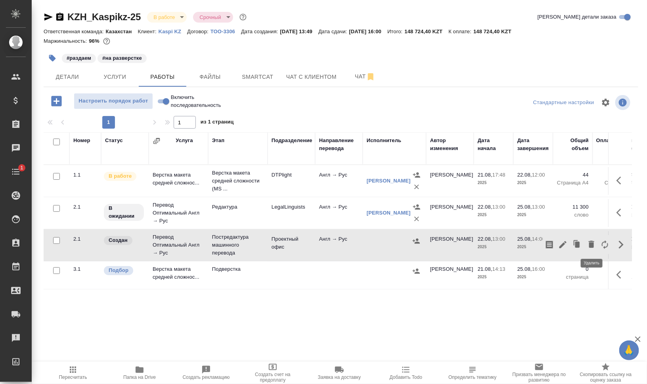
click at [591, 244] on icon "button" at bounding box center [591, 244] width 6 height 7
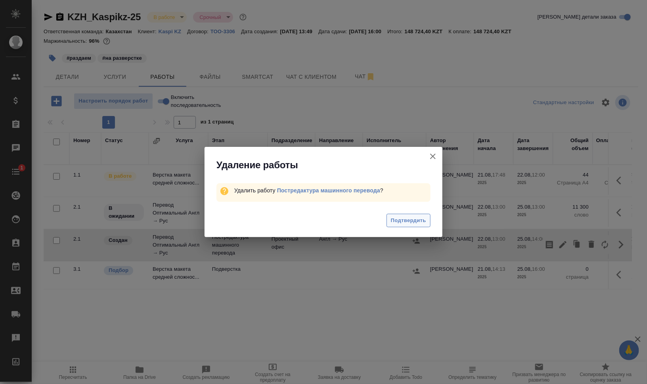
click at [398, 219] on span "Подтвердить" at bounding box center [408, 220] width 35 height 9
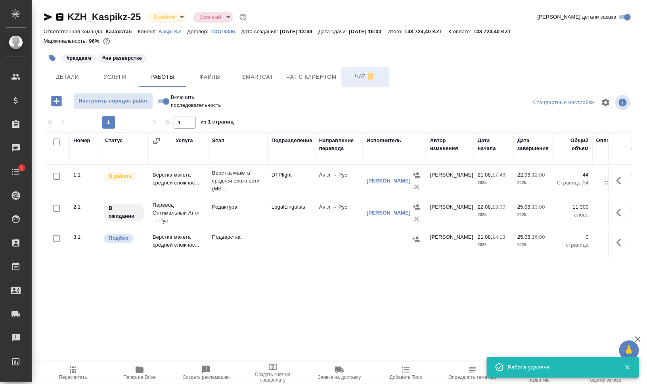
click at [352, 75] on span "Чат" at bounding box center [365, 77] width 38 height 10
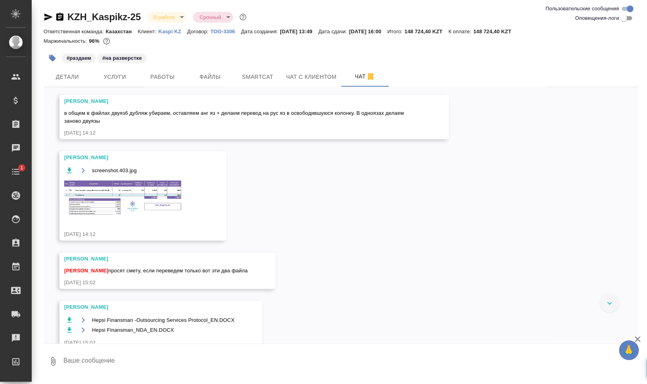
scroll to position [217, 0]
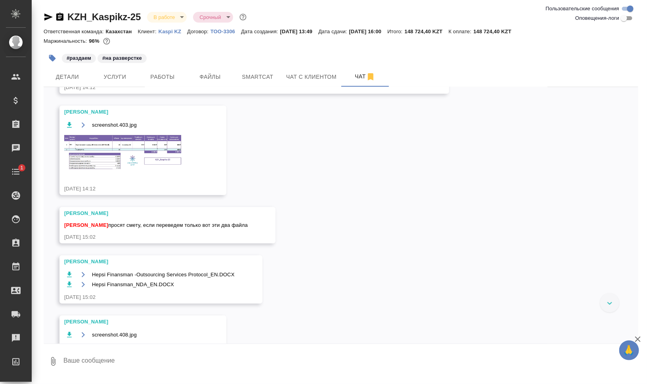
click at [153, 157] on img at bounding box center [123, 152] width 119 height 37
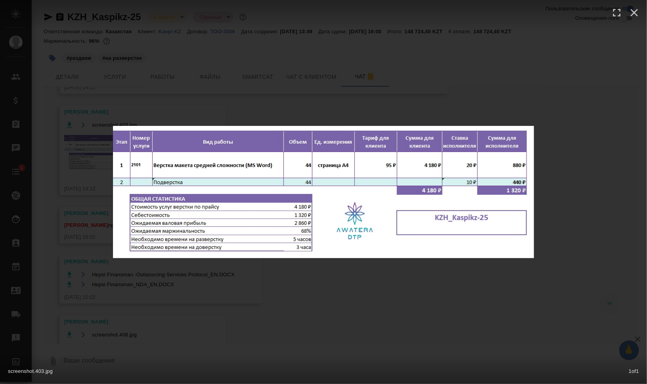
click at [579, 235] on div "screenshot.403.jpg 1 of 1" at bounding box center [323, 192] width 647 height 384
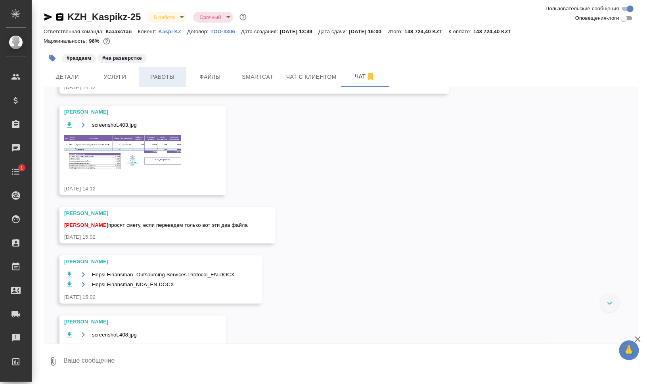
click at [172, 75] on span "Работы" at bounding box center [162, 77] width 38 height 10
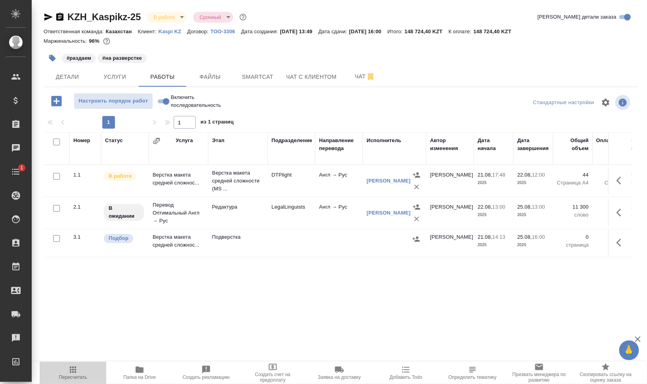
click at [73, 369] on icon "button" at bounding box center [73, 370] width 10 height 10
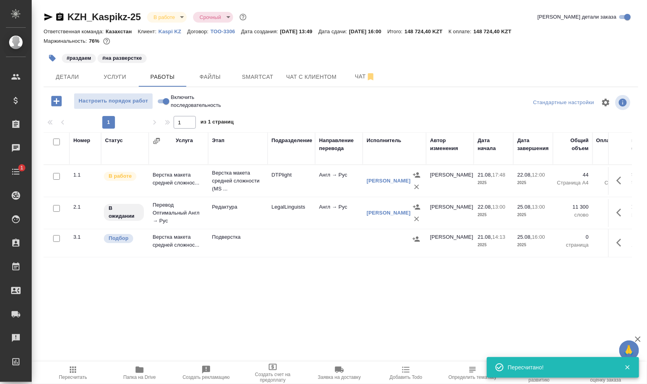
click at [53, 59] on icon "button" at bounding box center [52, 58] width 7 height 7
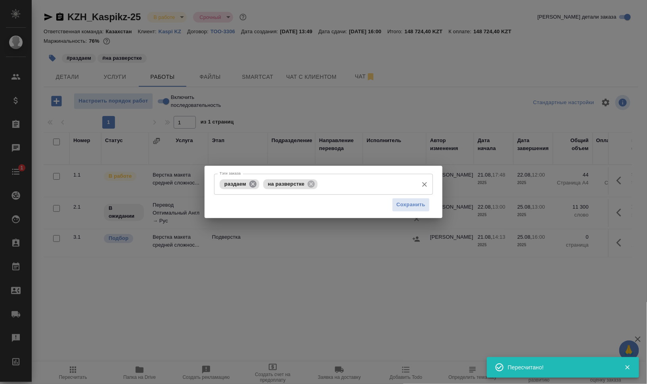
click at [250, 185] on icon at bounding box center [252, 183] width 7 height 7
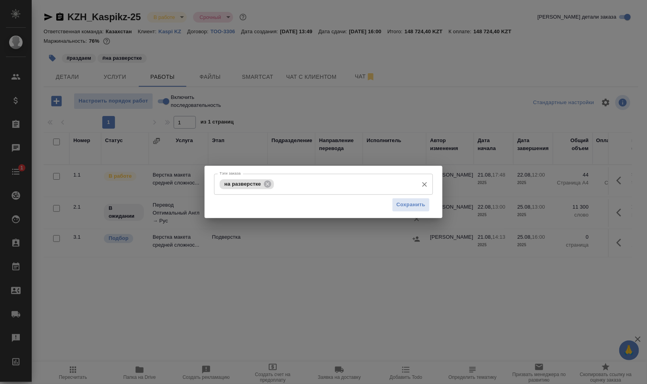
click at [314, 188] on input "Тэги заказа" at bounding box center [345, 184] width 138 height 13
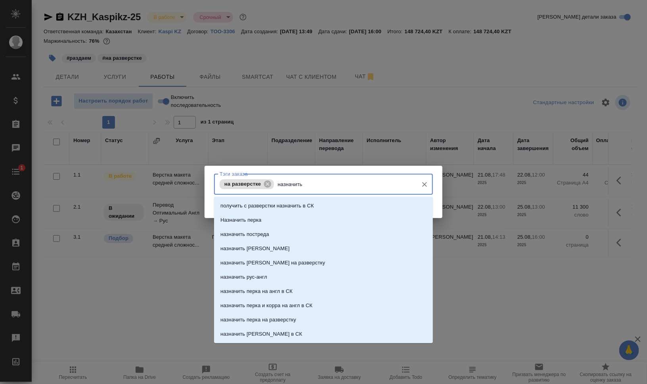
type input "назначить"
click at [304, 221] on li "Назначить перка" at bounding box center [323, 220] width 219 height 14
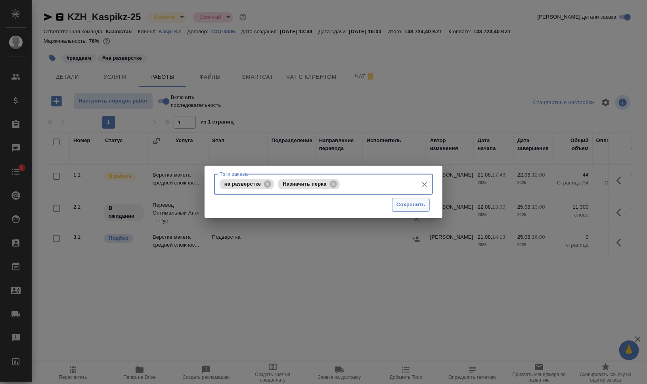
click at [414, 207] on span "Сохранить" at bounding box center [410, 205] width 29 height 9
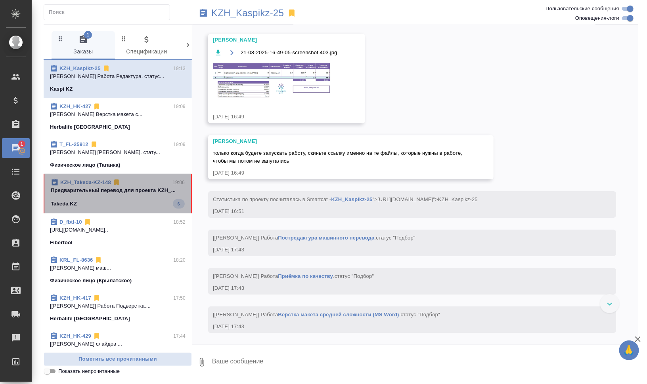
click at [147, 196] on span "KZH_Takeda-KZ-148 19:06 Предварительный перевод для проекта KZH_... Takeda KZ 6" at bounding box center [118, 194] width 134 height 30
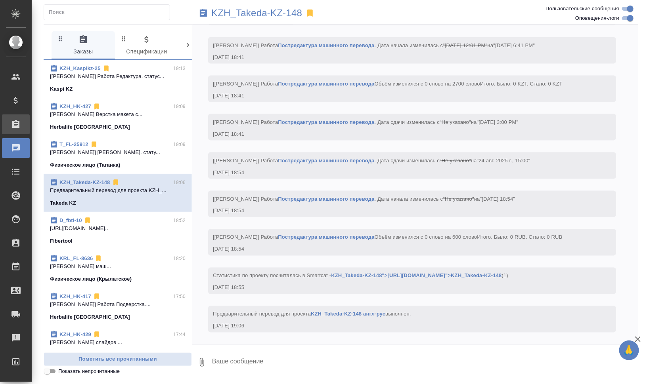
scroll to position [3227, 0]
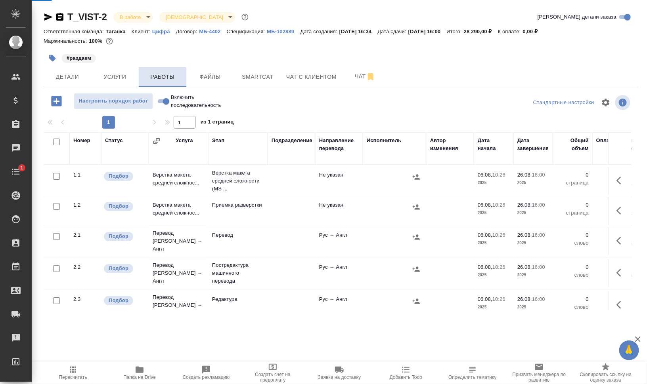
click at [170, 76] on span "Работы" at bounding box center [162, 77] width 38 height 10
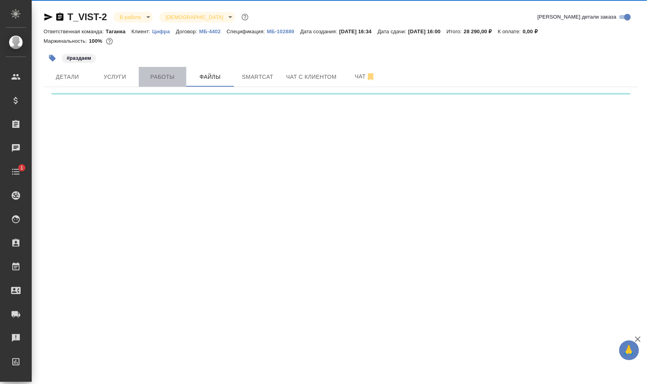
click at [170, 76] on span "Работы" at bounding box center [162, 77] width 38 height 10
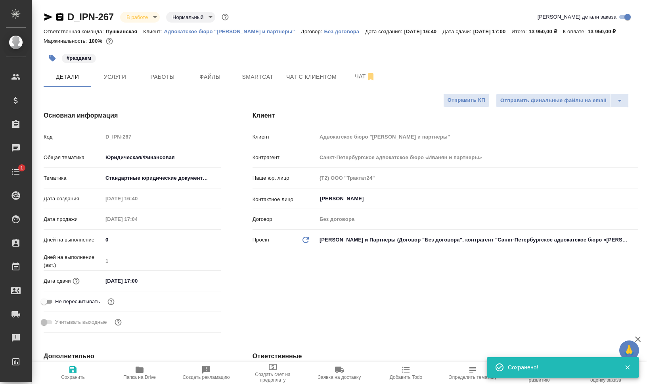
select select "RU"
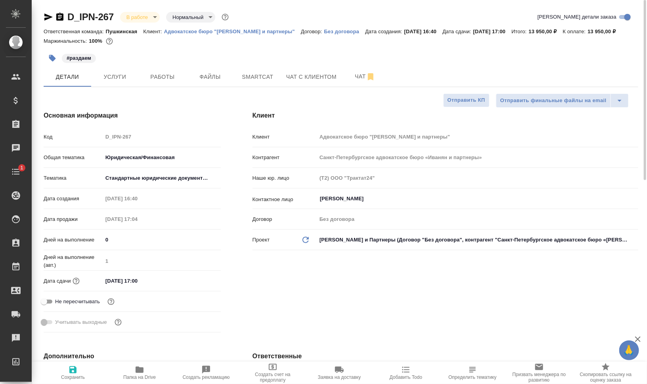
click at [163, 87] on hr at bounding box center [341, 87] width 594 height 0
click at [164, 78] on span "Работы" at bounding box center [162, 77] width 38 height 10
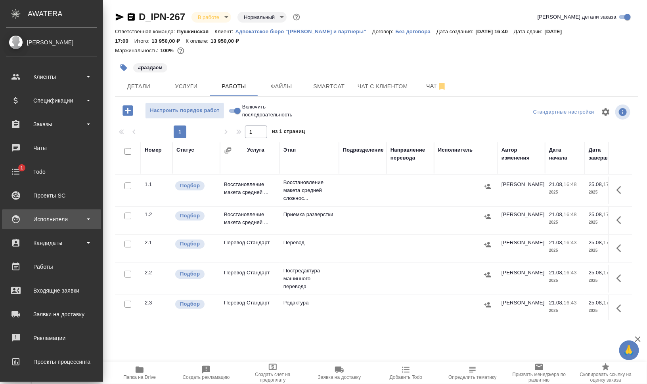
click at [58, 218] on div "Исполнители" at bounding box center [51, 220] width 91 height 12
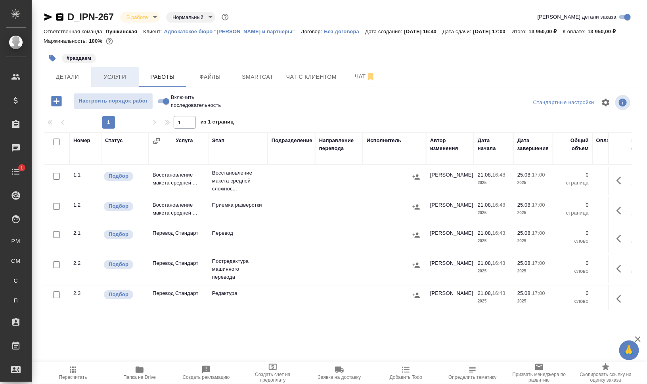
click at [117, 78] on span "Услуги" at bounding box center [115, 77] width 38 height 10
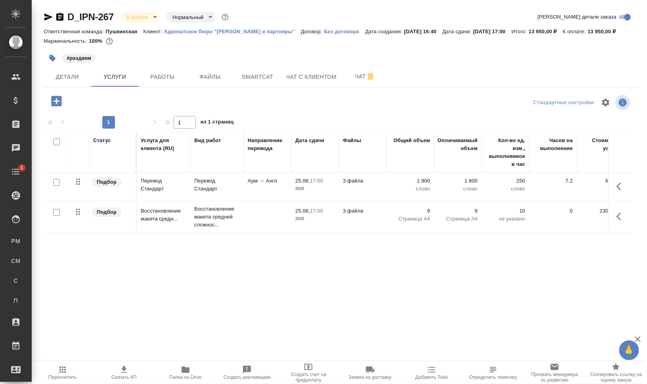
click at [191, 32] on p "Адвокатское бюро "[PERSON_NAME] и партнеры"" at bounding box center [232, 32] width 137 height 6
click at [185, 373] on icon "button" at bounding box center [185, 370] width 8 height 6
click at [57, 16] on icon "button" at bounding box center [59, 17] width 7 height 8
click at [58, 71] on button "Детали" at bounding box center [68, 77] width 48 height 20
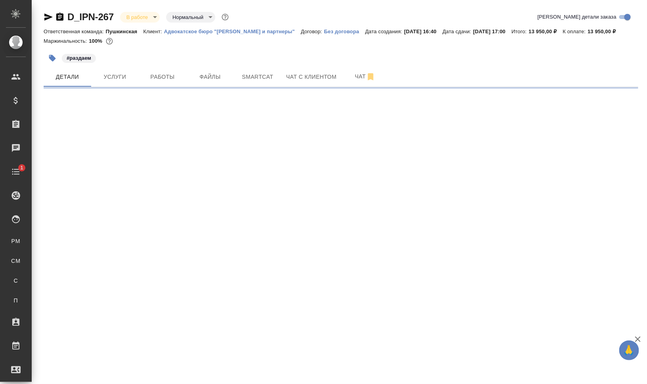
select select "RU"
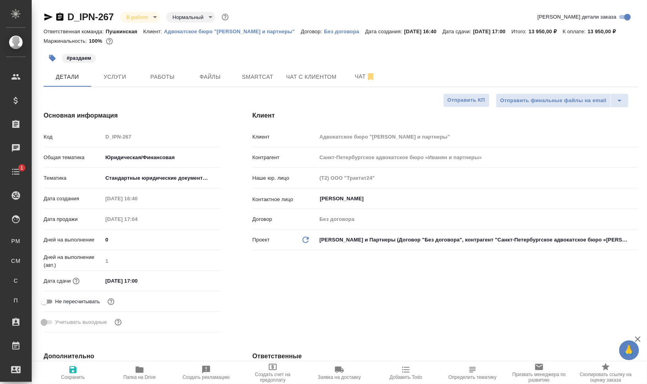
type textarea "x"
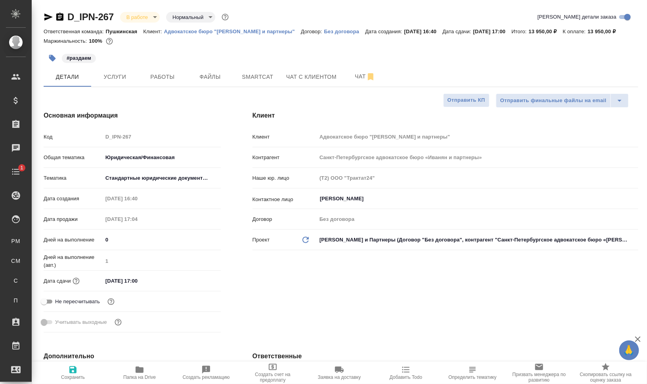
type textarea "x"
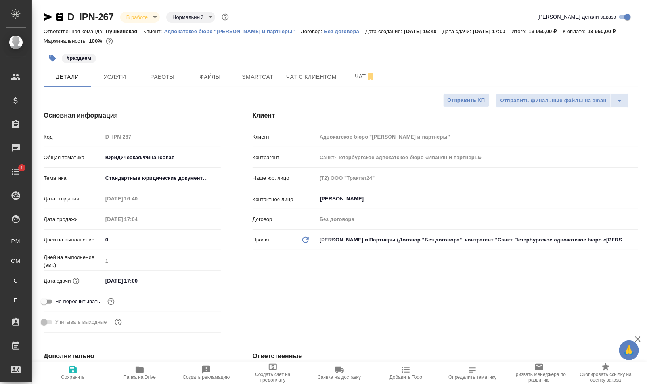
type textarea "x"
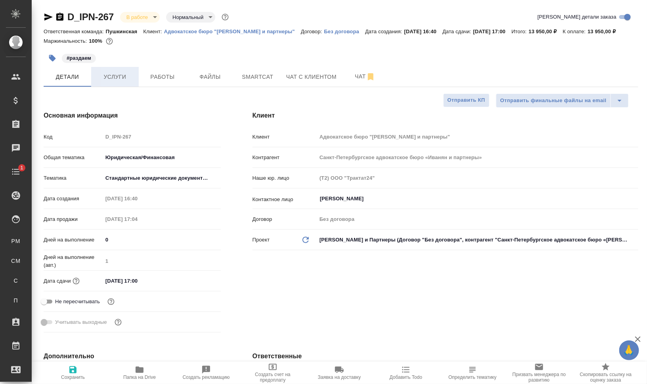
type textarea "x"
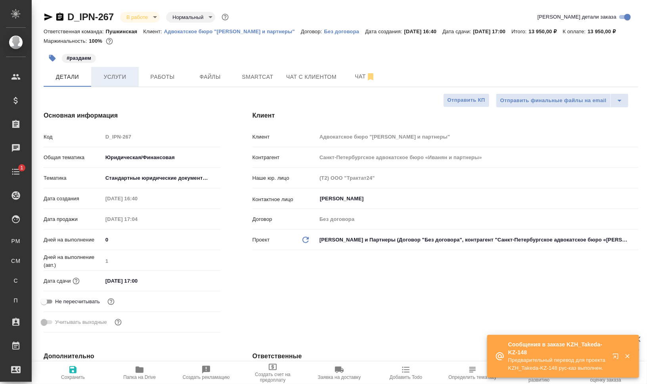
click at [137, 75] on button "Услуги" at bounding box center [115, 77] width 48 height 20
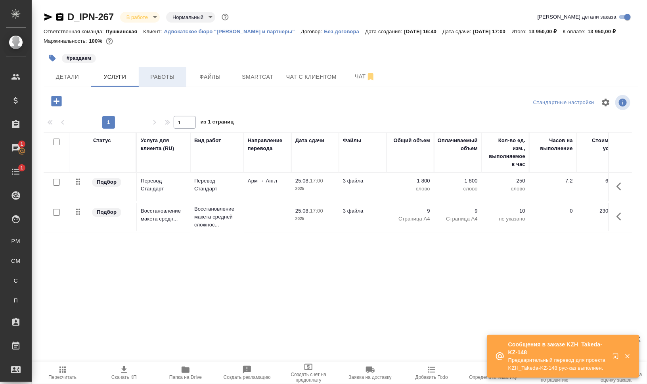
click at [157, 76] on span "Работы" at bounding box center [162, 77] width 38 height 10
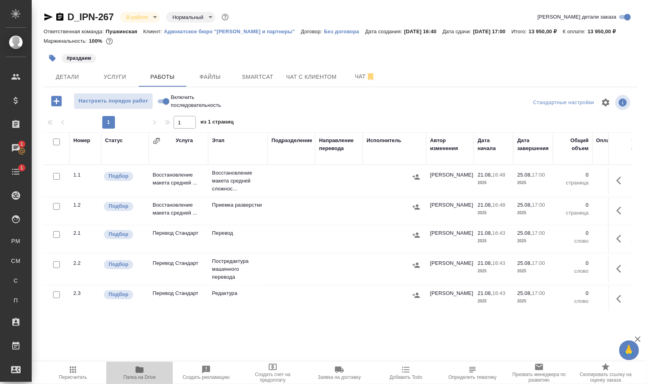
click at [154, 381] on button "Папка на Drive" at bounding box center [139, 373] width 67 height 22
click at [223, 74] on span "Файлы" at bounding box center [210, 77] width 38 height 10
click at [164, 73] on span "Работы" at bounding box center [162, 77] width 38 height 10
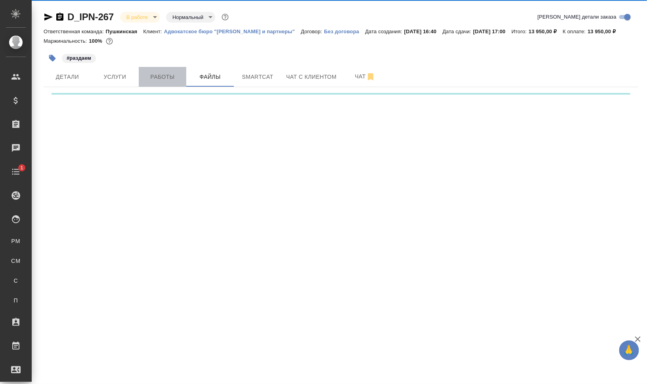
click at [164, 73] on span "Работы" at bounding box center [162, 77] width 38 height 10
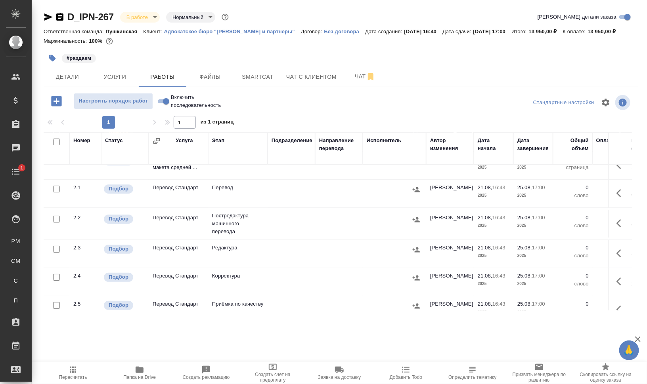
scroll to position [121, 0]
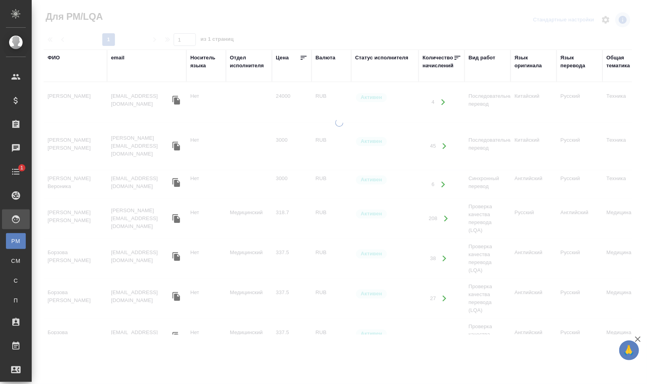
drag, startPoint x: 250, startPoint y: 63, endPoint x: 479, endPoint y: 75, distance: 229.4
click at [250, 63] on div "Отдел исполнителя" at bounding box center [249, 62] width 38 height 16
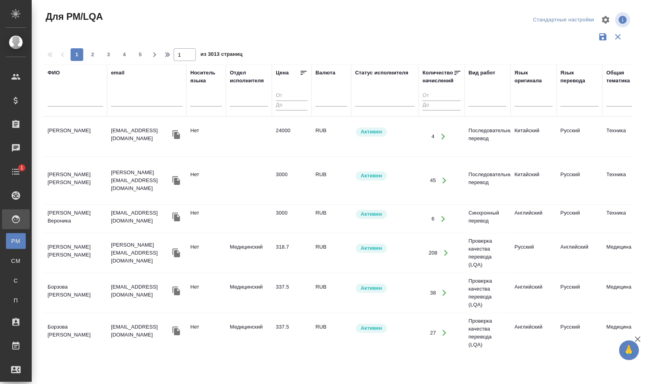
click at [618, 36] on icon "button" at bounding box center [618, 37] width 10 height 10
click at [520, 98] on div at bounding box center [533, 98] width 38 height 11
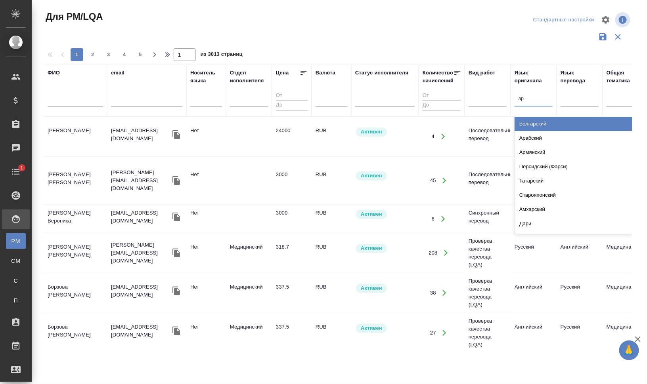
type input "арм"
drag, startPoint x: 545, startPoint y: 120, endPoint x: 566, endPoint y: 101, distance: 28.3
click at [545, 121] on div "Армянский" at bounding box center [573, 124] width 119 height 14
click at [566, 101] on div at bounding box center [579, 98] width 38 height 11
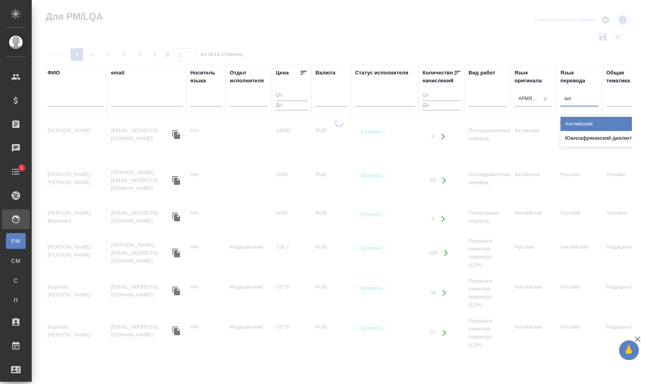
type input "англ"
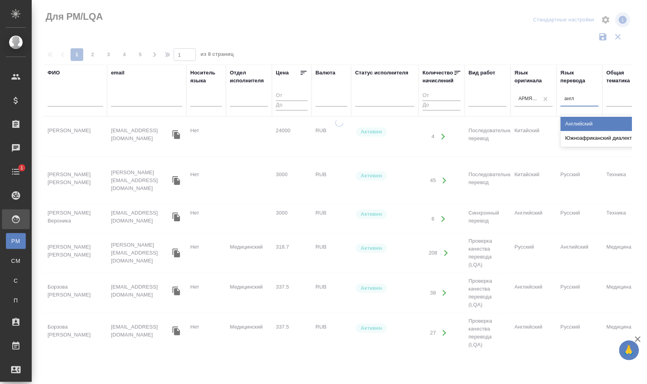
click at [575, 125] on div "Английский" at bounding box center [619, 124] width 119 height 14
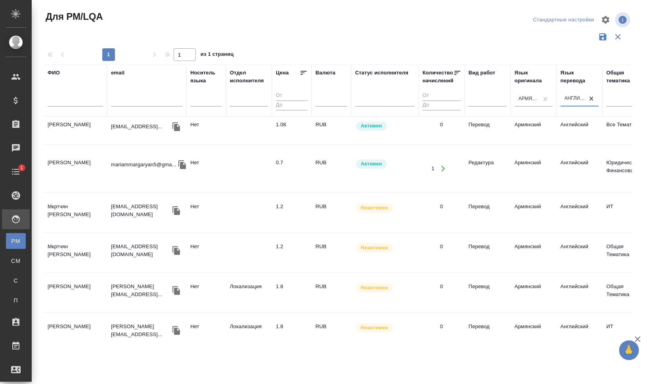
click at [64, 145] on td "[PERSON_NAME]" at bounding box center [75, 131] width 63 height 28
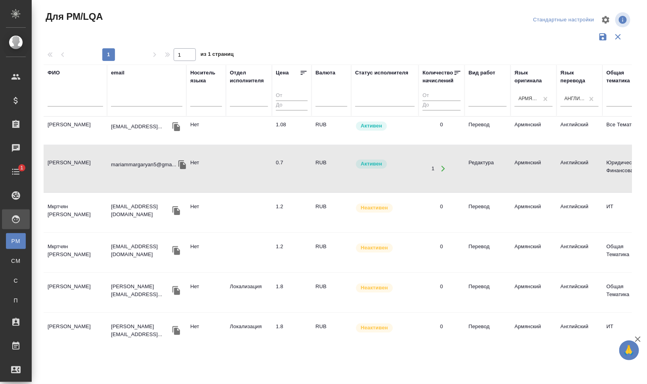
click at [64, 145] on td "[PERSON_NAME]" at bounding box center [75, 131] width 63 height 28
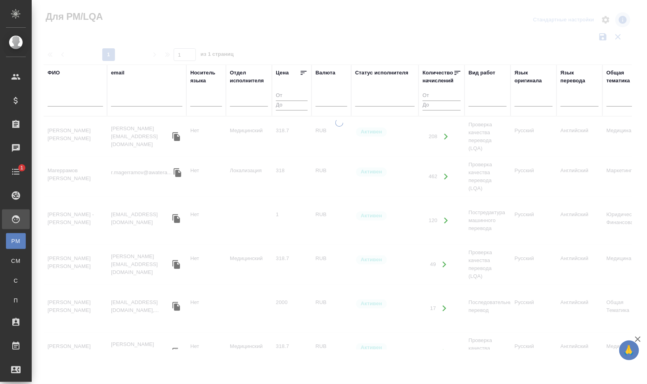
click at [70, 99] on input "text" at bounding box center [75, 102] width 55 height 10
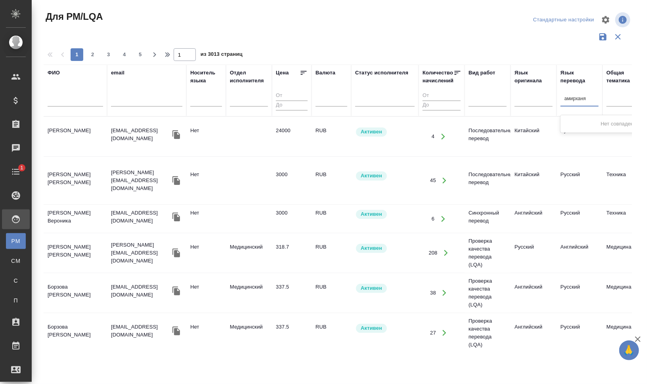
type input "амирханян"
click at [583, 102] on div "амирханян" at bounding box center [579, 98] width 38 height 11
click at [90, 98] on input "text" at bounding box center [75, 102] width 55 height 10
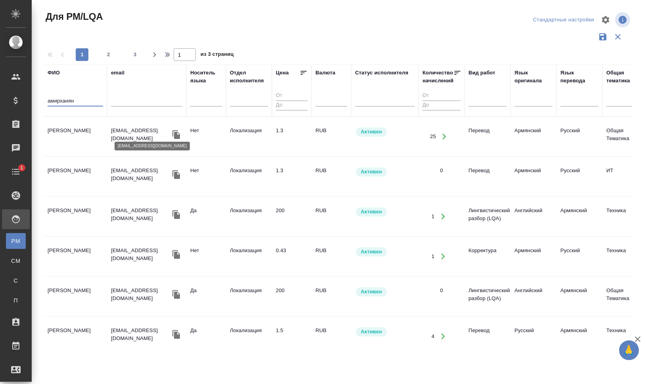
type input "амирханян"
click at [137, 131] on p "[EMAIL_ADDRESS][DOMAIN_NAME]" at bounding box center [140, 135] width 59 height 16
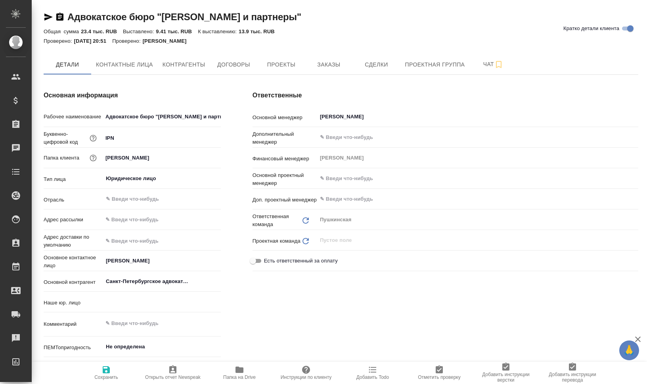
type input "(Т2) ООО "Трактат24""
type textarea "x"
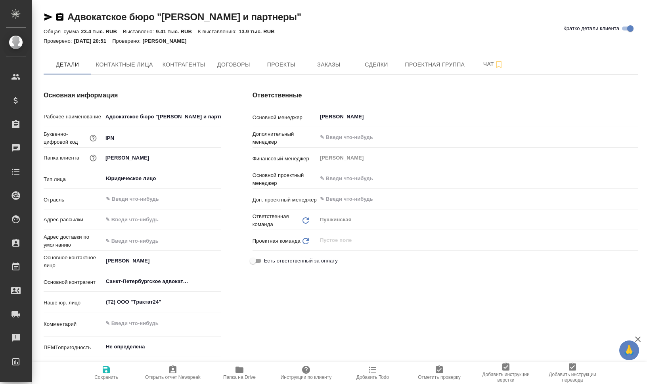
type textarea "x"
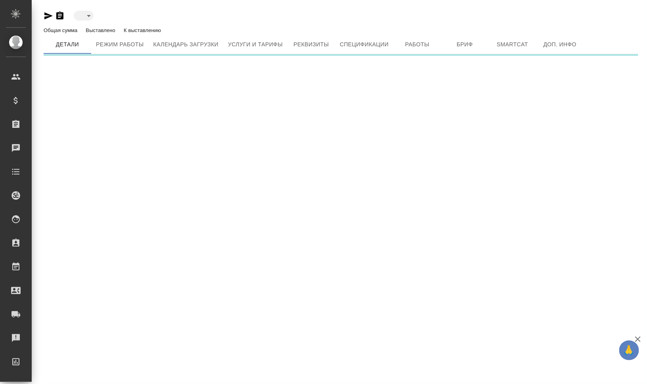
type input "active"
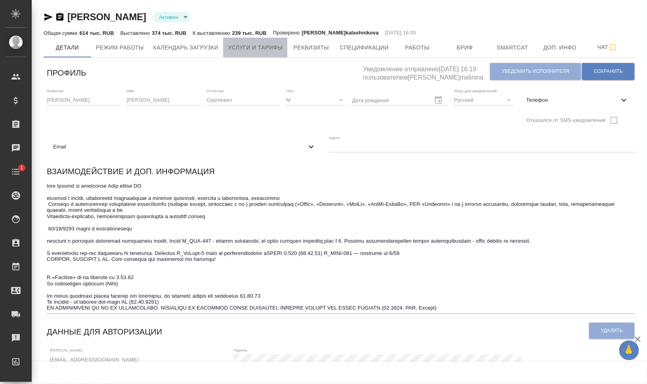
click at [260, 46] on span "Услуги и тарифы" at bounding box center [255, 48] width 55 height 10
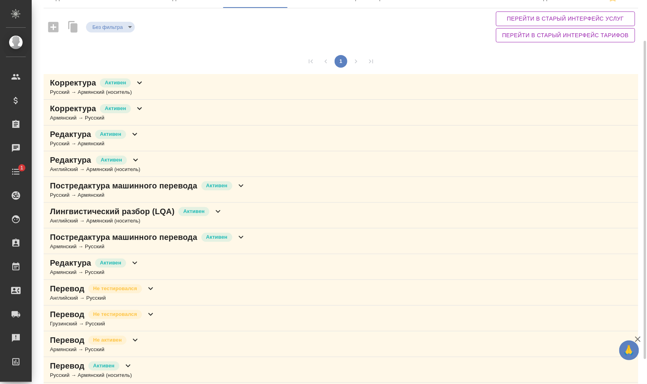
scroll to position [79, 0]
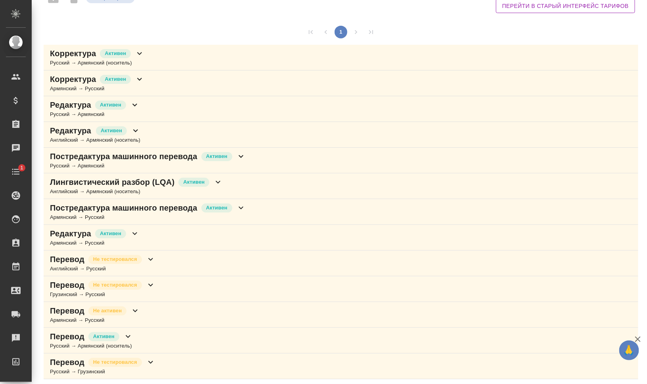
click at [186, 239] on div "Редактура [PERSON_NAME] → Русский" at bounding box center [341, 238] width 594 height 26
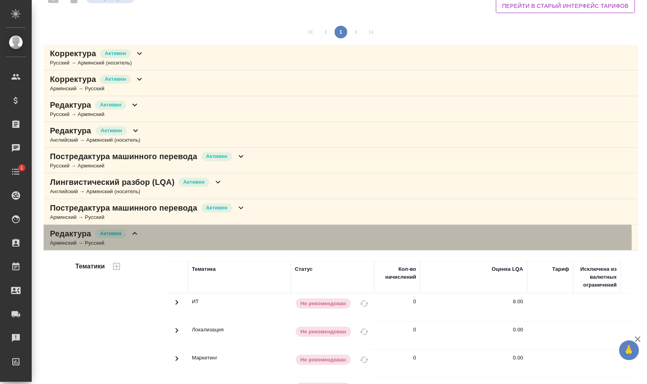
click at [191, 234] on div "Редактура [PERSON_NAME] → Русский" at bounding box center [341, 238] width 594 height 26
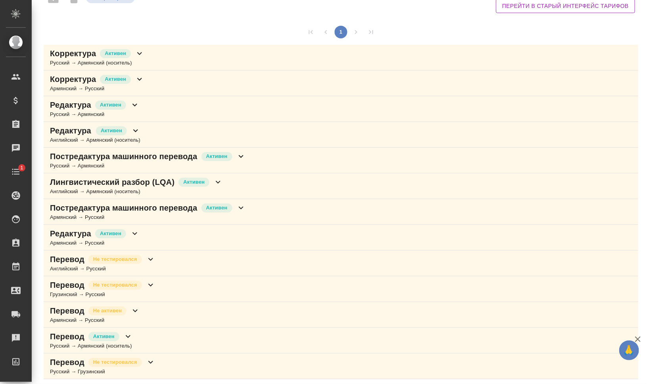
click at [181, 255] on div "Перевод Не тестировался Английский → Русский" at bounding box center [341, 264] width 594 height 26
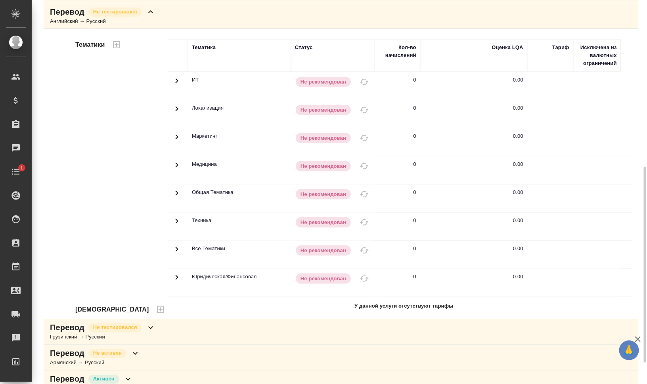
scroll to position [227, 0]
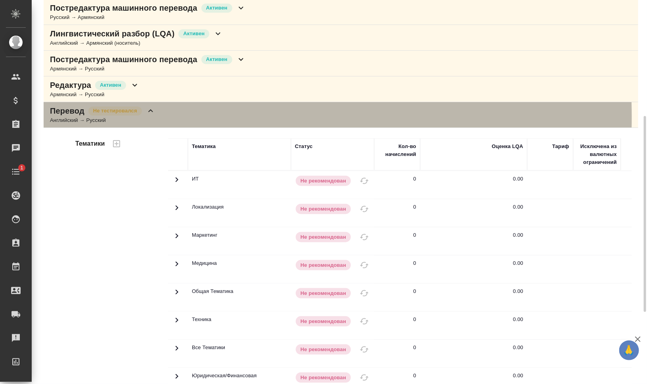
click at [155, 115] on div "Перевод Не тестировался Английский → Русский" at bounding box center [341, 115] width 594 height 26
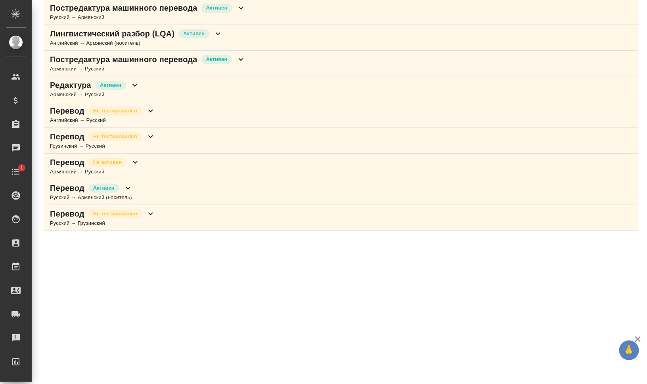
scroll to position [227, 0]
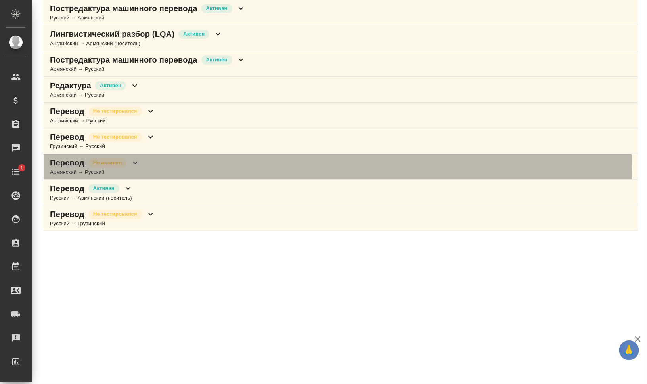
click at [190, 167] on div "Перевод Не активен Армянский → Русский" at bounding box center [341, 167] width 594 height 26
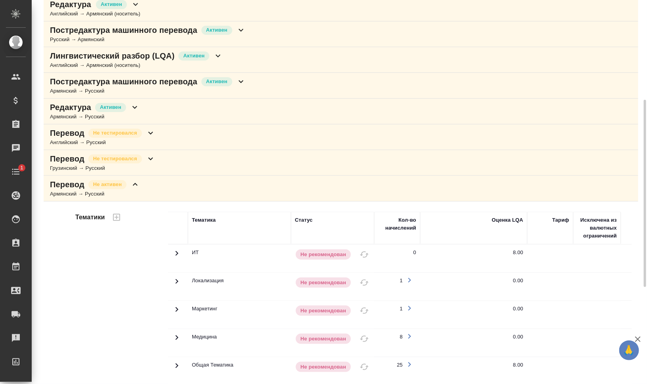
scroll to position [156, 0]
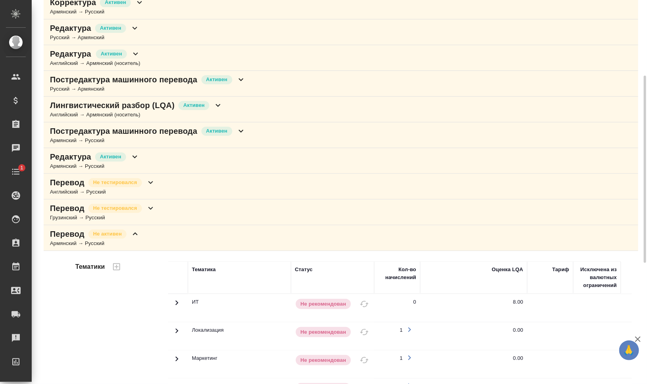
click at [170, 242] on div "Перевод Не активен Армянский → Русский" at bounding box center [341, 238] width 594 height 26
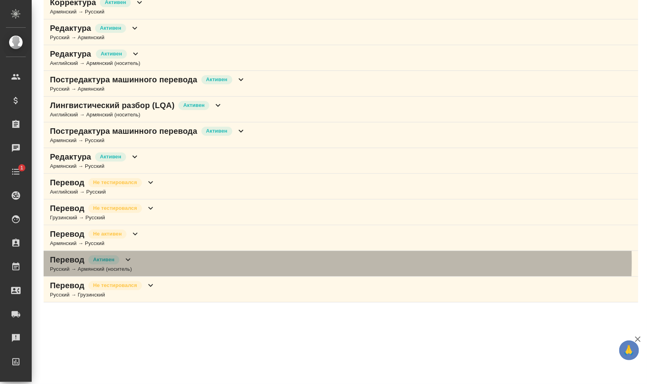
click at [277, 260] on div "Перевод Активен Русский → Армянский (носитель)" at bounding box center [341, 264] width 594 height 26
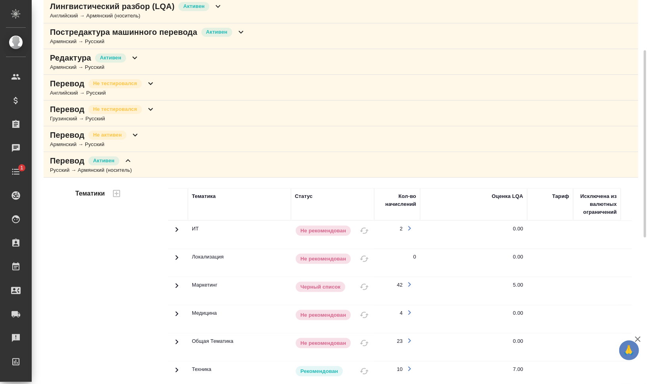
scroll to position [205, 0]
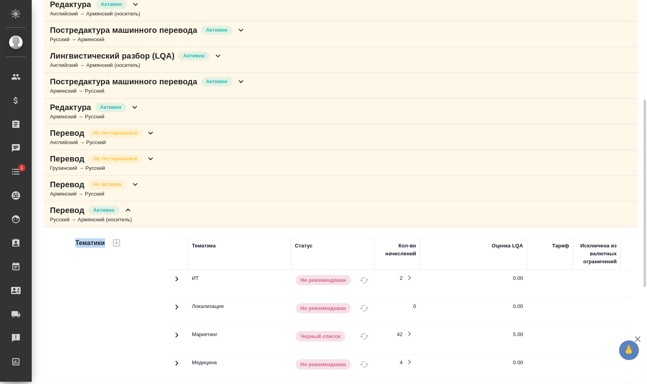
click at [224, 223] on div "Корректура Активен Русский → Армянский (носитель) Корректура Активен Армянский …" at bounding box center [341, 249] width 594 height 662
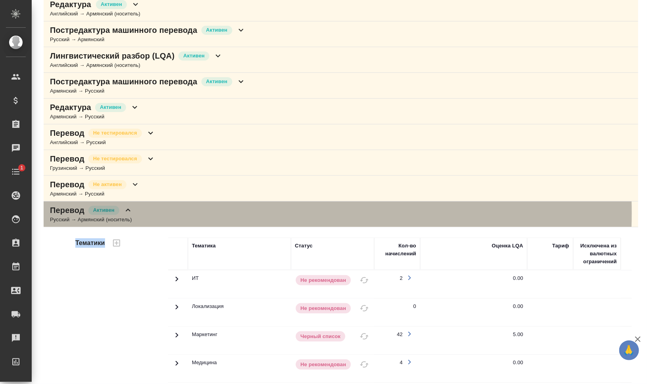
drag, startPoint x: 224, startPoint y: 223, endPoint x: 218, endPoint y: 210, distance: 13.8
click at [218, 210] on div "Перевод Активен Русский → Армянский (носитель)" at bounding box center [341, 215] width 594 height 26
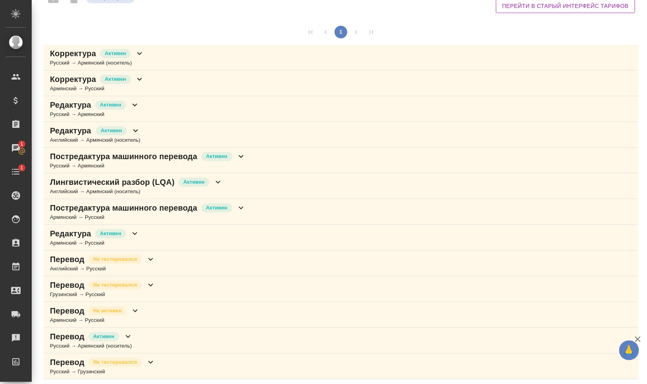
scroll to position [0, 0]
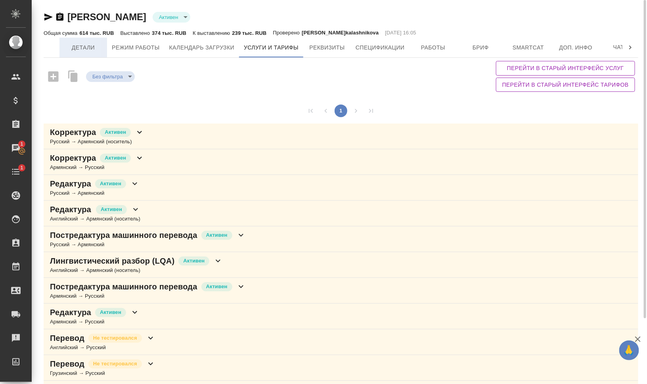
click at [93, 42] on button "Детали" at bounding box center [83, 48] width 48 height 20
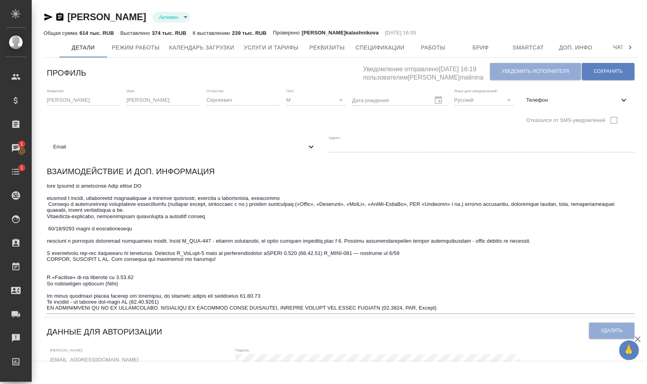
click at [181, 148] on span "Email" at bounding box center [179, 147] width 253 height 8
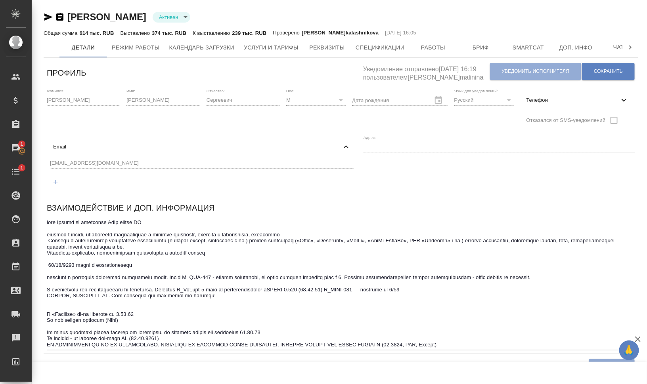
click at [34, 160] on div "Амирханян Павел Сергеевич Активен active Общая сумма 614 тыс. RUB Выставлено 37…" at bounding box center [339, 345] width 615 height 691
click at [434, 189] on div "Адрес:" at bounding box center [498, 165] width 271 height 60
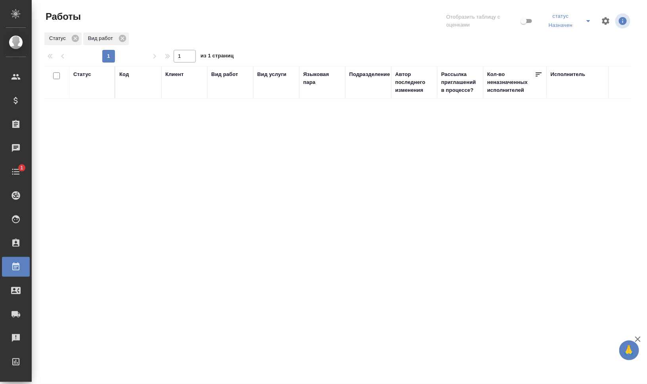
click at [409, 90] on div "Автор последнего изменения" at bounding box center [414, 83] width 38 height 24
click at [614, 39] on icon "button" at bounding box center [618, 39] width 10 height 10
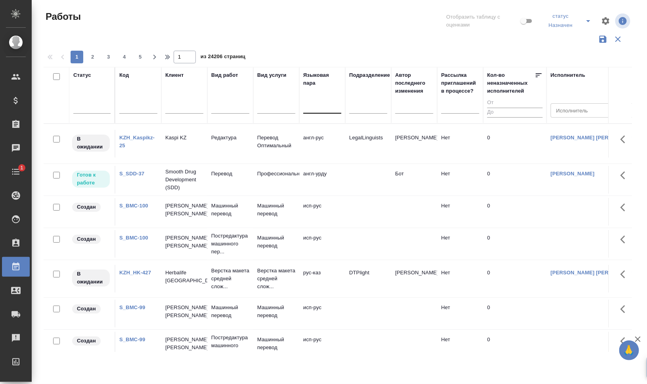
click at [323, 111] on div at bounding box center [322, 105] width 38 height 11
type input "арм"
click at [339, 146] on div "арм-англ" at bounding box center [362, 145] width 119 height 14
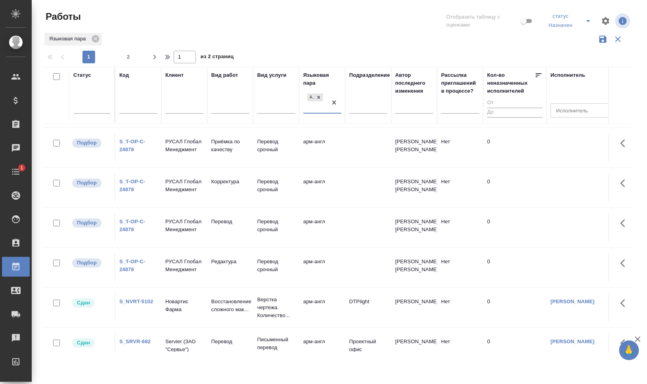
scroll to position [50, 0]
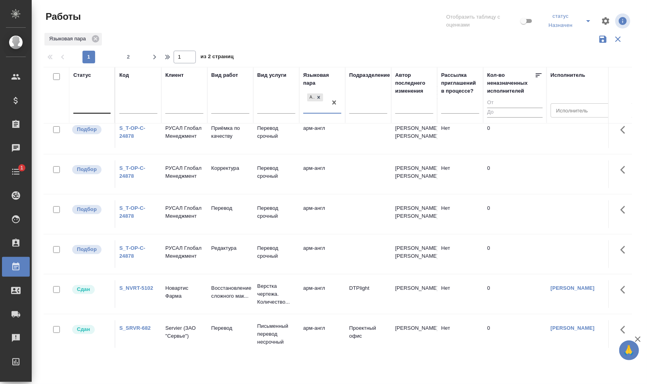
click at [94, 106] on div at bounding box center [91, 105] width 37 height 11
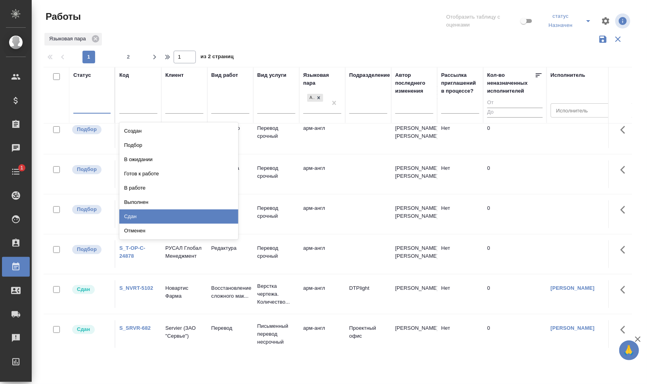
click at [168, 214] on div "Сдан" at bounding box center [178, 217] width 119 height 14
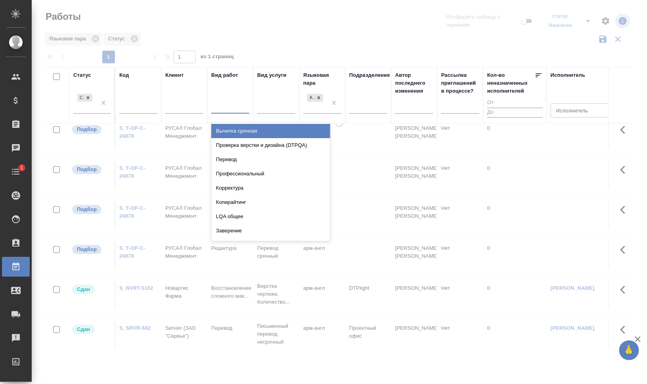
click at [220, 108] on div at bounding box center [230, 105] width 38 height 11
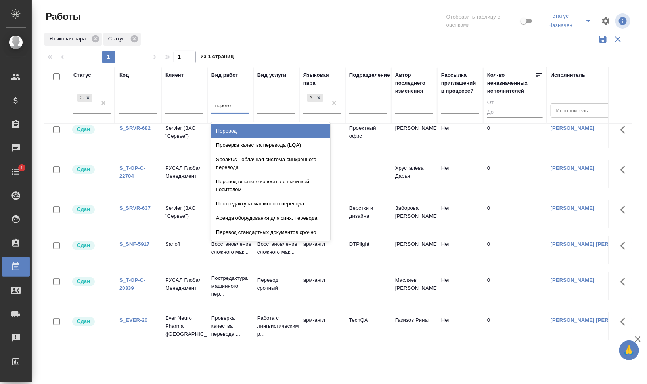
type input "перевод"
click at [239, 130] on div "Перевод" at bounding box center [270, 131] width 119 height 14
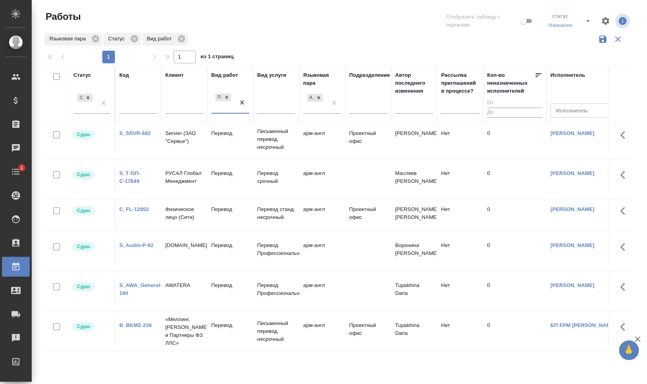
scroll to position [18, 0]
drag, startPoint x: 226, startPoint y: 344, endPoint x: 251, endPoint y: 344, distance: 24.6
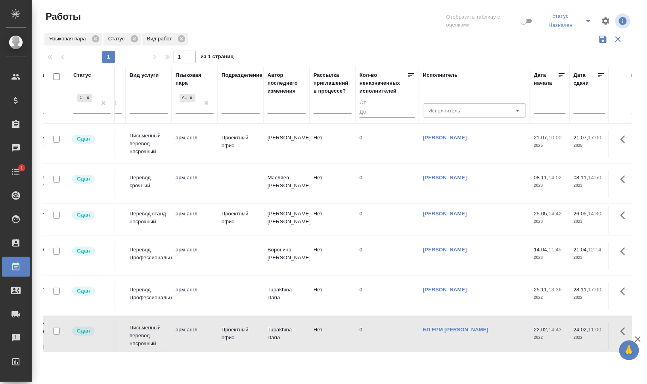
scroll to position [0, 128]
click at [189, 105] on div "арм-англ" at bounding box center [188, 102] width 24 height 21
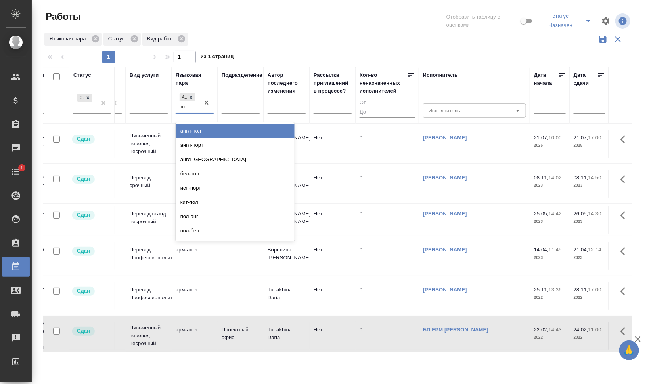
type input "п"
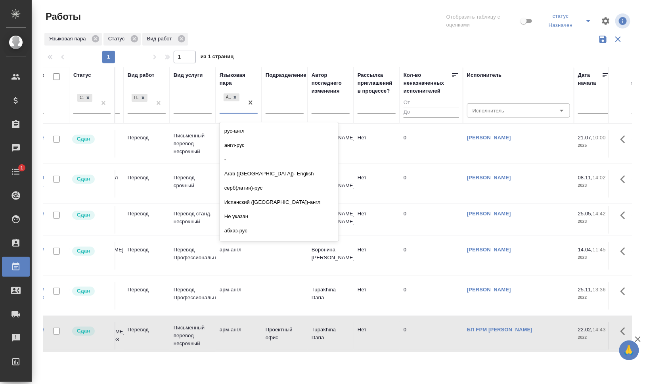
scroll to position [0, 73]
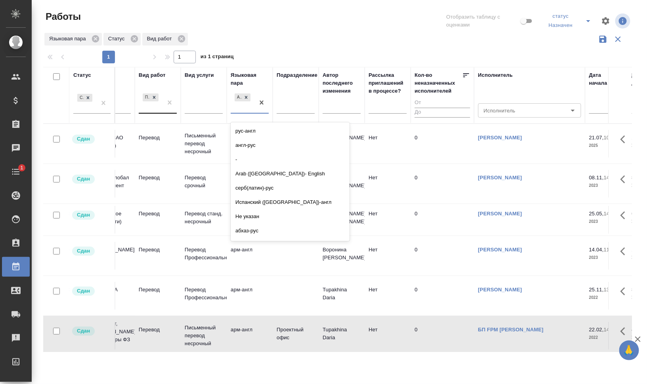
click at [145, 106] on div "Перевод" at bounding box center [151, 102] width 24 height 21
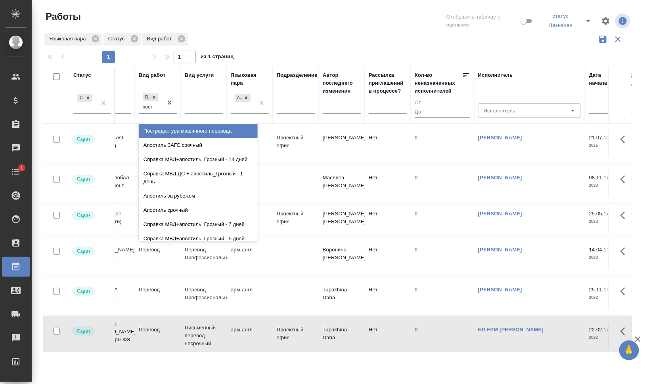
type input "постр"
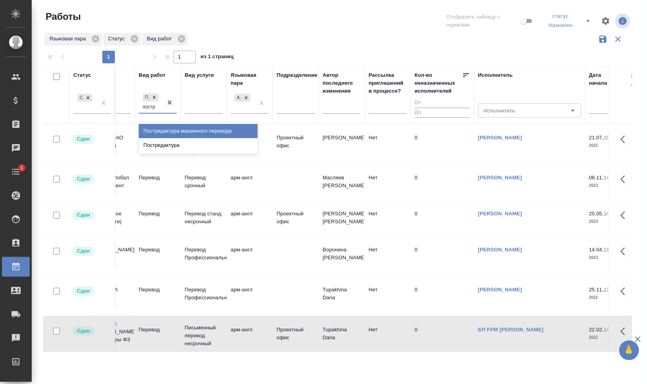
click at [194, 132] on div "Постредактура машинного перевода" at bounding box center [198, 131] width 119 height 14
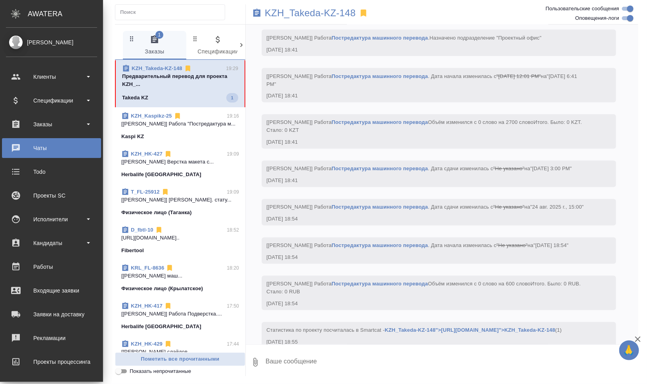
scroll to position [3360, 0]
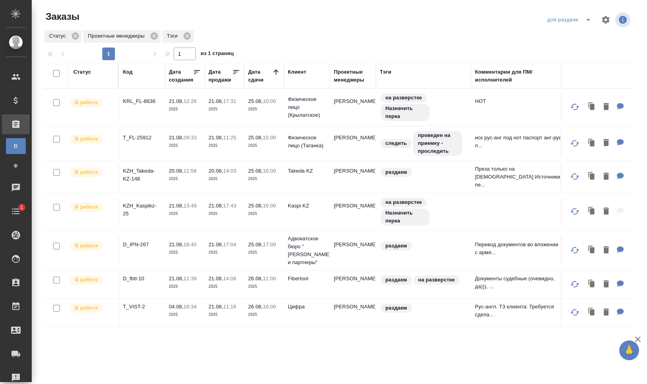
click at [144, 121] on td "T_VIST-2" at bounding box center [142, 108] width 46 height 28
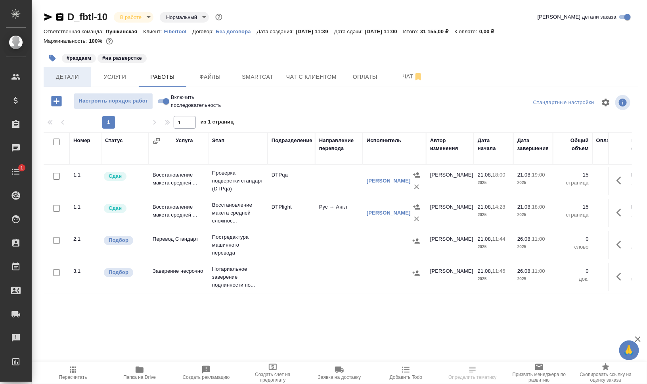
click at [53, 79] on span "Детали" at bounding box center [67, 77] width 38 height 10
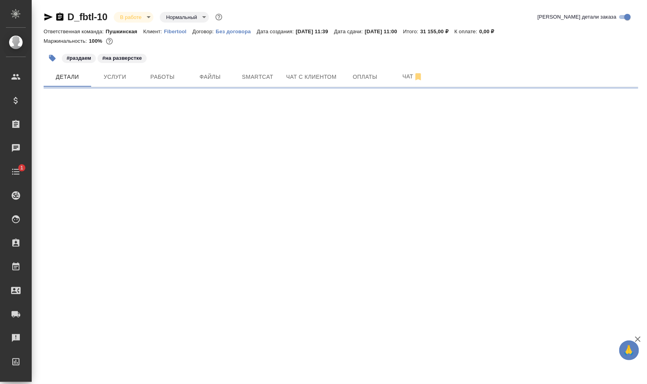
select select "RU"
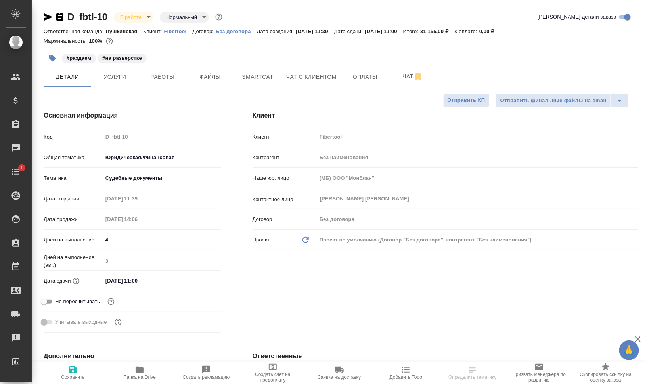
type textarea "x"
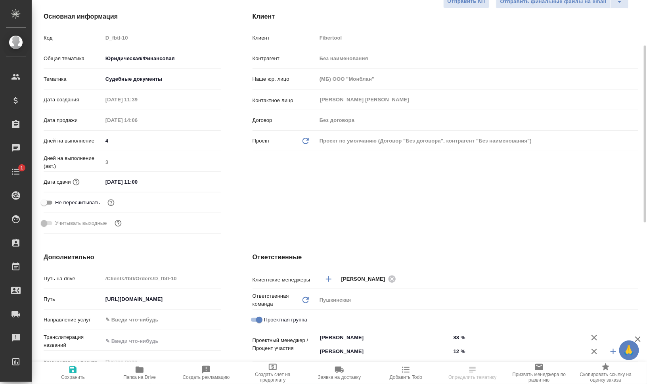
scroll to position [198, 0]
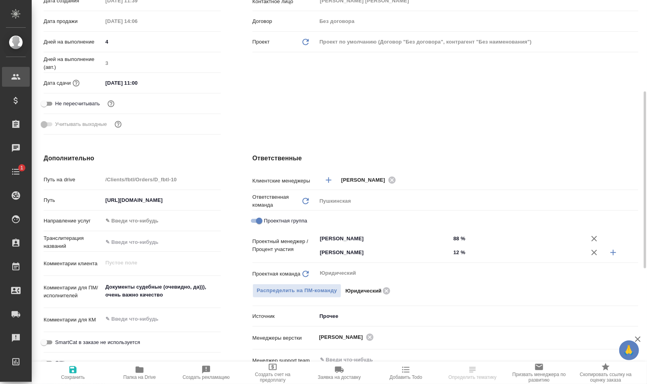
type textarea "x"
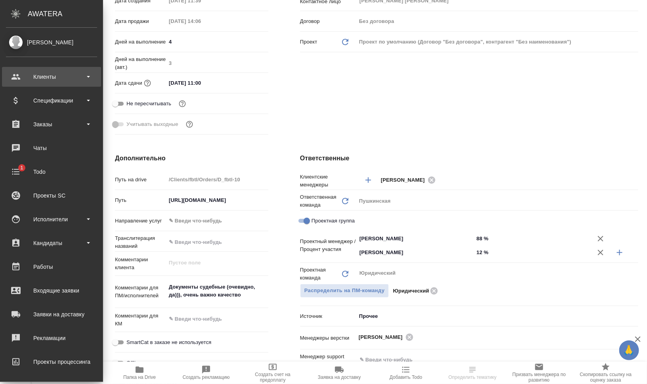
type textarea "x"
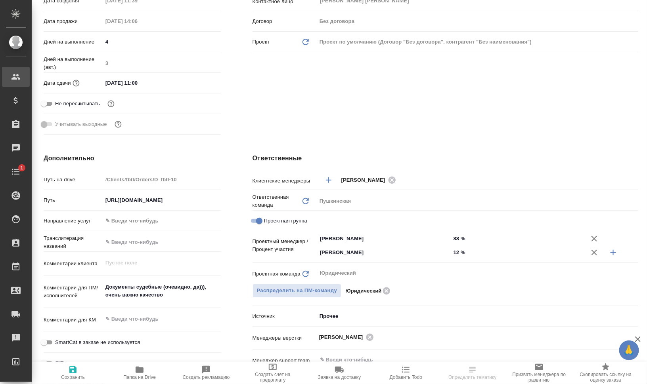
type textarea "x"
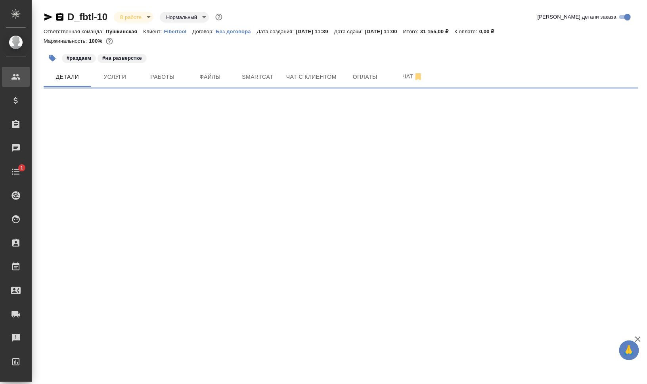
select select "RU"
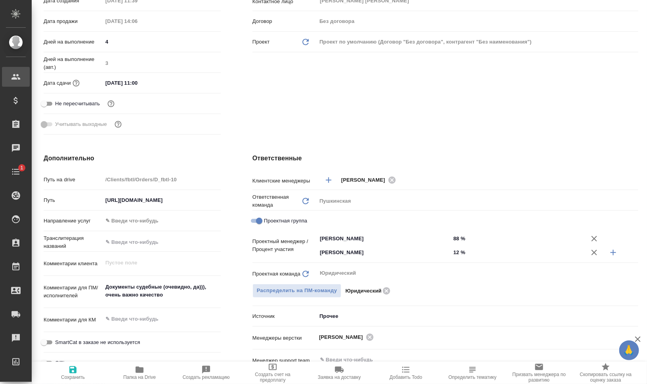
type textarea "x"
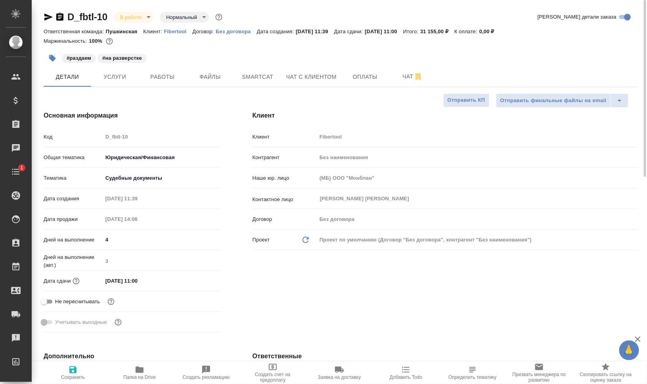
type textarea "x"
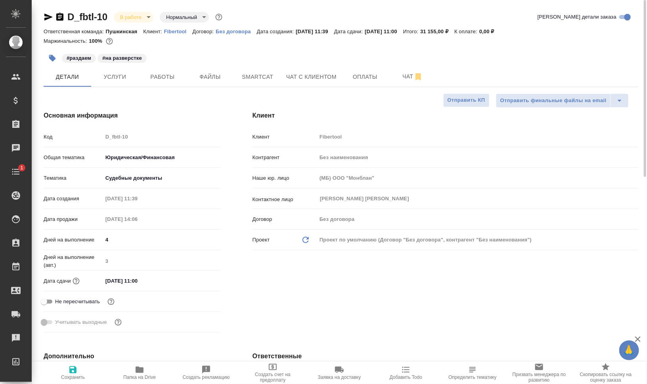
type textarea "x"
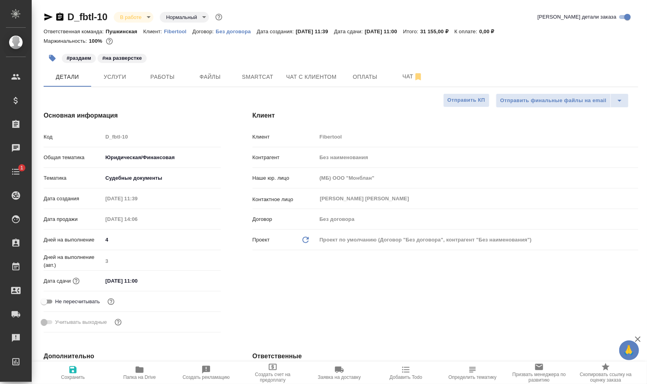
type textarea "x"
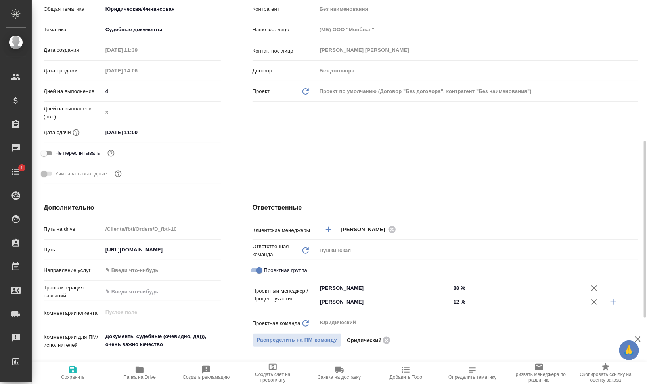
scroll to position [248, 0]
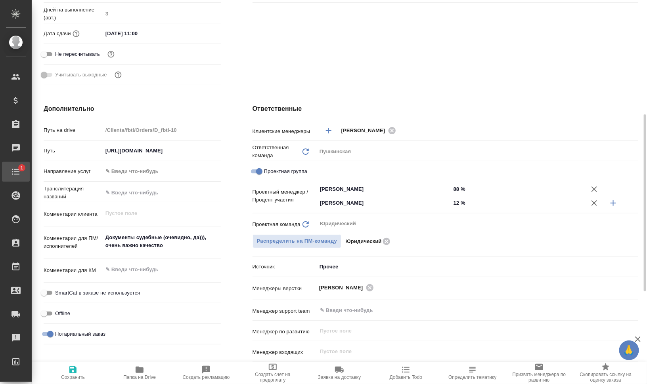
type textarea "x"
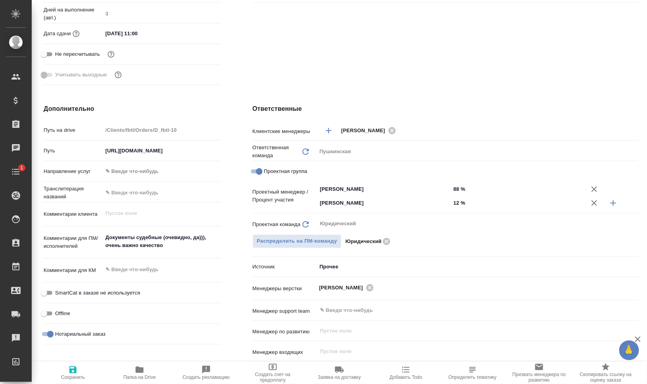
type textarea "x"
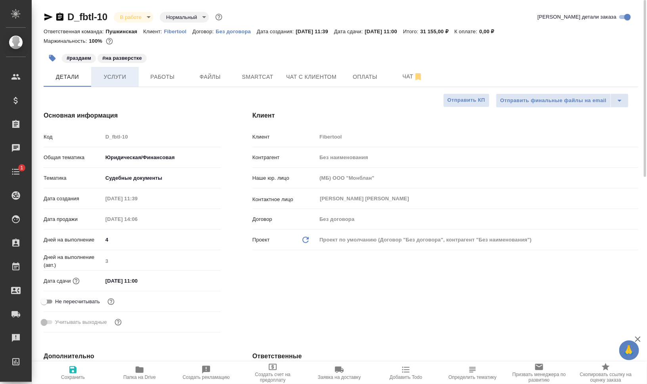
click at [128, 77] on span "Услуги" at bounding box center [115, 77] width 38 height 10
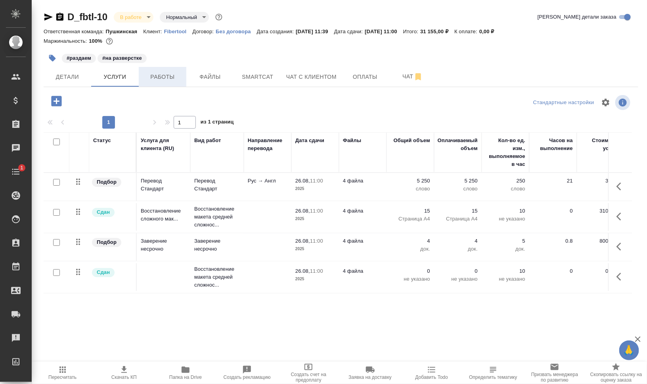
click at [153, 75] on span "Работы" at bounding box center [162, 77] width 38 height 10
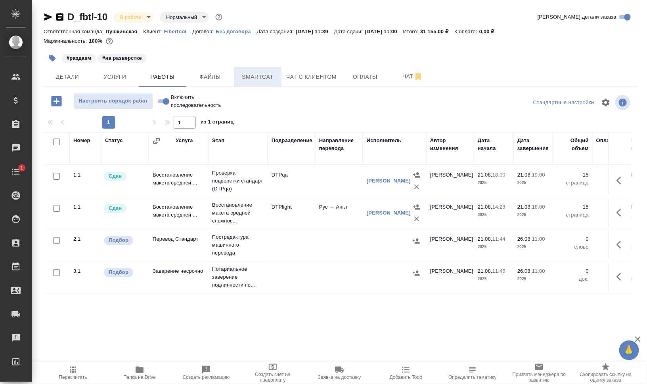
click at [261, 73] on span "Smartcat" at bounding box center [258, 77] width 38 height 10
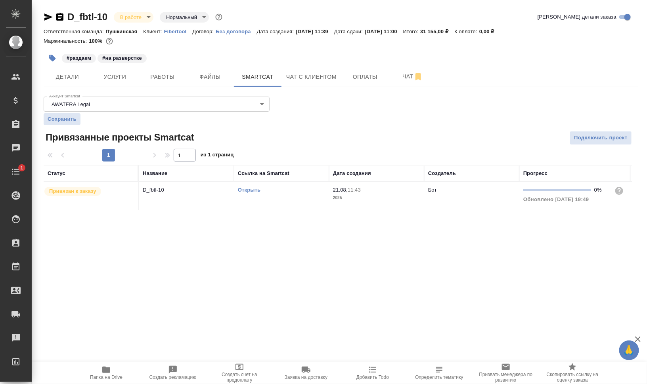
click at [238, 200] on td "Открыть" at bounding box center [281, 196] width 95 height 28
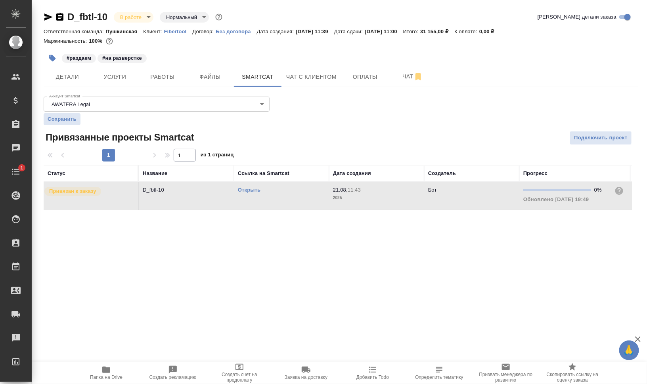
click at [238, 200] on td "Открыть" at bounding box center [281, 196] width 95 height 28
click at [166, 73] on span "Работы" at bounding box center [162, 77] width 38 height 10
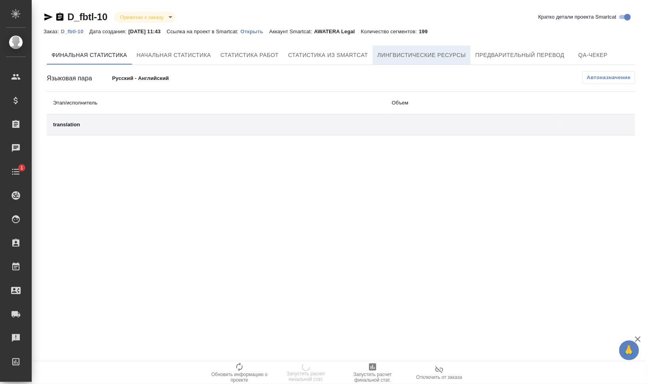
click at [457, 57] on span "Лингвистические ресурсы" at bounding box center [421, 55] width 88 height 10
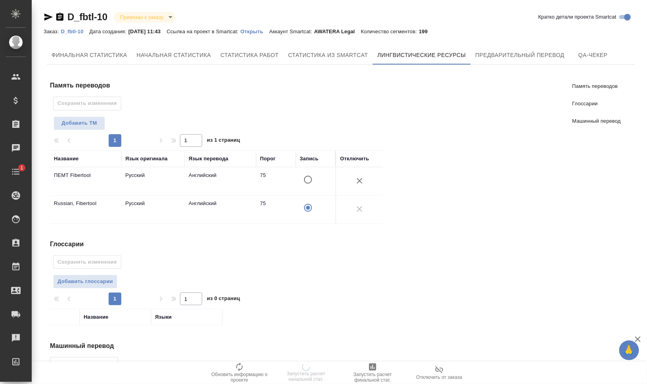
scroll to position [88, 0]
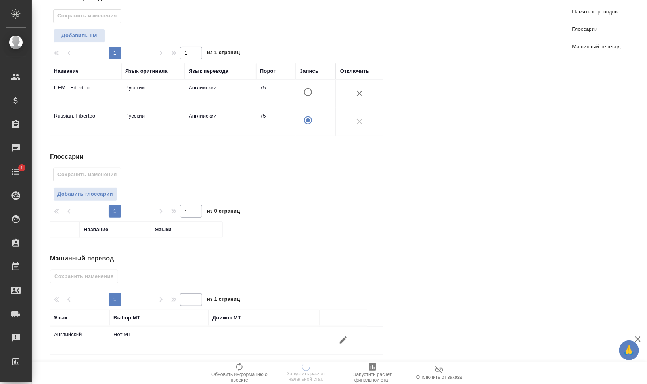
click at [99, 191] on span "Добавить глоссарии" at bounding box center [84, 194] width 55 height 9
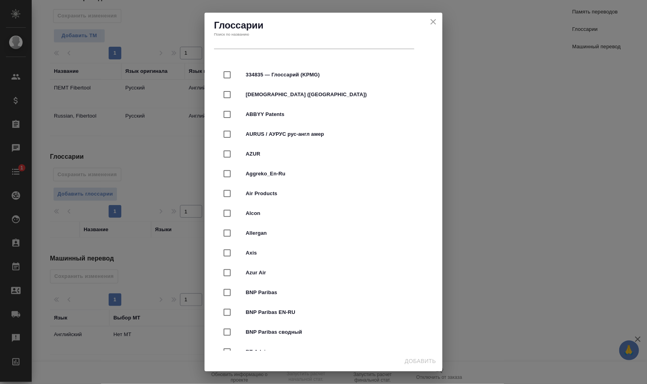
click at [433, 21] on icon "close" at bounding box center [433, 22] width 6 height 6
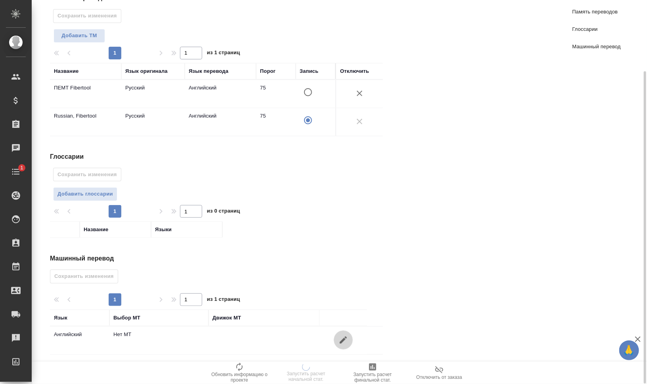
click at [344, 337] on icon "button" at bounding box center [343, 340] width 7 height 7
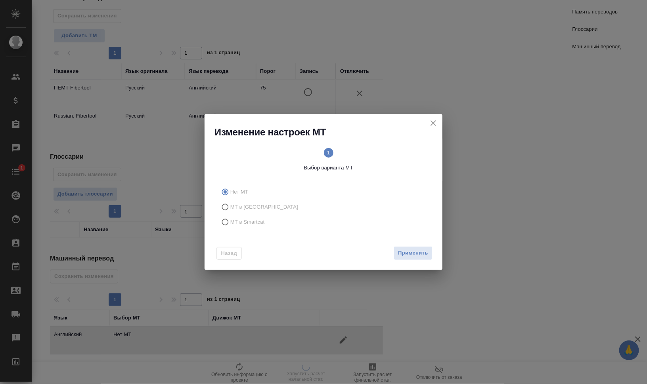
click at [249, 222] on span "МТ в Smartcat" at bounding box center [247, 222] width 34 height 8
click at [230, 222] on input "МТ в Smartcat" at bounding box center [224, 222] width 13 height 15
radio input "true"
click at [381, 153] on text "2" at bounding box center [380, 153] width 3 height 6
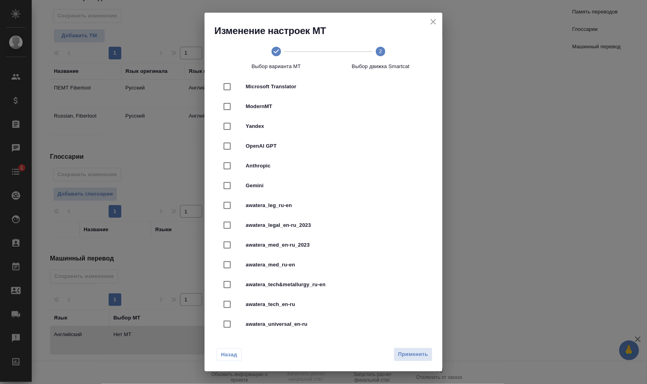
scroll to position [130, 0]
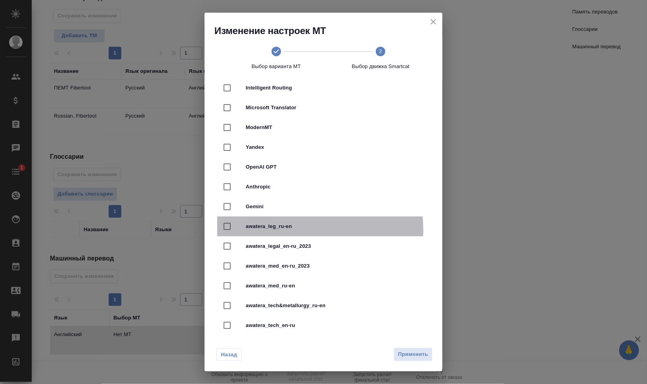
click at [299, 229] on span "awatera_leg_ru-en" at bounding box center [335, 227] width 178 height 8
checkbox input "true"
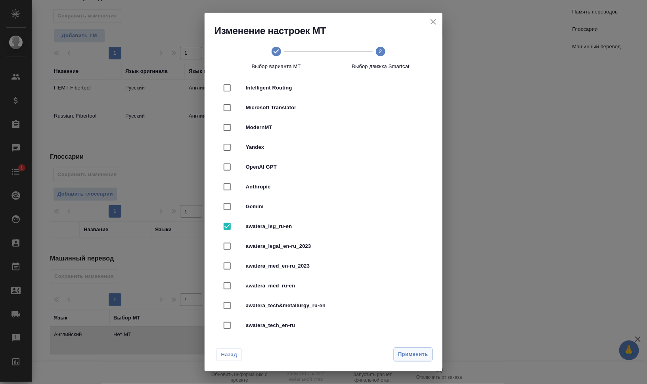
click at [409, 357] on span "Применить" at bounding box center [413, 354] width 30 height 9
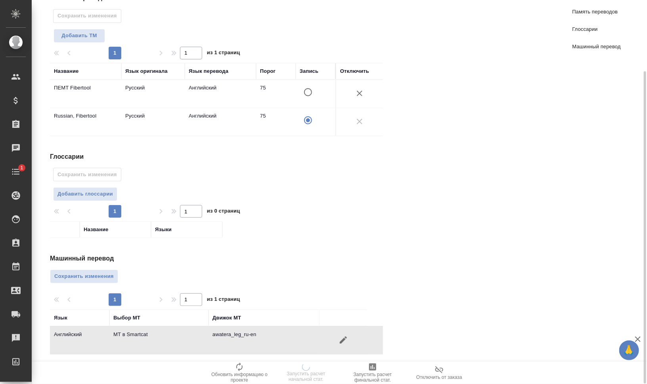
click at [79, 272] on span "Сохранить изменения" at bounding box center [83, 276] width 59 height 9
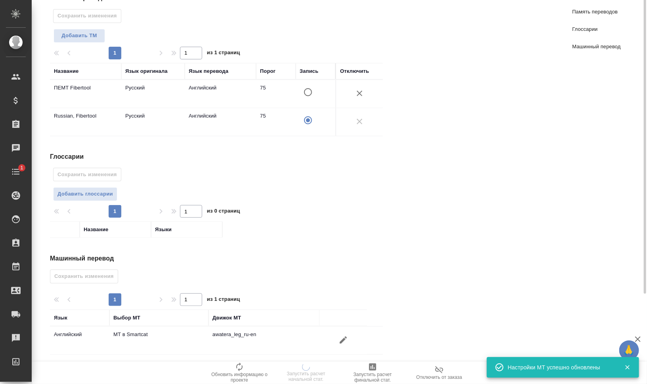
scroll to position [0, 0]
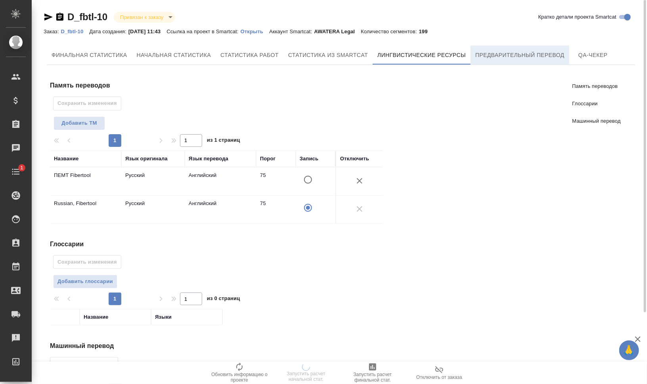
click at [489, 57] on span "Предварительный перевод" at bounding box center [519, 55] width 89 height 10
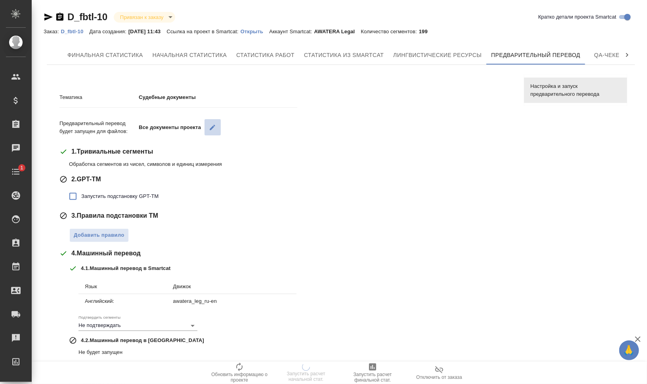
click at [212, 128] on icon "button" at bounding box center [213, 128] width 6 height 6
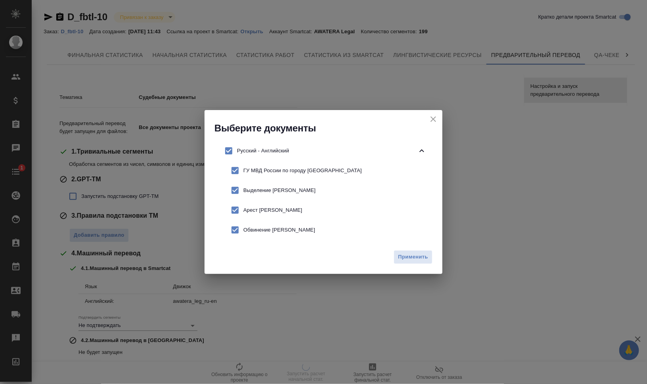
click at [435, 113] on div "Выберите документы" at bounding box center [323, 122] width 238 height 25
click at [433, 121] on icon "close" at bounding box center [433, 120] width 10 height 10
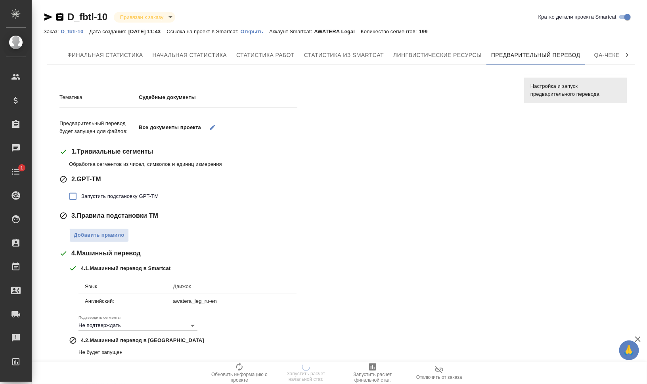
click at [137, 196] on span "Запустить подстановку GPT-TM" at bounding box center [119, 197] width 77 height 8
click at [81, 196] on input "Запустить подстановку GPT-TM" at bounding box center [73, 196] width 17 height 17
checkbox input "true"
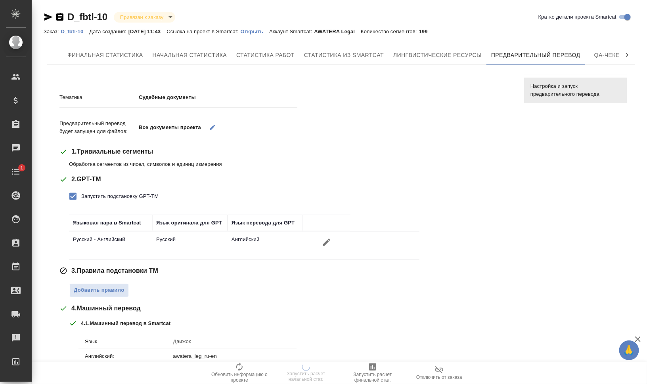
scroll to position [50, 0]
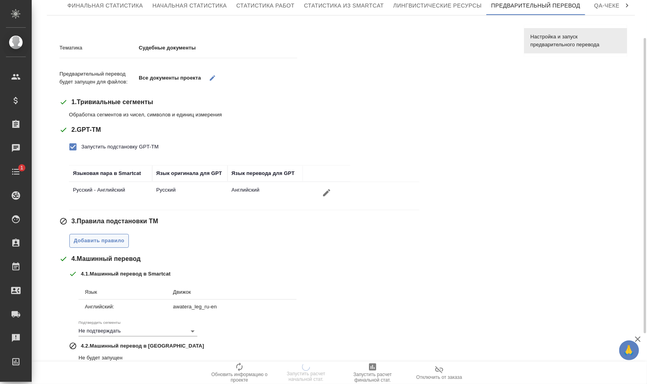
click at [111, 240] on span "Добавить правило" at bounding box center [99, 241] width 51 height 9
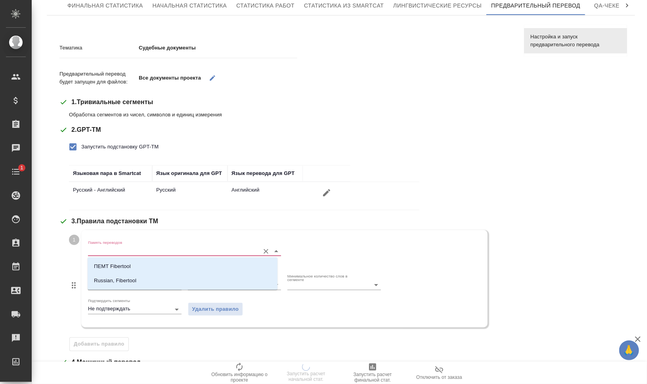
click at [133, 251] on input "Память переводов" at bounding box center [172, 251] width 168 height 10
click at [149, 263] on li "ПЕМТ Fibertool" at bounding box center [183, 267] width 190 height 14
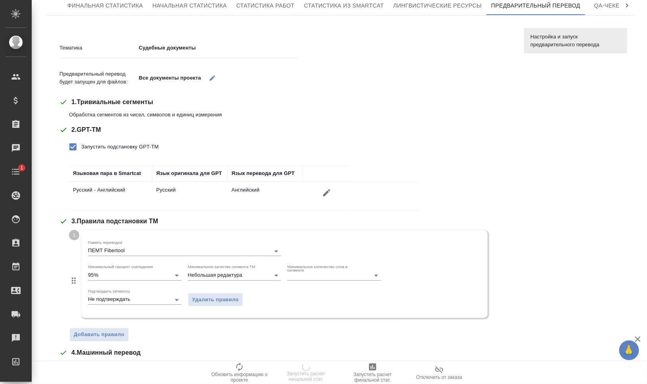
scroll to position [149, 0]
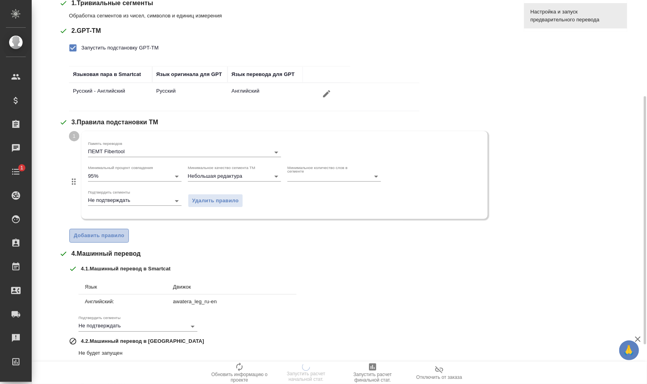
click at [116, 239] on span "Добавить правило" at bounding box center [99, 235] width 51 height 9
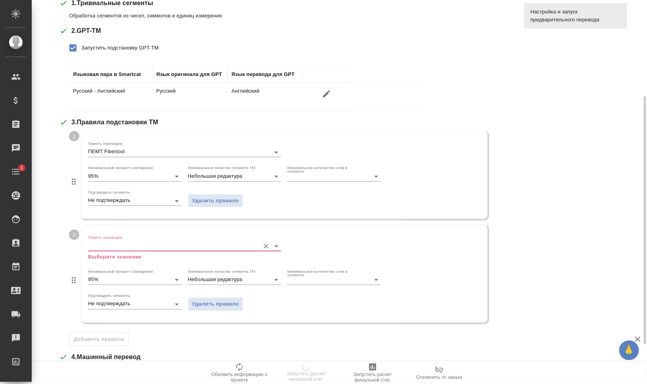
click at [120, 244] on input "Память переводов" at bounding box center [172, 246] width 168 height 10
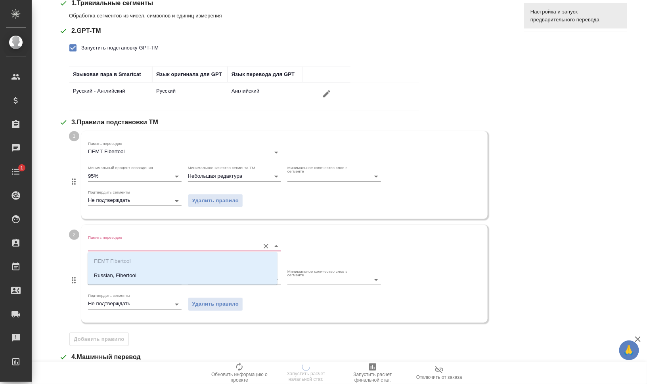
click at [155, 268] on ul "ПЕМТ Fibertool Russian, Fibertool" at bounding box center [183, 275] width 190 height 29
click at [161, 272] on li "Russian, Fibertool" at bounding box center [183, 276] width 190 height 14
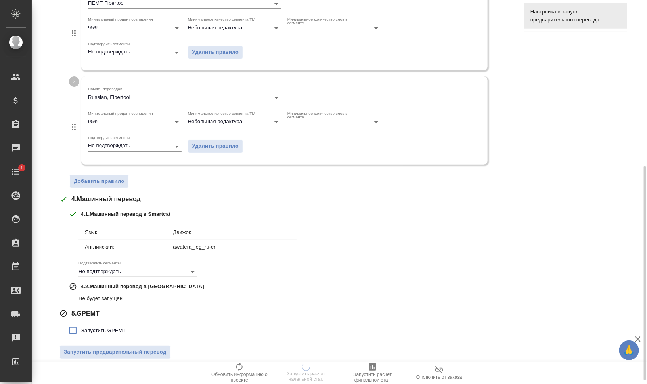
scroll to position [303, 0]
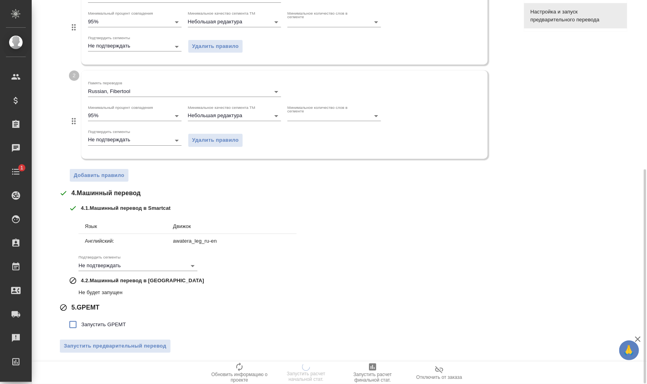
click at [108, 311] on div "5 . GPEMT" at bounding box center [285, 308] width 453 height 10
click at [111, 319] on label "Запустить GPEMT" at bounding box center [95, 325] width 61 height 17
click at [81, 319] on input "Запустить GPEMT" at bounding box center [73, 325] width 17 height 17
checkbox input "true"
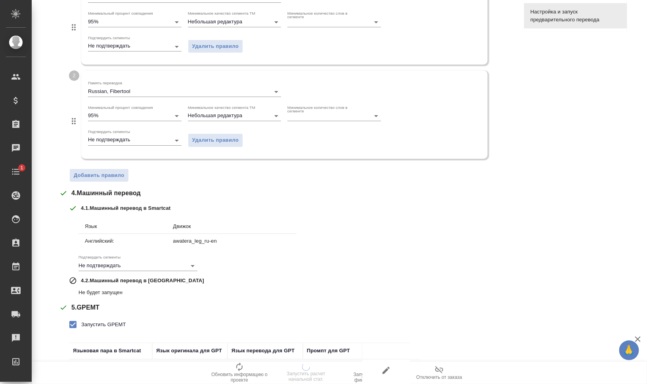
scroll to position [358, 0]
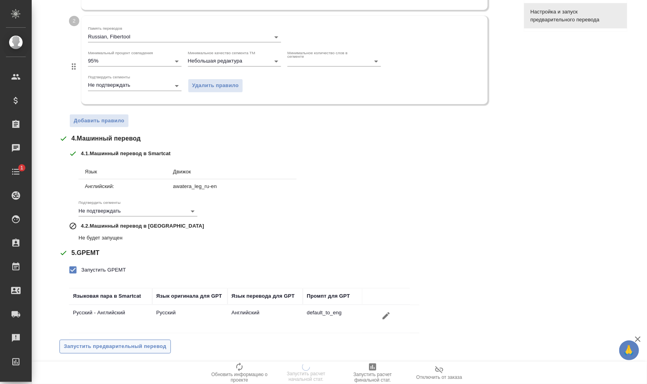
click at [166, 342] on span "Запустить предварительный перевод" at bounding box center [115, 346] width 103 height 9
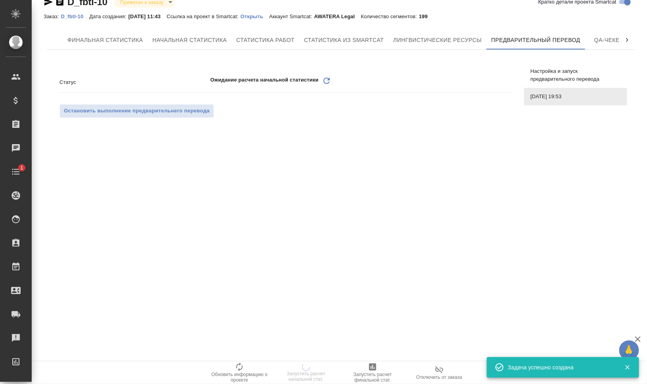
scroll to position [0, 0]
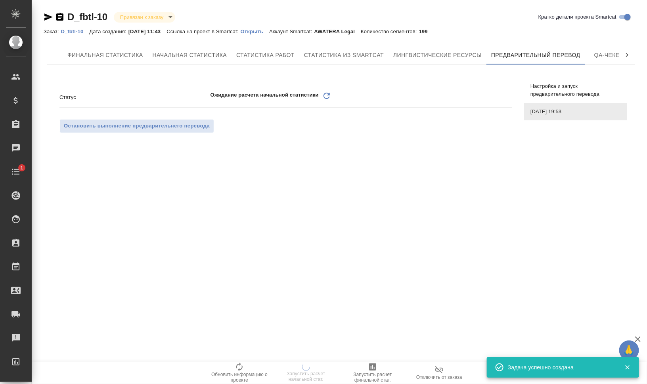
click at [328, 95] on icon at bounding box center [326, 96] width 6 height 6
click at [325, 93] on icon "Обновить" at bounding box center [327, 96] width 10 height 10
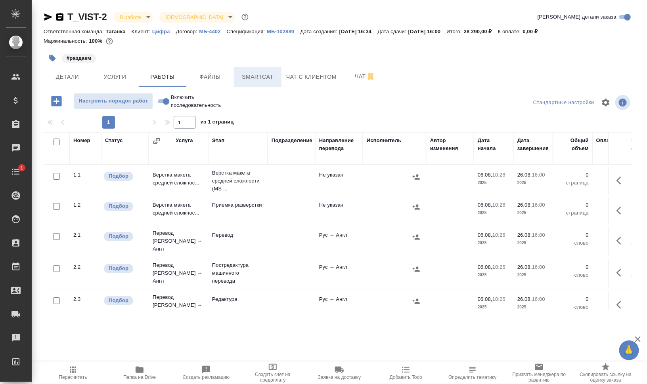
click at [266, 72] on span "Smartcat" at bounding box center [258, 77] width 38 height 10
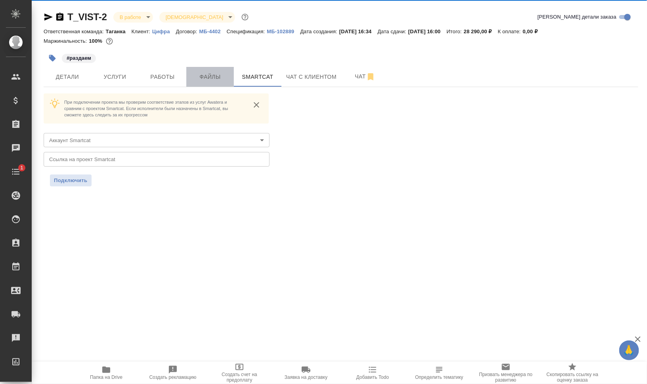
click at [209, 78] on span "Файлы" at bounding box center [210, 77] width 38 height 10
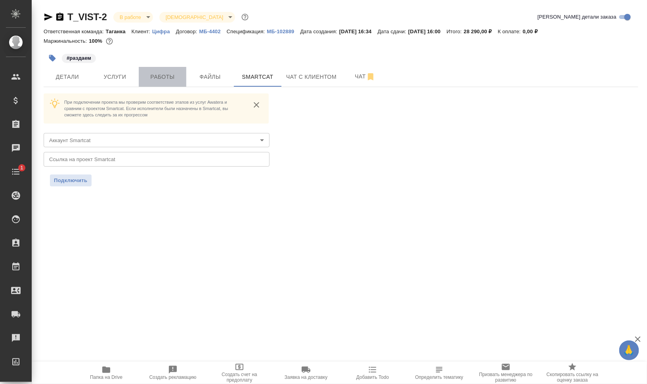
click at [164, 80] on span "Работы" at bounding box center [162, 77] width 38 height 10
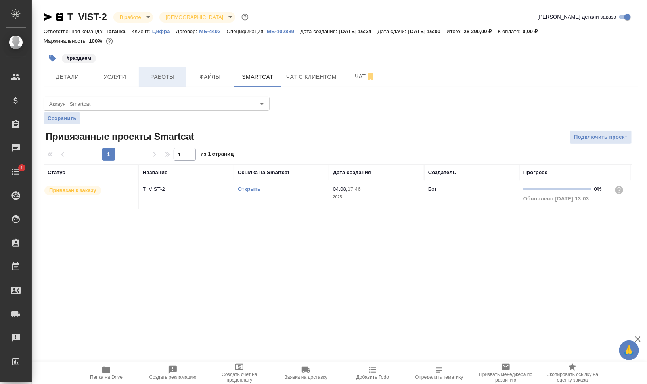
click at [164, 80] on span "Работы" at bounding box center [162, 77] width 38 height 10
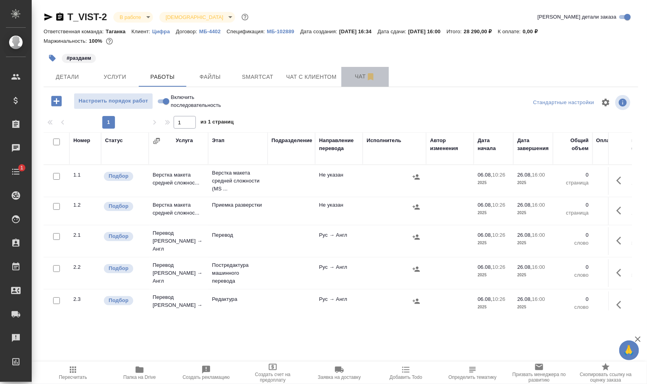
click at [353, 83] on button "Чат" at bounding box center [365, 77] width 48 height 20
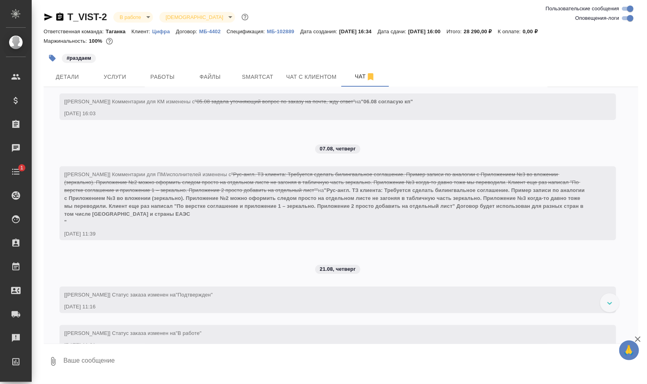
click at [628, 20] on input "Оповещения-логи" at bounding box center [630, 18] width 29 height 10
checkbox input "false"
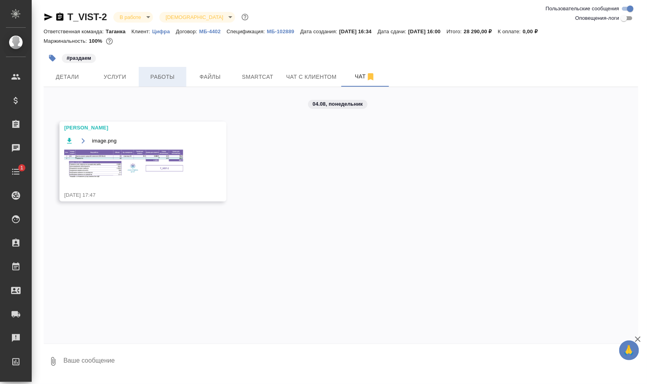
click at [160, 75] on span "Работы" at bounding box center [162, 77] width 38 height 10
